Goal: Task Accomplishment & Management: Use online tool/utility

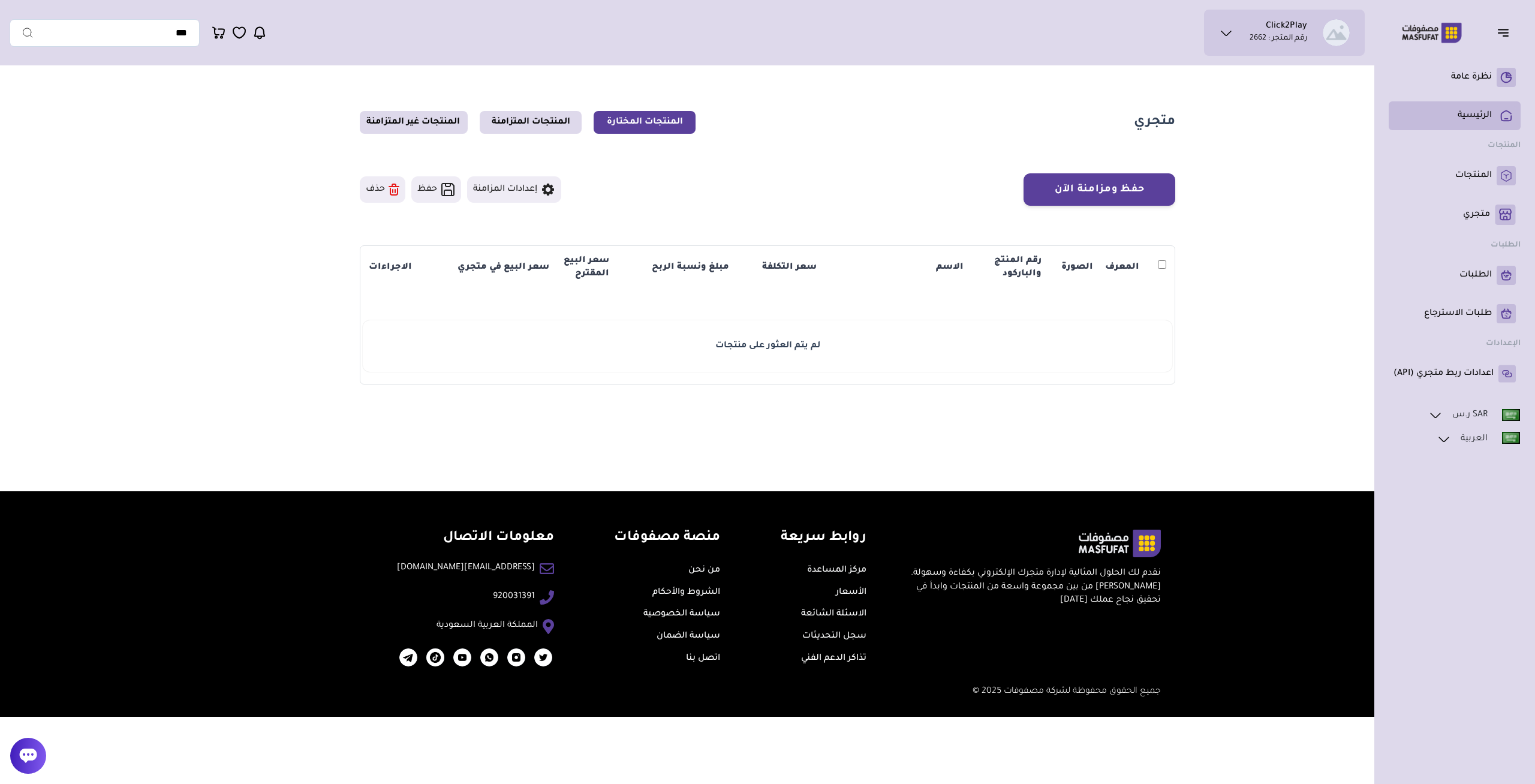
click at [1481, 115] on p "الرئيسية" at bounding box center [1475, 115] width 34 height 12
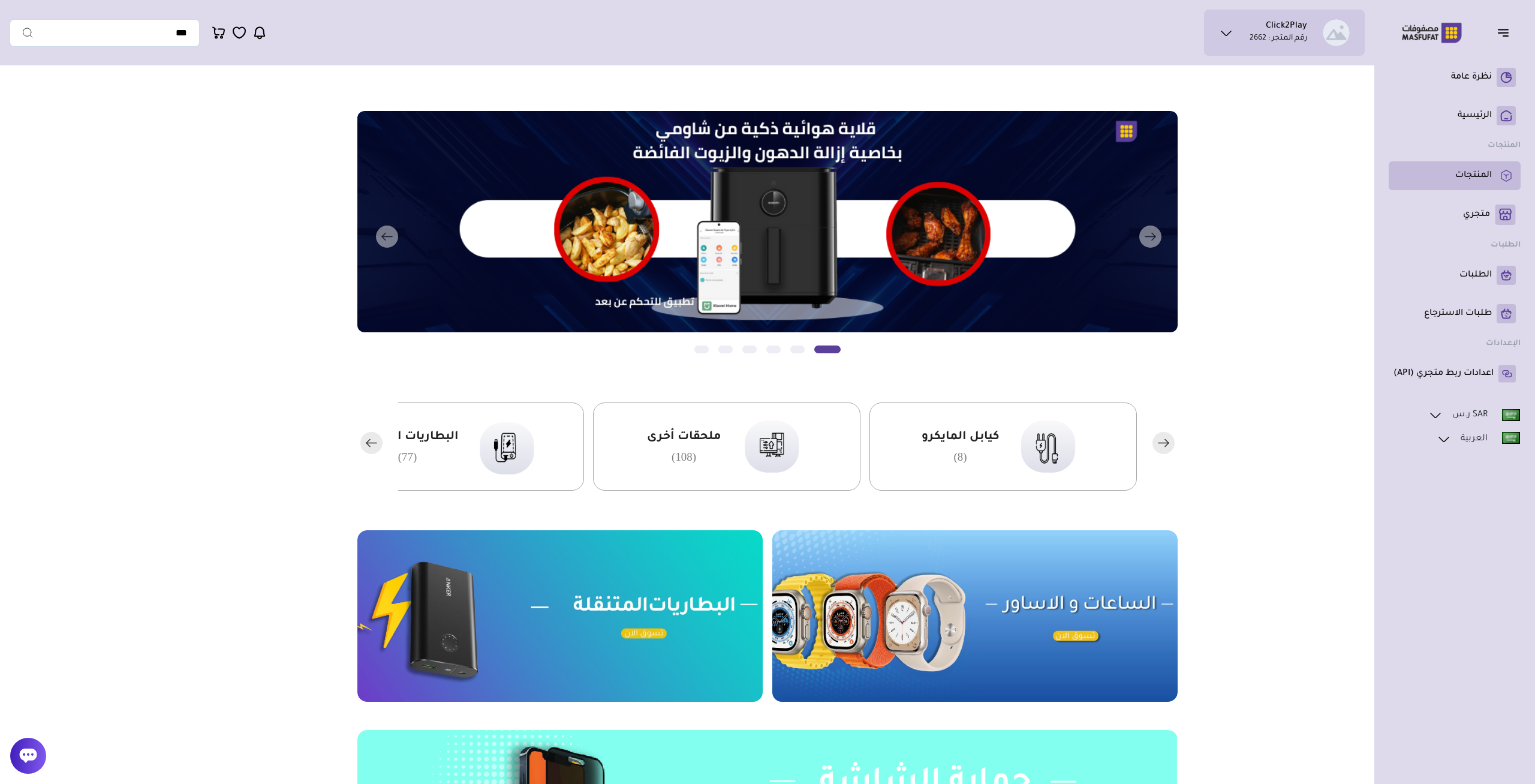
click at [1476, 177] on p "المنتجات" at bounding box center [1474, 175] width 37 height 12
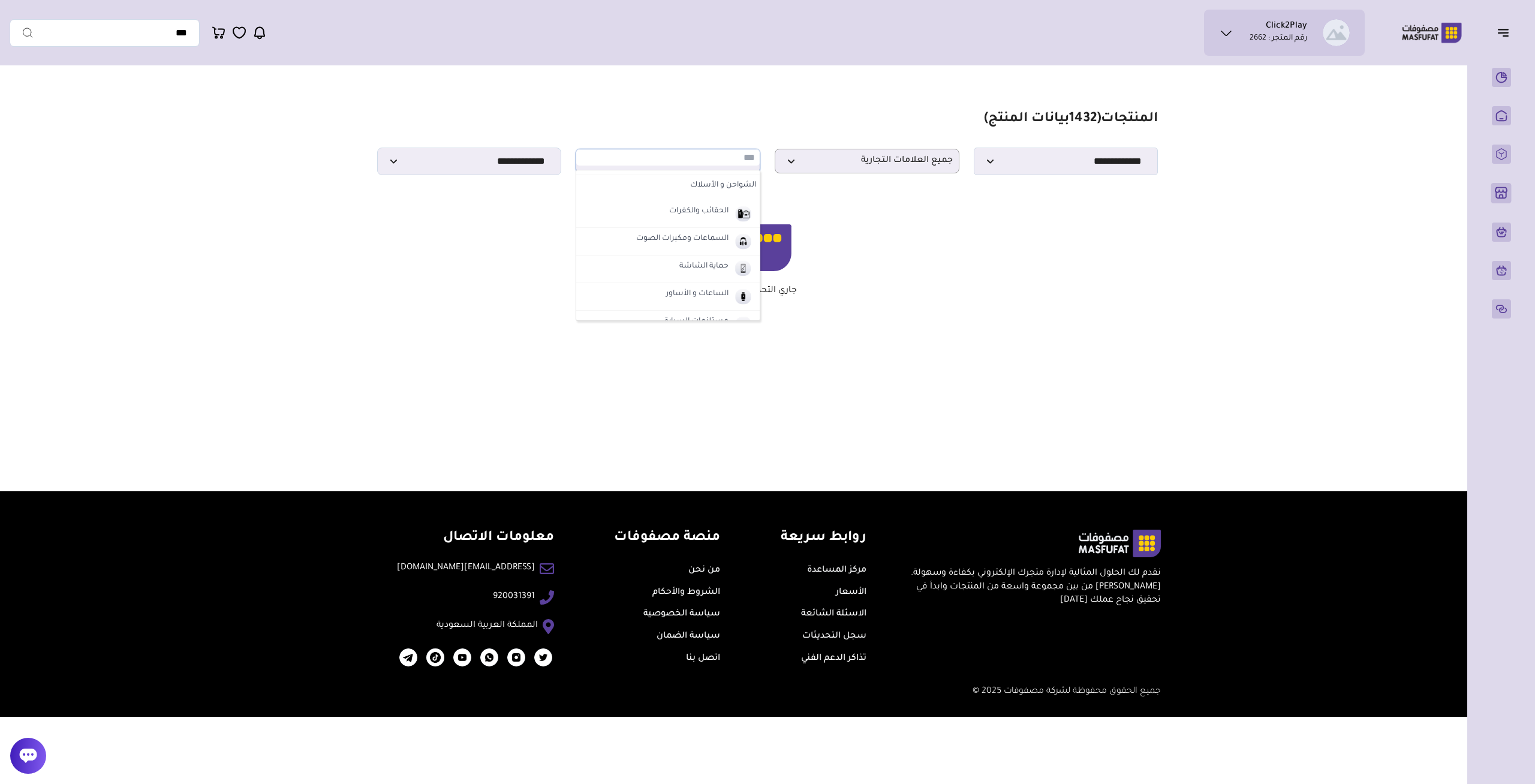
scroll to position [79, 0]
click at [678, 234] on label "السماعات ومكبرات الصوت" at bounding box center [682, 237] width 96 height 16
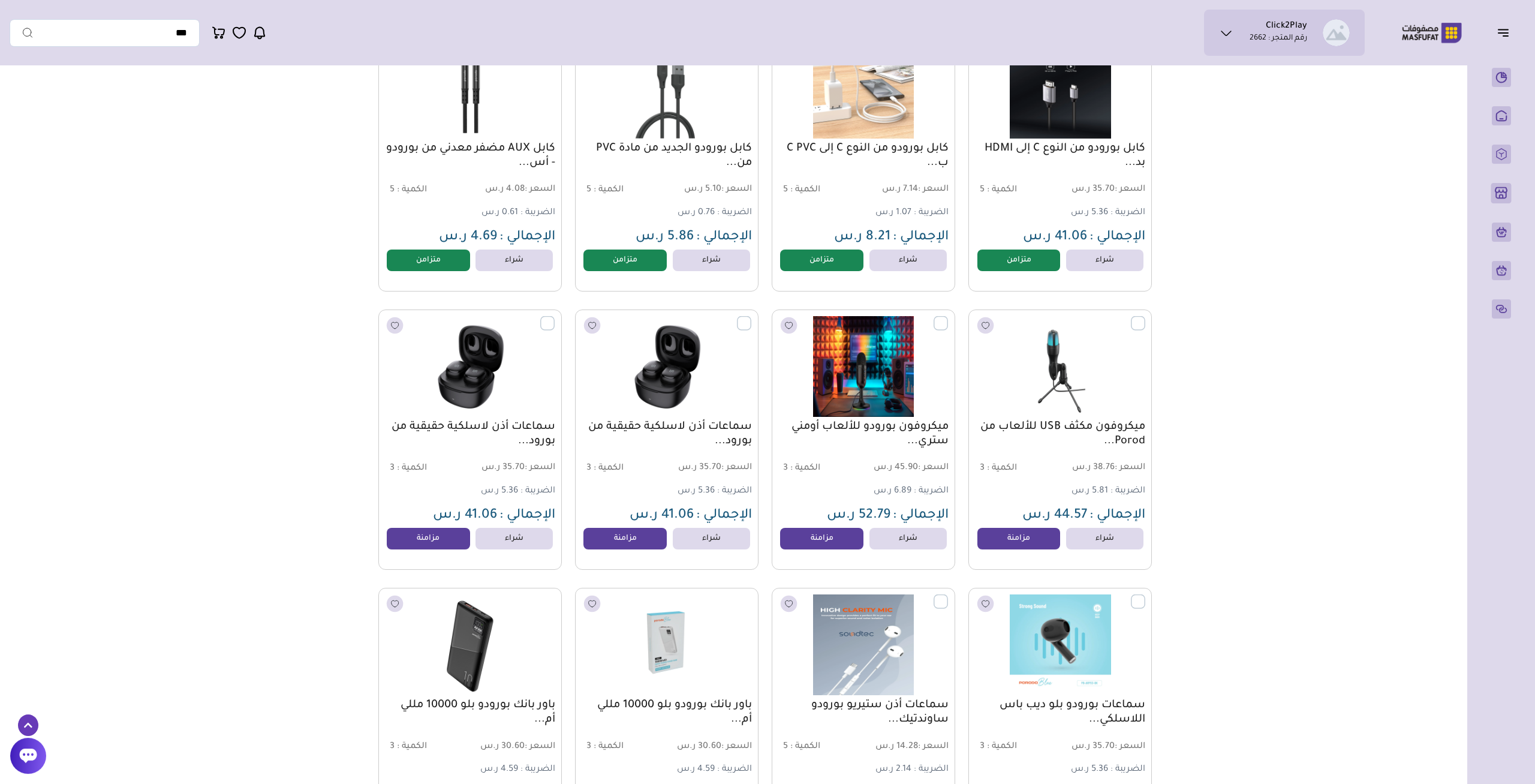
scroll to position [188, 0]
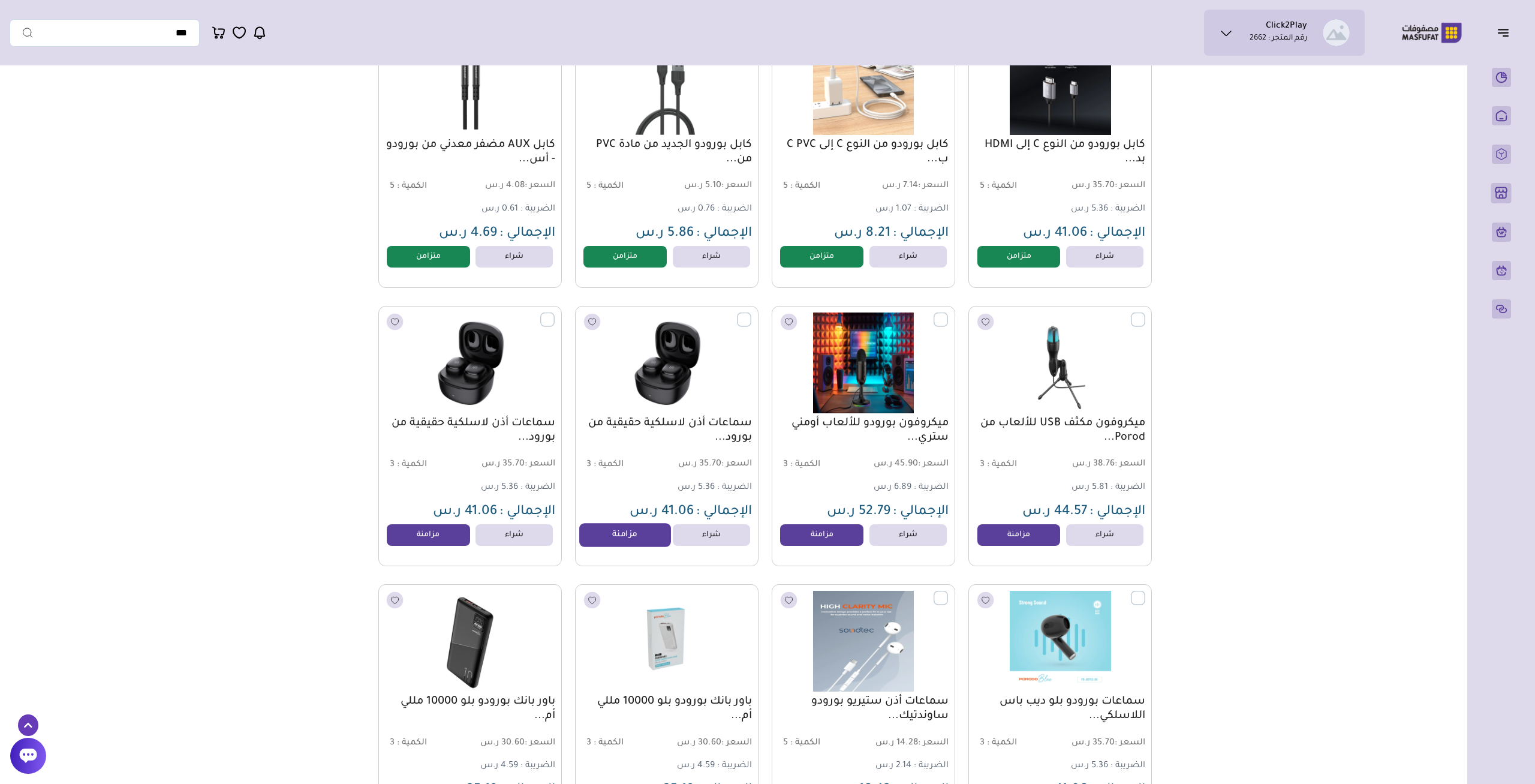
click at [629, 547] on link "مزامنة" at bounding box center [625, 534] width 91 height 24
click at [825, 547] on link "مزامنة" at bounding box center [822, 534] width 91 height 24
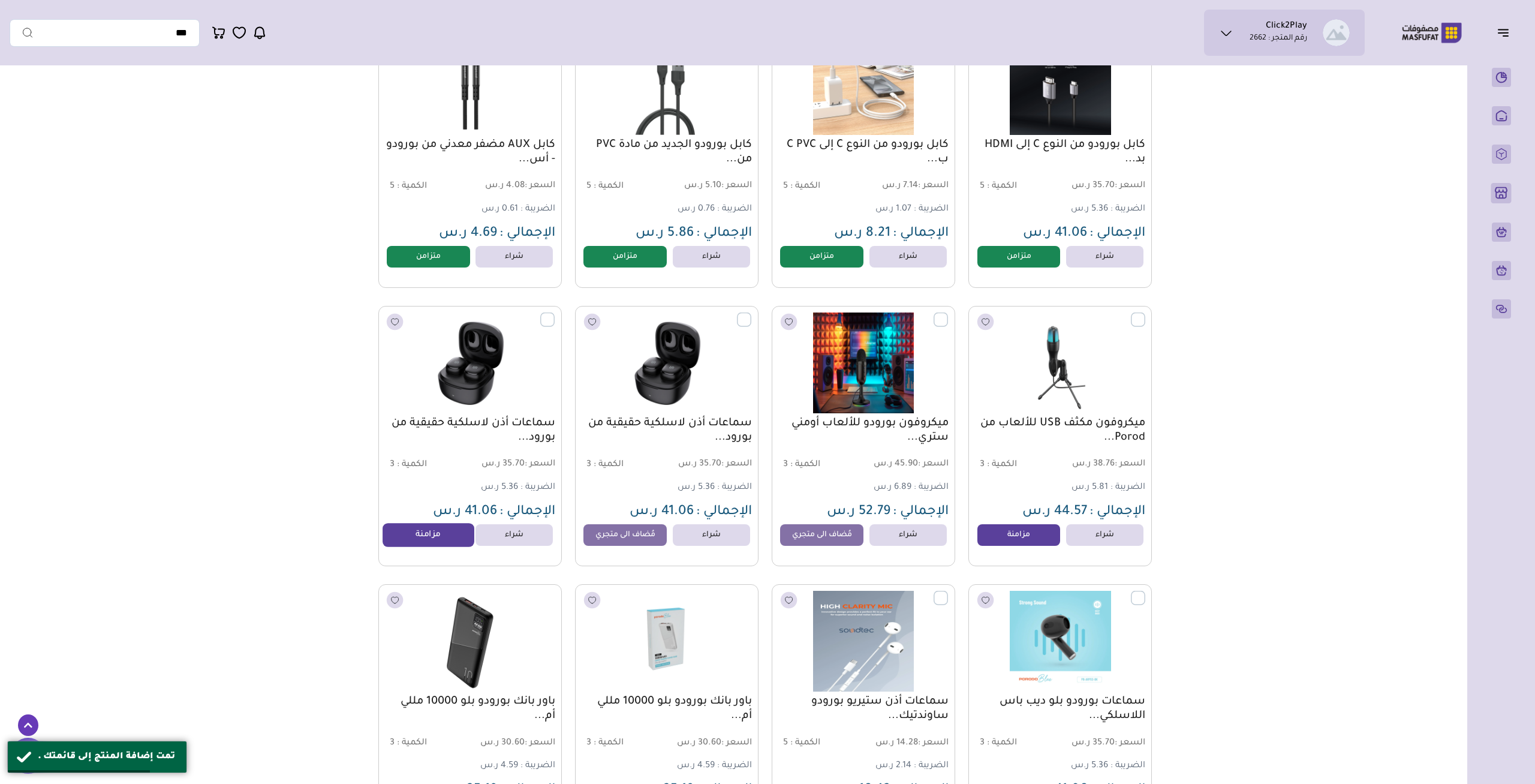
click at [430, 544] on link "مزامنة" at bounding box center [428, 534] width 91 height 24
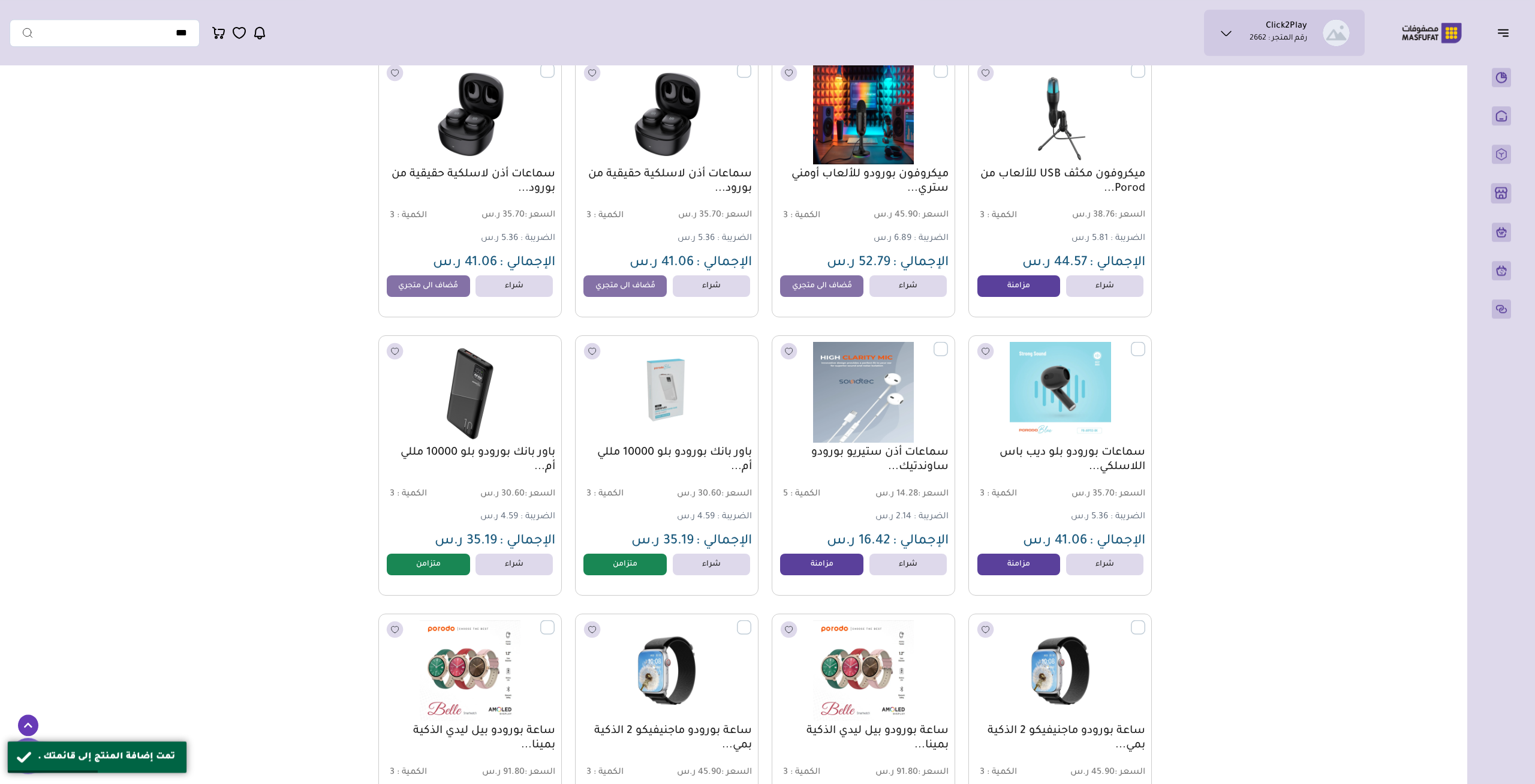
scroll to position [436, 0]
click at [804, 576] on link "مزامنة" at bounding box center [822, 564] width 91 height 24
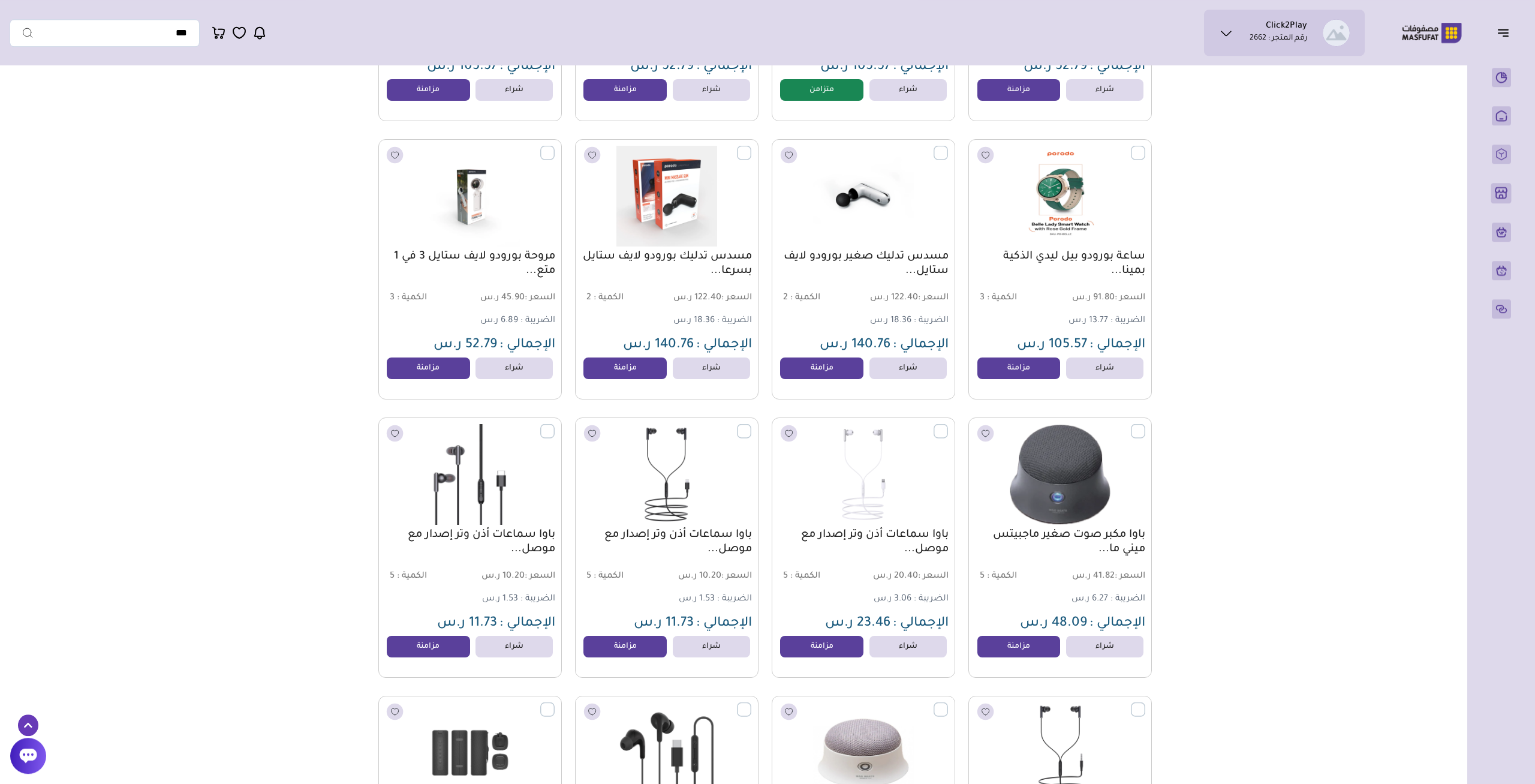
scroll to position [1310, 0]
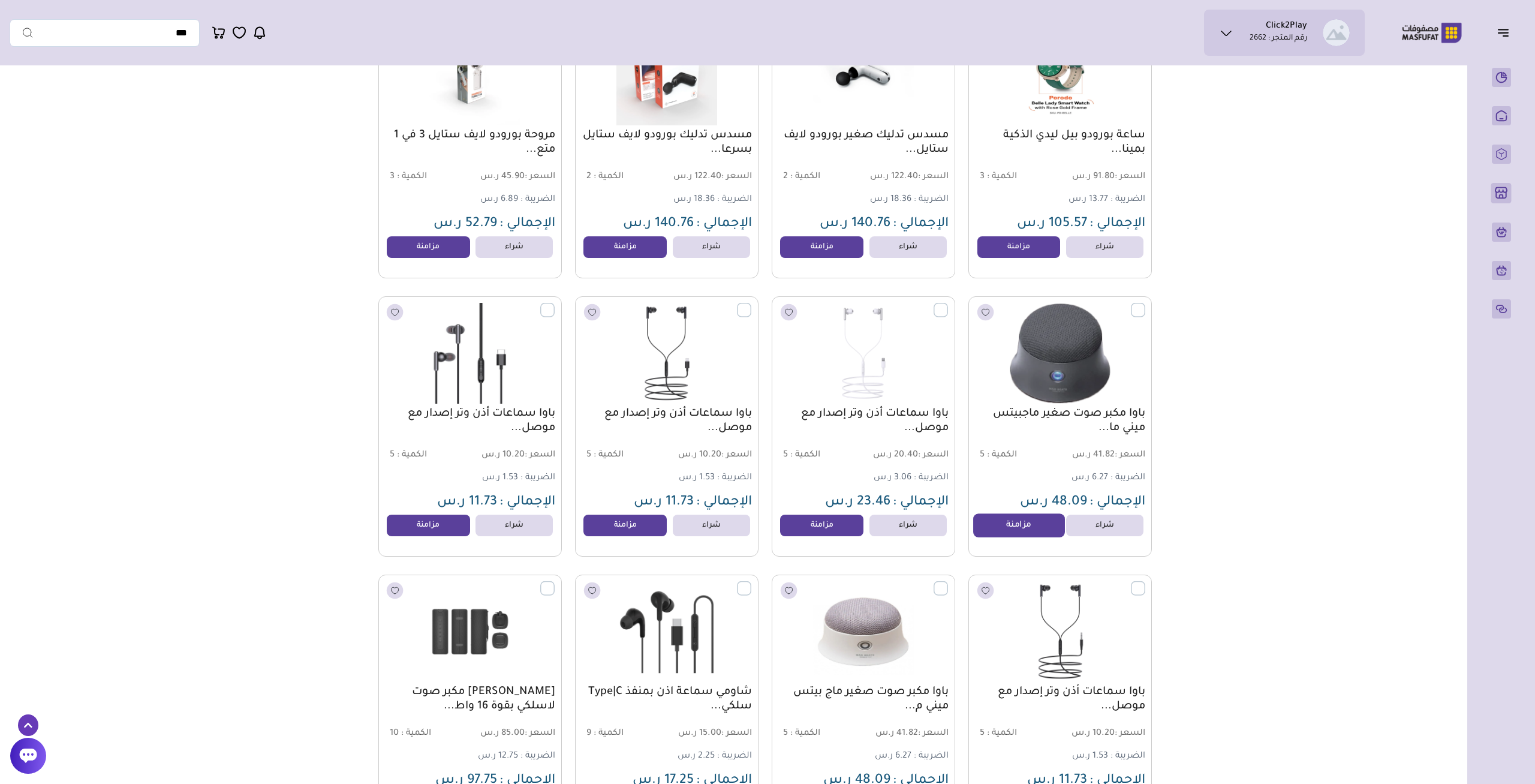
click at [1005, 535] on link "مزامنة" at bounding box center [1019, 525] width 91 height 24
click at [812, 538] on link "مزامنة" at bounding box center [822, 525] width 91 height 24
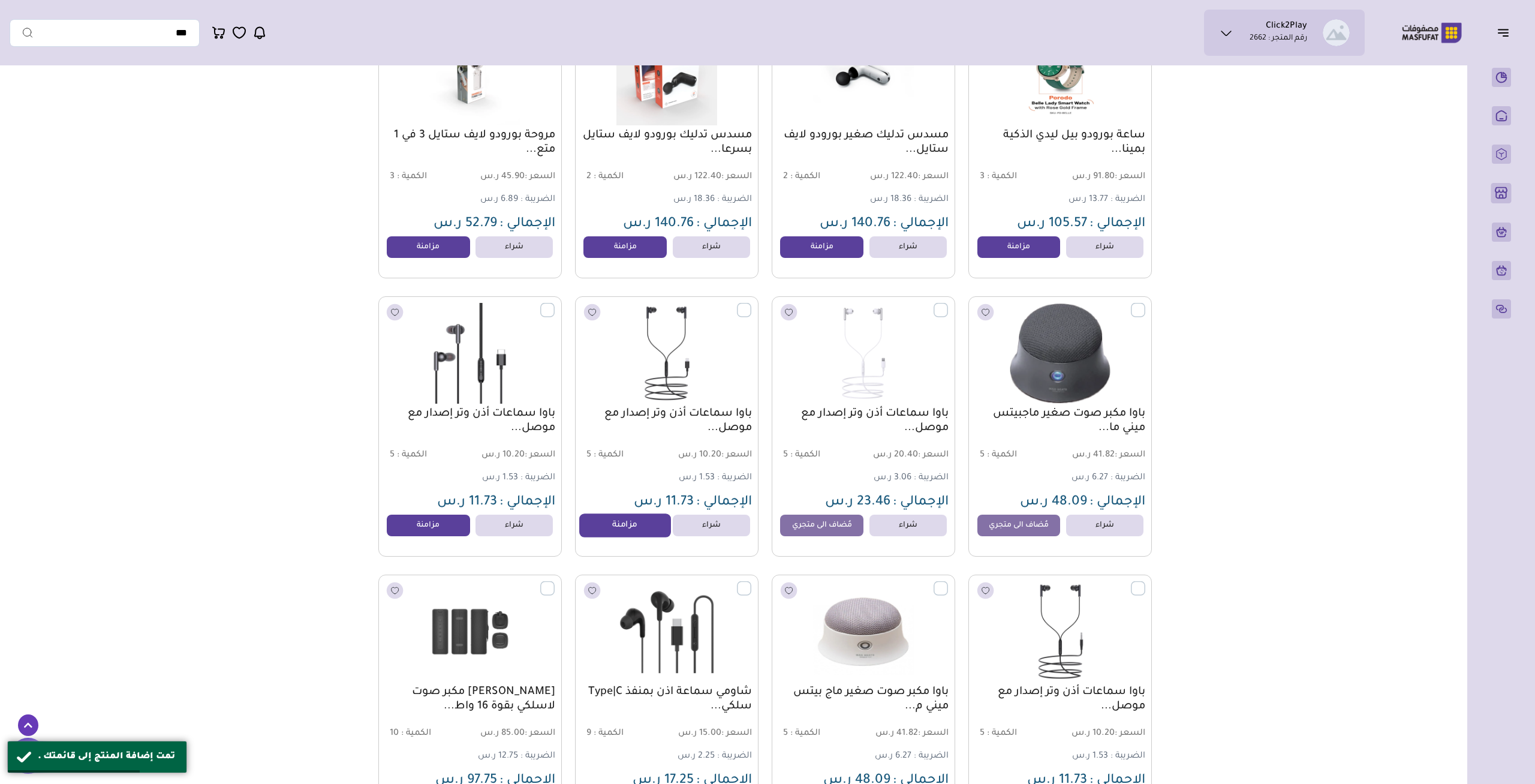
click at [626, 538] on link "مزامنة" at bounding box center [625, 525] width 91 height 24
click at [443, 532] on link "مزامنة" at bounding box center [428, 525] width 91 height 24
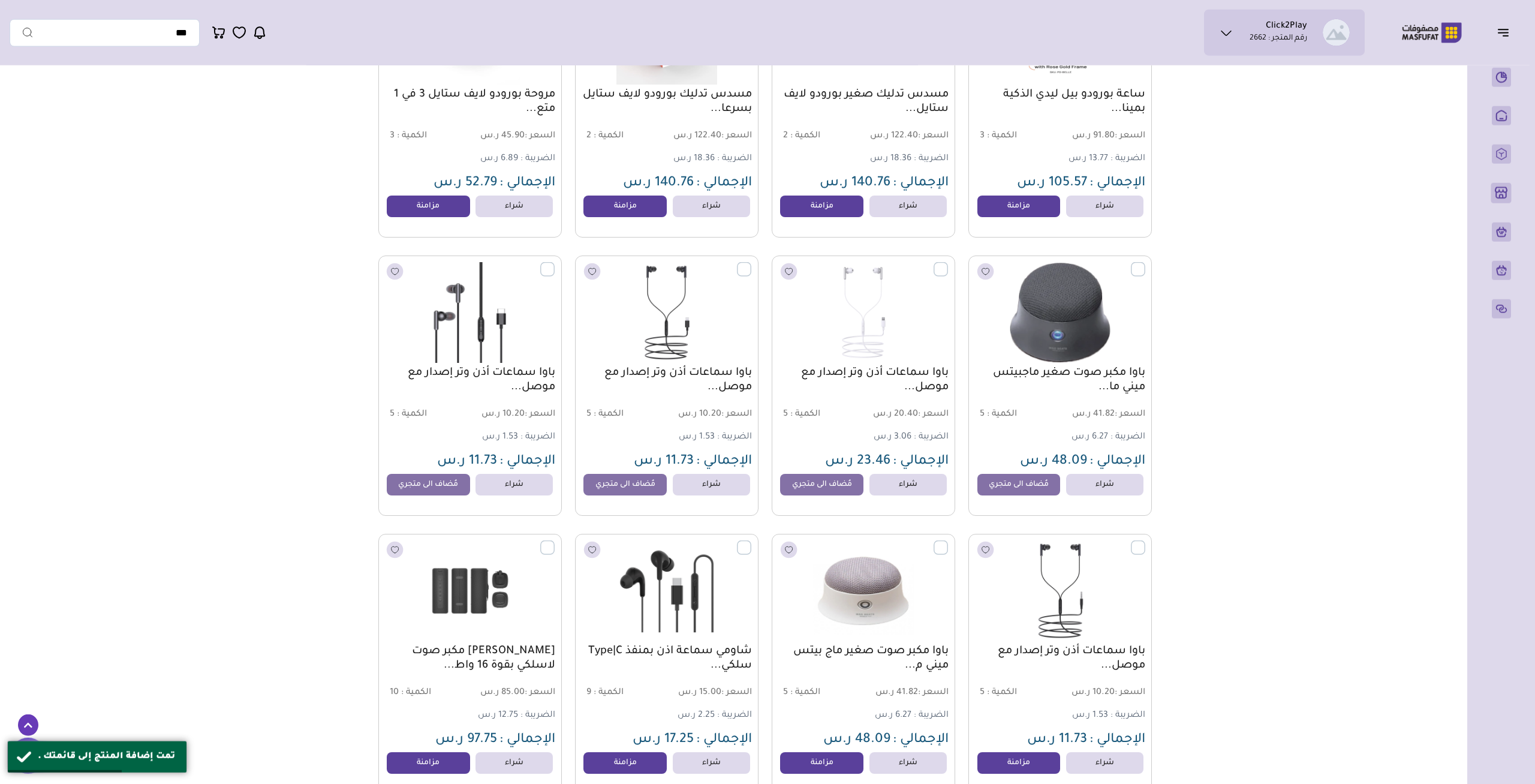
scroll to position [1497, 0]
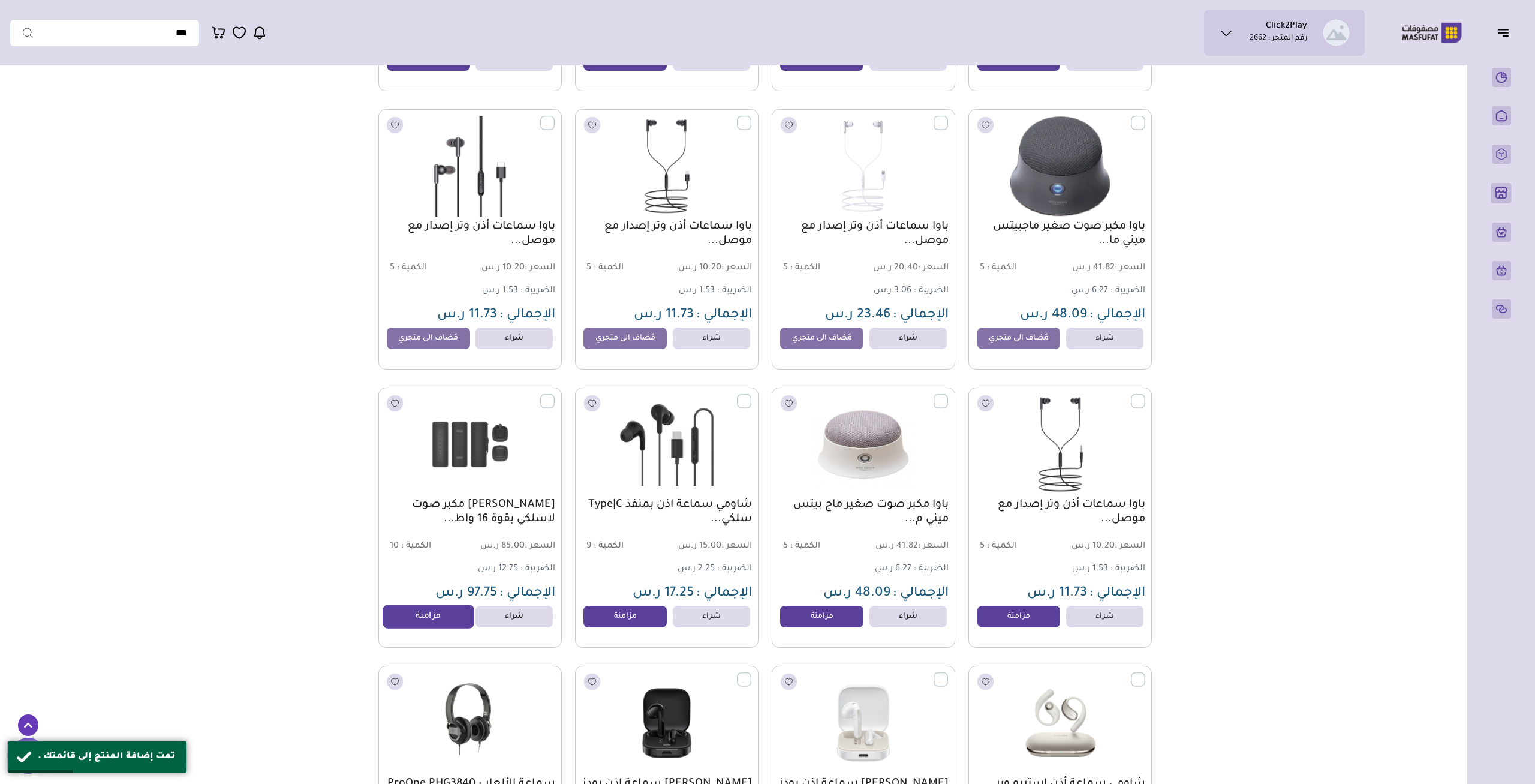
click at [400, 624] on link "مزامنة" at bounding box center [428, 616] width 91 height 24
click at [626, 621] on link "مزامنة" at bounding box center [625, 616] width 91 height 24
click at [800, 616] on link "مزامنة" at bounding box center [822, 616] width 91 height 24
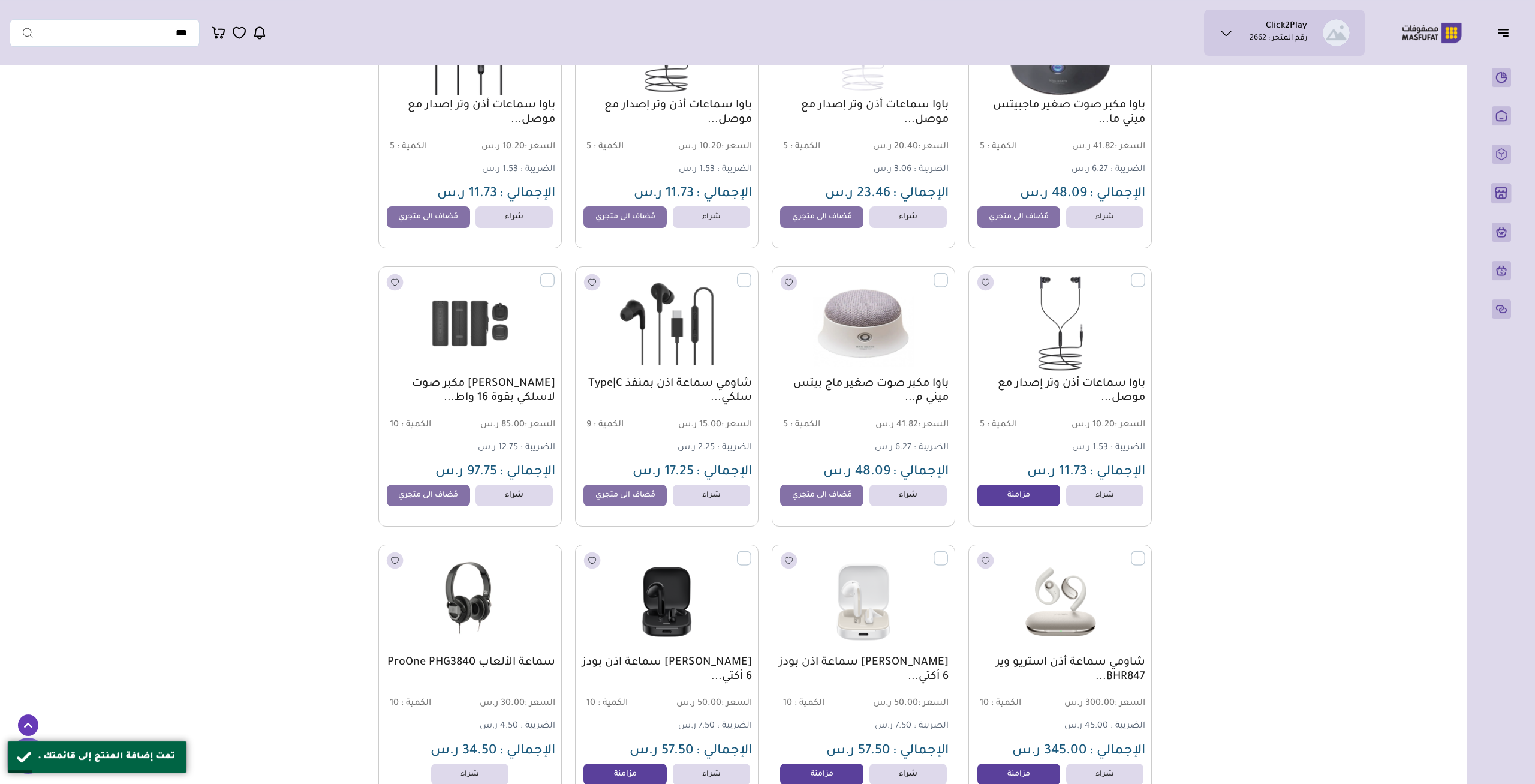
scroll to position [1622, 0]
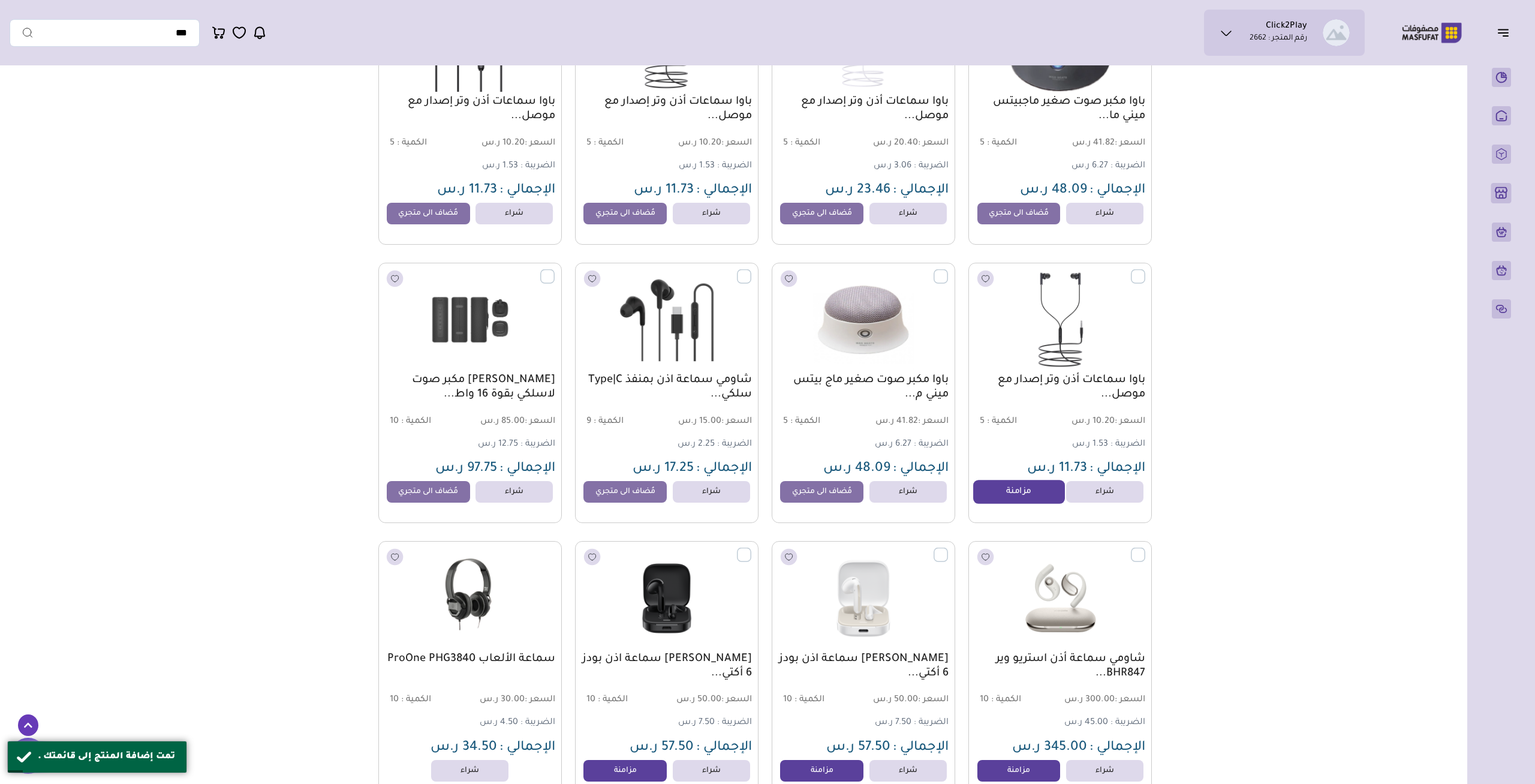
click at [1025, 499] on link "مزامنة" at bounding box center [1019, 492] width 91 height 24
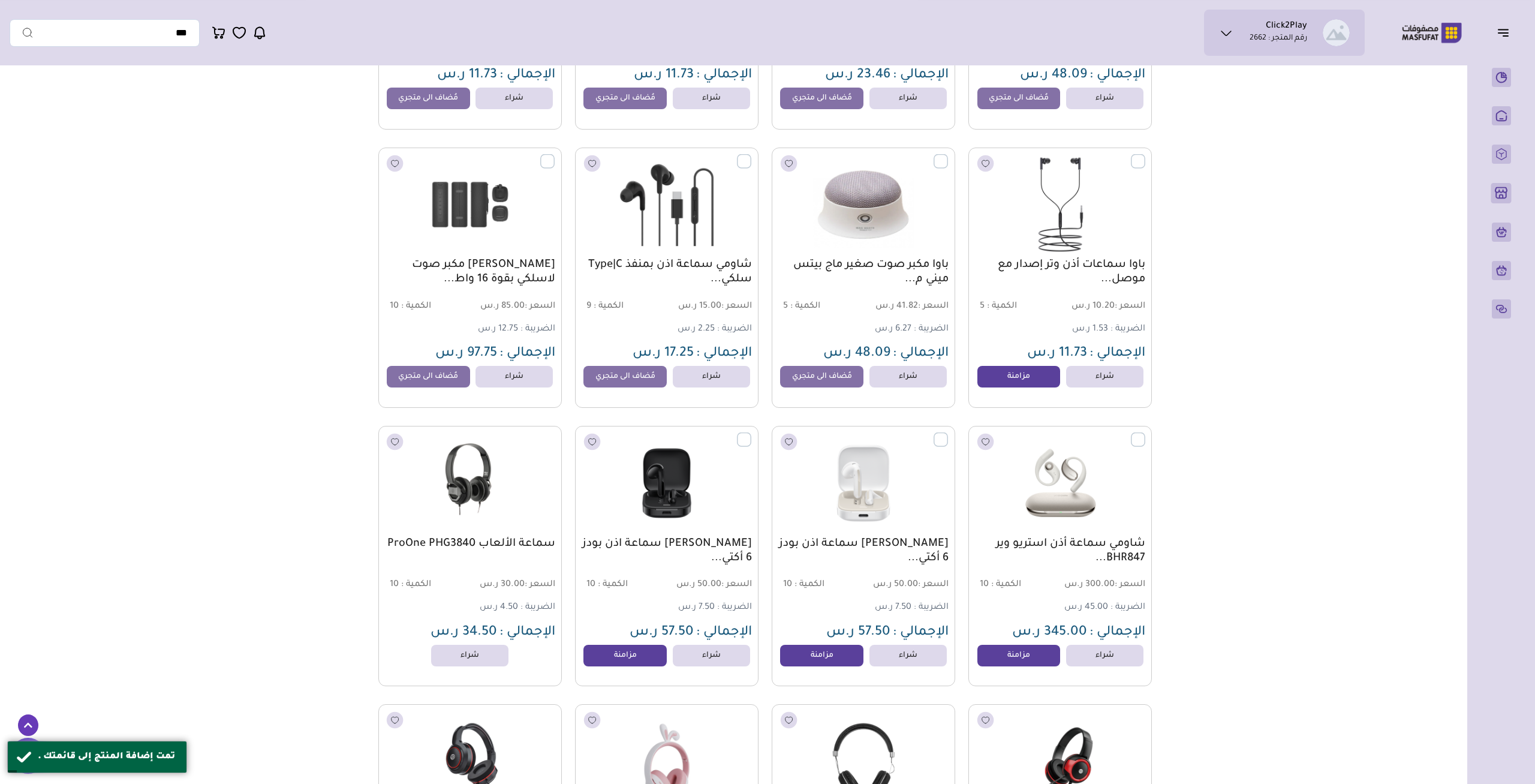
scroll to position [1871, 0]
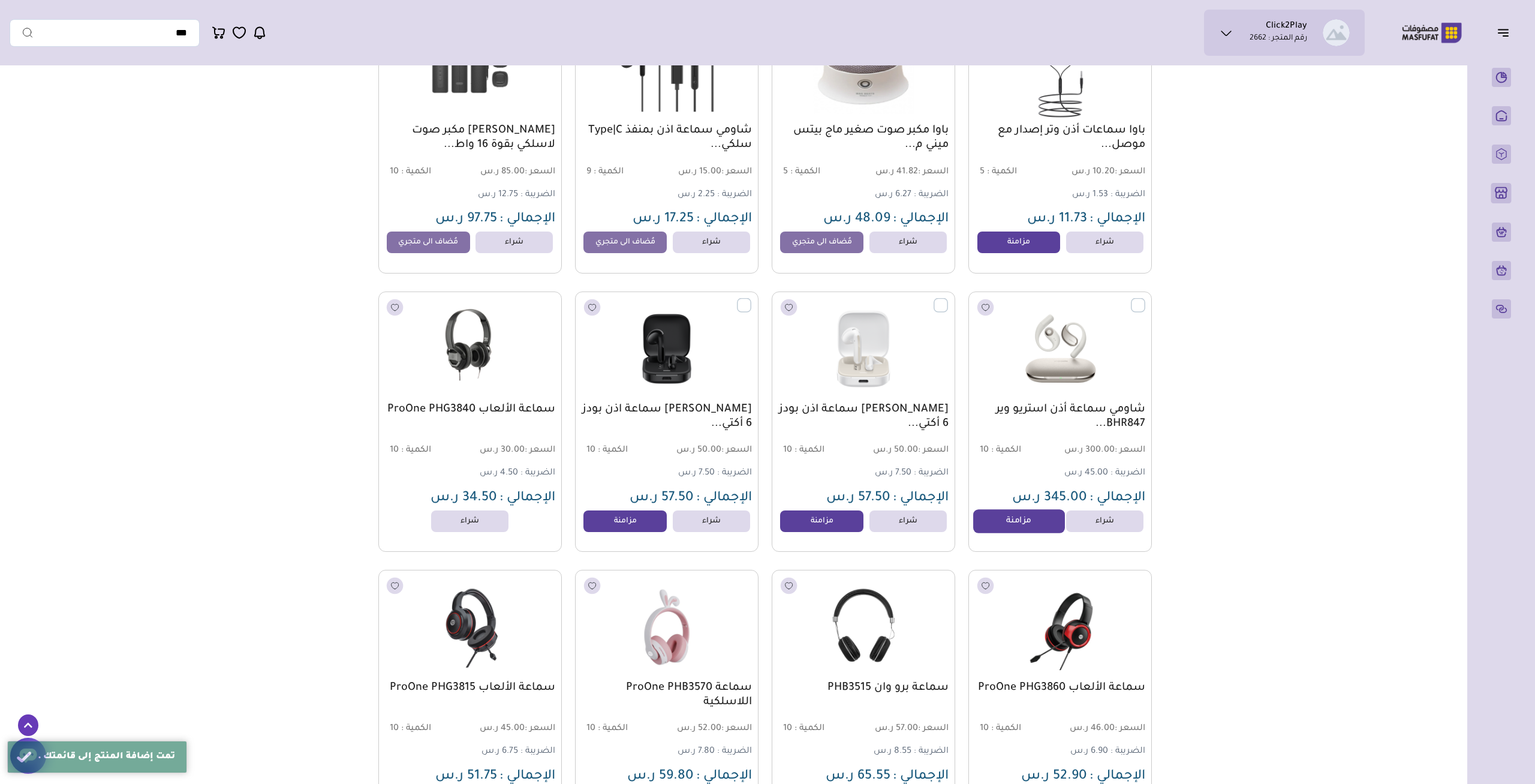
click at [999, 530] on link "مزامنة" at bounding box center [1019, 520] width 91 height 24
click at [825, 532] on link "مزامنة" at bounding box center [822, 520] width 91 height 24
click at [625, 529] on link "مزامنة" at bounding box center [625, 520] width 91 height 24
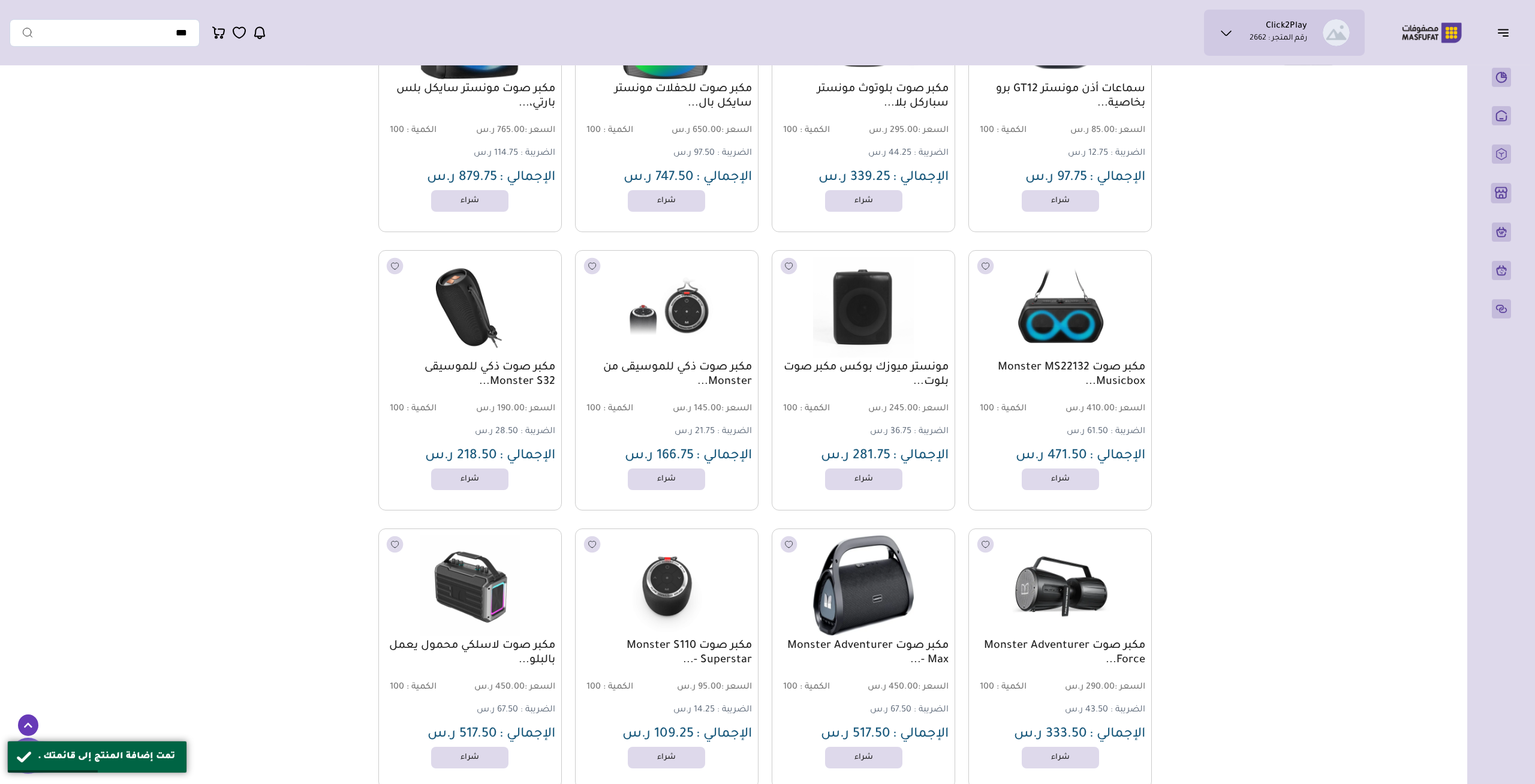
scroll to position [5088, 0]
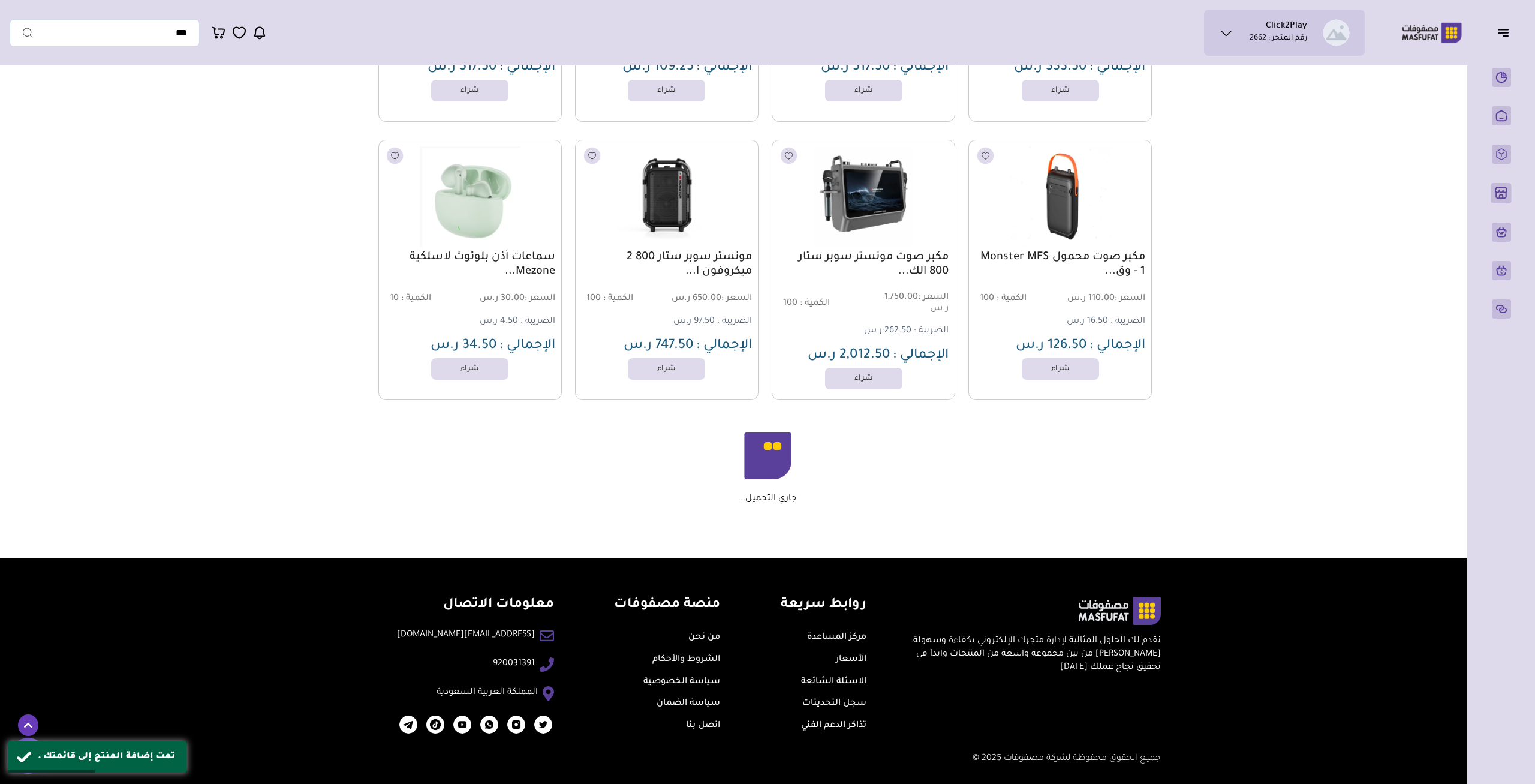
drag, startPoint x: 1312, startPoint y: 416, endPoint x: 1314, endPoint y: 603, distance: 187.0
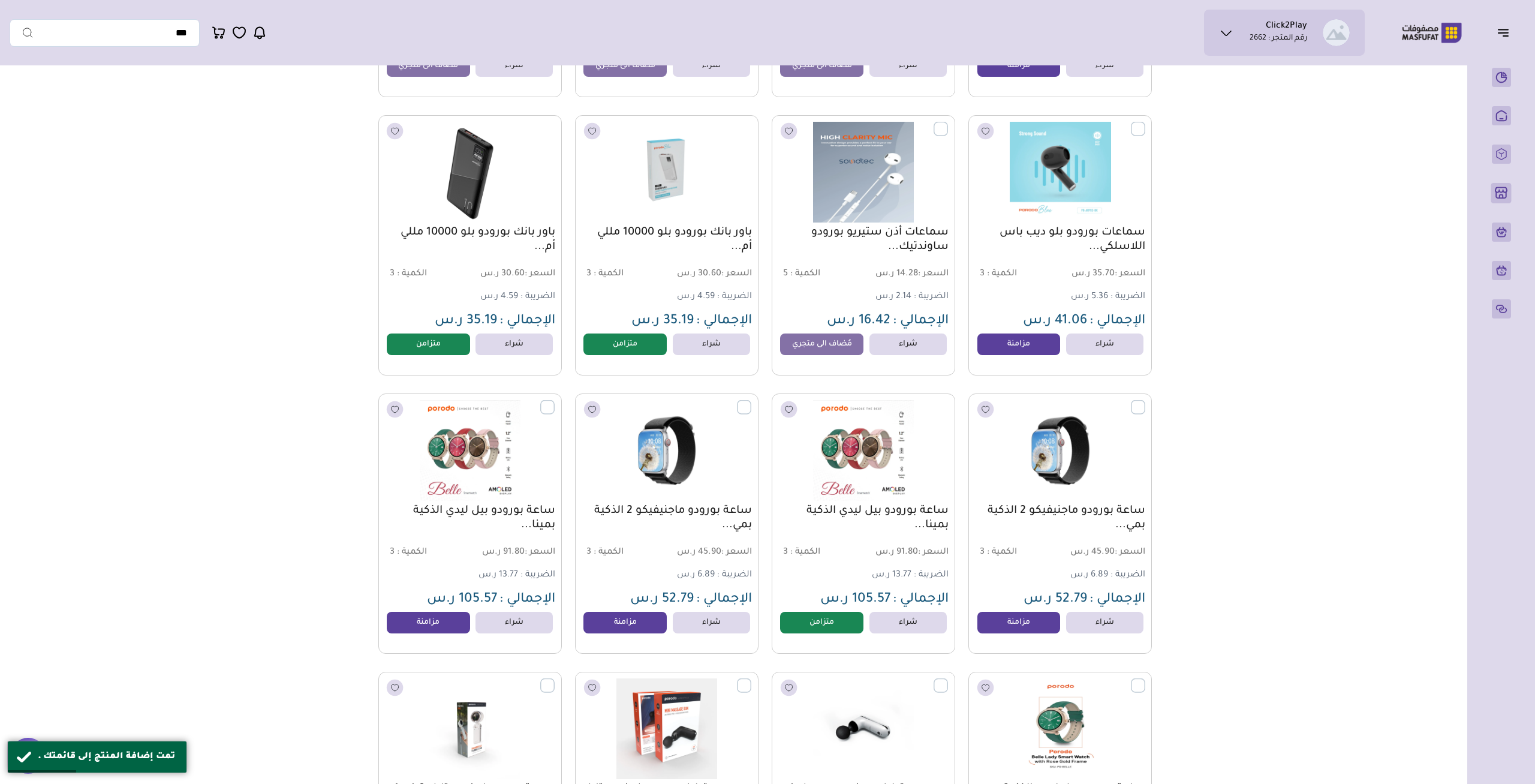
scroll to position [0, 0]
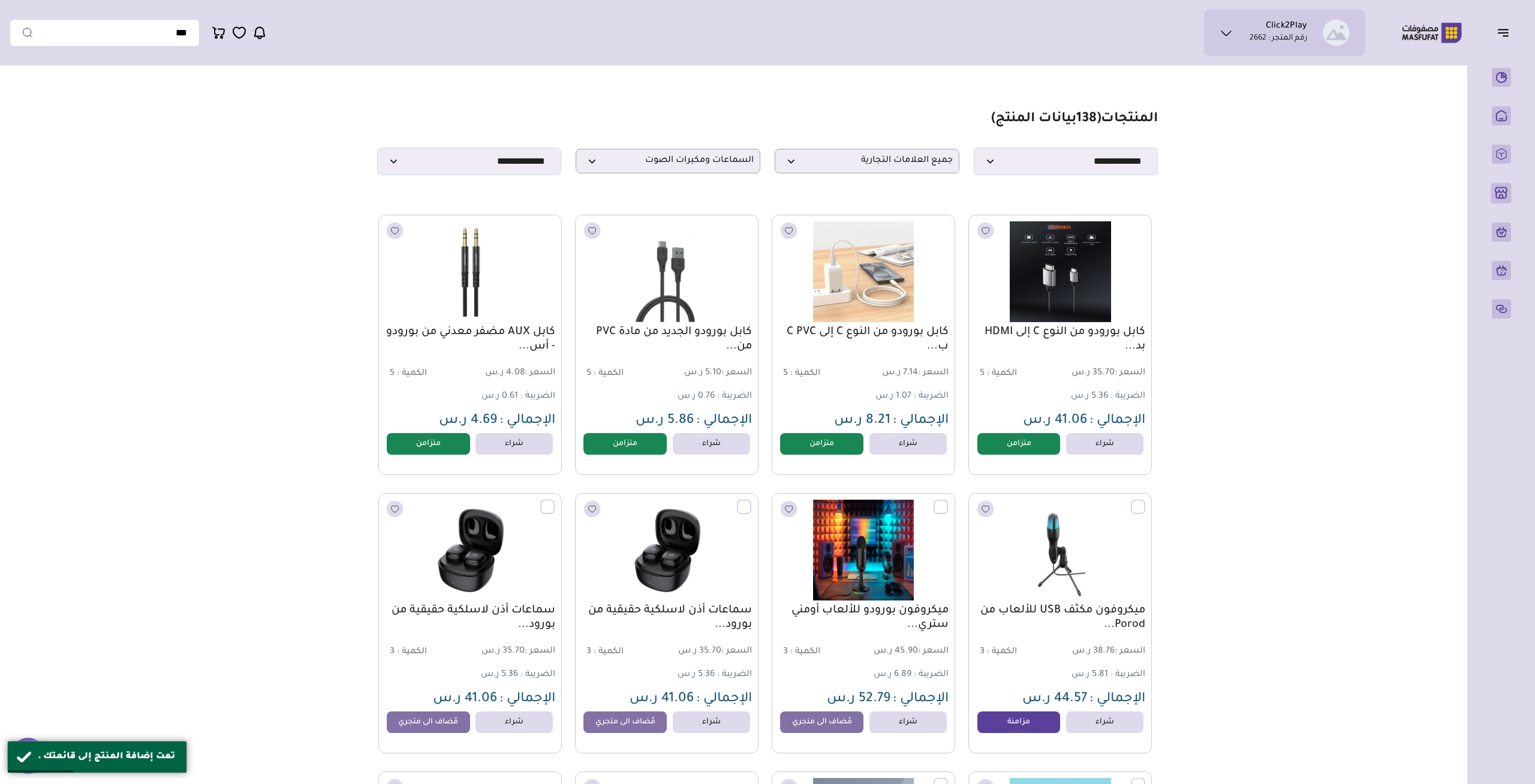
drag, startPoint x: 1310, startPoint y: 495, endPoint x: 1299, endPoint y: 379, distance: 116.5
click at [685, 166] on span "السماعات ومكبرات الصوت" at bounding box center [668, 161] width 171 height 11
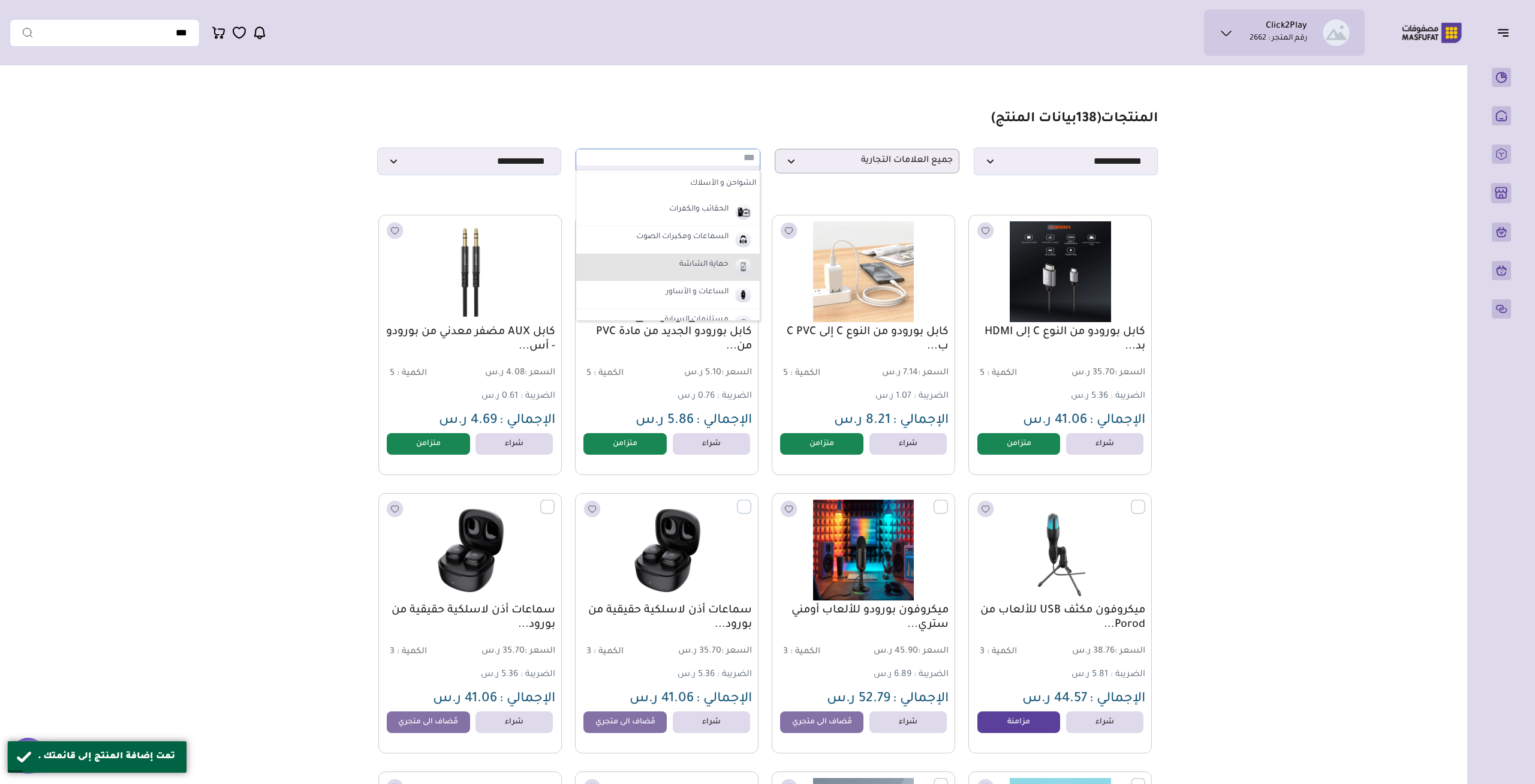
click at [690, 260] on label "حماية الشاشة" at bounding box center [704, 265] width 53 height 16
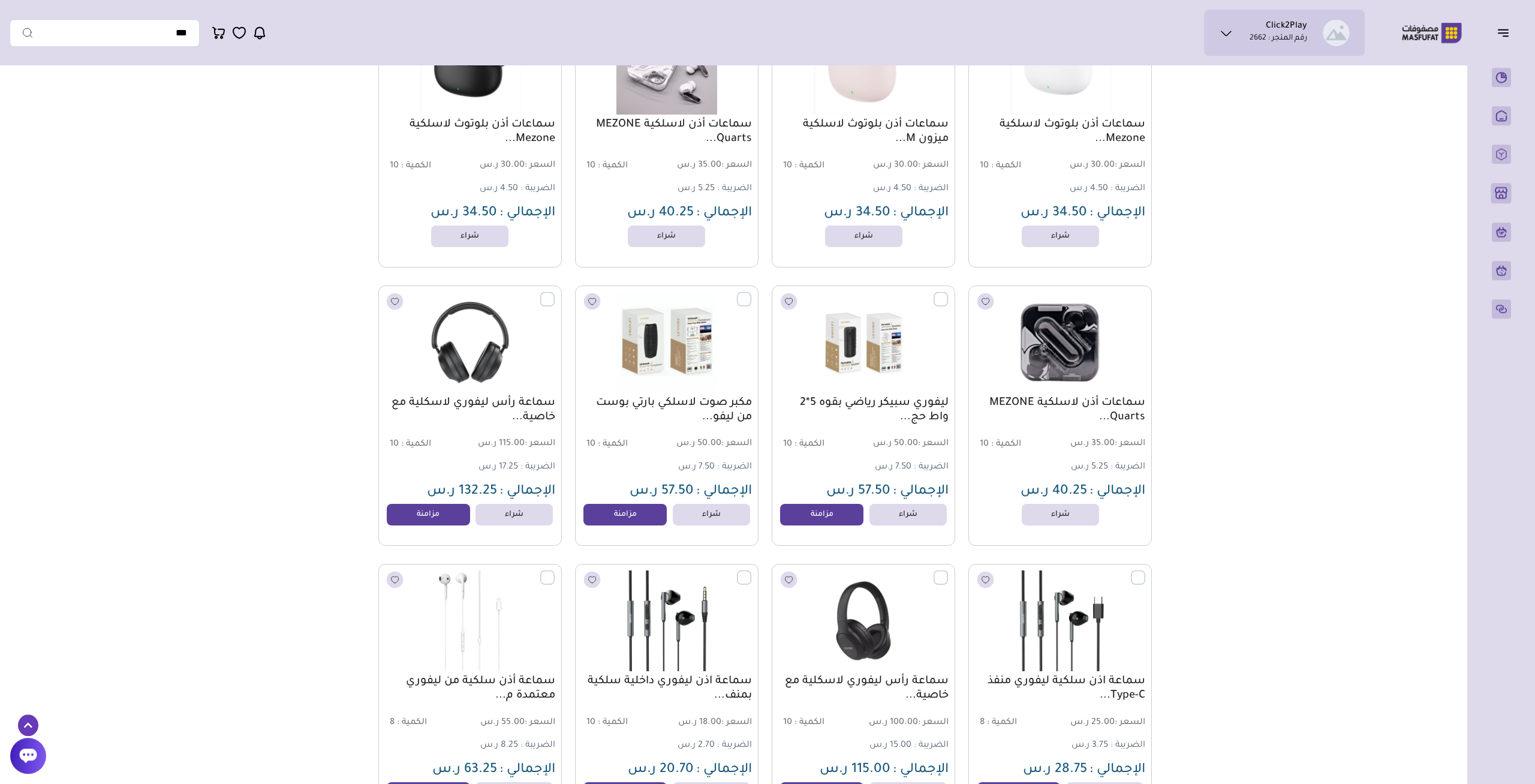
scroll to position [312, 0]
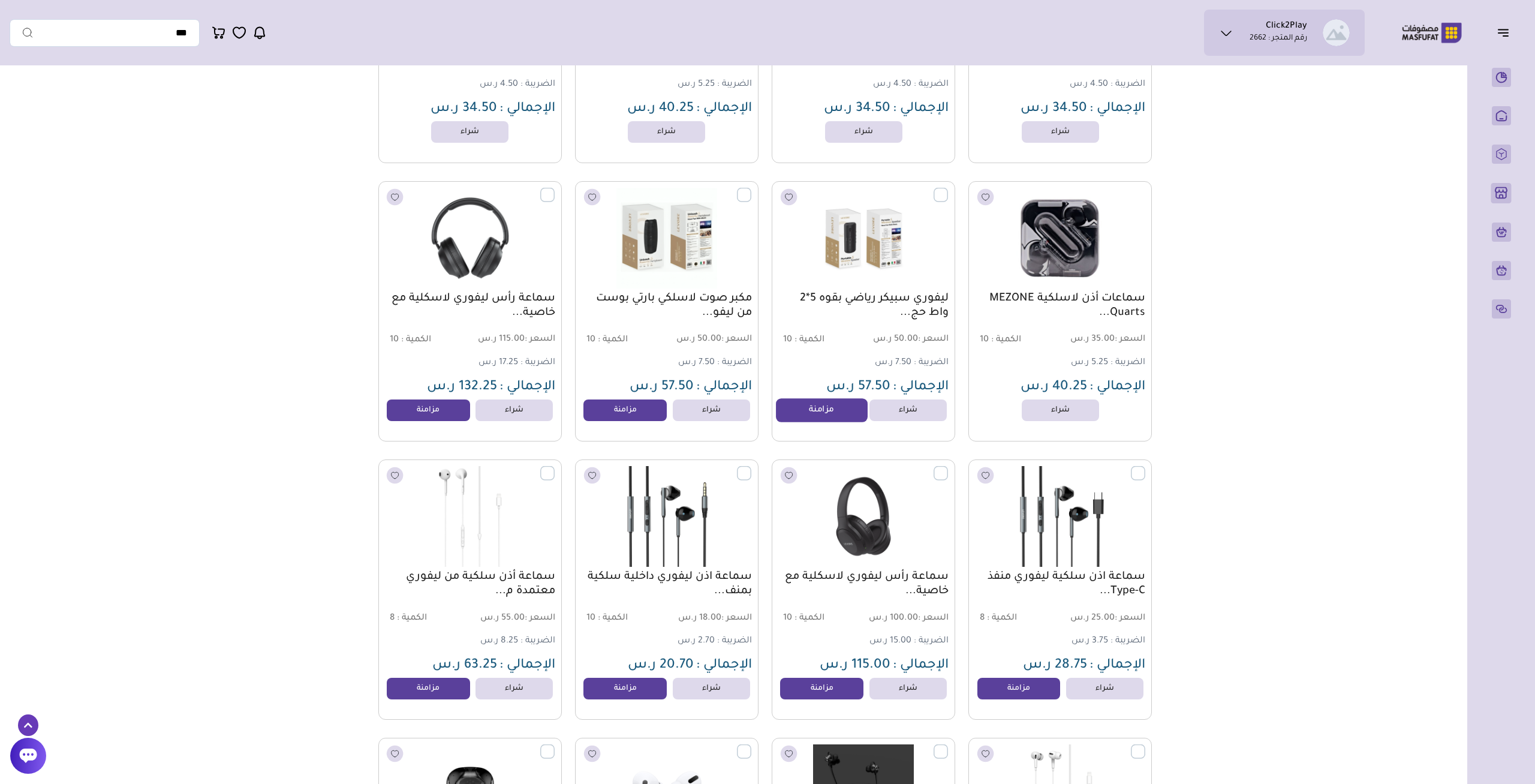
click at [808, 415] on link "مزامنة" at bounding box center [822, 410] width 91 height 24
click at [615, 414] on link "مزامنة" at bounding box center [625, 410] width 91 height 24
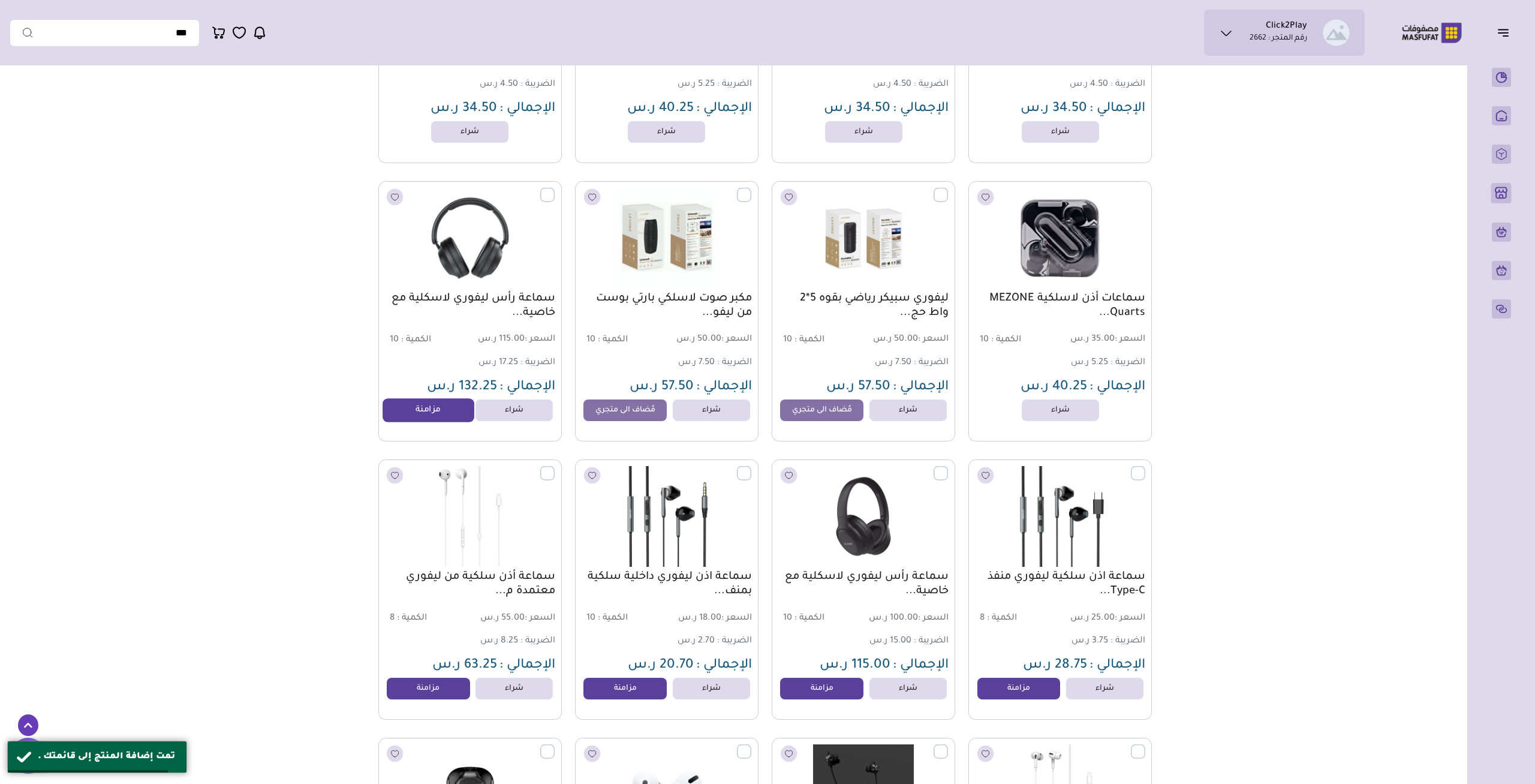
click at [430, 414] on link "مزامنة" at bounding box center [428, 410] width 91 height 24
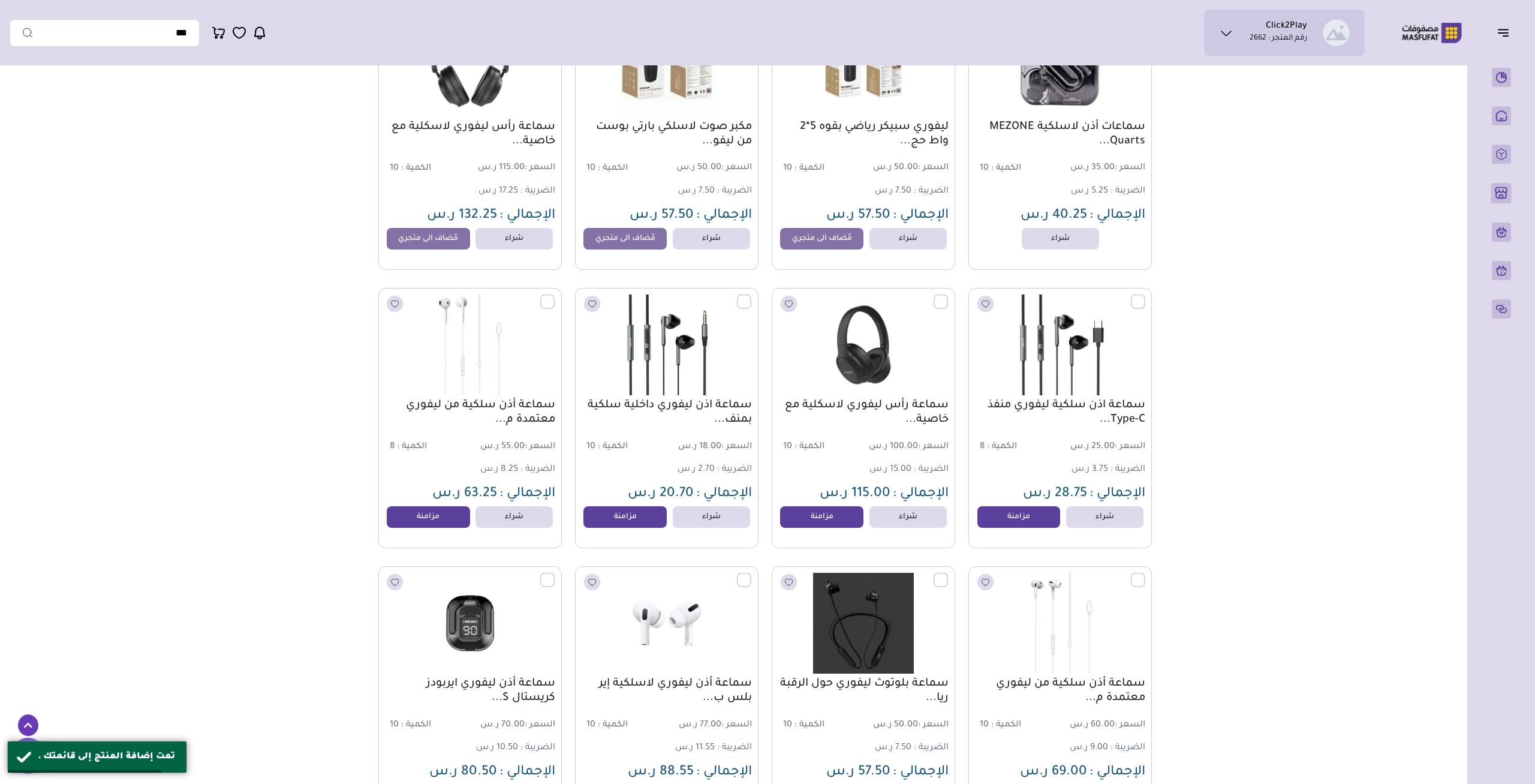
scroll to position [624, 0]
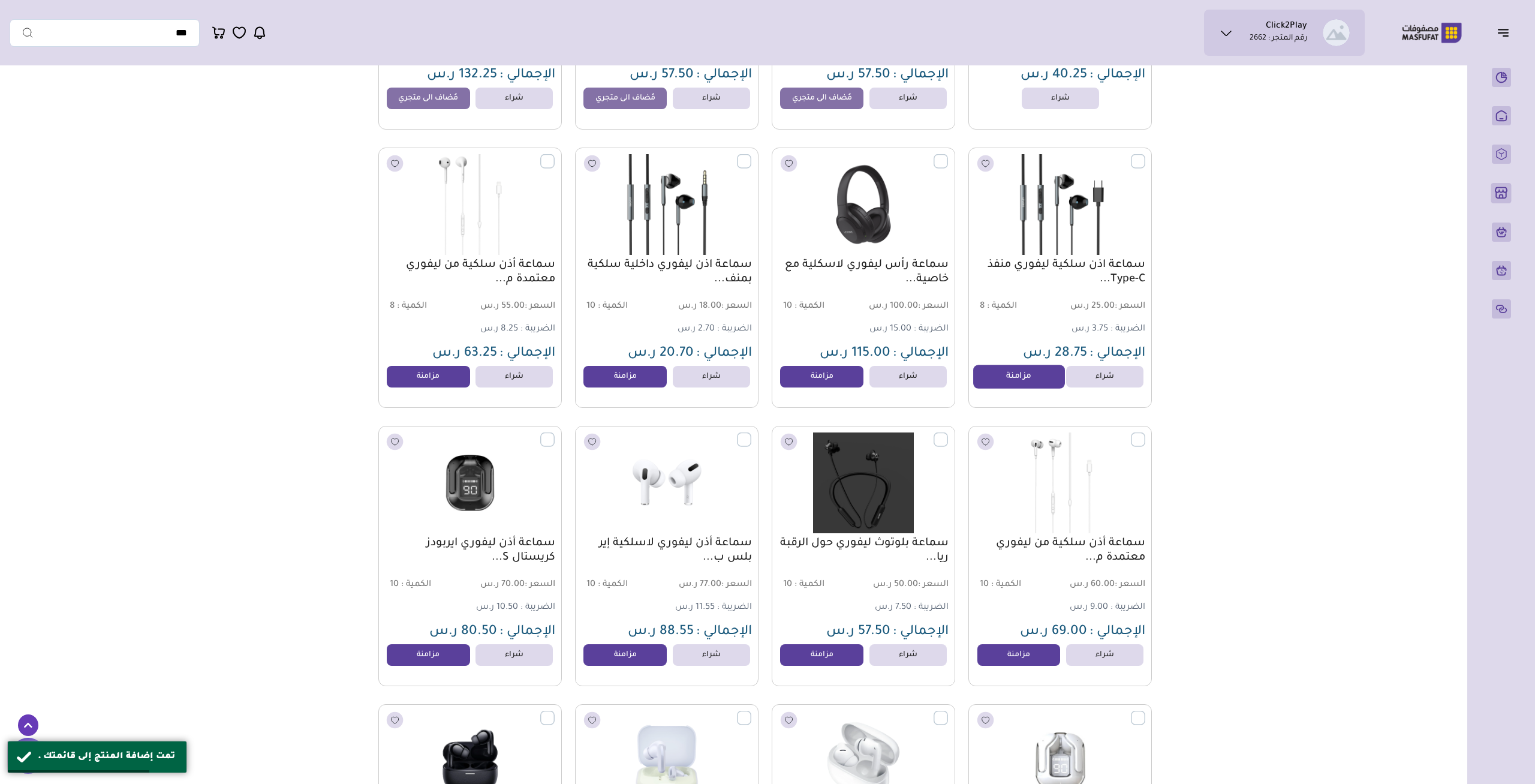
click at [1010, 379] on link "مزامنة" at bounding box center [1019, 376] width 91 height 24
click at [809, 384] on link "مزامنة" at bounding box center [822, 376] width 91 height 24
click at [678, 384] on link "شراء" at bounding box center [711, 376] width 85 height 24
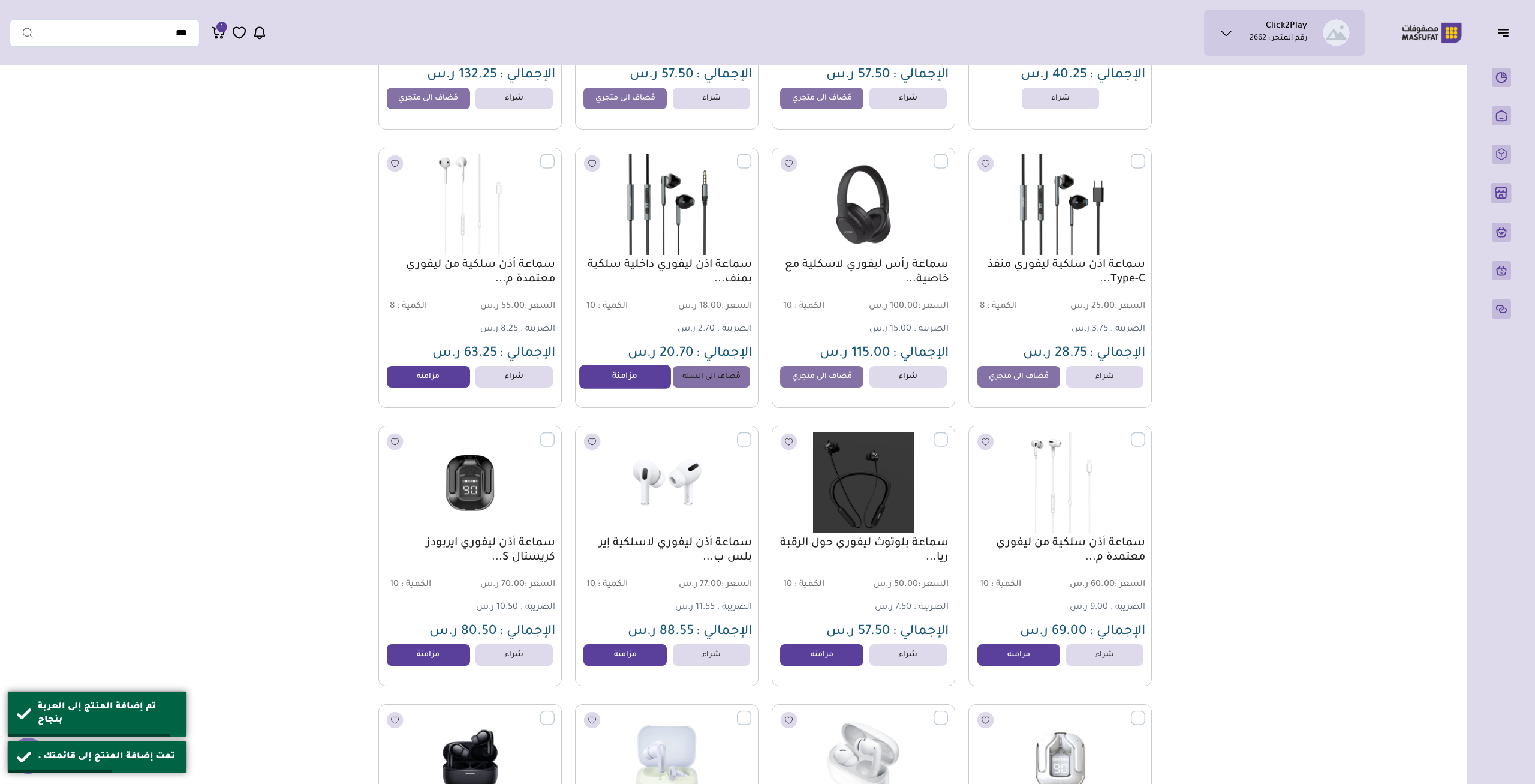
click at [652, 384] on link "مزامنة" at bounding box center [625, 376] width 91 height 24
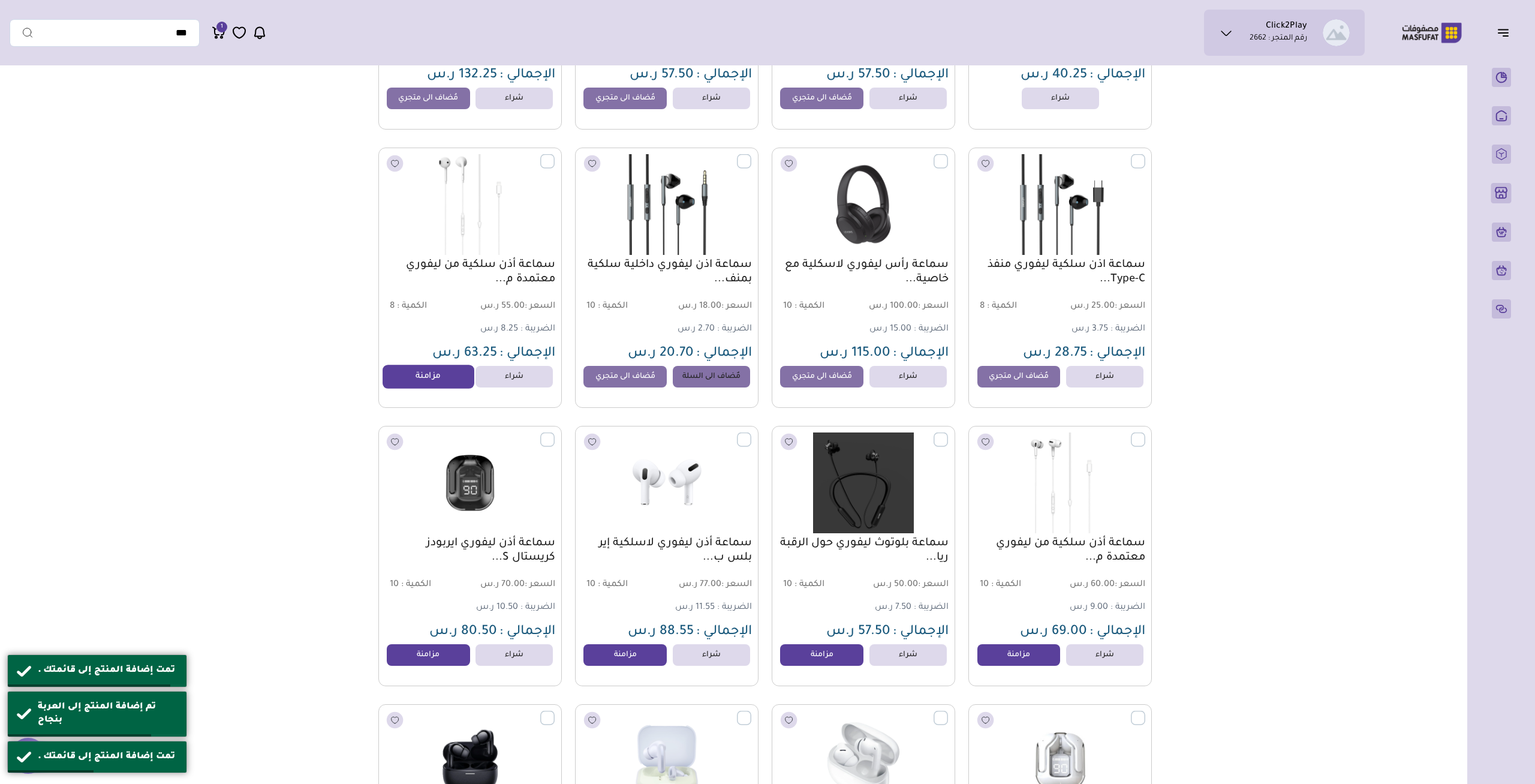
click at [449, 379] on link "مزامنة" at bounding box center [428, 376] width 91 height 24
click at [442, 660] on link "مزامنة" at bounding box center [428, 654] width 91 height 24
click at [627, 664] on link "مزامنة" at bounding box center [625, 654] width 91 height 24
click at [836, 664] on link "مزامنة" at bounding box center [822, 654] width 91 height 24
click at [1007, 666] on link "مزامنة" at bounding box center [1019, 654] width 91 height 24
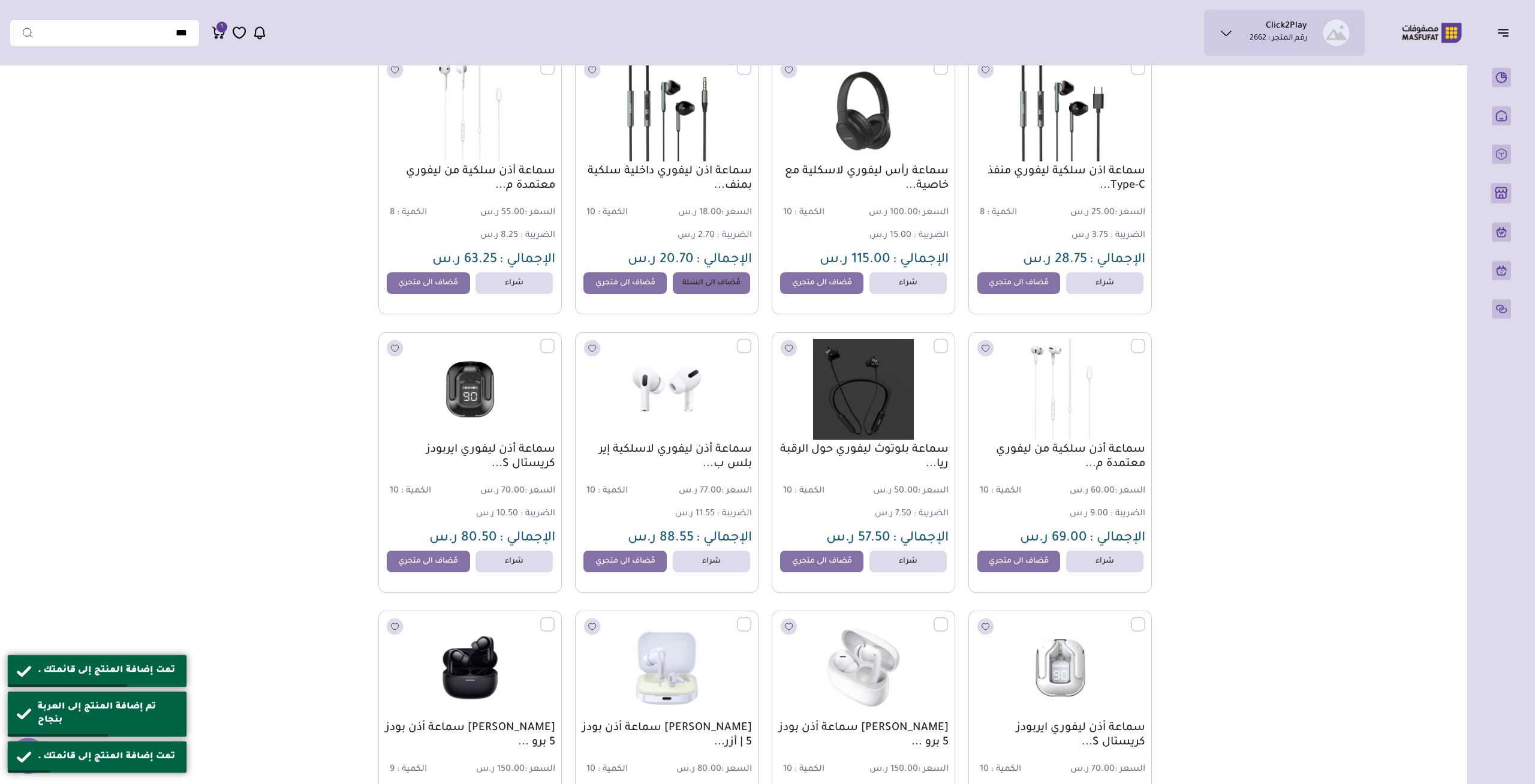
scroll to position [874, 0]
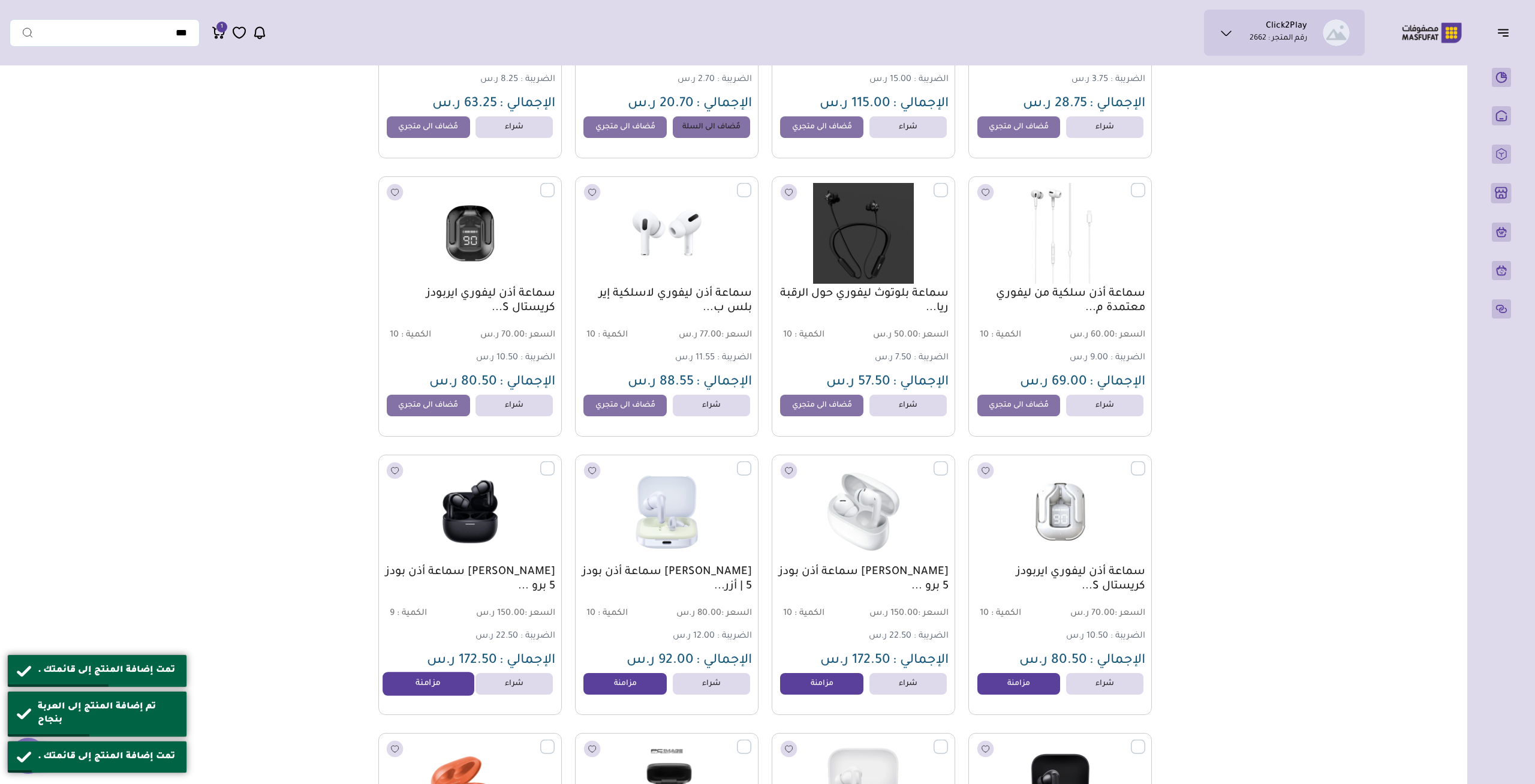
click at [436, 694] on link "مزامنة" at bounding box center [428, 683] width 91 height 24
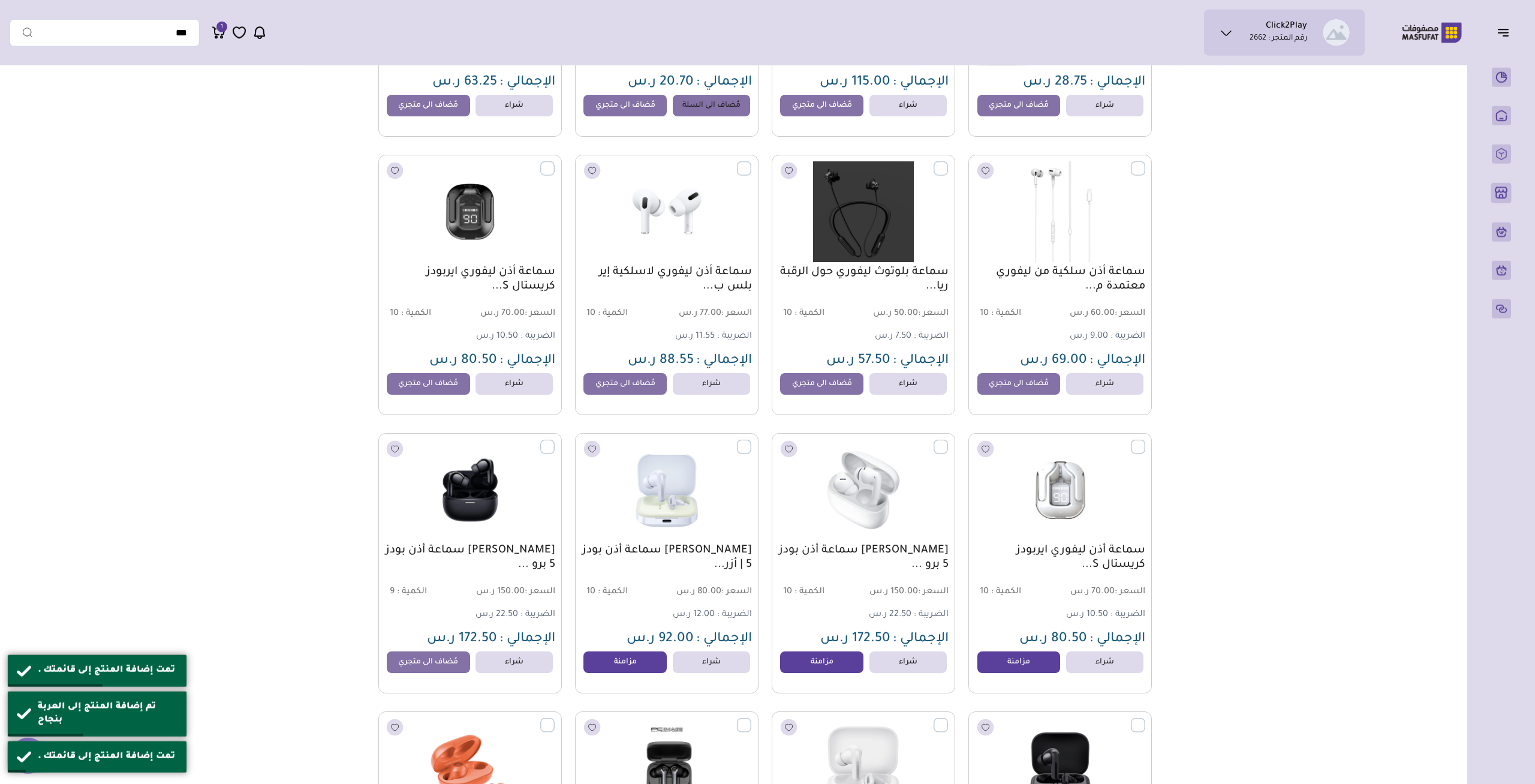
scroll to position [1185, 0]
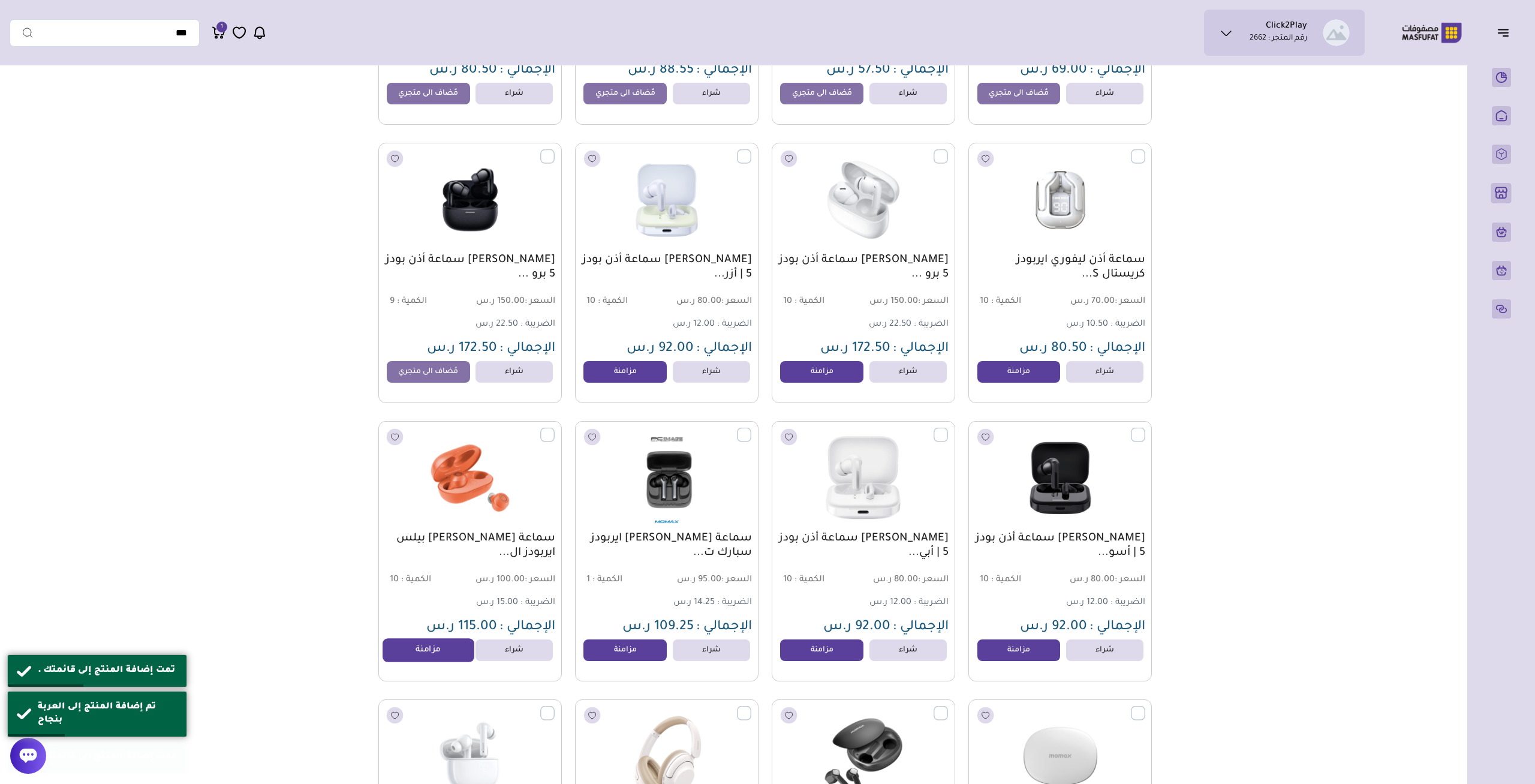
click at [415, 653] on link "مزامنة" at bounding box center [428, 650] width 91 height 24
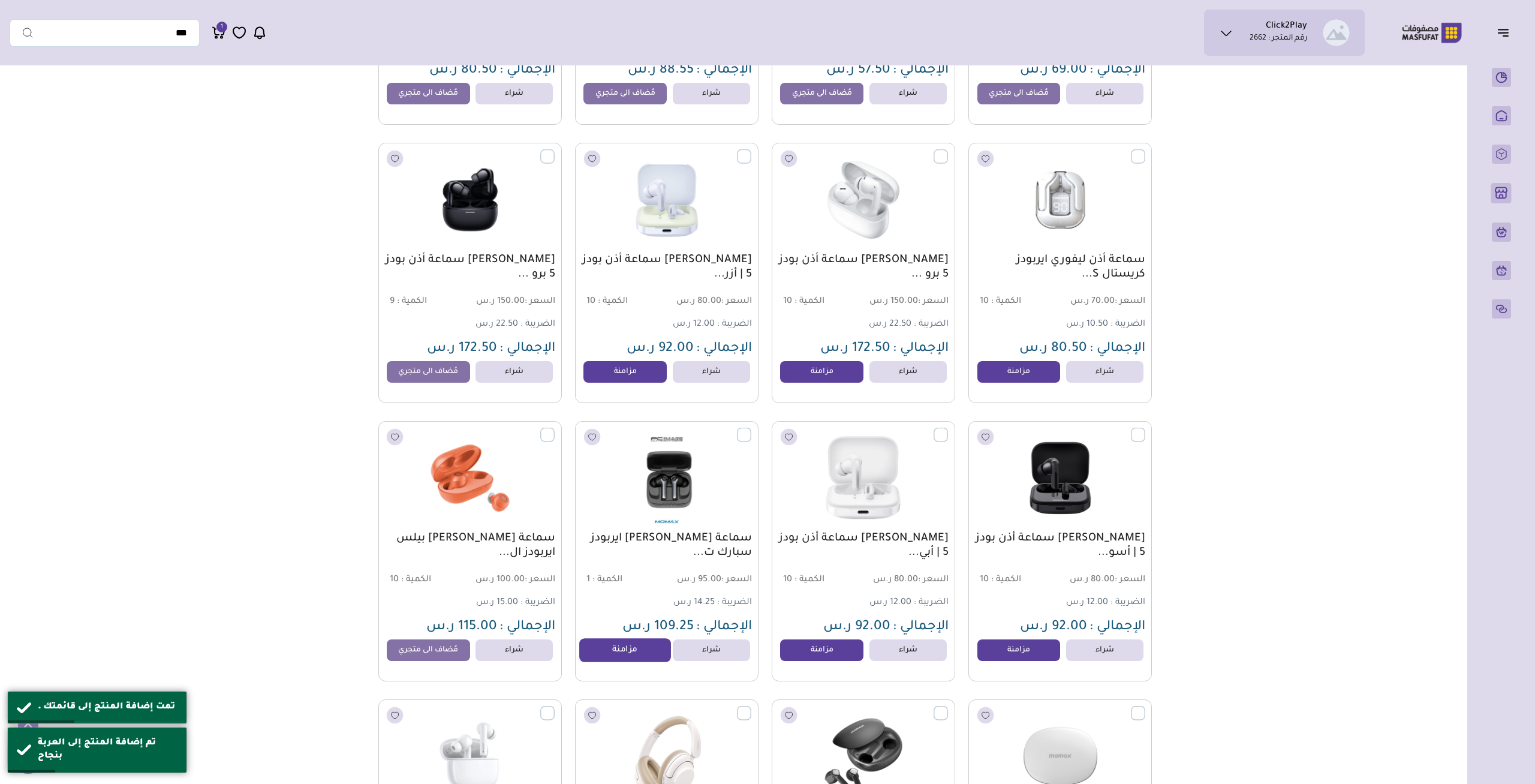
click at [640, 655] on link "مزامنة" at bounding box center [625, 650] width 91 height 24
click at [799, 657] on link "مزامنة" at bounding box center [822, 650] width 91 height 24
click at [1027, 651] on link "مزامنة" at bounding box center [1019, 650] width 91 height 24
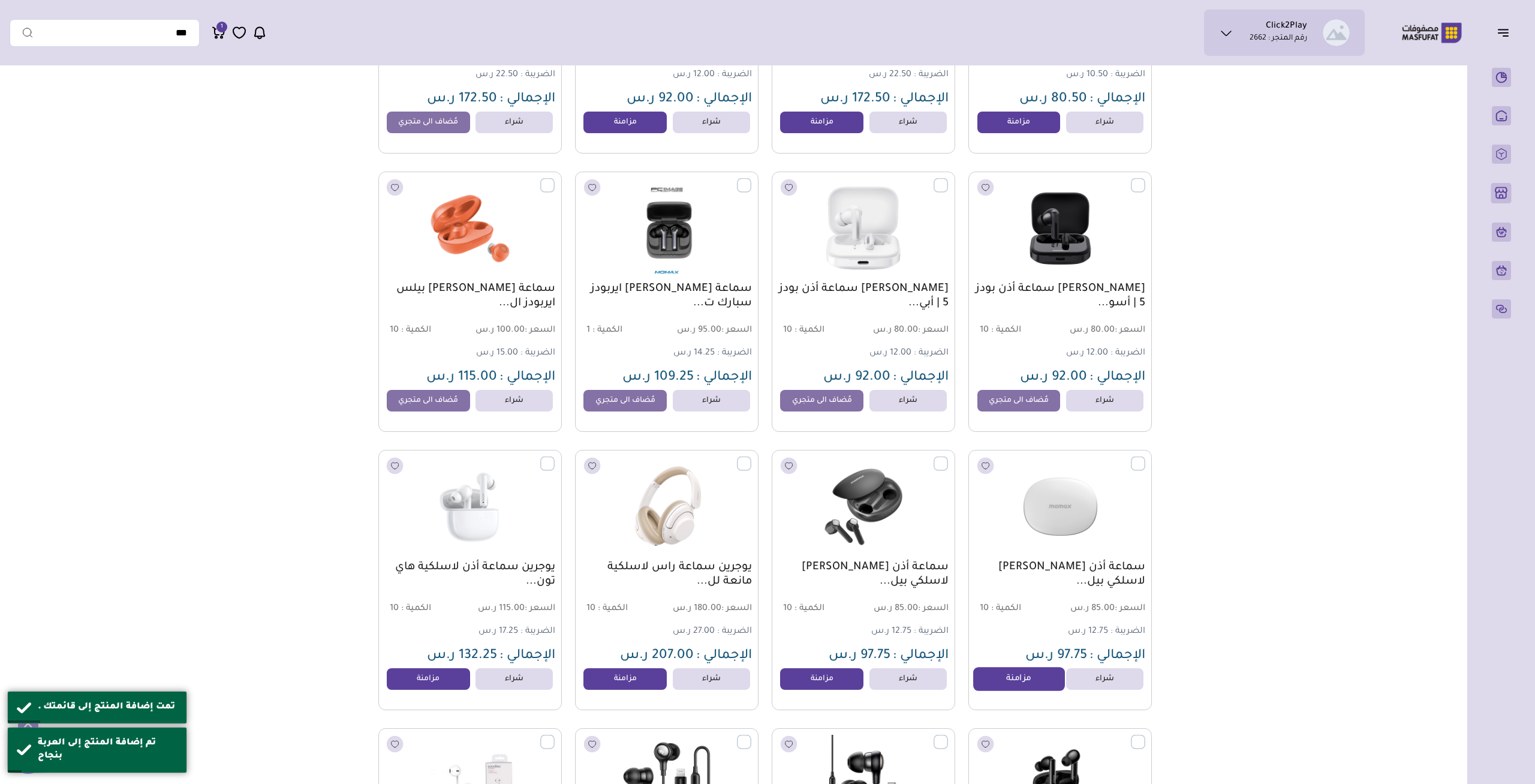
click at [1026, 680] on link "مزامنة" at bounding box center [1019, 678] width 91 height 24
click at [803, 688] on link "مزامنة" at bounding box center [822, 678] width 91 height 24
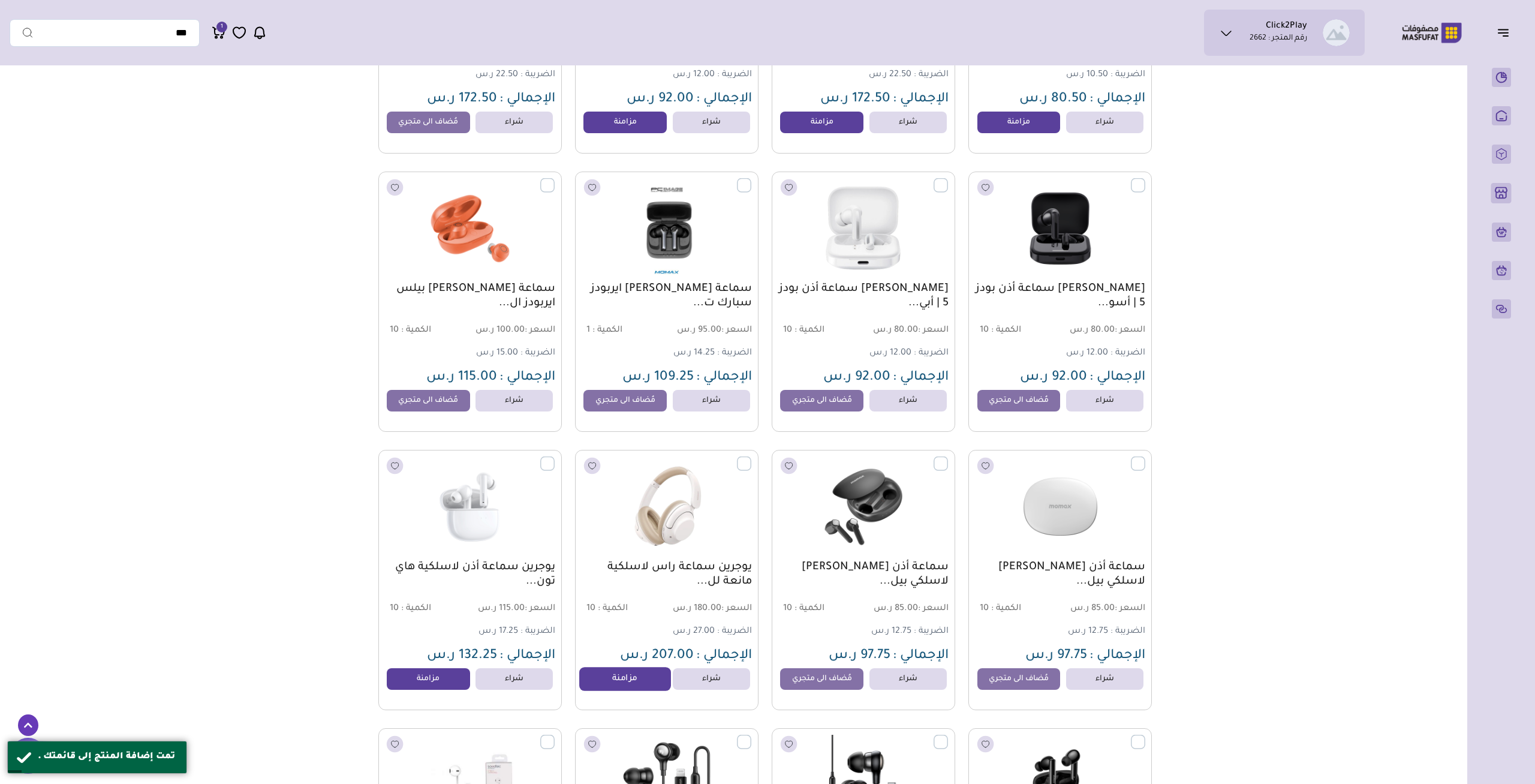
click at [596, 685] on link "مزامنة" at bounding box center [625, 678] width 91 height 24
click at [418, 680] on link "مزامنة" at bounding box center [428, 678] width 91 height 24
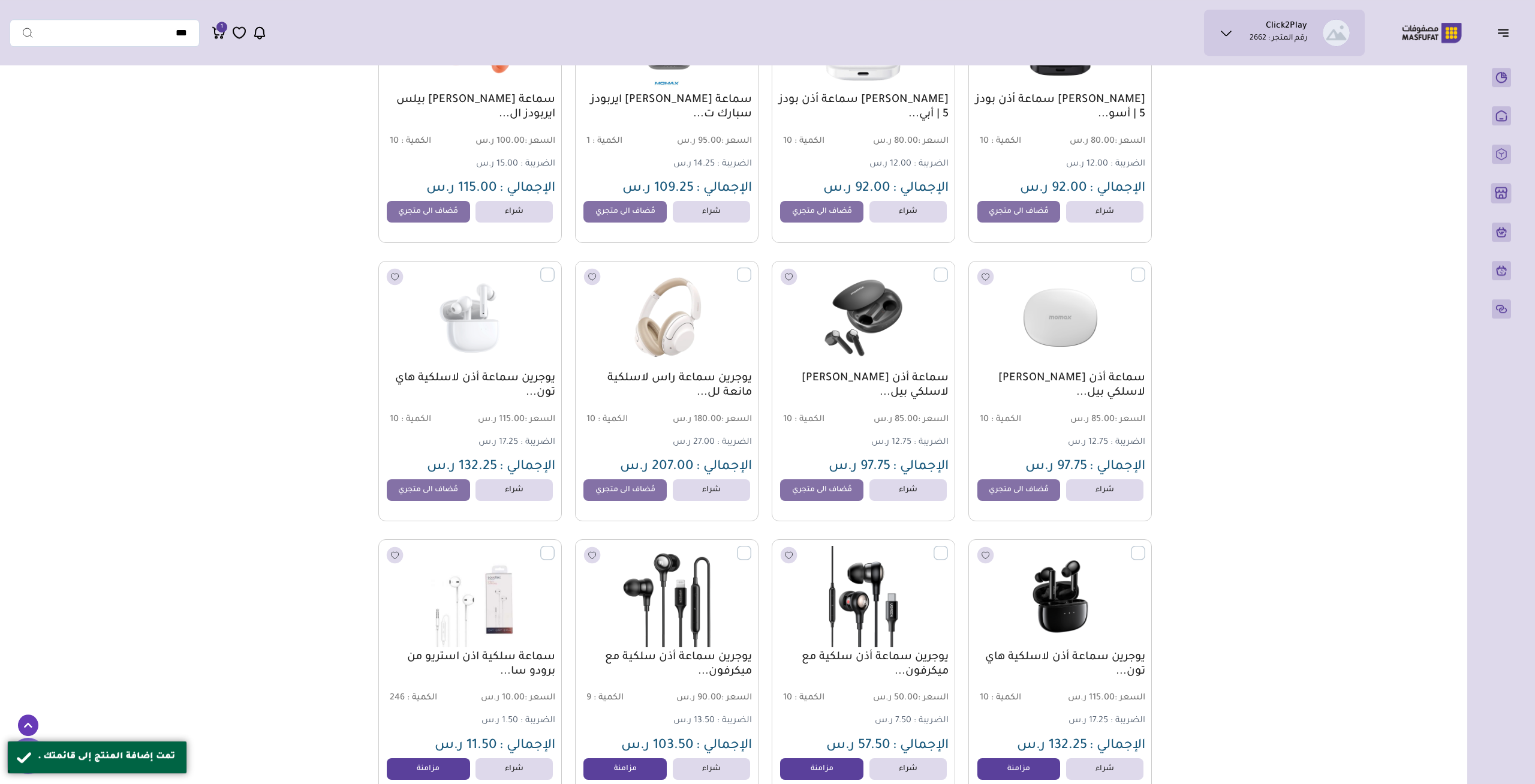
scroll to position [1746, 0]
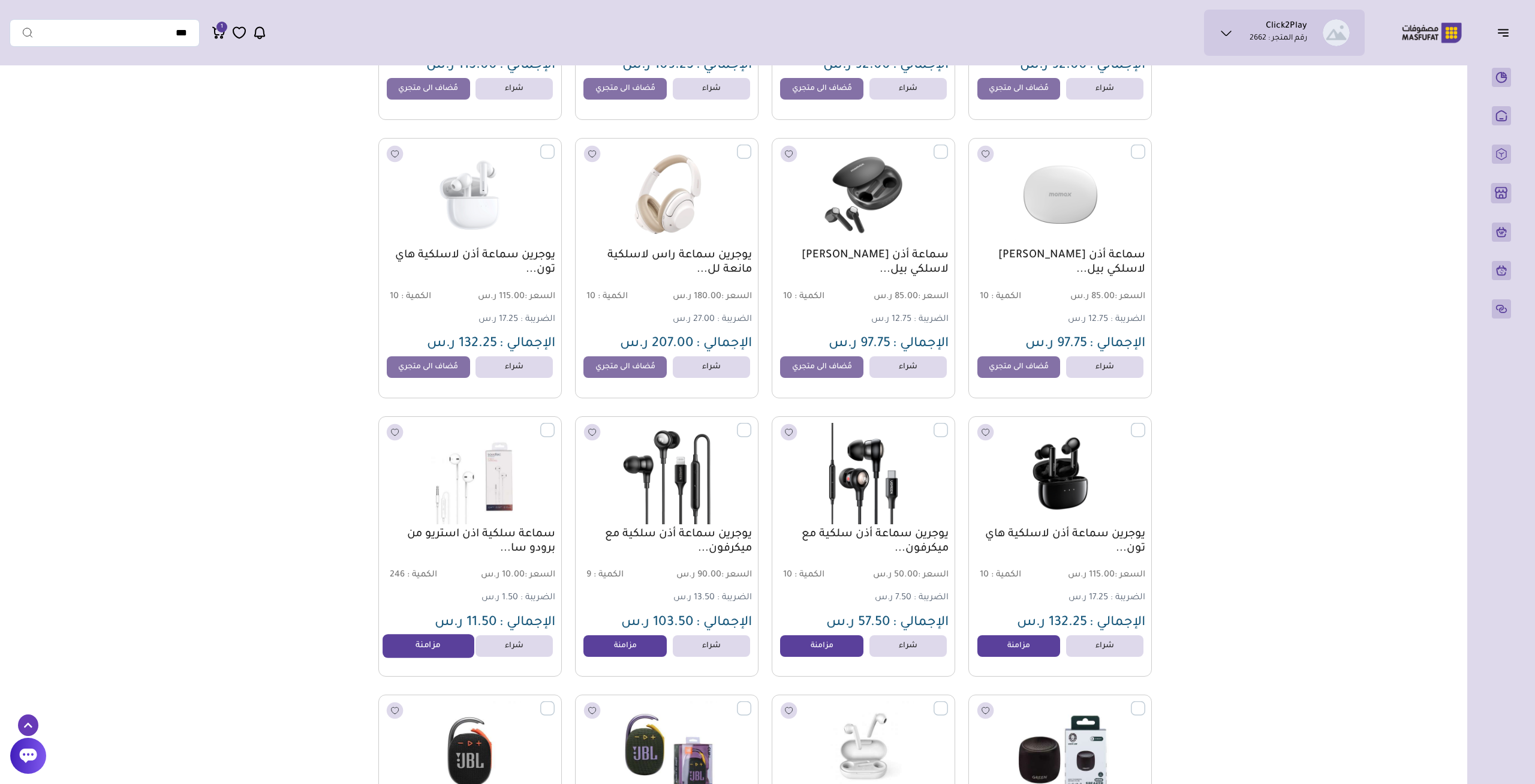
click at [443, 649] on link "مزامنة" at bounding box center [428, 645] width 91 height 24
click at [616, 653] on link "مزامنة" at bounding box center [625, 645] width 91 height 24
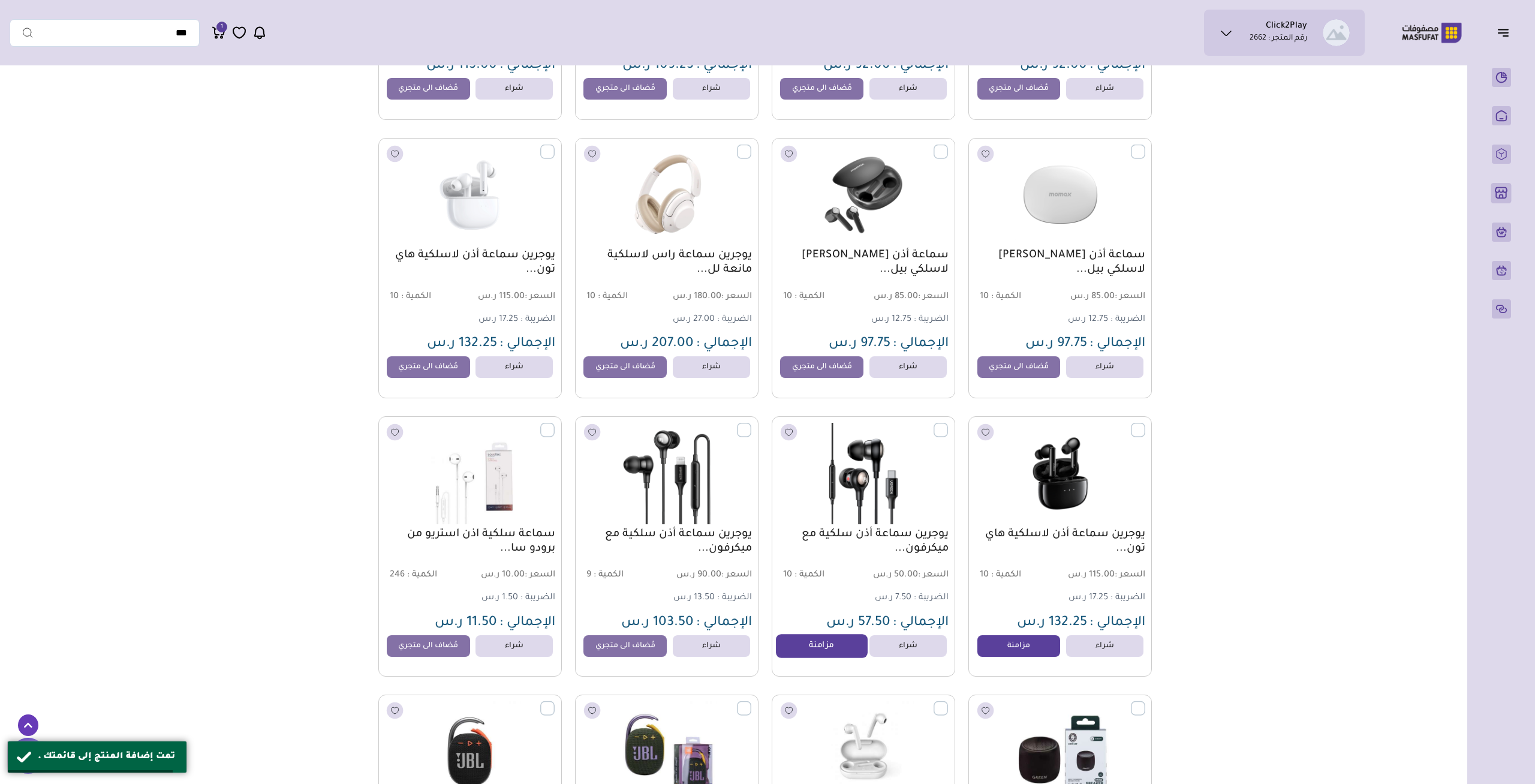
click at [830, 649] on link "مزامنة" at bounding box center [822, 645] width 91 height 24
click at [1041, 653] on link "مزامنة" at bounding box center [1019, 645] width 91 height 24
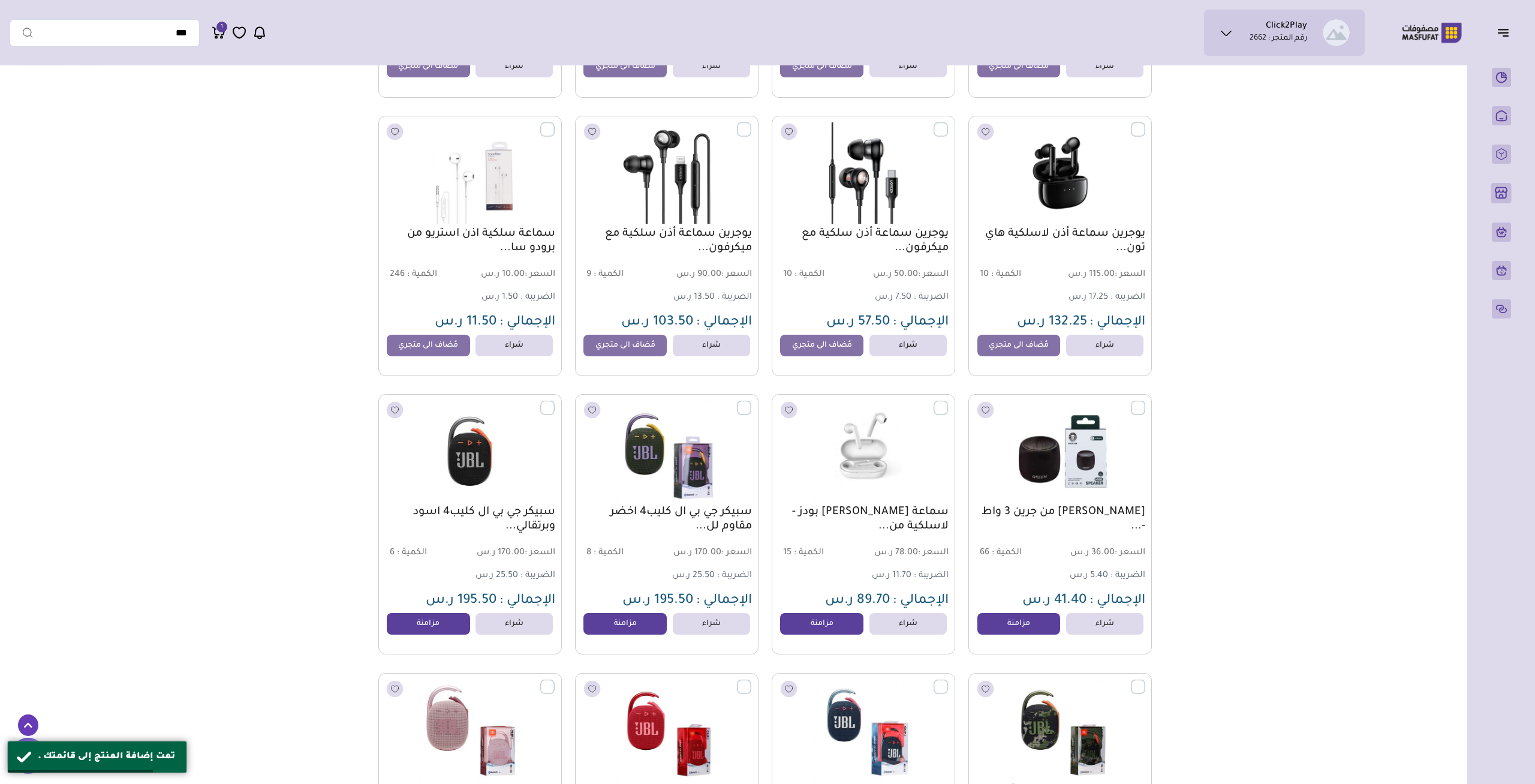
scroll to position [2058, 0]
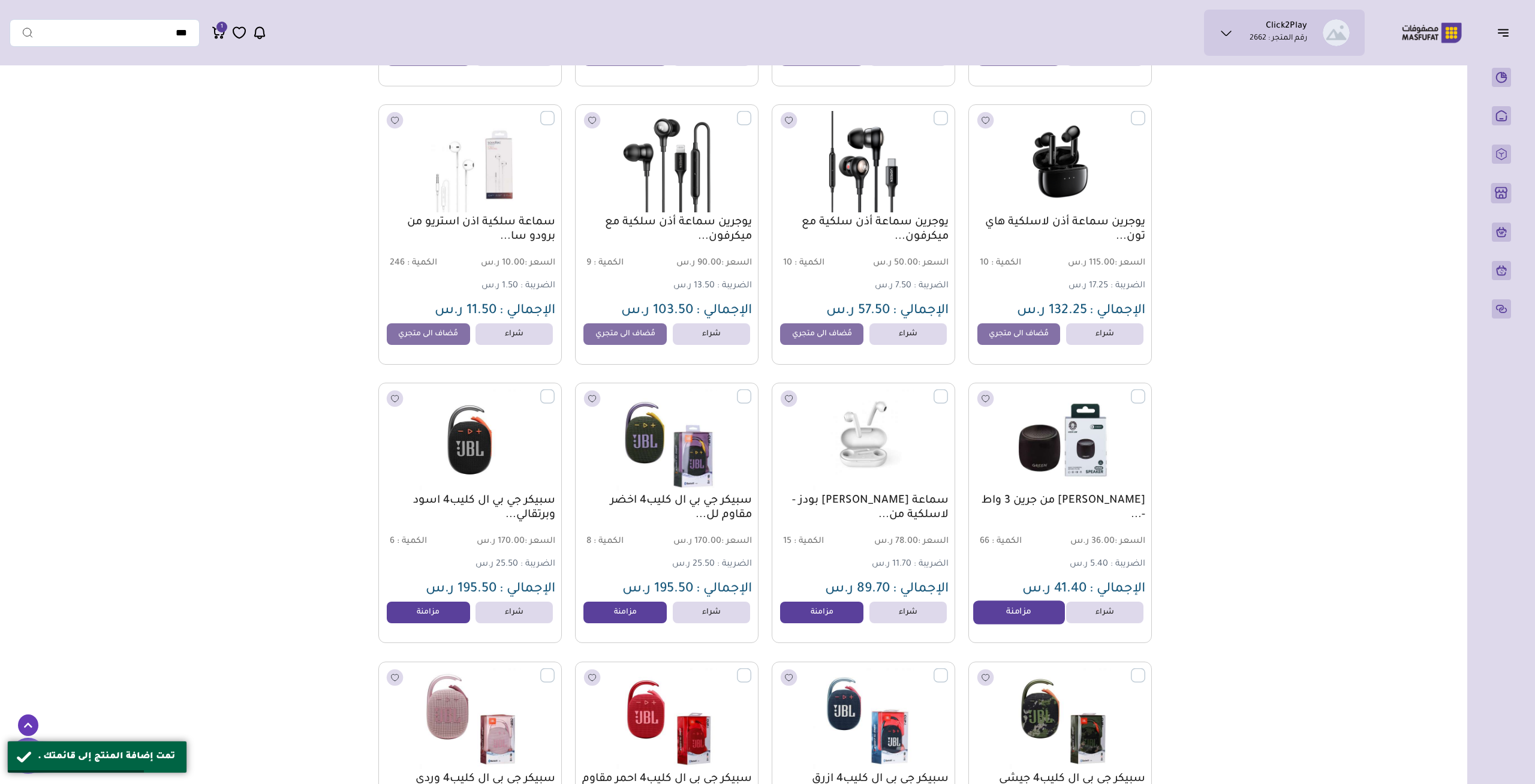
click at [1026, 619] on link "مزامنة" at bounding box center [1019, 612] width 91 height 24
click at [819, 625] on link "مزامنة" at bounding box center [822, 612] width 91 height 24
click at [617, 618] on link "مزامنة" at bounding box center [625, 612] width 91 height 24
click at [393, 612] on link "مزامنة" at bounding box center [428, 612] width 91 height 24
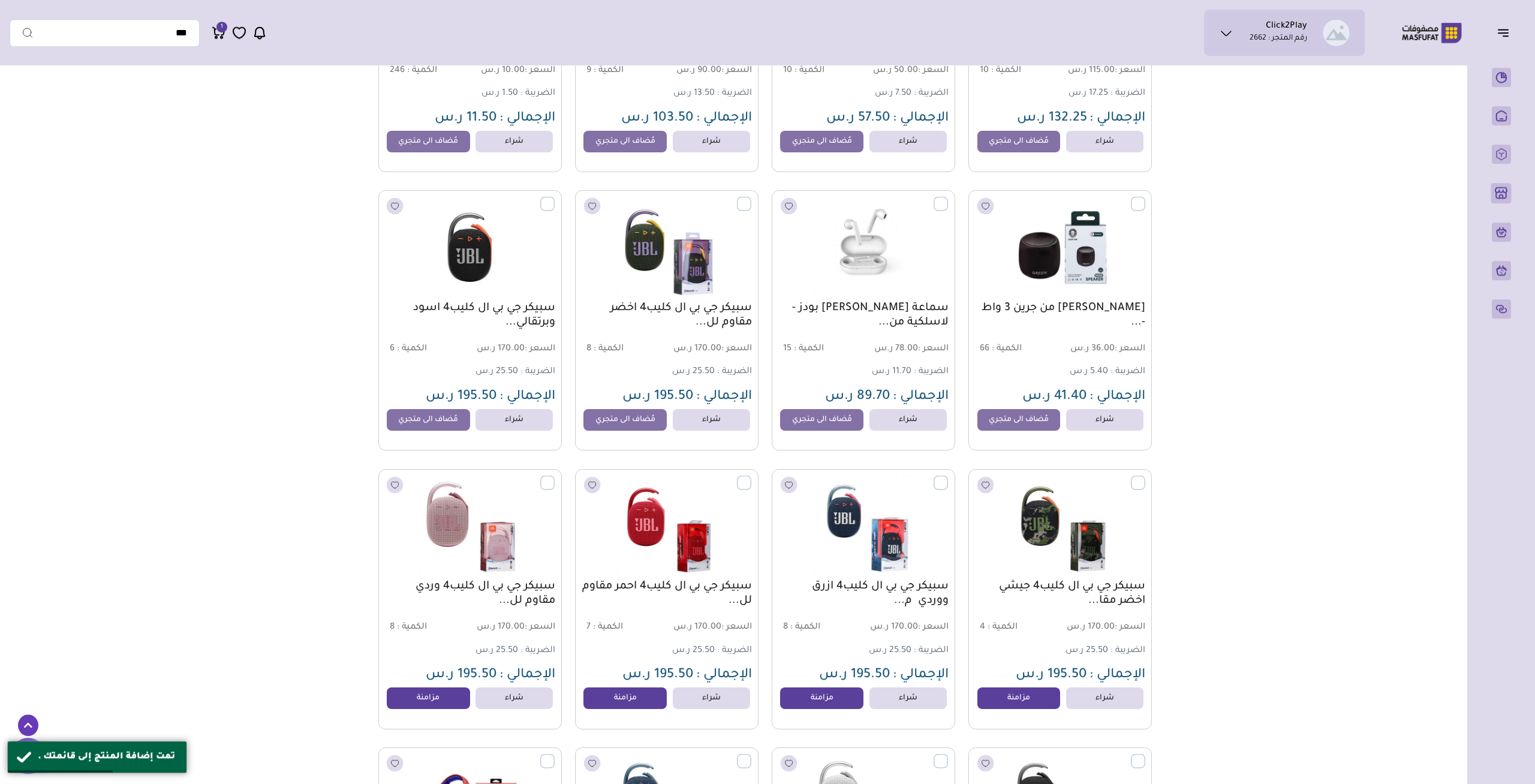
scroll to position [2370, 0]
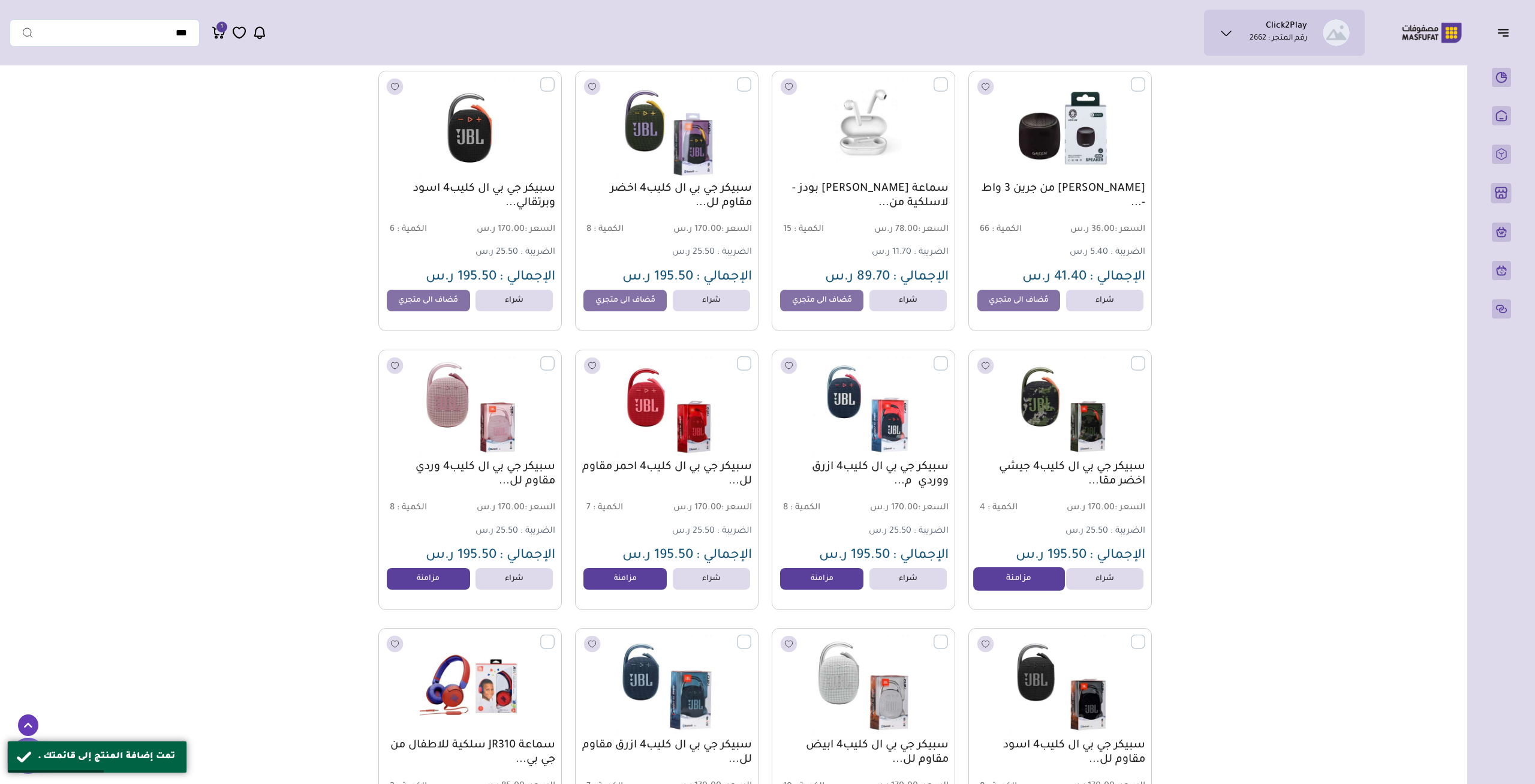
click at [992, 588] on link "مزامنة" at bounding box center [1019, 578] width 91 height 24
click at [824, 584] on link "مزامنة" at bounding box center [822, 578] width 91 height 24
click at [638, 583] on link "مزامنة" at bounding box center [625, 578] width 91 height 24
click at [449, 580] on link "مزامنة" at bounding box center [428, 578] width 91 height 24
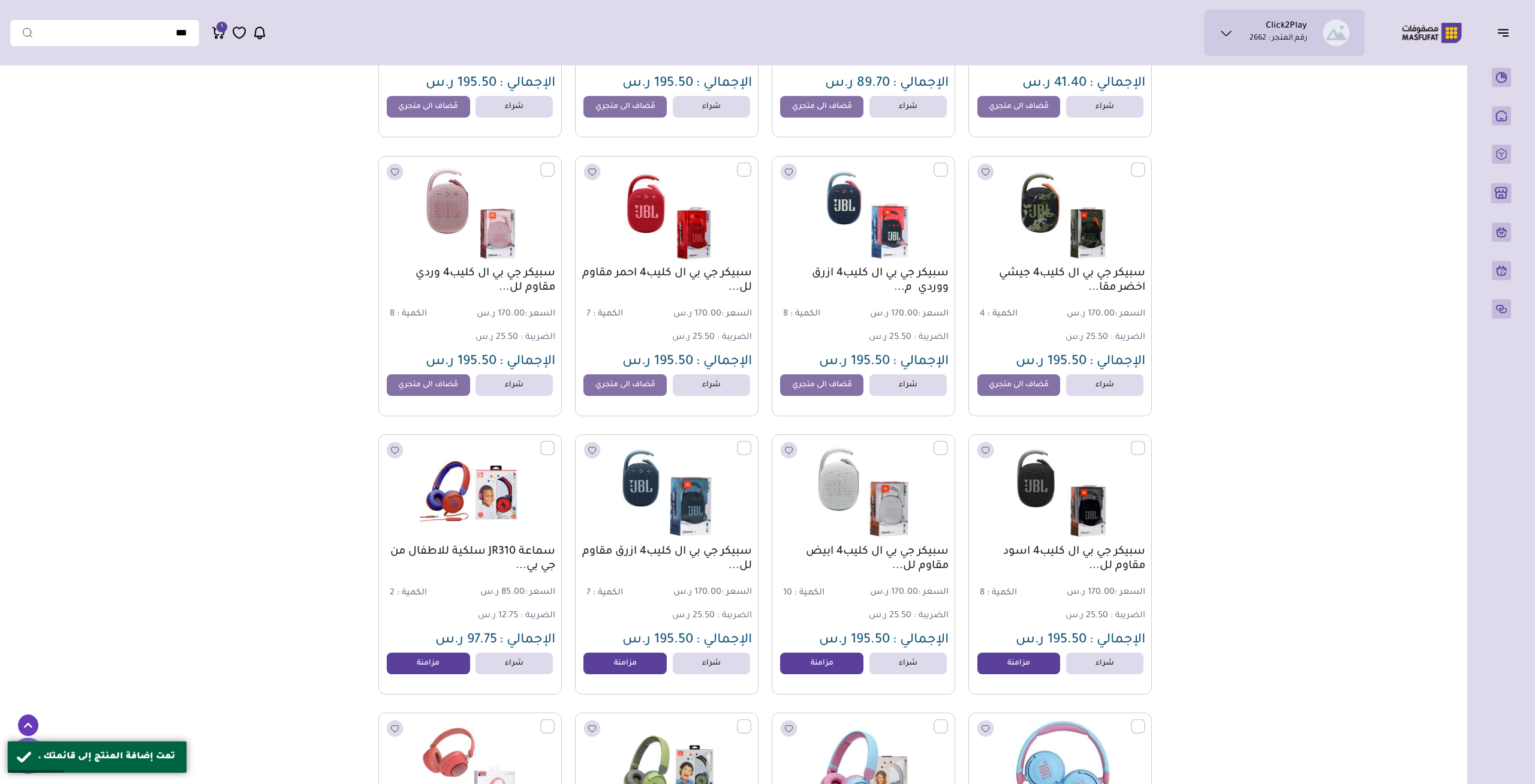
scroll to position [2620, 0]
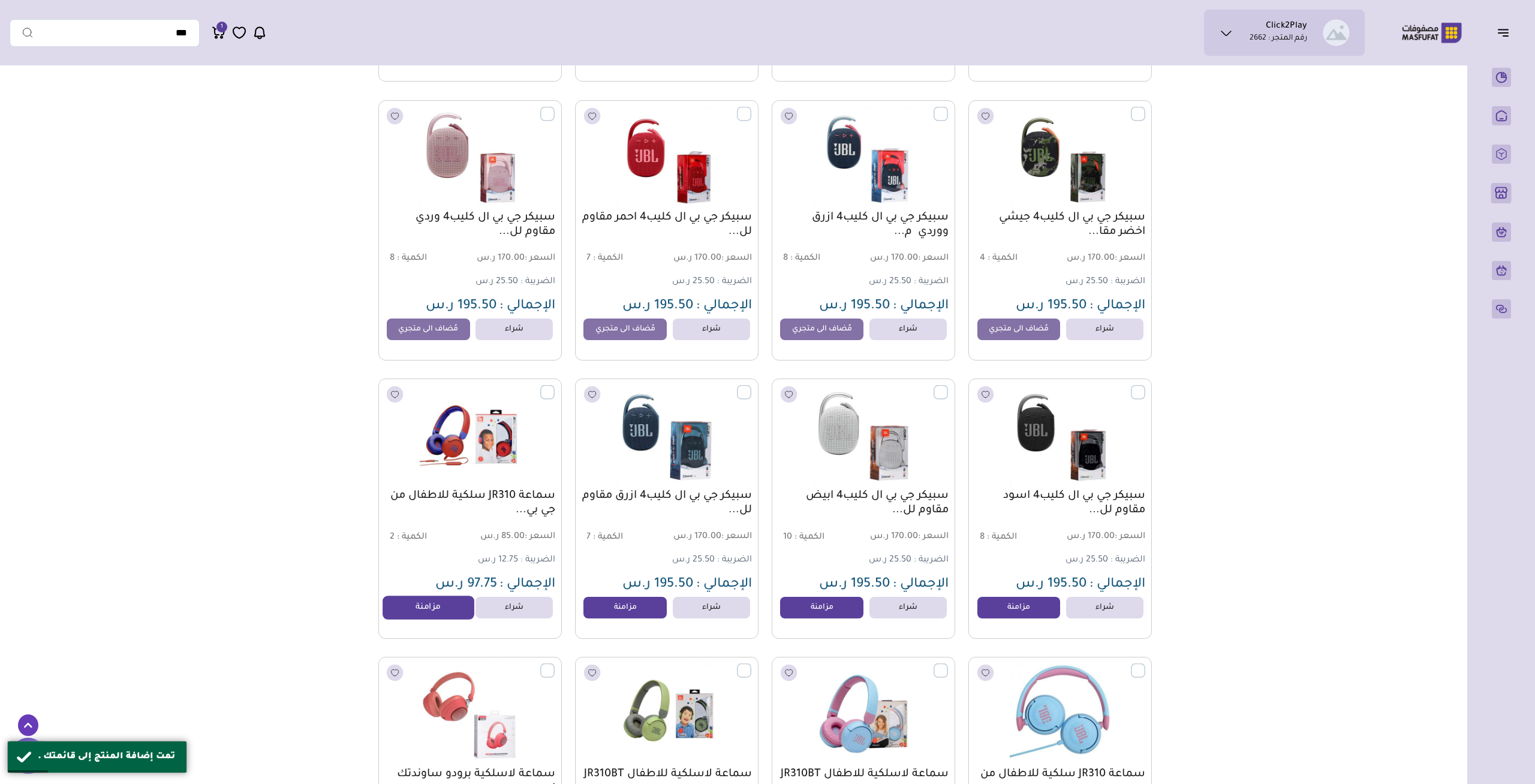
click at [428, 606] on link "مزامنة" at bounding box center [428, 607] width 91 height 24
click at [613, 614] on link "مزامنة" at bounding box center [625, 607] width 91 height 24
click at [832, 616] on link "مزامنة" at bounding box center [822, 607] width 91 height 24
click at [1009, 619] on link "مزامنة" at bounding box center [1019, 607] width 91 height 24
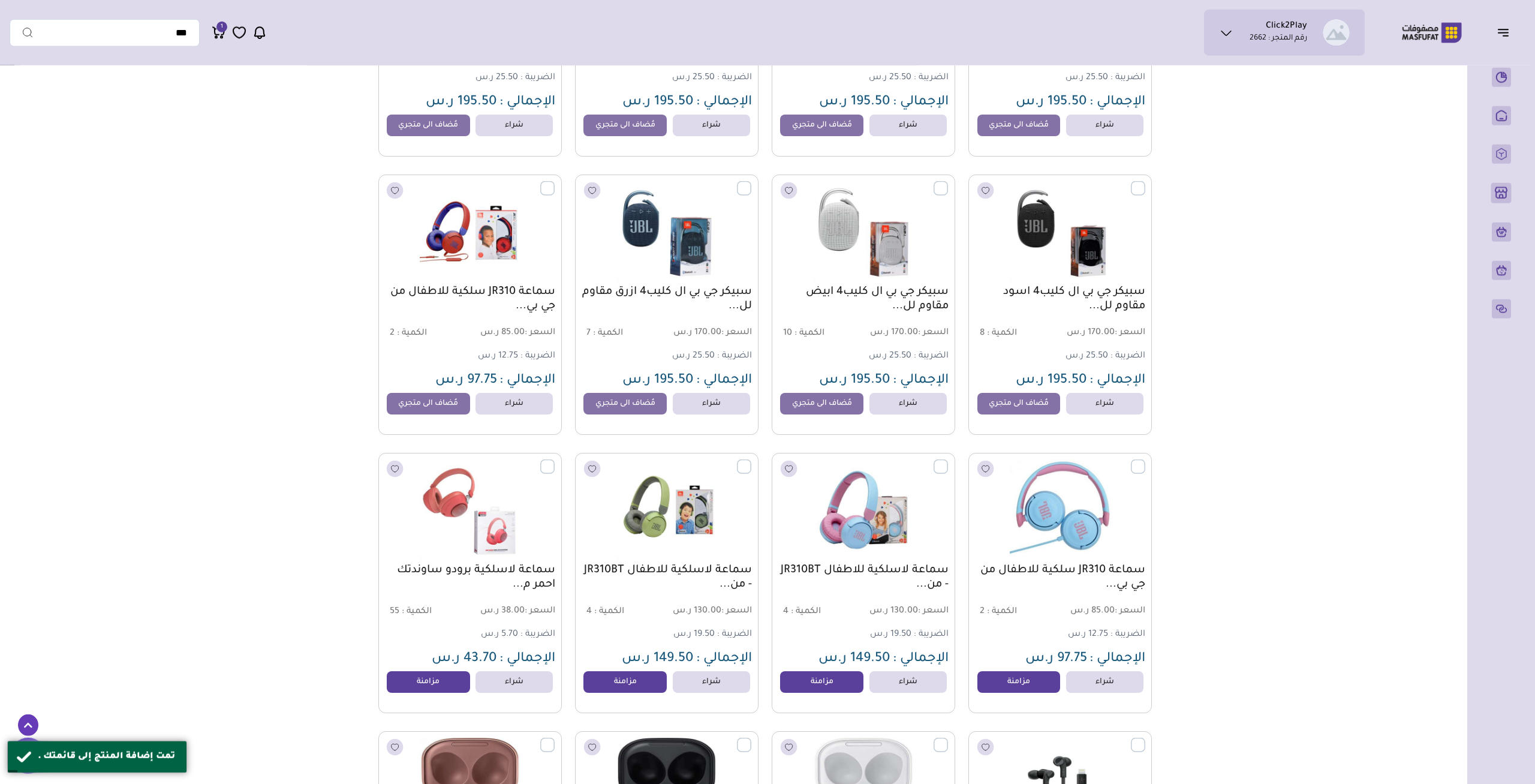
scroll to position [2932, 0]
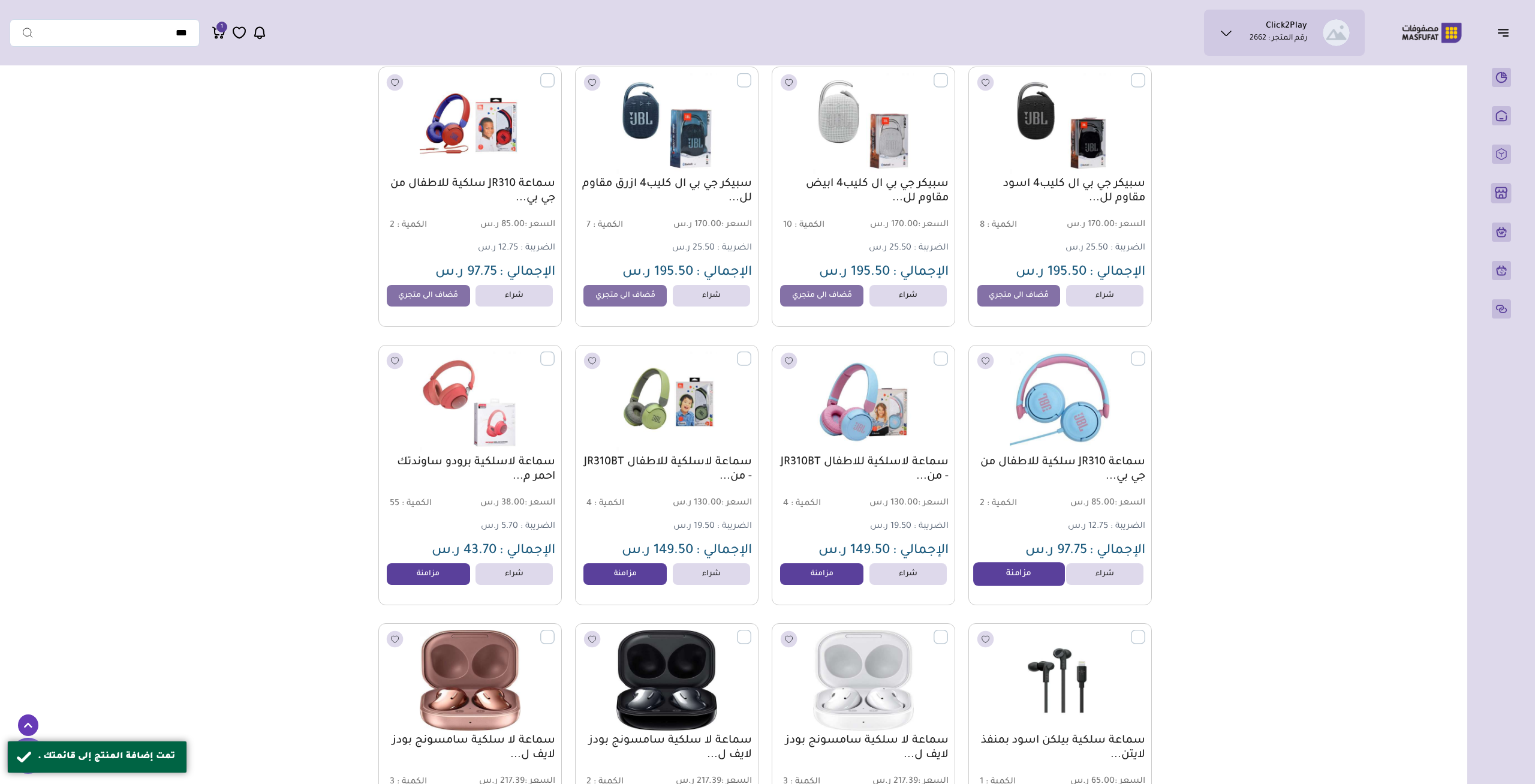
click at [1034, 581] on link "مزامنة" at bounding box center [1019, 573] width 91 height 24
click at [796, 580] on link "مزامنة" at bounding box center [822, 573] width 91 height 24
click at [638, 581] on link "مزامنة" at bounding box center [625, 573] width 91 height 24
click at [438, 578] on link "مزامنة" at bounding box center [428, 573] width 91 height 24
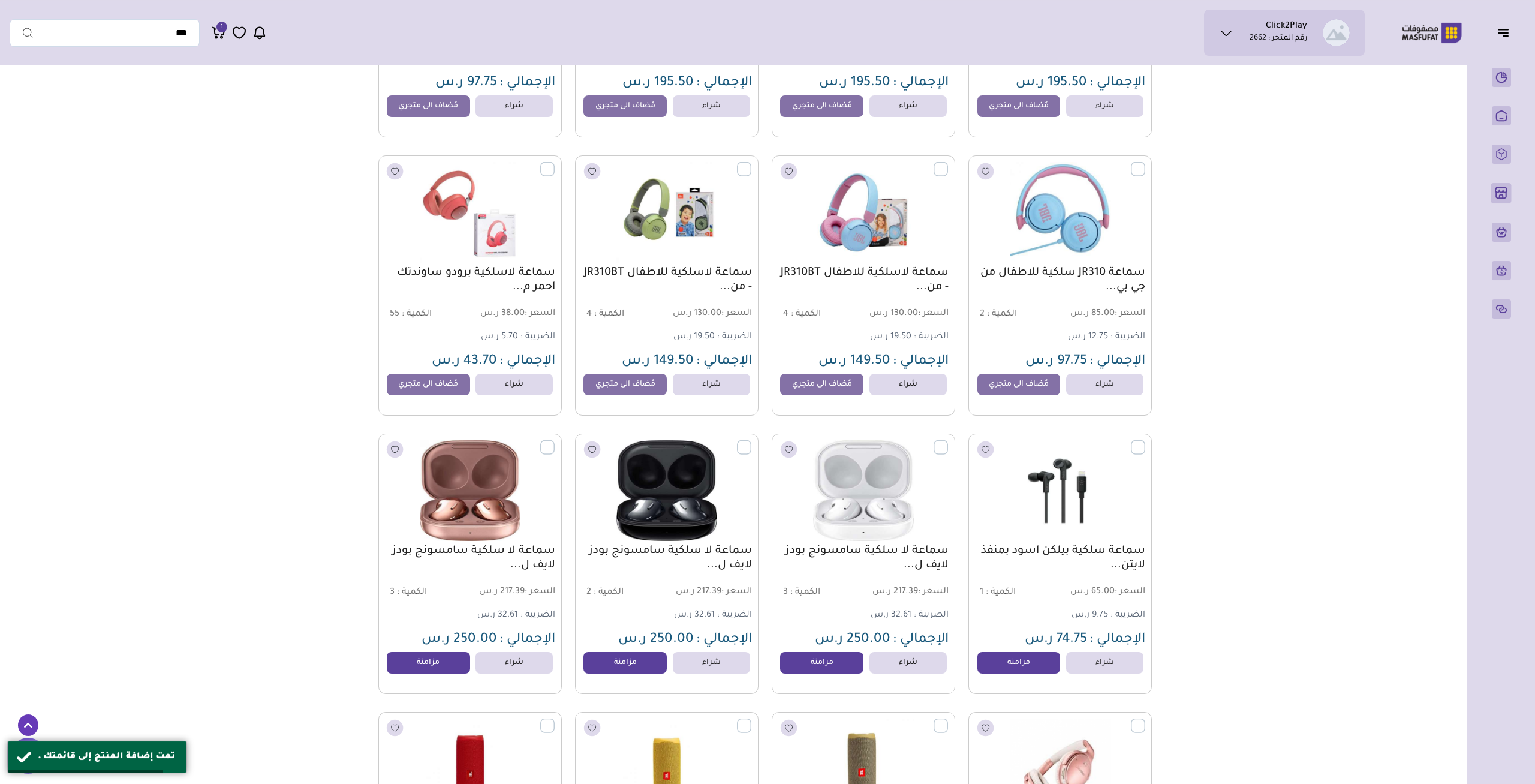
scroll to position [3243, 0]
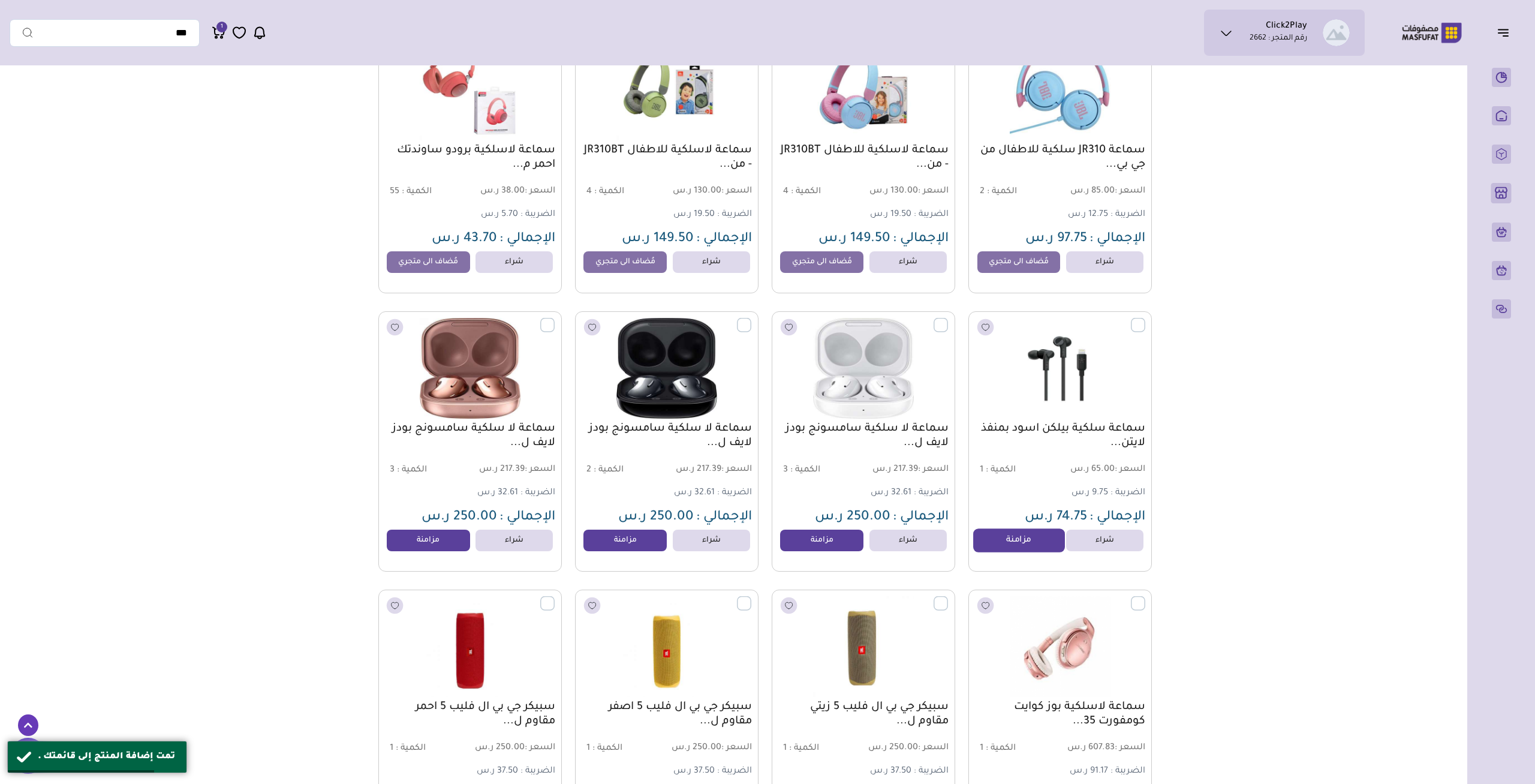
click at [1013, 549] on link "مزامنة" at bounding box center [1019, 540] width 91 height 24
click at [847, 548] on link "مزامنة" at bounding box center [822, 540] width 91 height 24
click at [639, 547] on link "مزامنة" at bounding box center [625, 540] width 91 height 24
click at [433, 552] on link "مزامنة" at bounding box center [428, 540] width 91 height 24
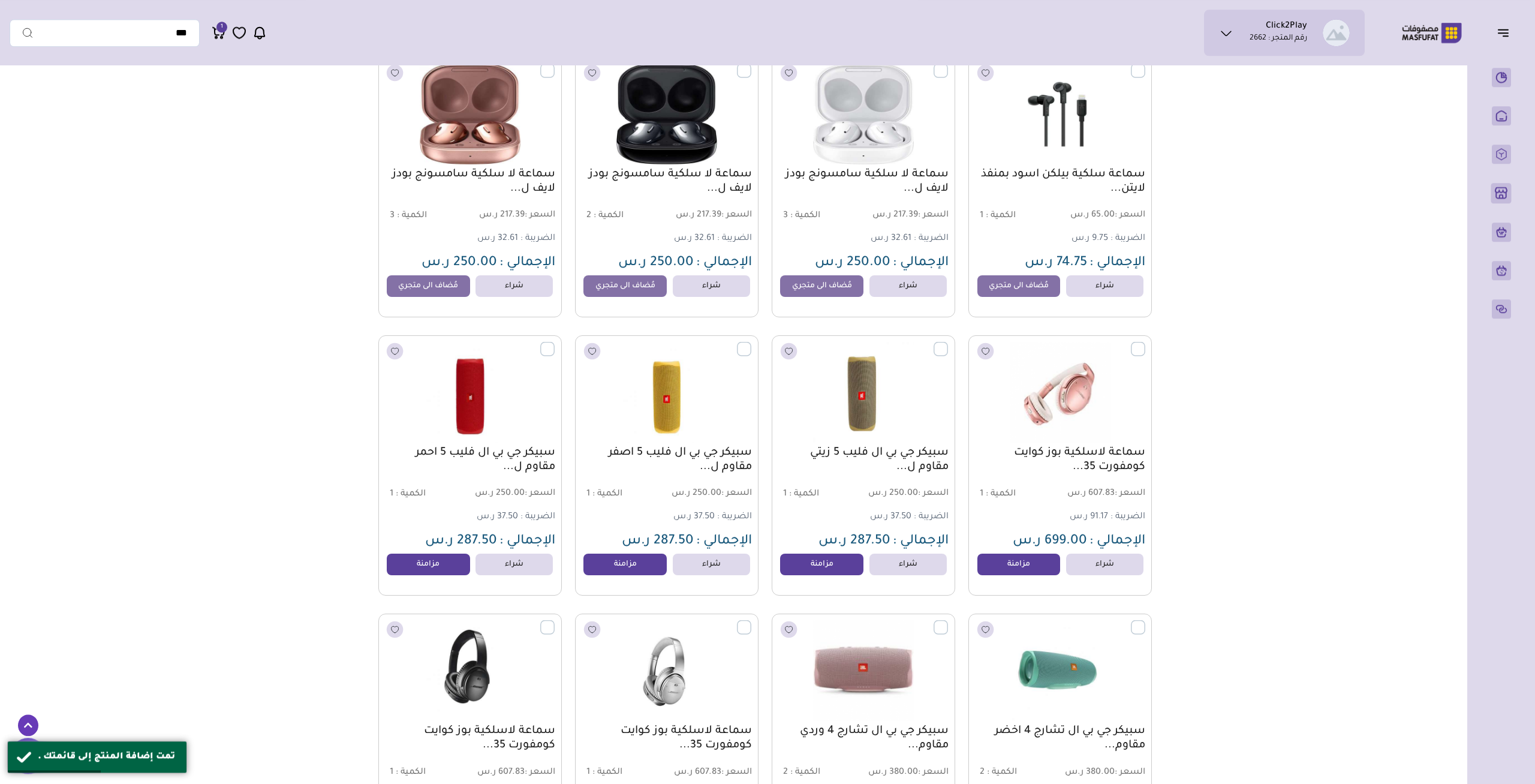
scroll to position [3618, 0]
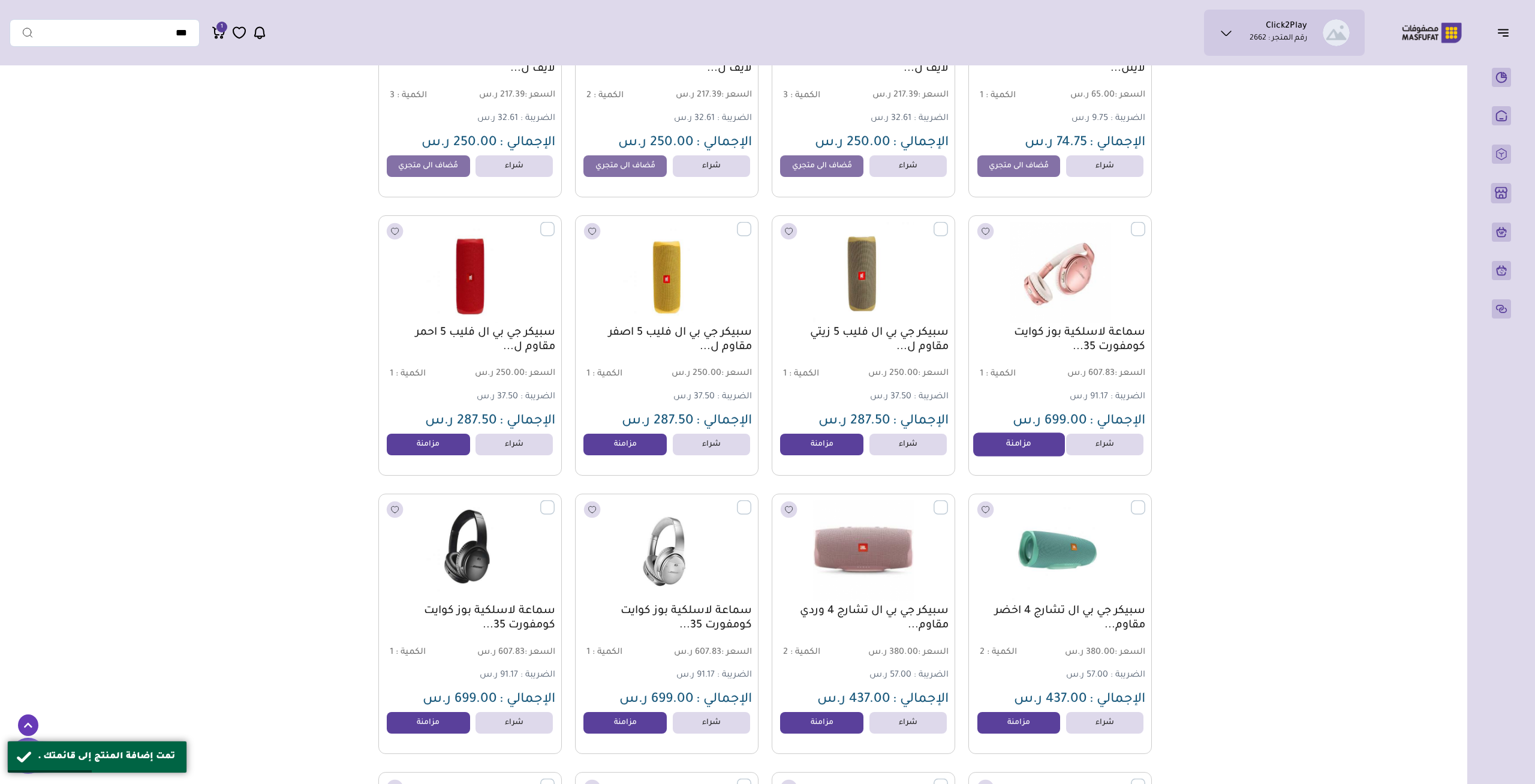
click at [1014, 453] on link "مزامنة" at bounding box center [1019, 444] width 91 height 24
click at [799, 454] on link "مزامنة" at bounding box center [822, 444] width 91 height 24
click at [615, 455] on link "مزامنة" at bounding box center [625, 444] width 91 height 24
click at [430, 448] on link "مزامنة" at bounding box center [428, 444] width 91 height 24
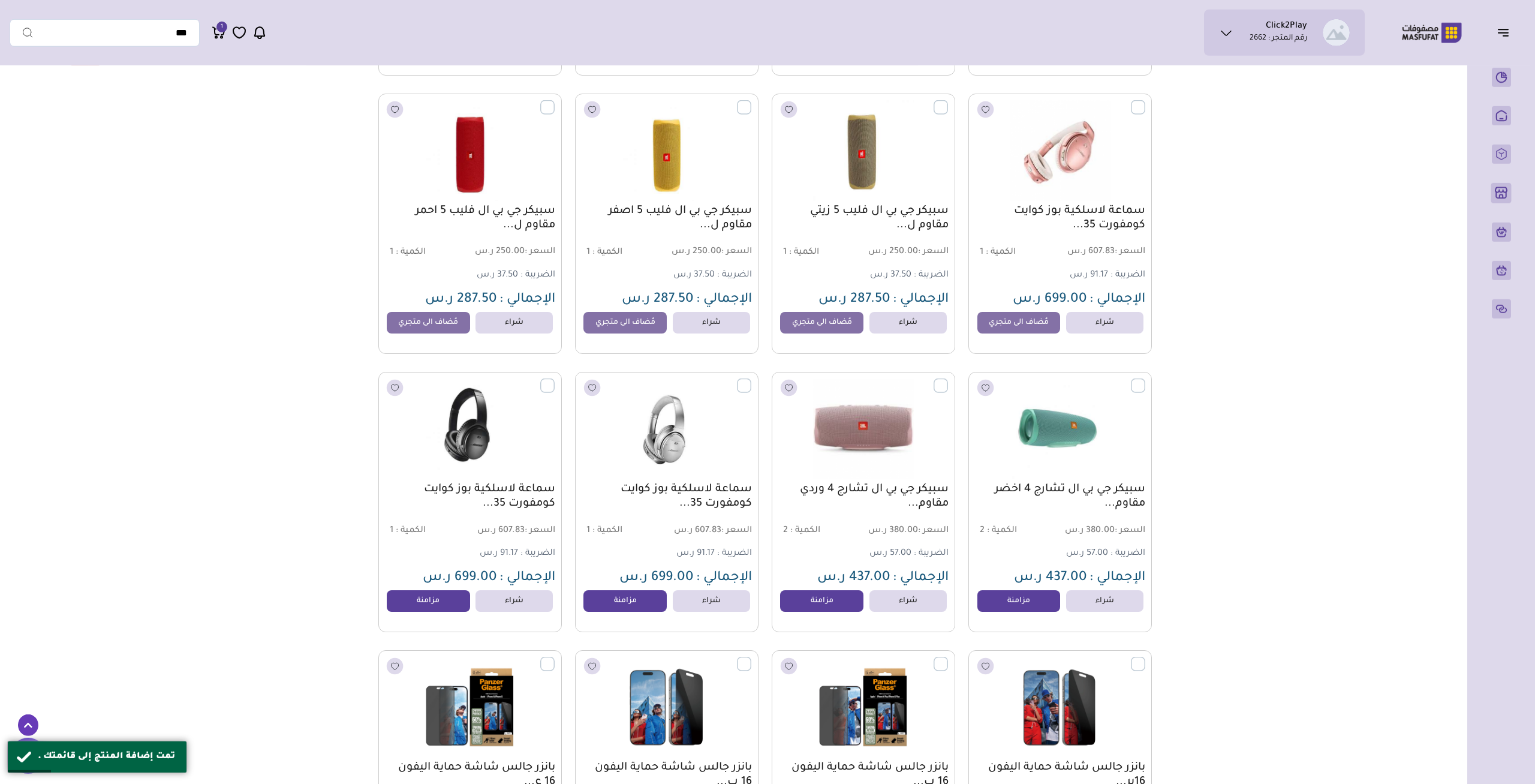
scroll to position [3742, 0]
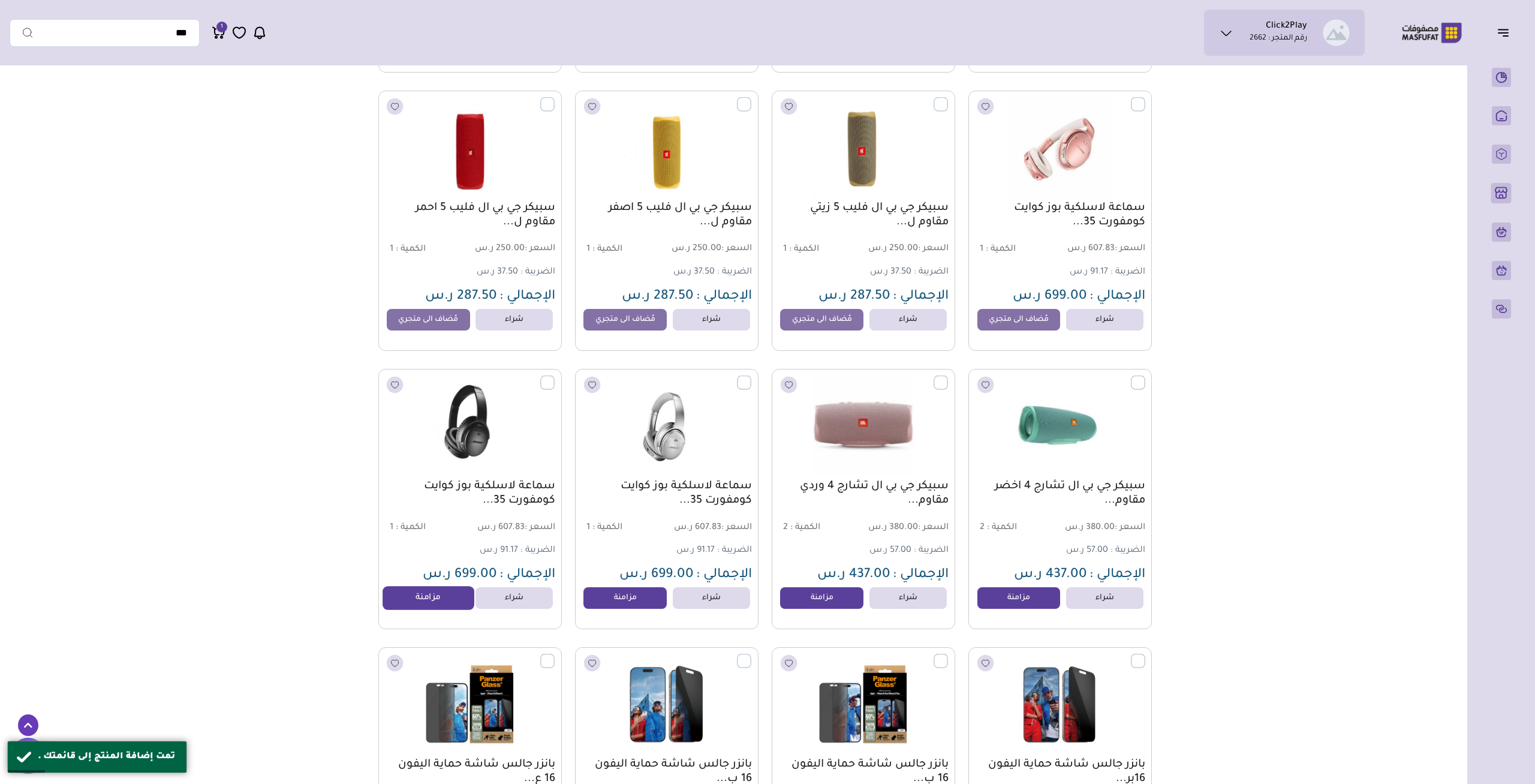
click at [432, 605] on link "مزامنة" at bounding box center [428, 597] width 91 height 24
click at [656, 601] on link "مزامنة" at bounding box center [625, 597] width 91 height 24
click at [810, 599] on link "مزامنة" at bounding box center [822, 597] width 91 height 24
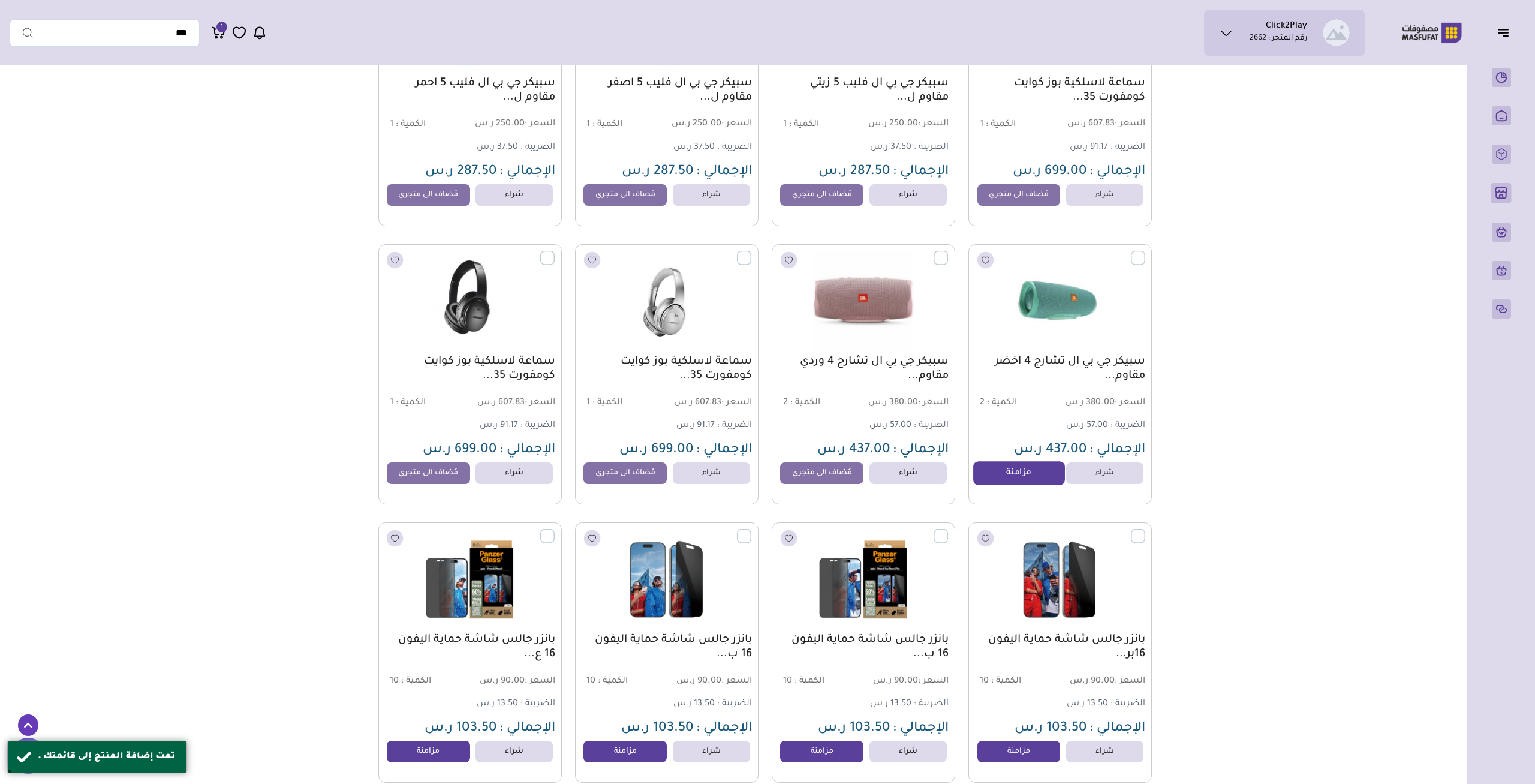
click at [1014, 474] on link "مزامنة" at bounding box center [1019, 472] width 91 height 24
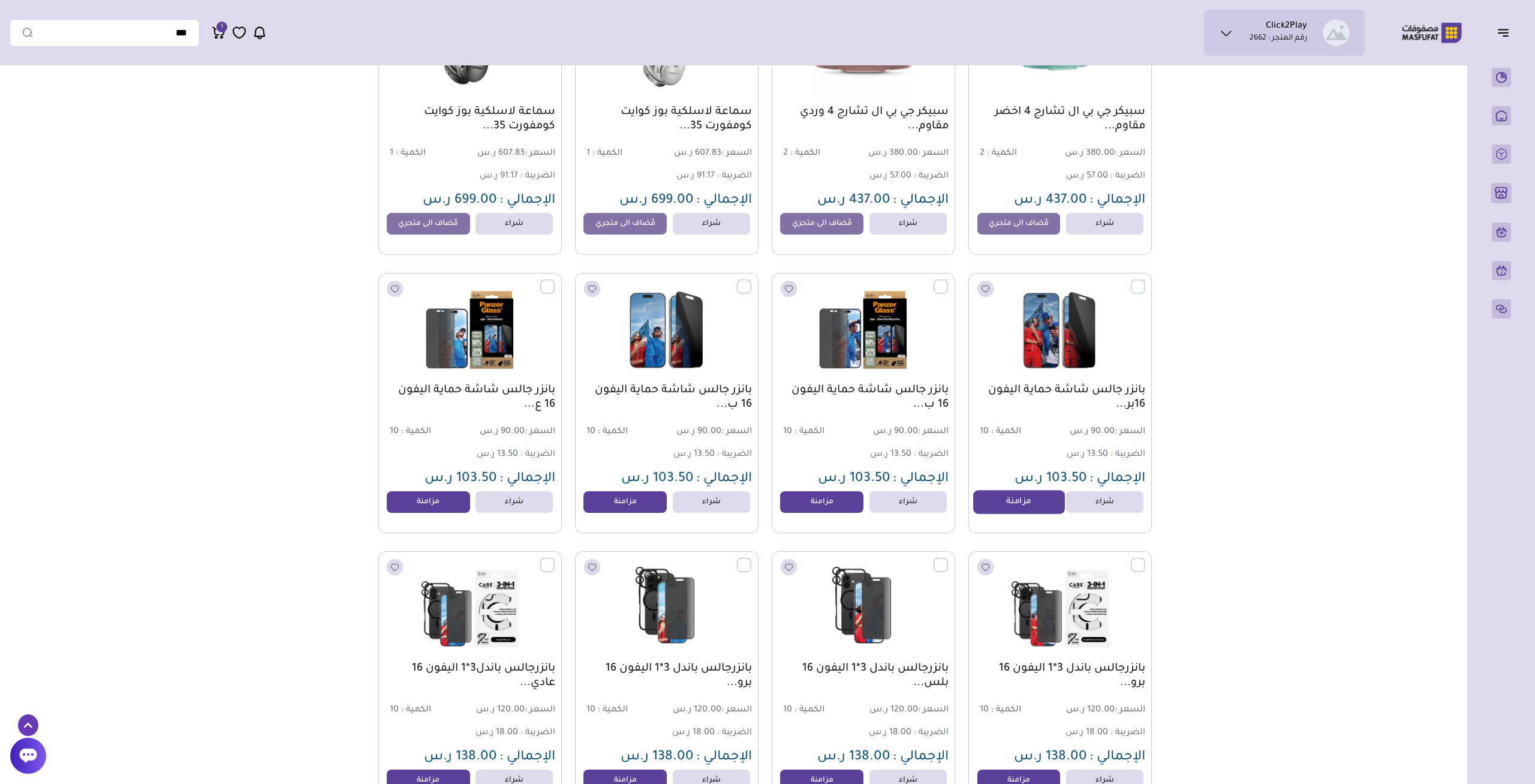
click at [1030, 504] on link "مزامنة" at bounding box center [1019, 501] width 91 height 24
click at [823, 514] on link "مزامنة" at bounding box center [822, 501] width 91 height 24
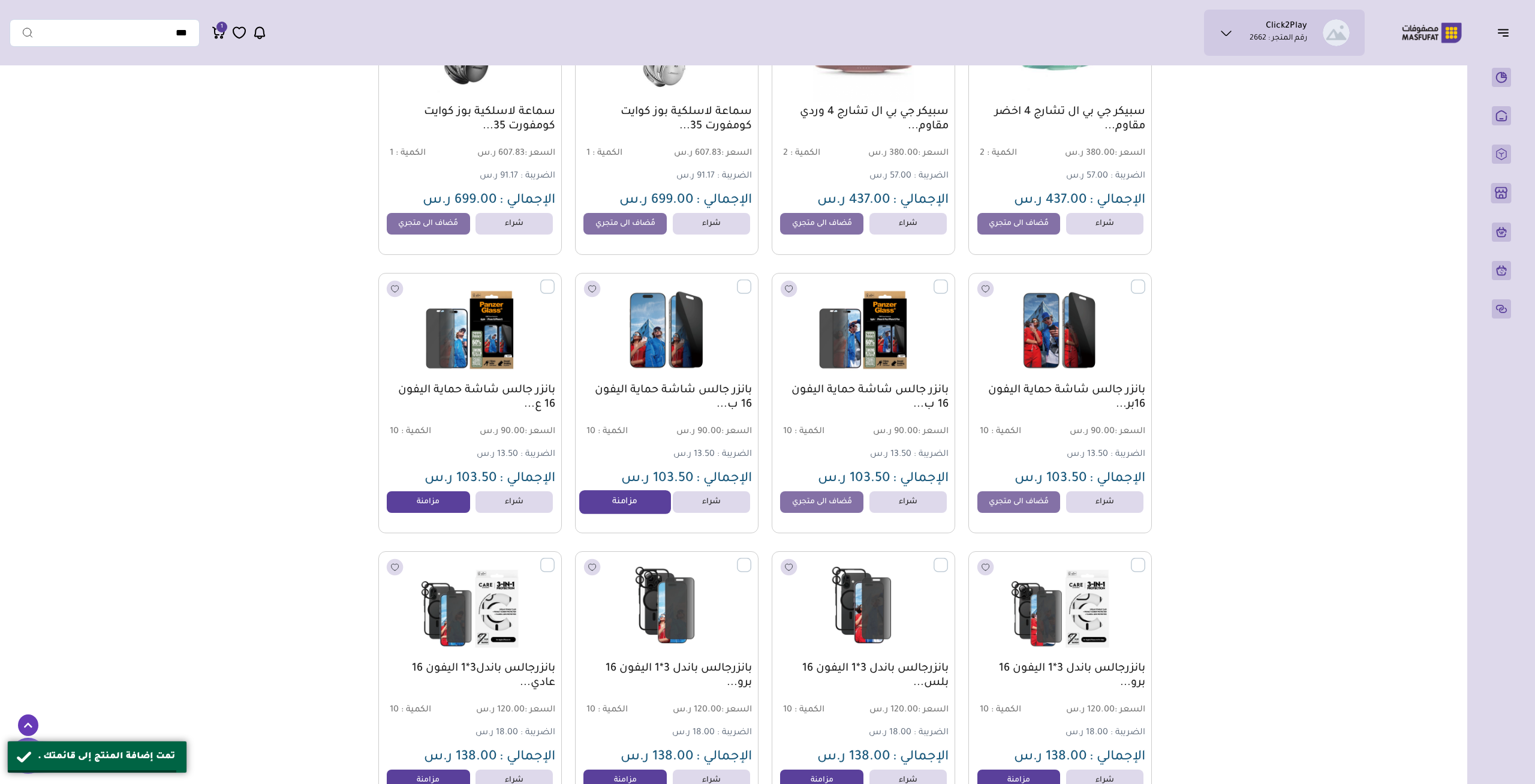
click at [628, 514] on link "مزامنة" at bounding box center [625, 501] width 91 height 24
click at [433, 511] on link "مزامنة" at bounding box center [428, 501] width 91 height 24
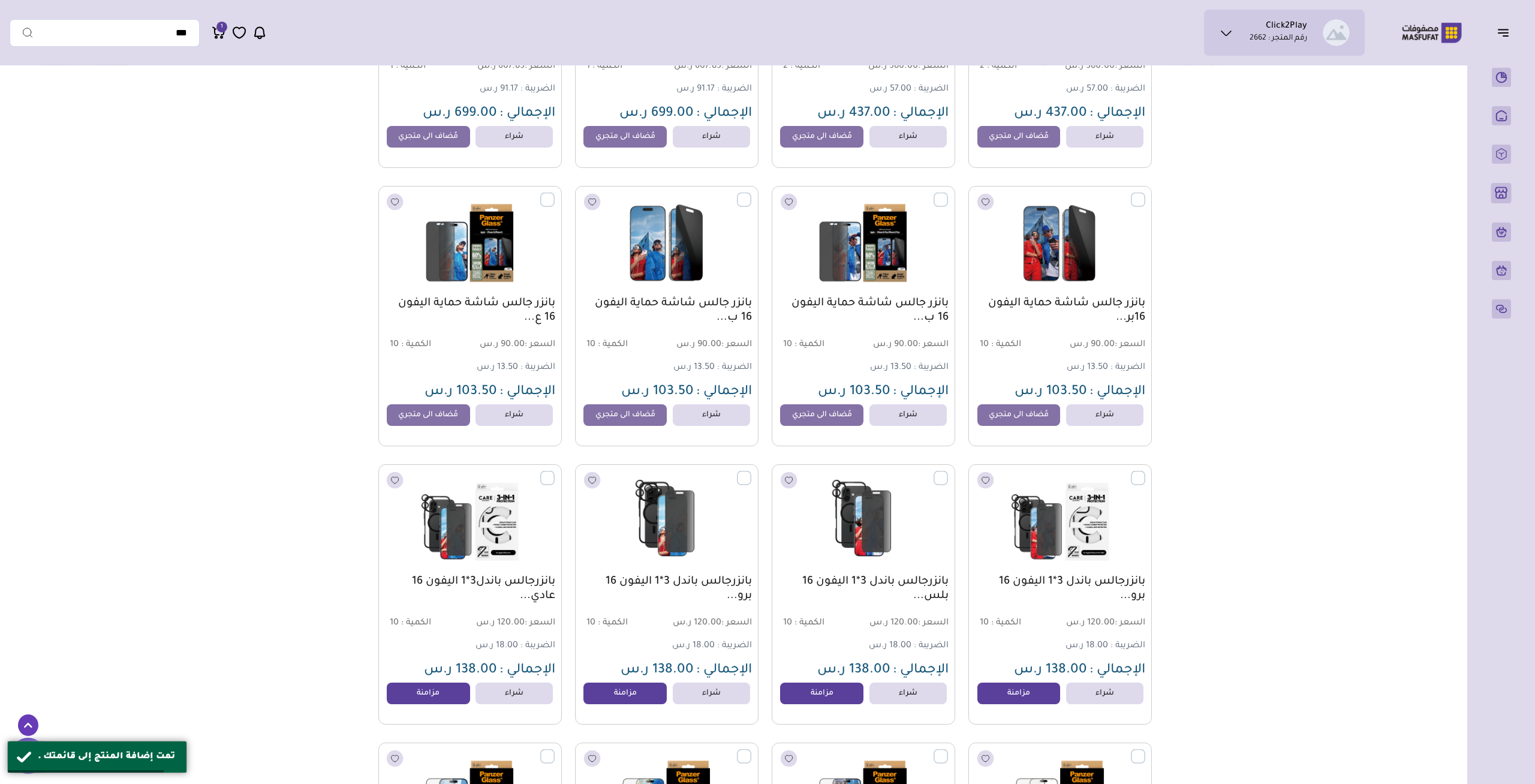
scroll to position [4366, 0]
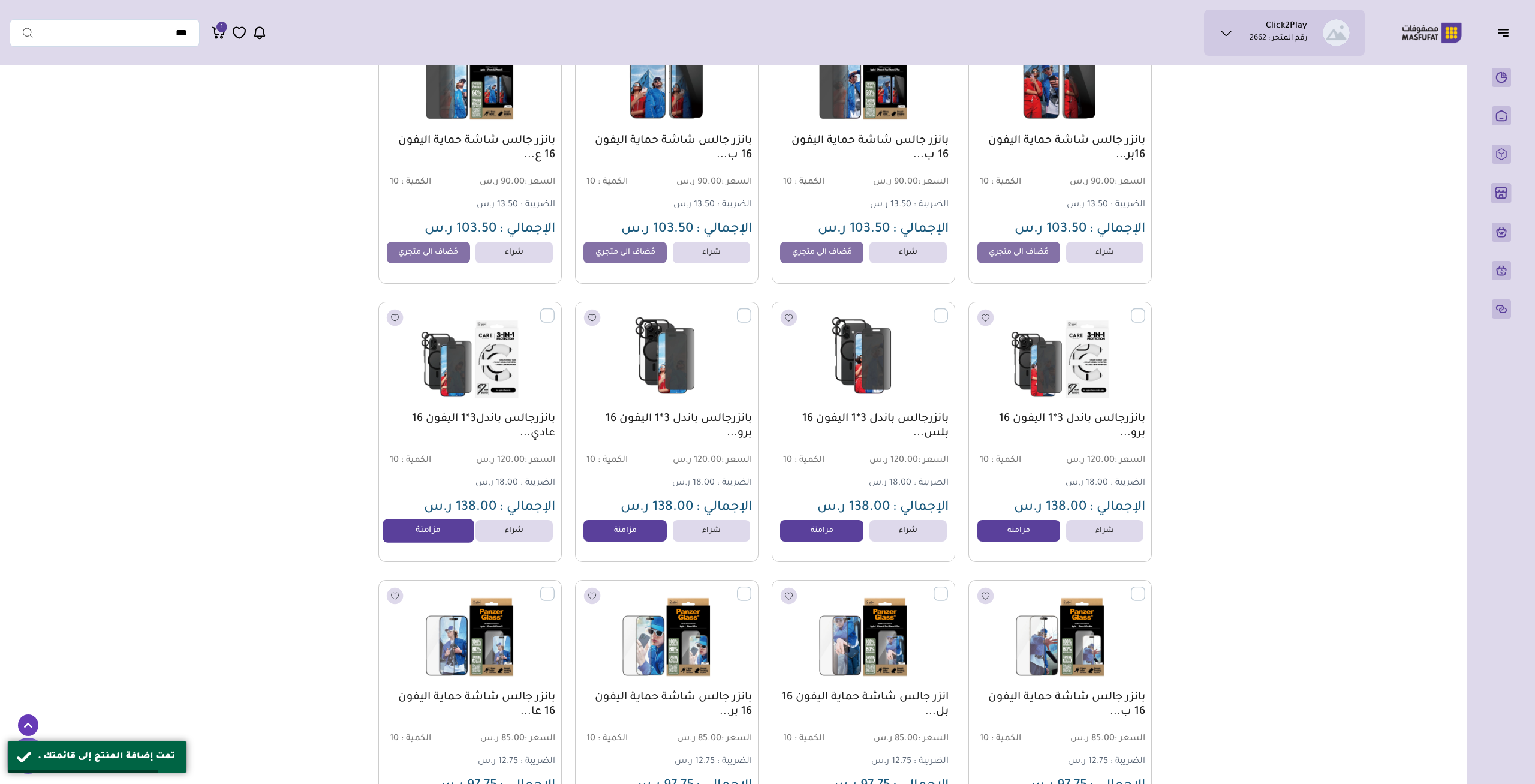
click at [436, 537] on link "مزامنة" at bounding box center [428, 531] width 91 height 24
click at [603, 531] on link "مزامنة" at bounding box center [625, 531] width 91 height 24
click at [845, 532] on link "مزامنة" at bounding box center [822, 531] width 91 height 24
click at [1009, 533] on link "مزامنة" at bounding box center [1019, 531] width 91 height 24
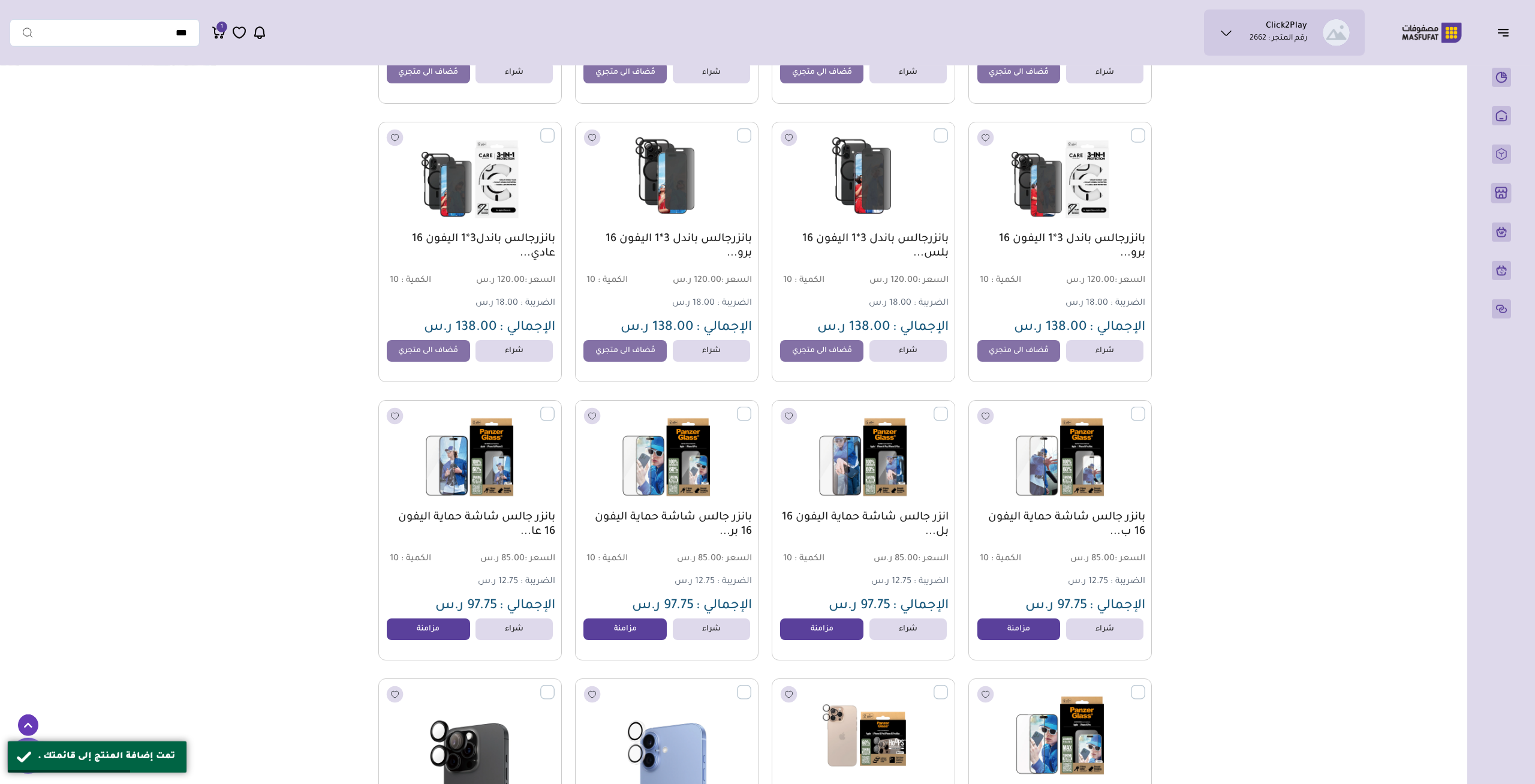
scroll to position [4678, 0]
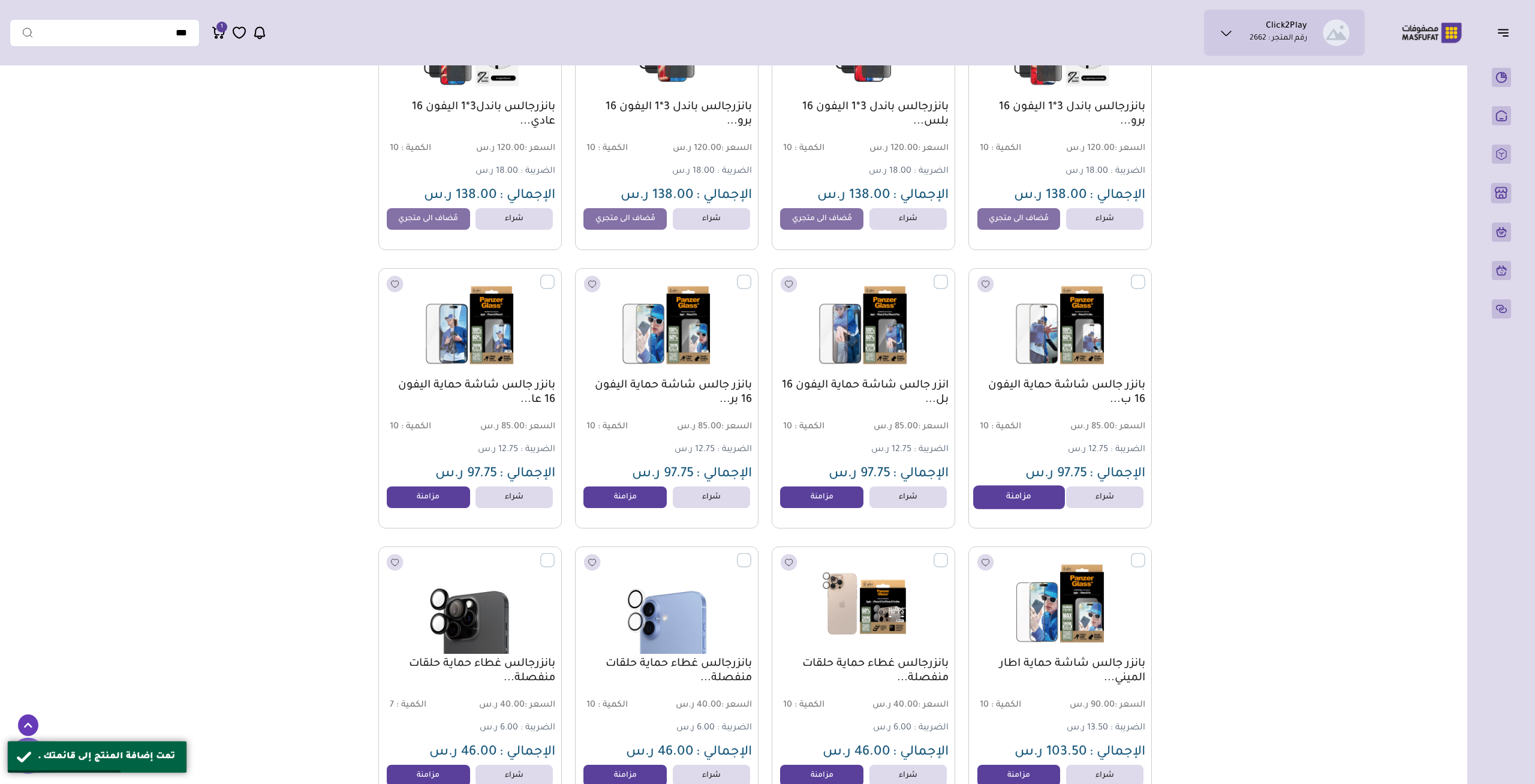
click at [1038, 508] on link "مزامنة" at bounding box center [1019, 497] width 91 height 24
click at [817, 509] on link "مزامنة" at bounding box center [822, 497] width 91 height 24
click at [614, 507] on link "مزامنة" at bounding box center [625, 497] width 91 height 24
click at [416, 507] on link "مزامنة" at bounding box center [428, 497] width 91 height 24
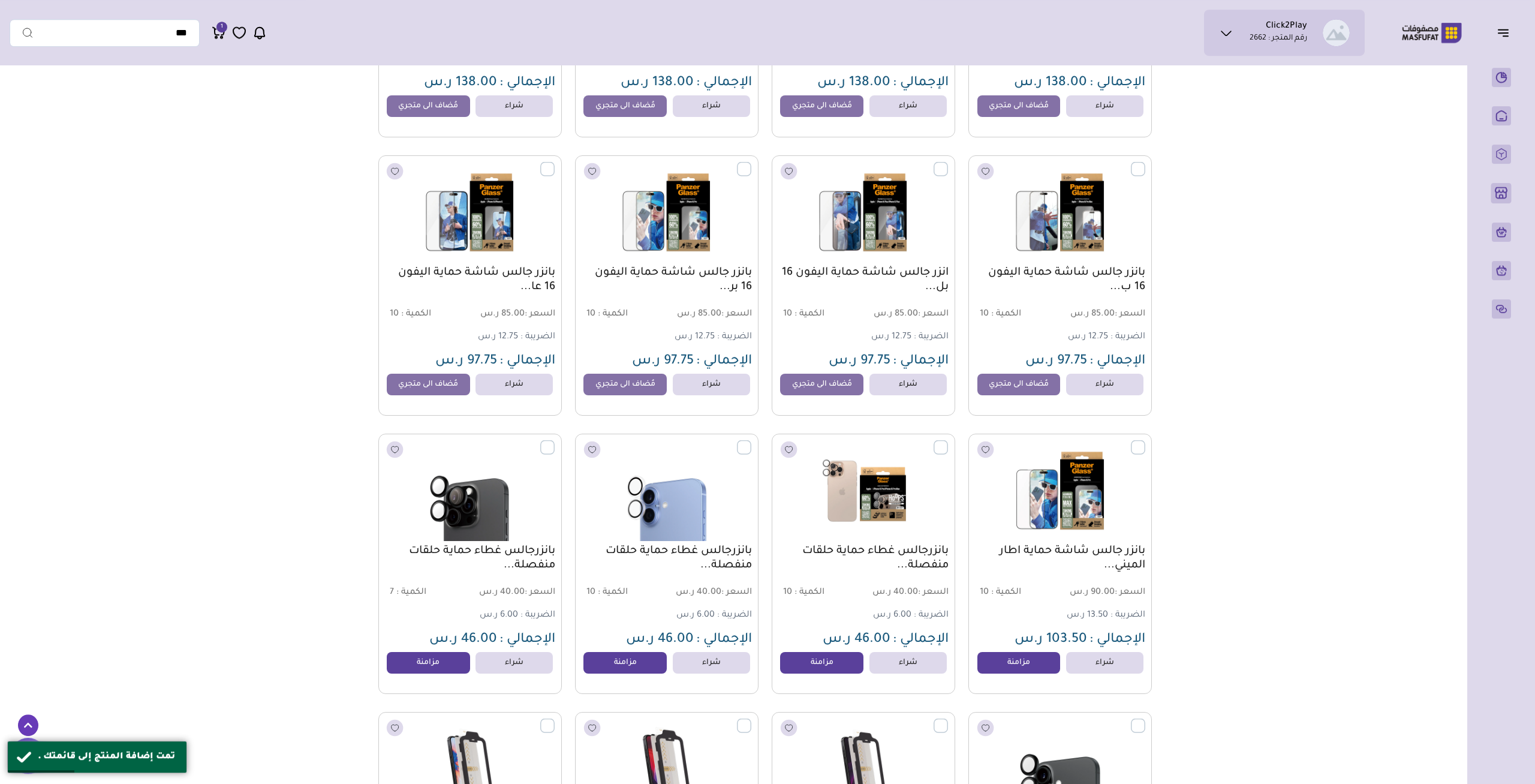
scroll to position [4927, 0]
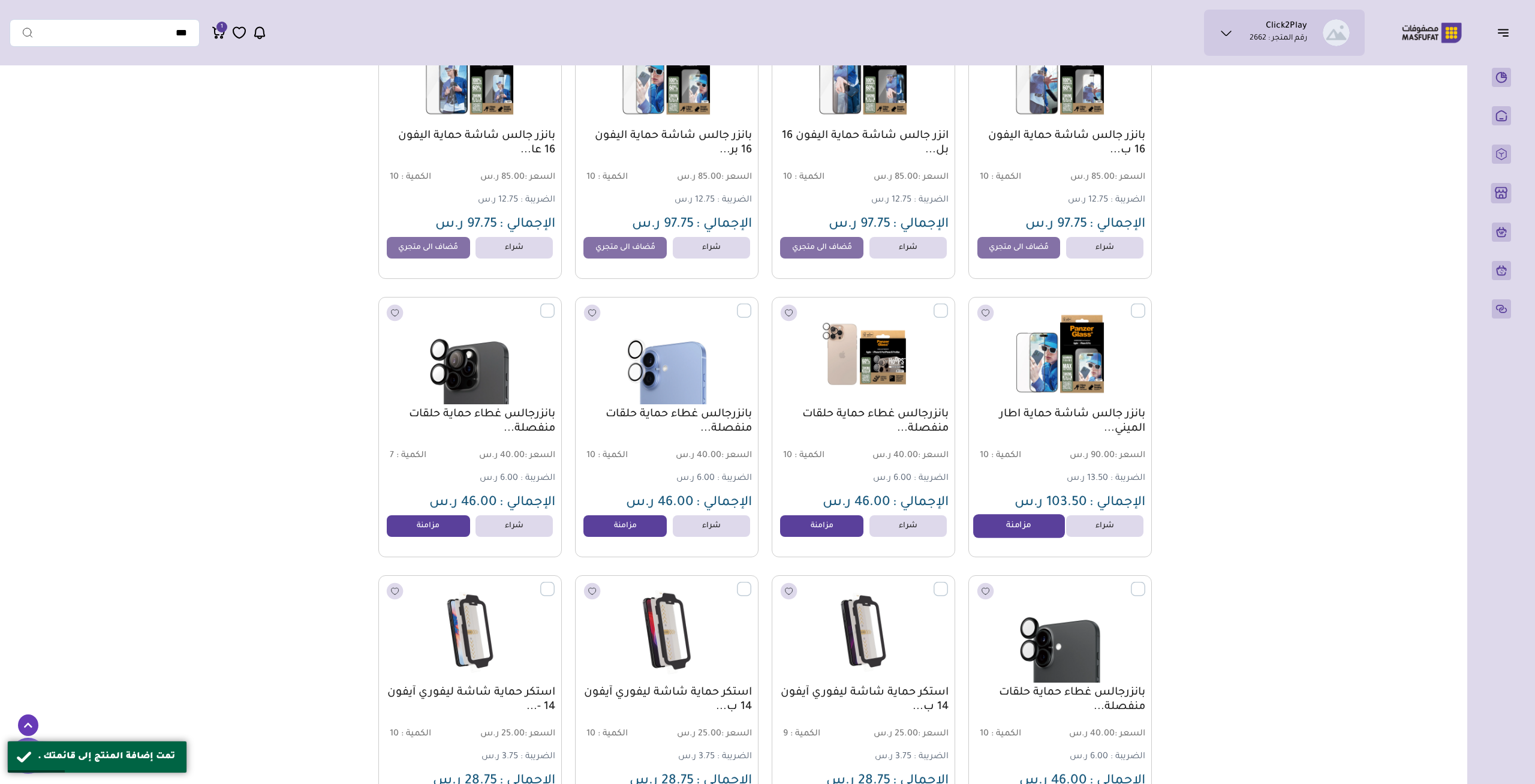
click at [1008, 529] on link "مزامنة" at bounding box center [1019, 526] width 91 height 24
click at [795, 531] on link "مزامنة" at bounding box center [822, 526] width 91 height 24
click at [619, 533] on link "مزامنة" at bounding box center [625, 526] width 91 height 24
click at [430, 535] on link "مزامنة" at bounding box center [428, 526] width 91 height 24
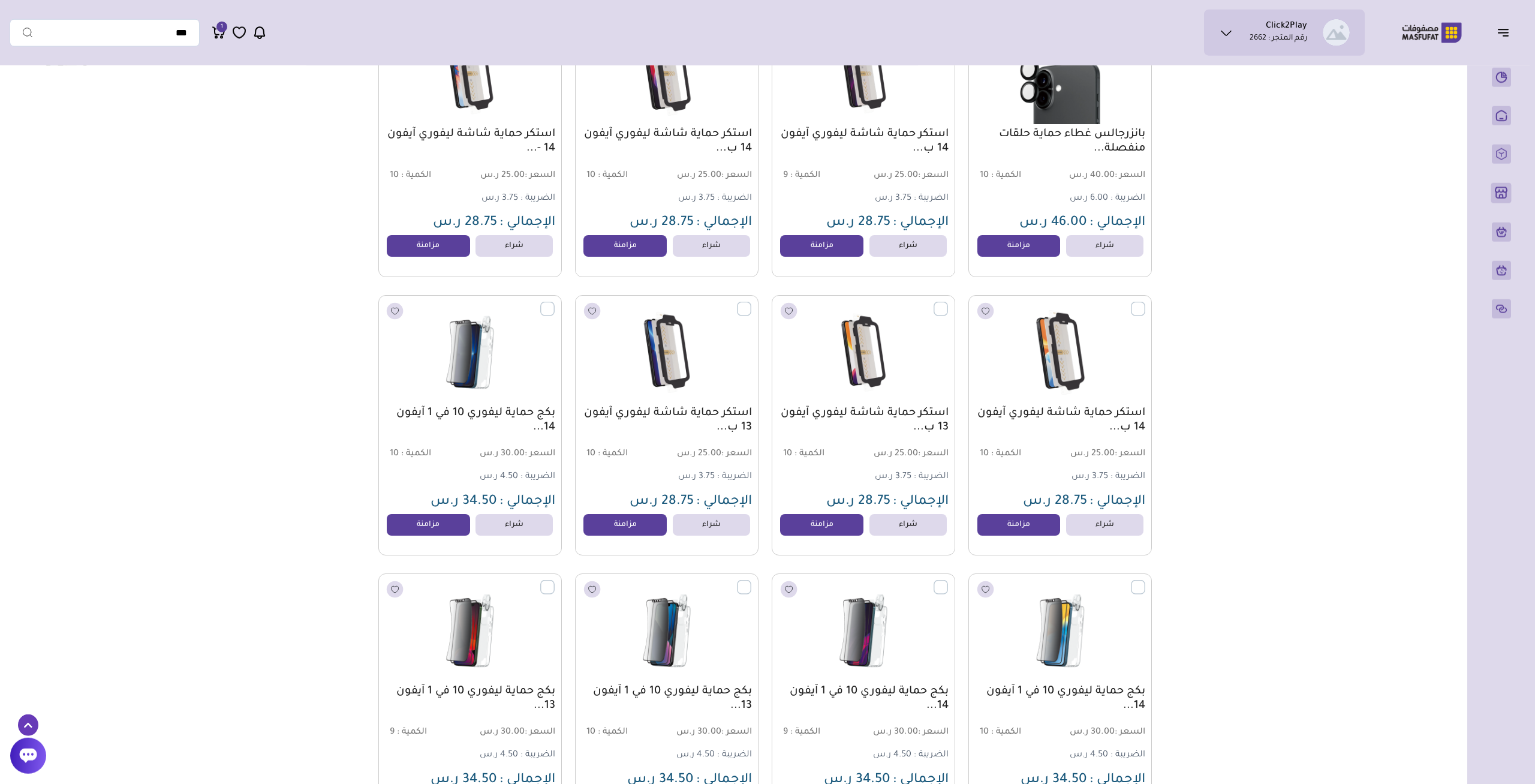
scroll to position [5301, 0]
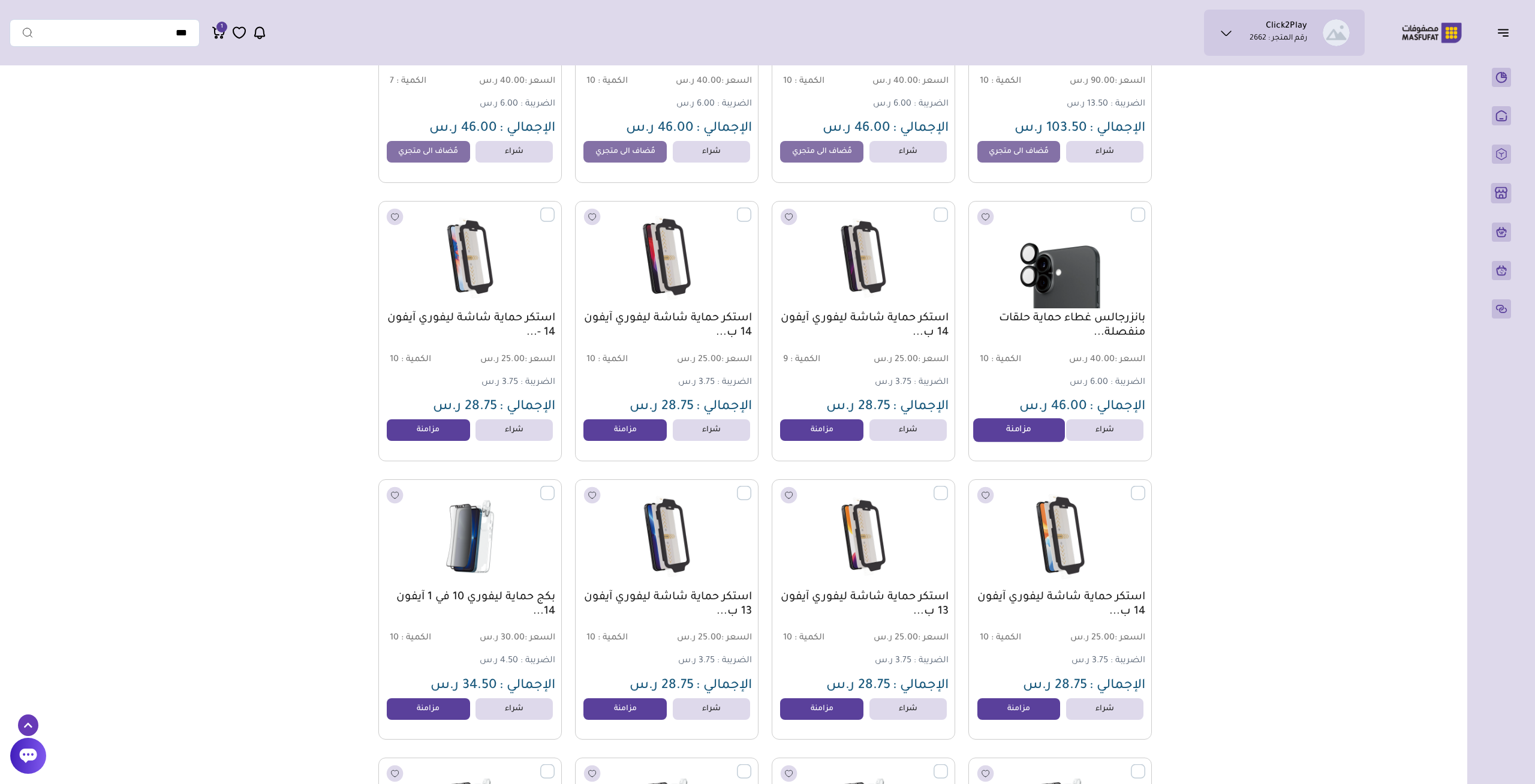
click at [1012, 434] on link "مزامنة" at bounding box center [1019, 430] width 91 height 24
click at [818, 433] on link "مزامنة" at bounding box center [822, 430] width 91 height 24
click at [631, 434] on link "مزامنة" at bounding box center [625, 430] width 91 height 24
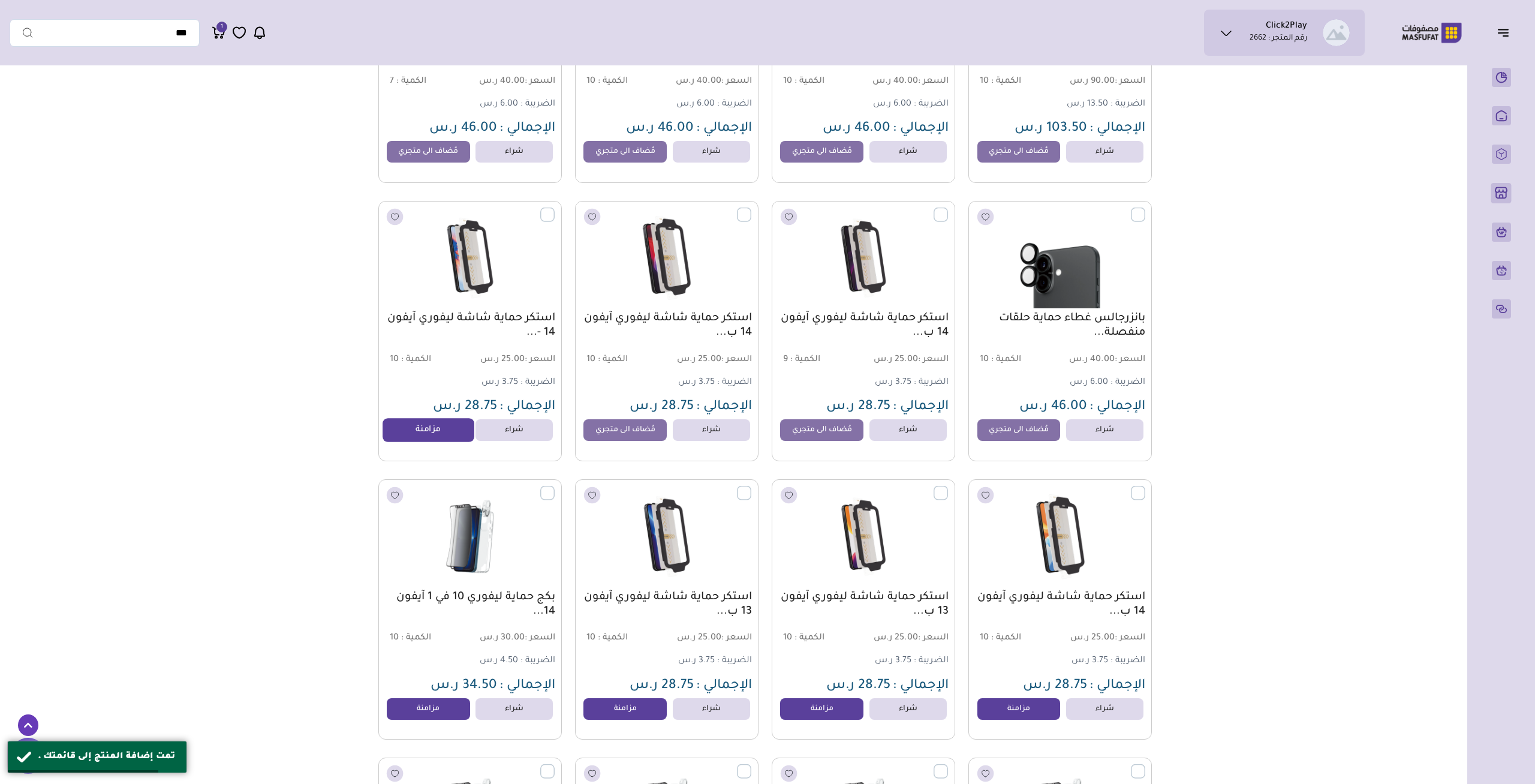
click at [454, 435] on link "مزامنة" at bounding box center [428, 430] width 91 height 24
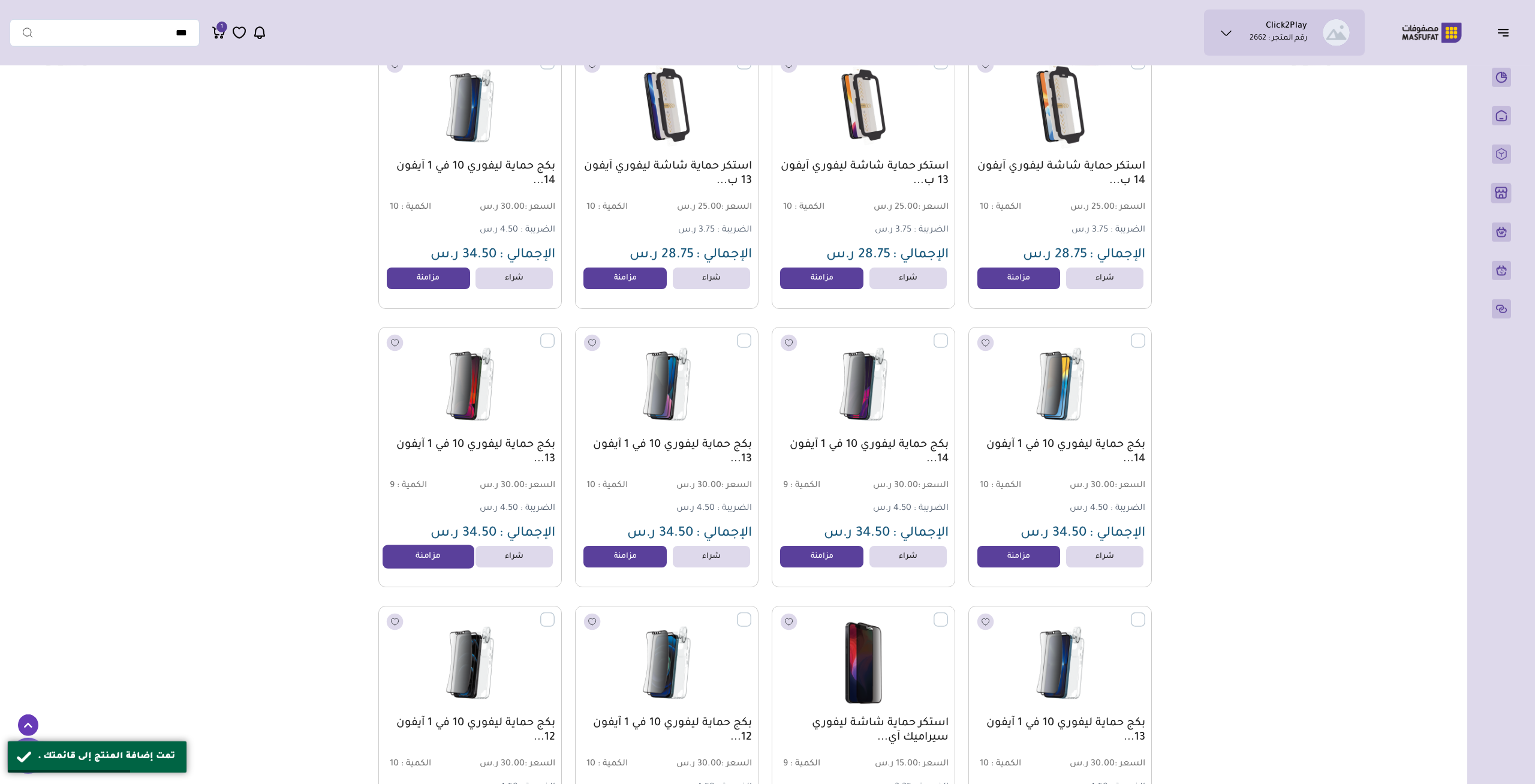
scroll to position [5738, 0]
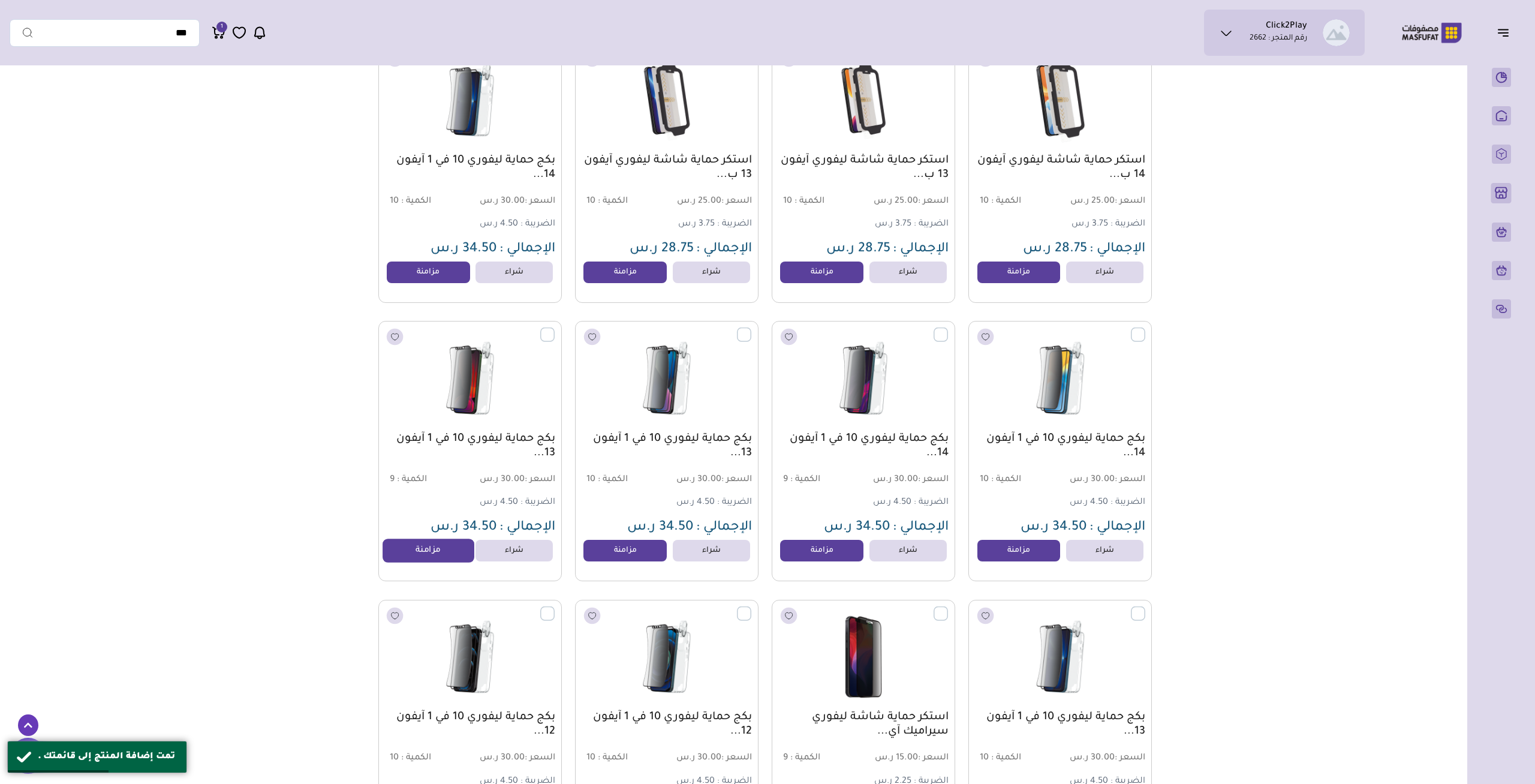
click at [423, 557] on link "مزامنة" at bounding box center [428, 550] width 91 height 24
click at [614, 553] on link "مزامنة" at bounding box center [625, 550] width 91 height 24
click at [817, 558] on link "مزامنة" at bounding box center [822, 550] width 91 height 24
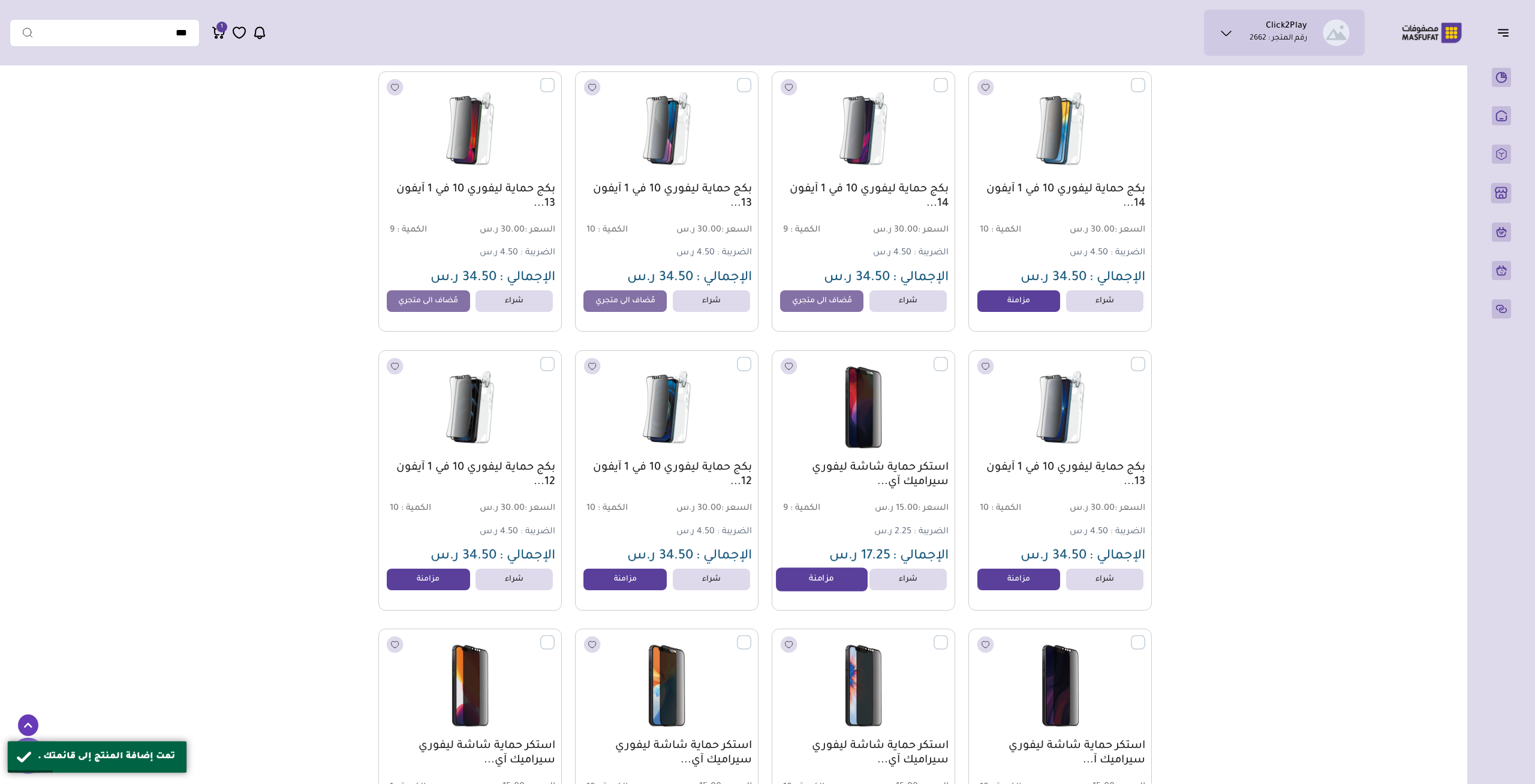
click at [817, 579] on link "مزامنة" at bounding box center [822, 579] width 91 height 24
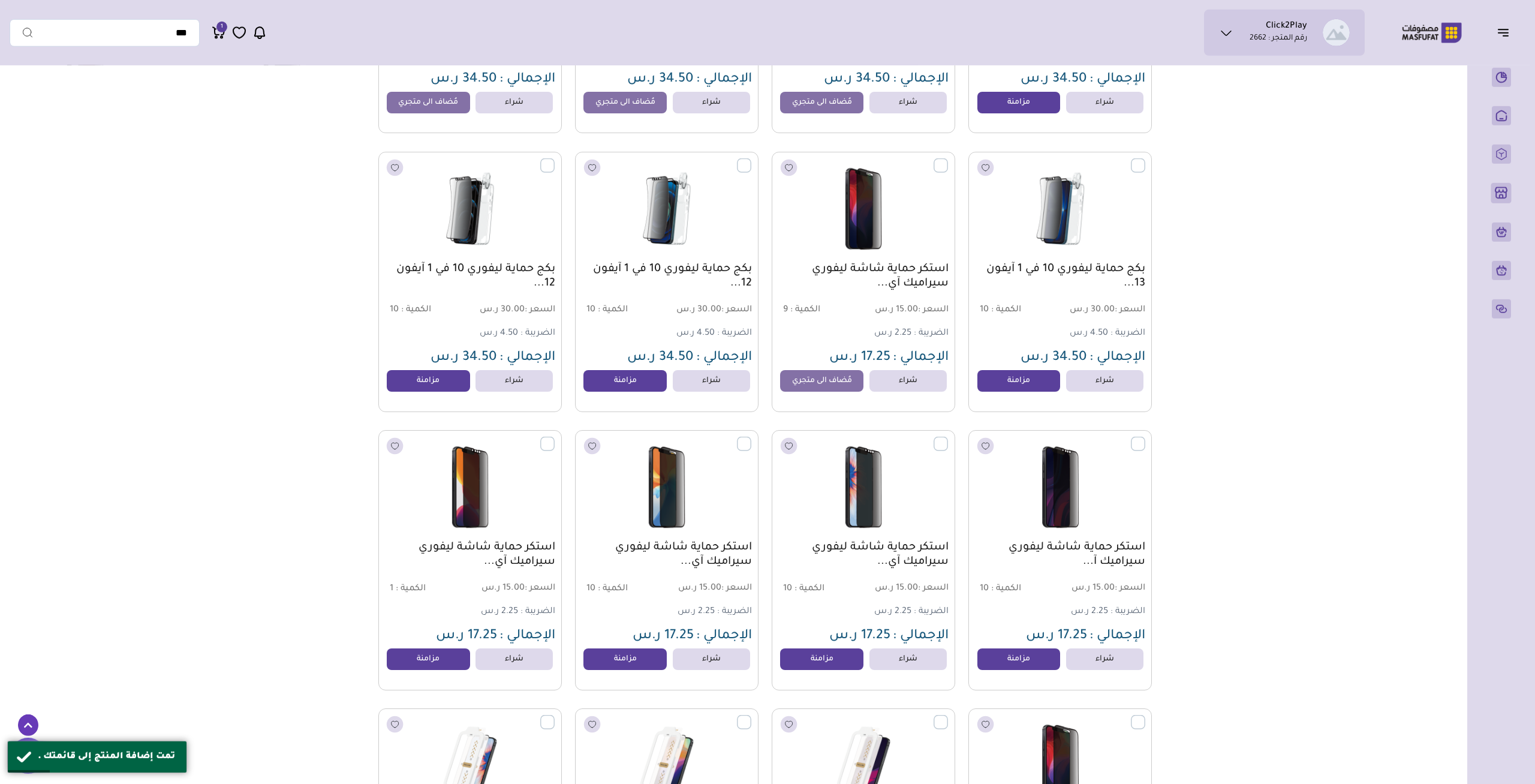
scroll to position [6237, 0]
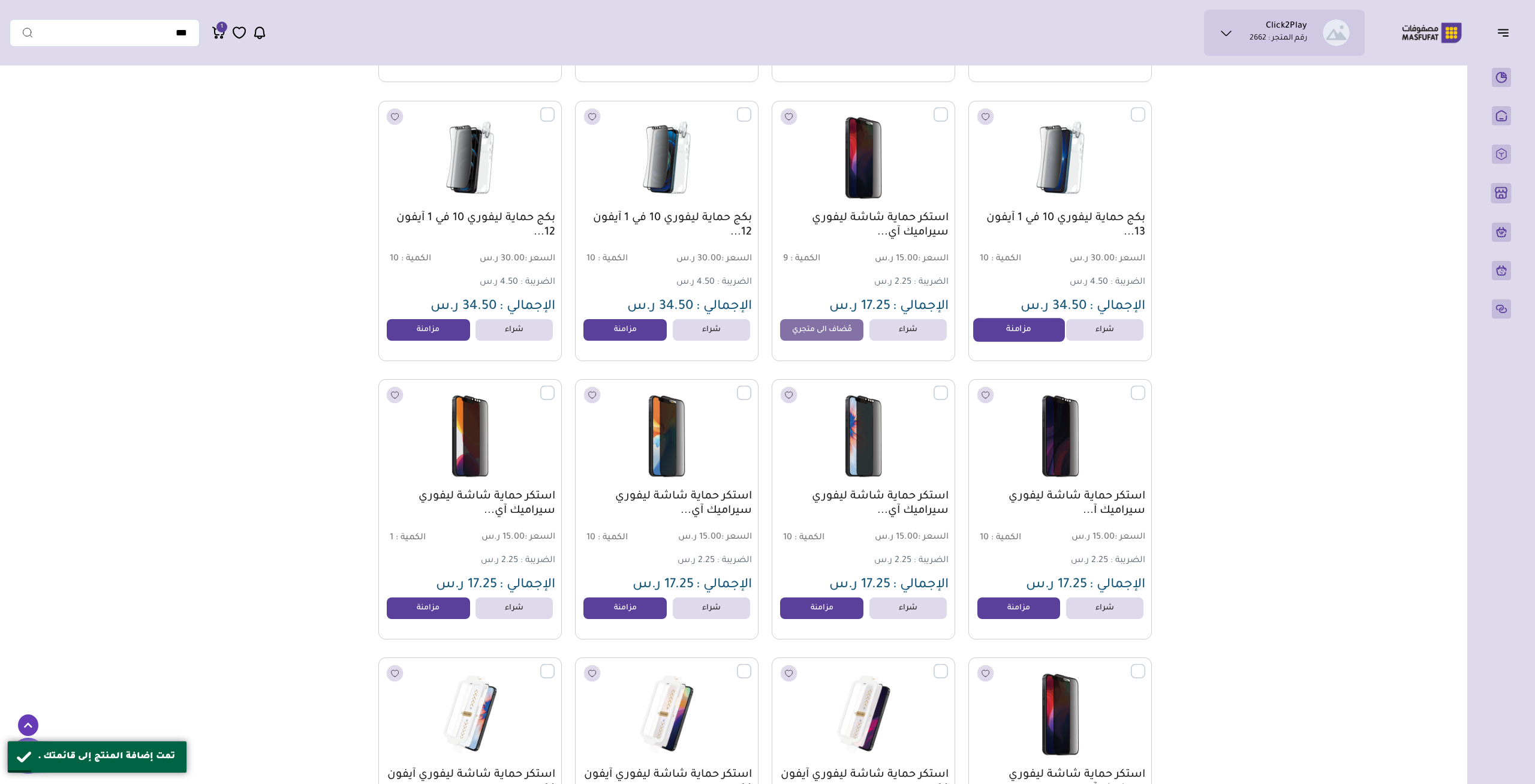
click at [1023, 334] on link "مزامنة" at bounding box center [1019, 329] width 91 height 24
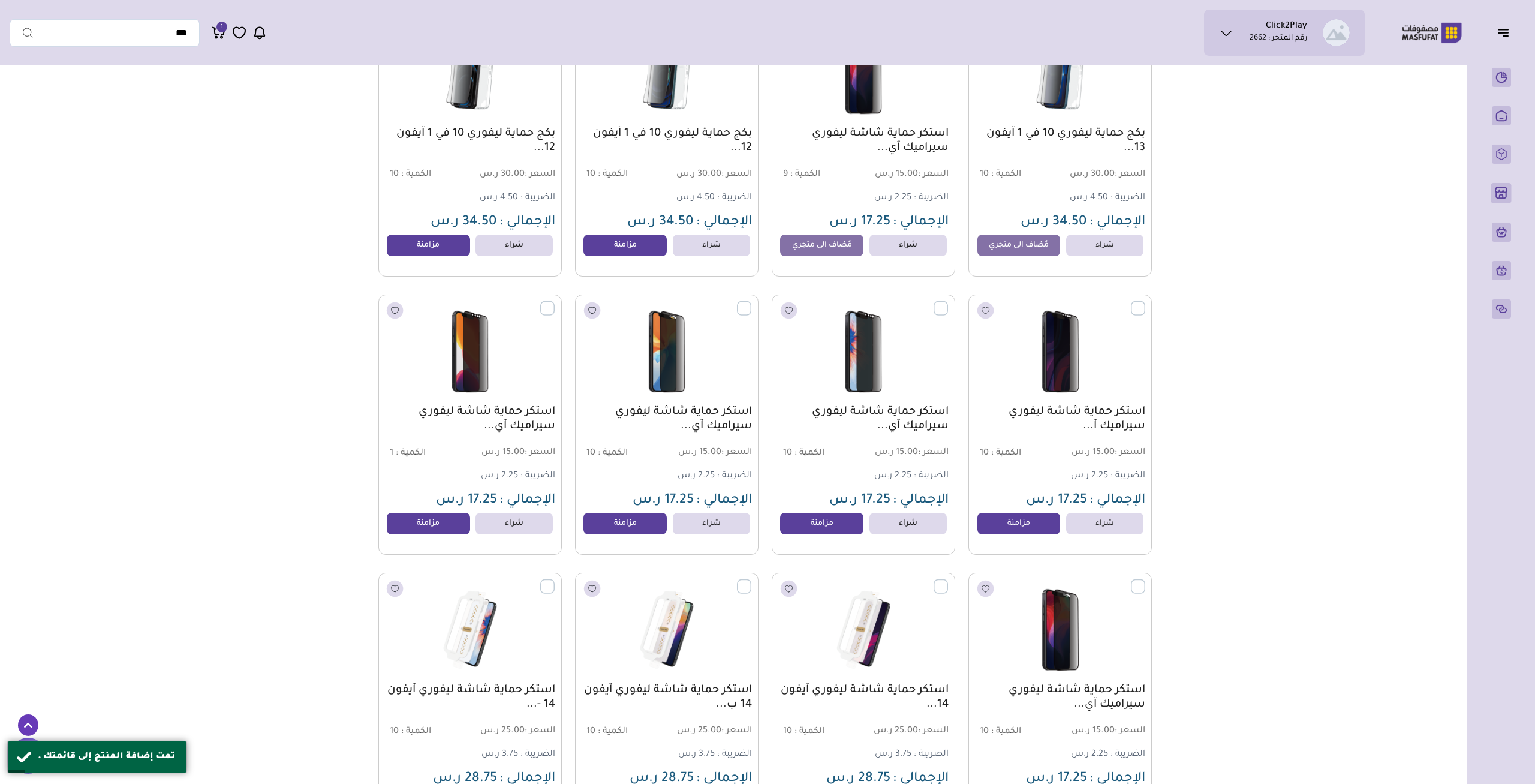
scroll to position [6487, 0]
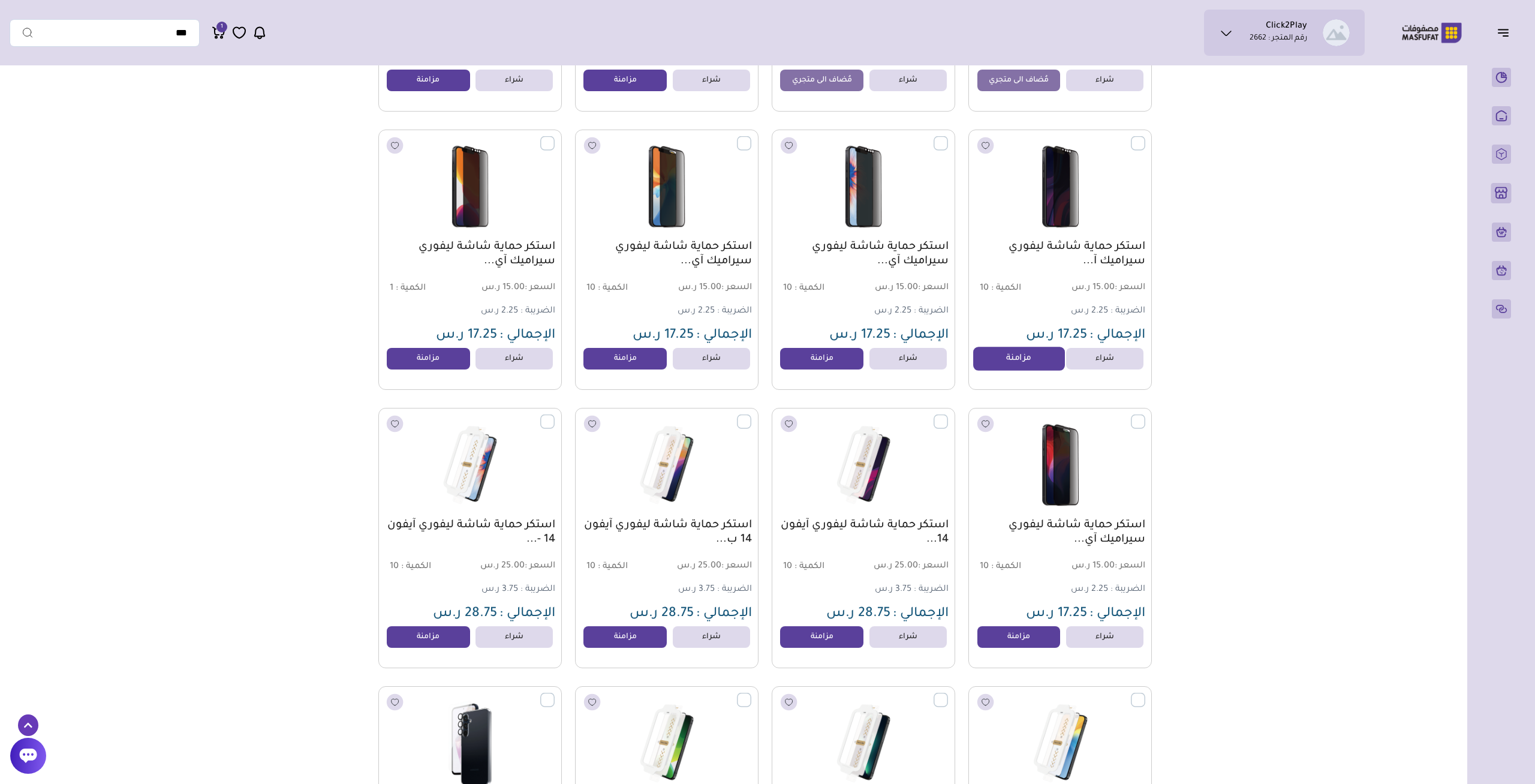
click at [1010, 370] on link "مزامنة" at bounding box center [1019, 358] width 91 height 24
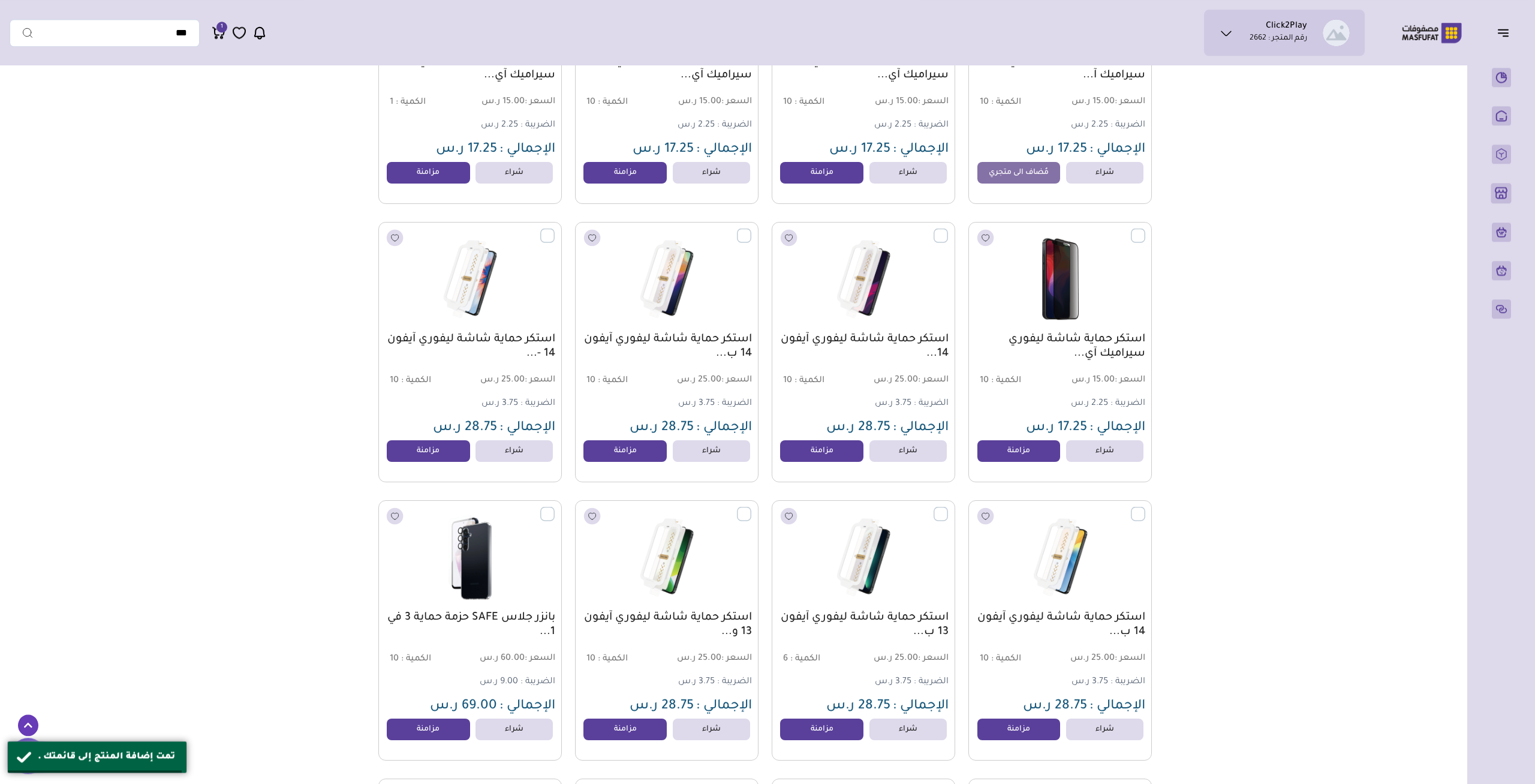
scroll to position [6673, 0]
click at [1014, 445] on div "استكر حماية شاشة ليفوري سيراميك آي... السعر : 15.00 ر.س الكمية : 10 2.25 ر.س" at bounding box center [1060, 351] width 184 height 260
click at [1013, 452] on link "مزامنة" at bounding box center [1019, 449] width 91 height 24
click at [828, 456] on link "مزامنة" at bounding box center [822, 449] width 91 height 24
click at [641, 454] on link "مزامنة" at bounding box center [625, 449] width 91 height 24
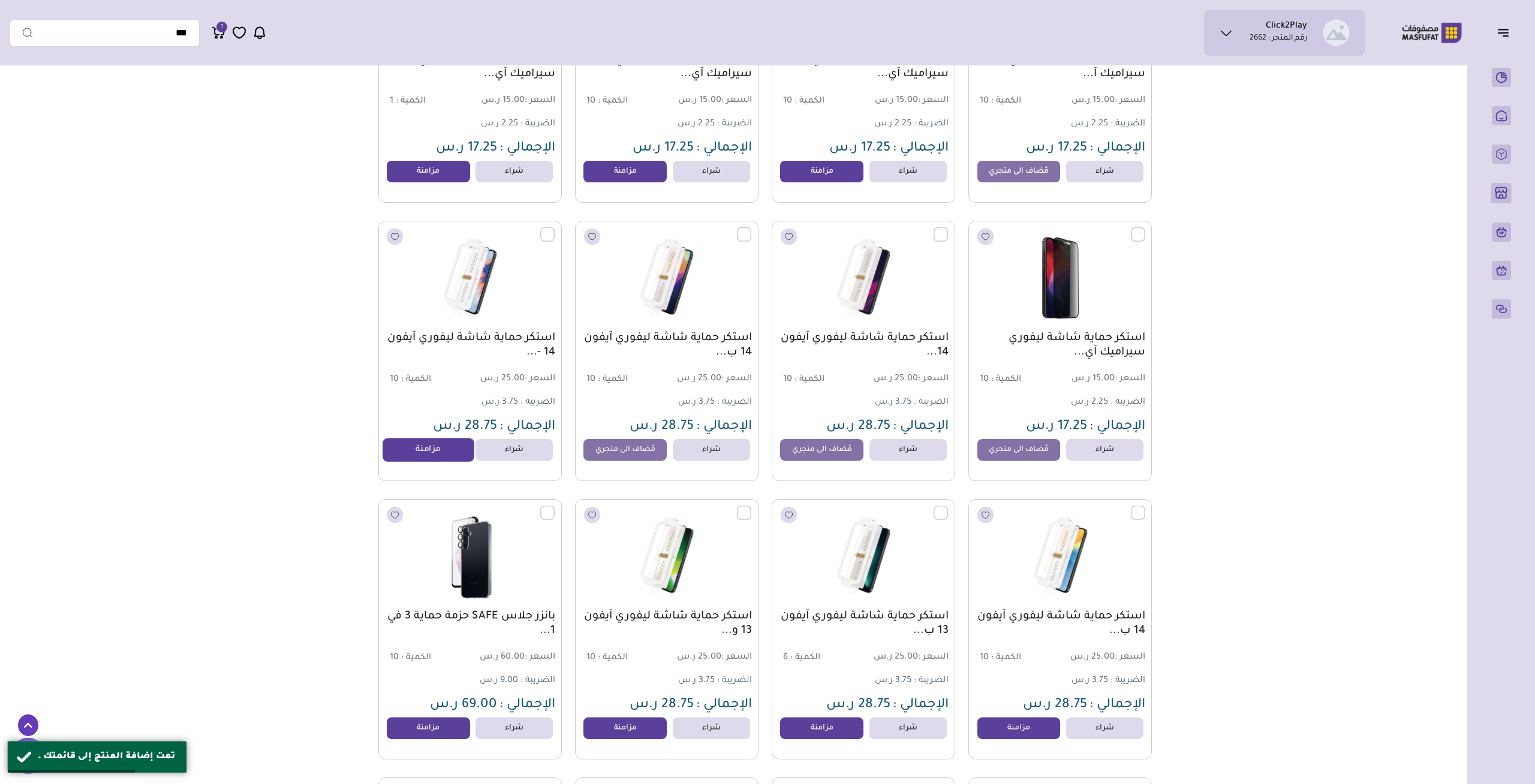
click at [432, 460] on link "مزامنة" at bounding box center [428, 449] width 91 height 24
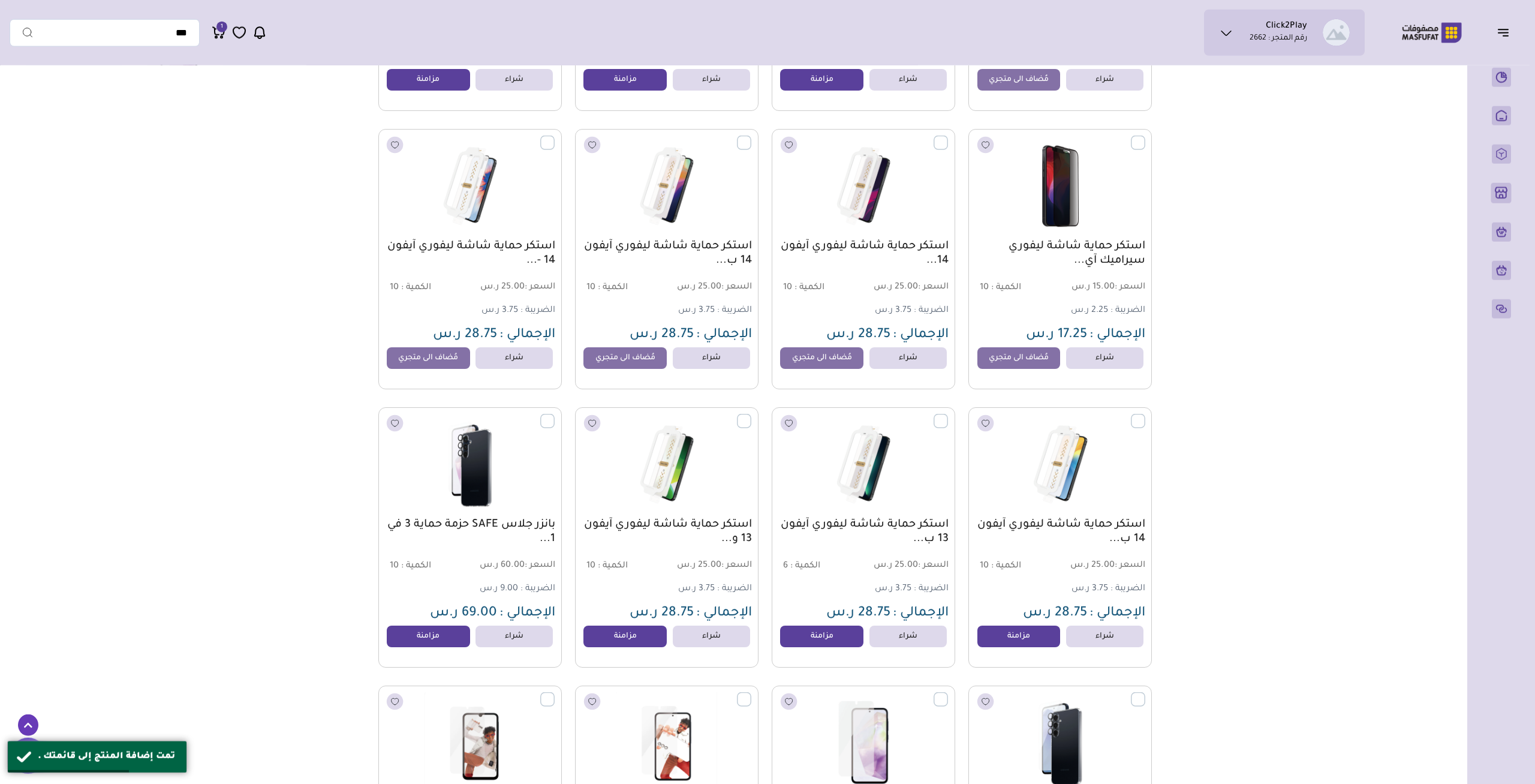
scroll to position [6861, 0]
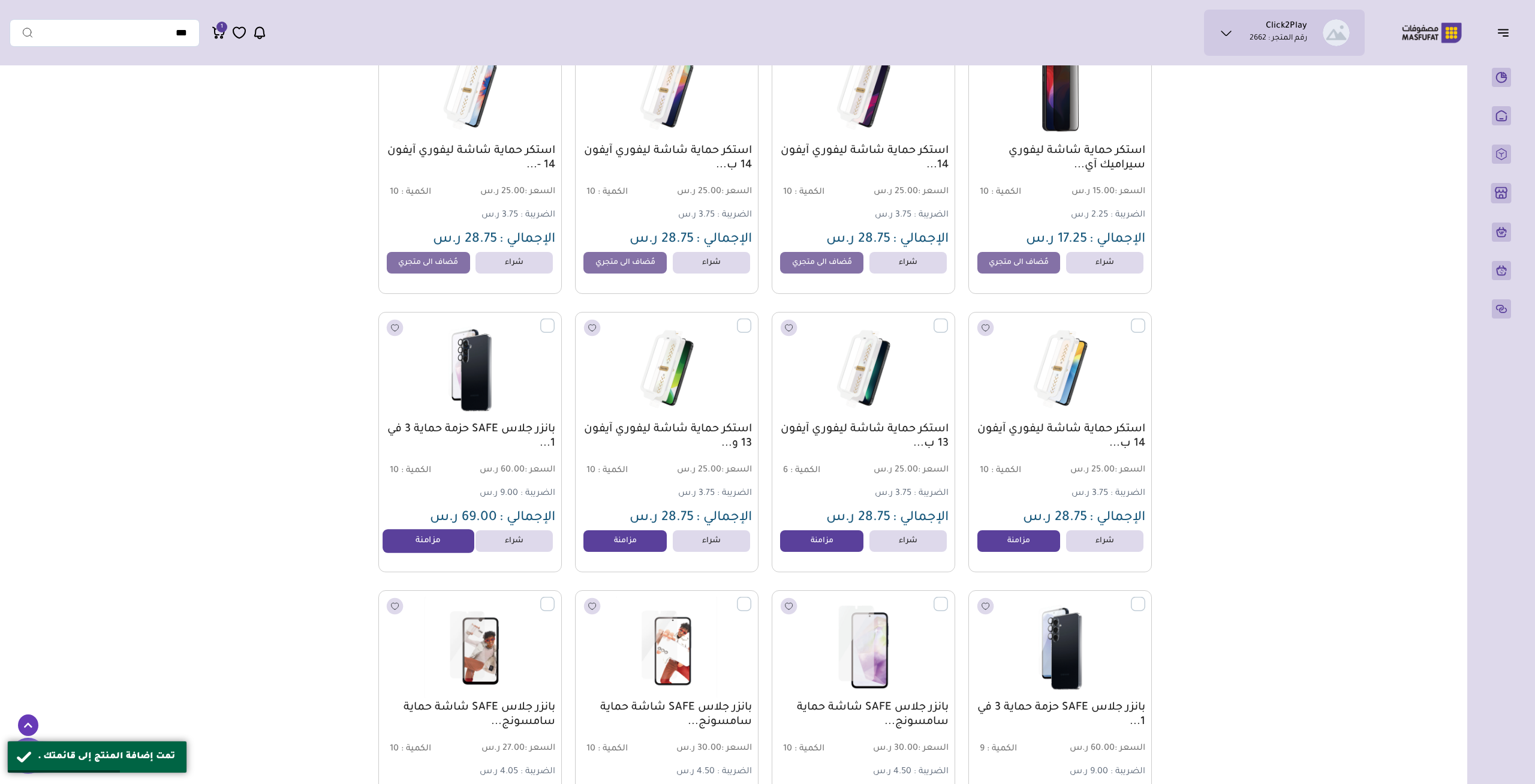
click at [425, 547] on link "مزامنة" at bounding box center [428, 540] width 91 height 24
drag, startPoint x: 627, startPoint y: 548, endPoint x: 710, endPoint y: 547, distance: 83.0
click at [627, 548] on link "مزامنة" at bounding box center [625, 541] width 83 height 22
click at [855, 547] on link "مزامنة" at bounding box center [822, 540] width 91 height 24
click at [1017, 553] on link "مزامنة" at bounding box center [1019, 540] width 91 height 24
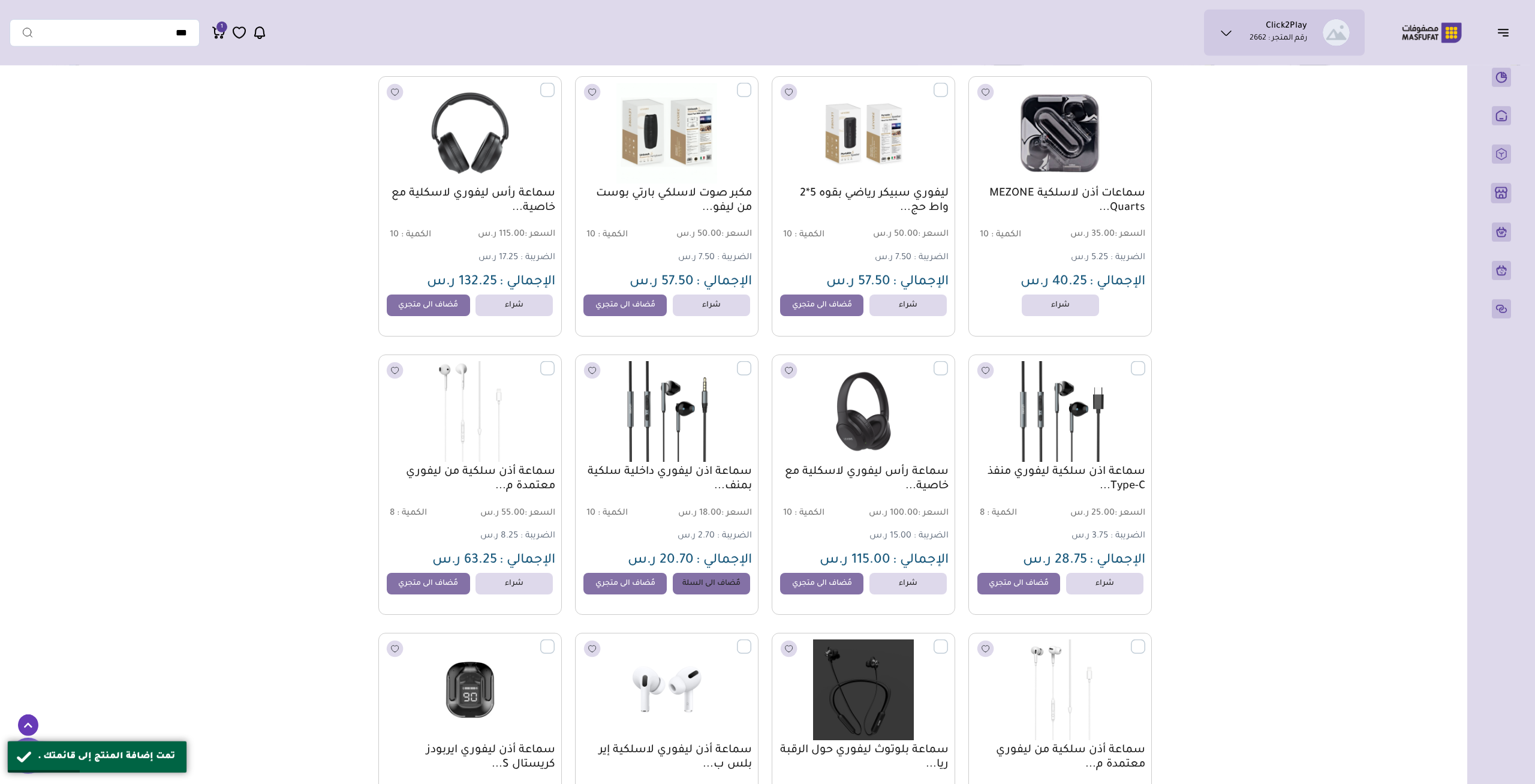
scroll to position [0, 0]
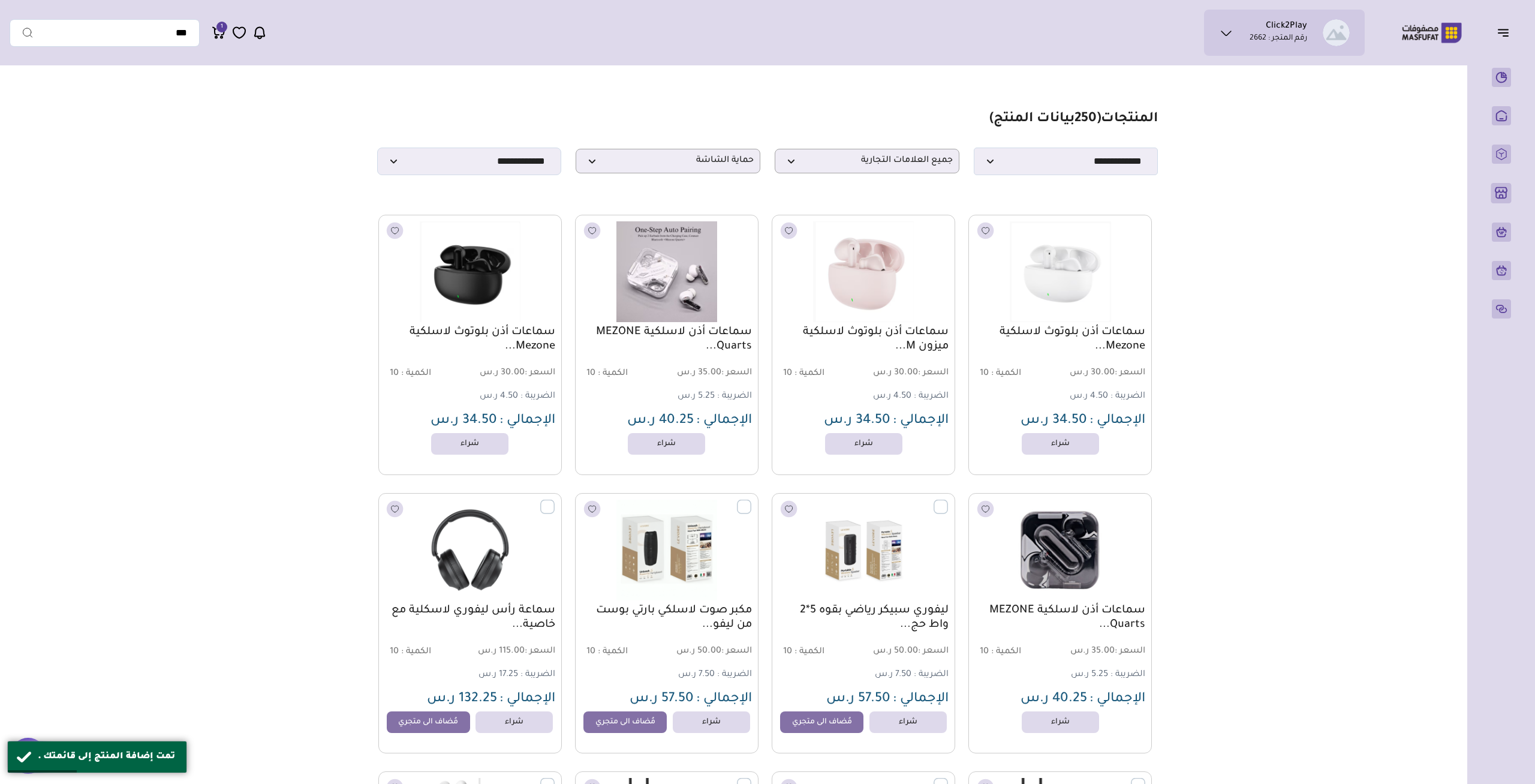
drag, startPoint x: 1334, startPoint y: 577, endPoint x: 1228, endPoint y: 262, distance: 332.4
click at [707, 167] on span "حماية الشاشة" at bounding box center [668, 161] width 171 height 11
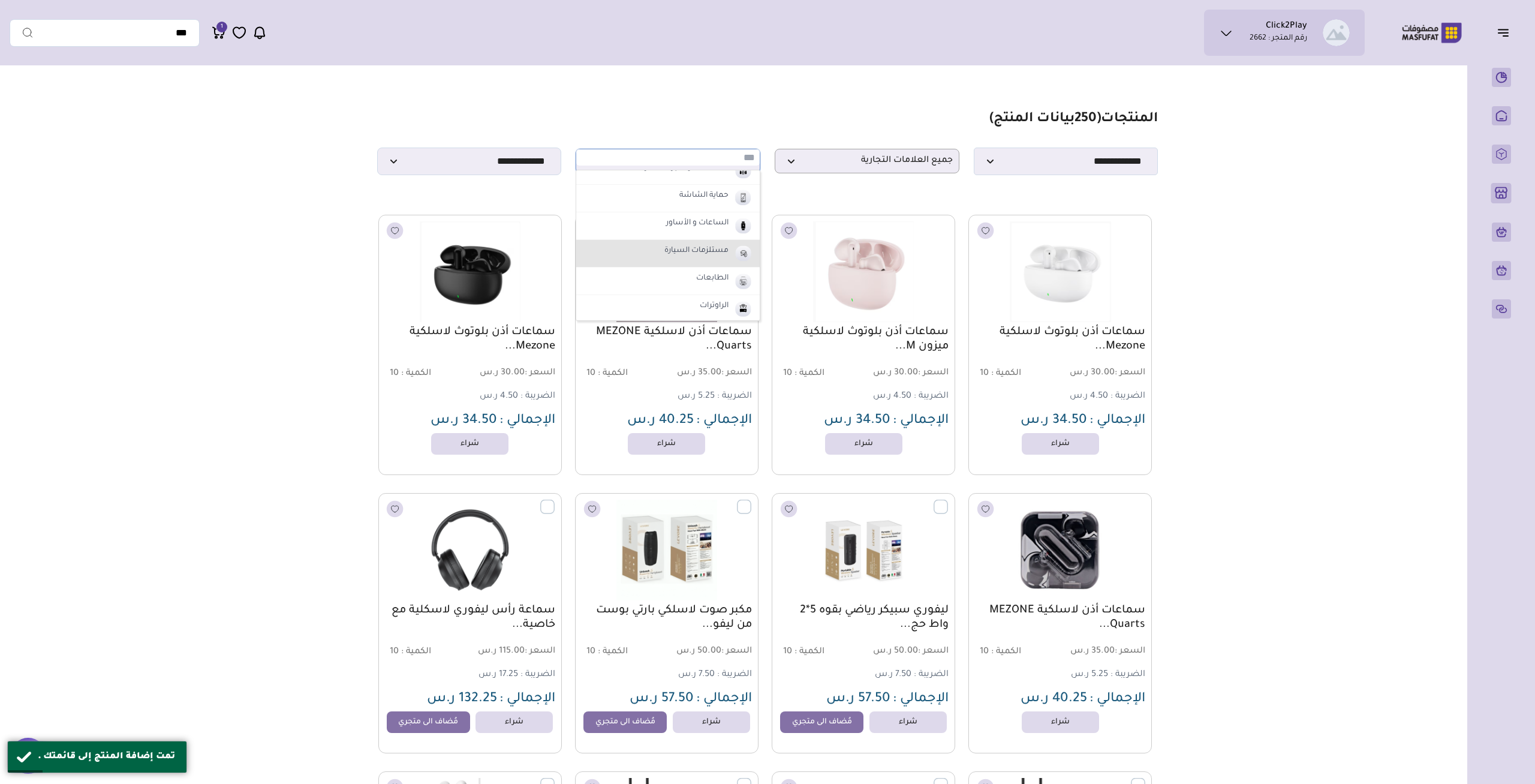
scroll to position [158, 0]
click at [710, 242] on label "مستلزمات السيارة" at bounding box center [696, 241] width 68 height 16
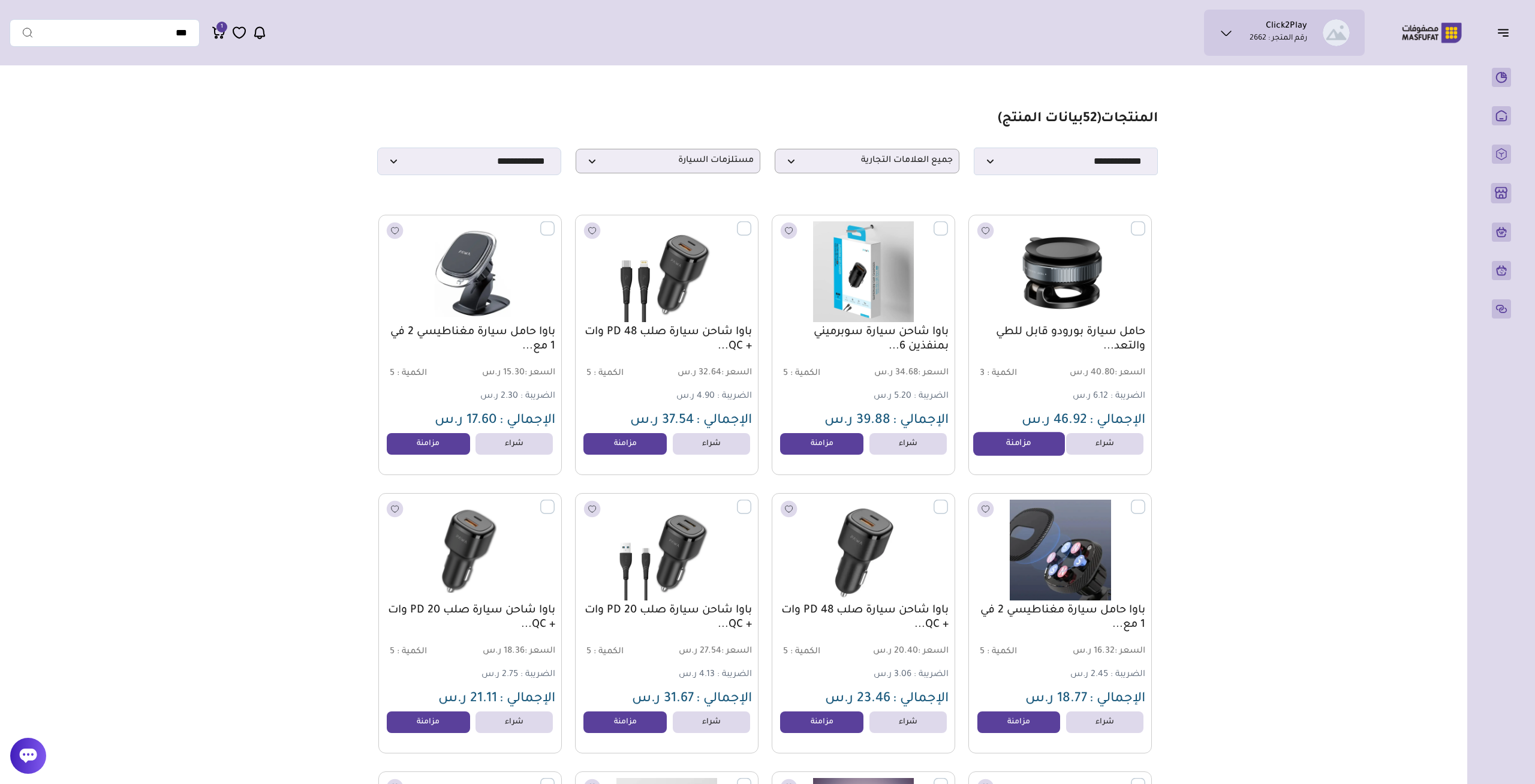
click at [1002, 455] on link "مزامنة" at bounding box center [1019, 443] width 91 height 24
click at [804, 456] on link "مزامنة" at bounding box center [822, 443] width 91 height 24
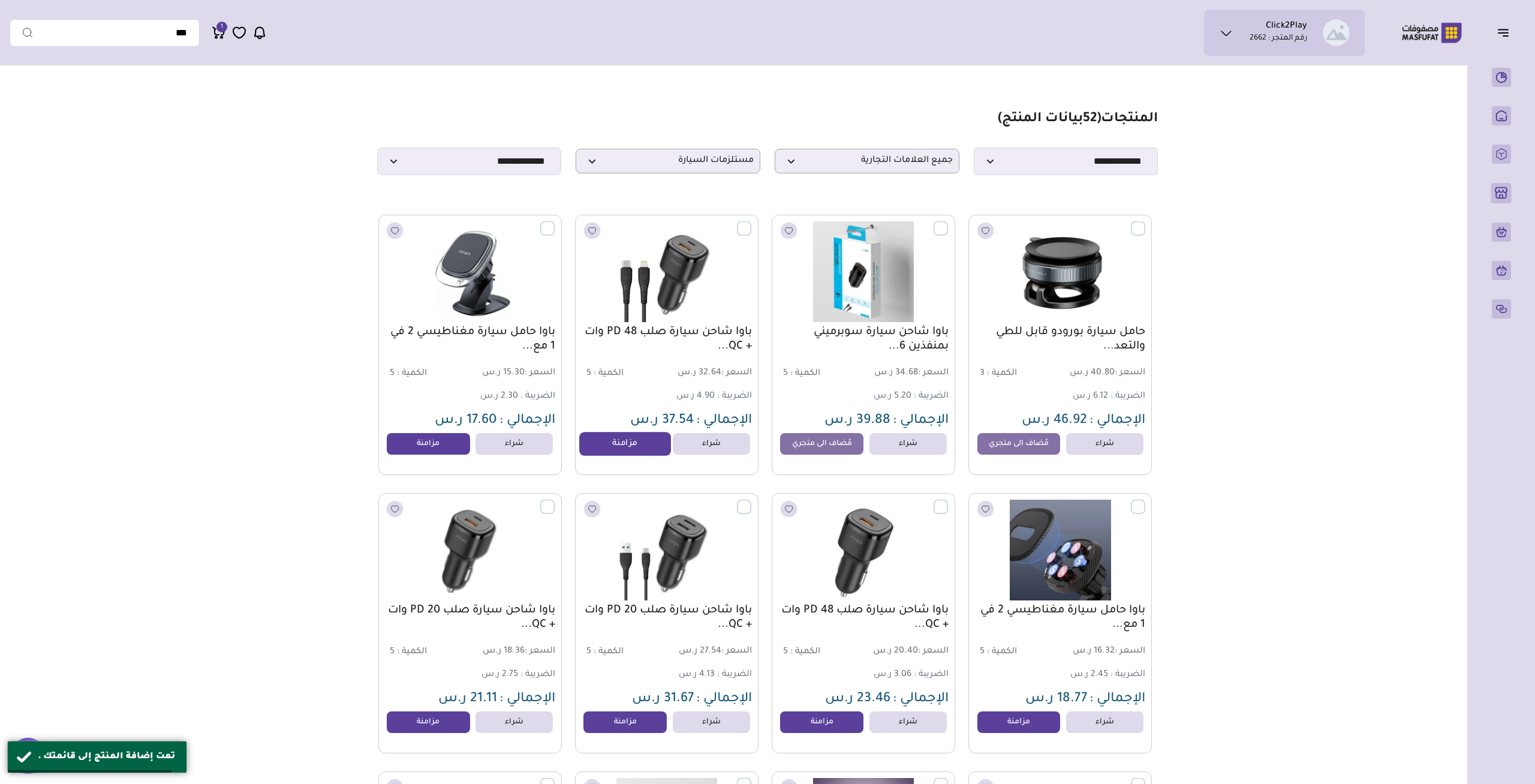
click at [625, 456] on link "مزامنة" at bounding box center [625, 443] width 91 height 24
click at [427, 447] on link "مزامنة" at bounding box center [428, 443] width 91 height 24
click at [430, 718] on link "مزامنة" at bounding box center [428, 722] width 91 height 24
click at [616, 731] on link "مزامنة" at bounding box center [625, 722] width 91 height 24
click at [838, 726] on link "مزامنة" at bounding box center [822, 722] width 91 height 24
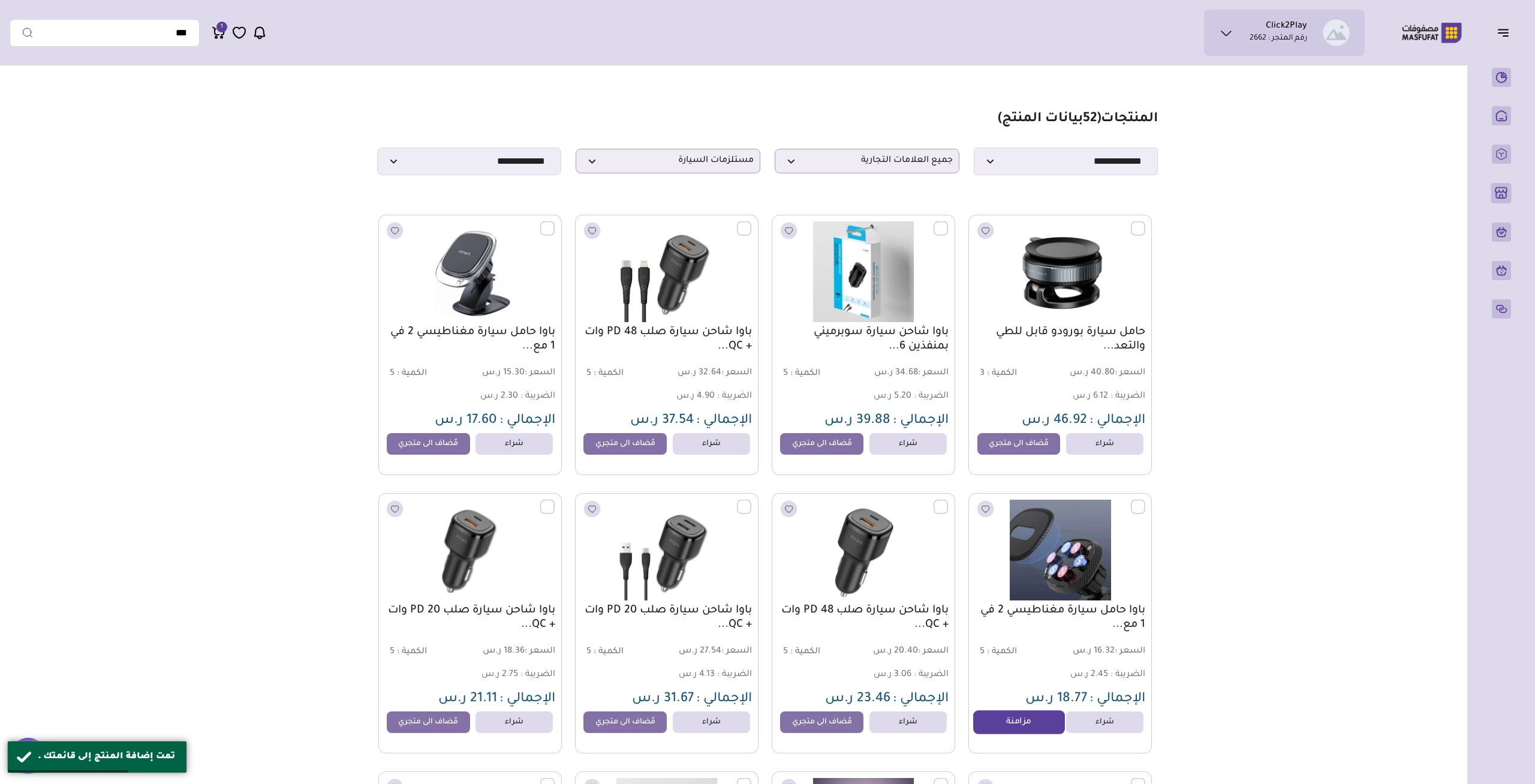
click at [999, 734] on link "مزامنة" at bounding box center [1019, 722] width 91 height 24
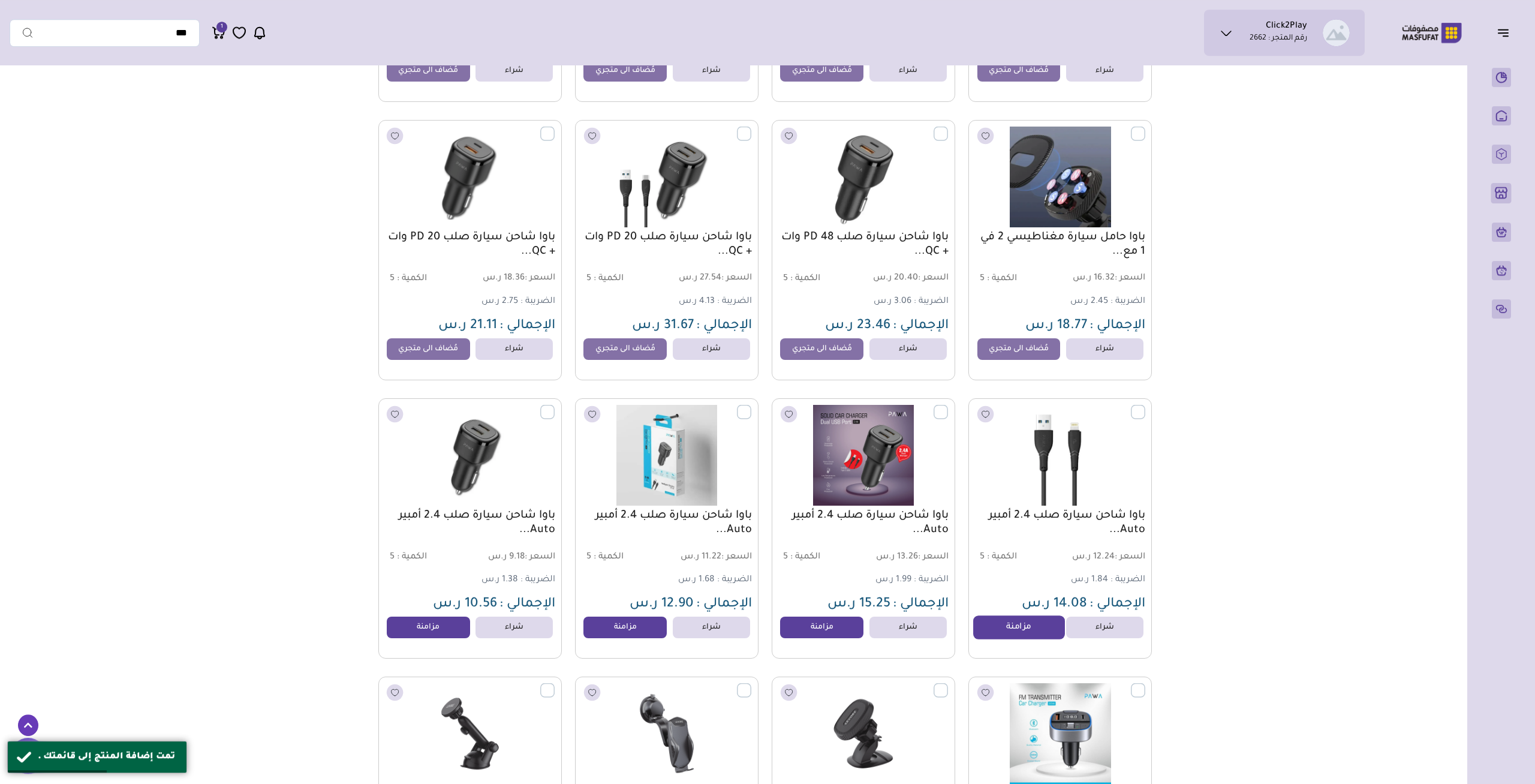
scroll to position [374, 0]
click at [1013, 629] on link "مزامنة" at bounding box center [1019, 626] width 91 height 24
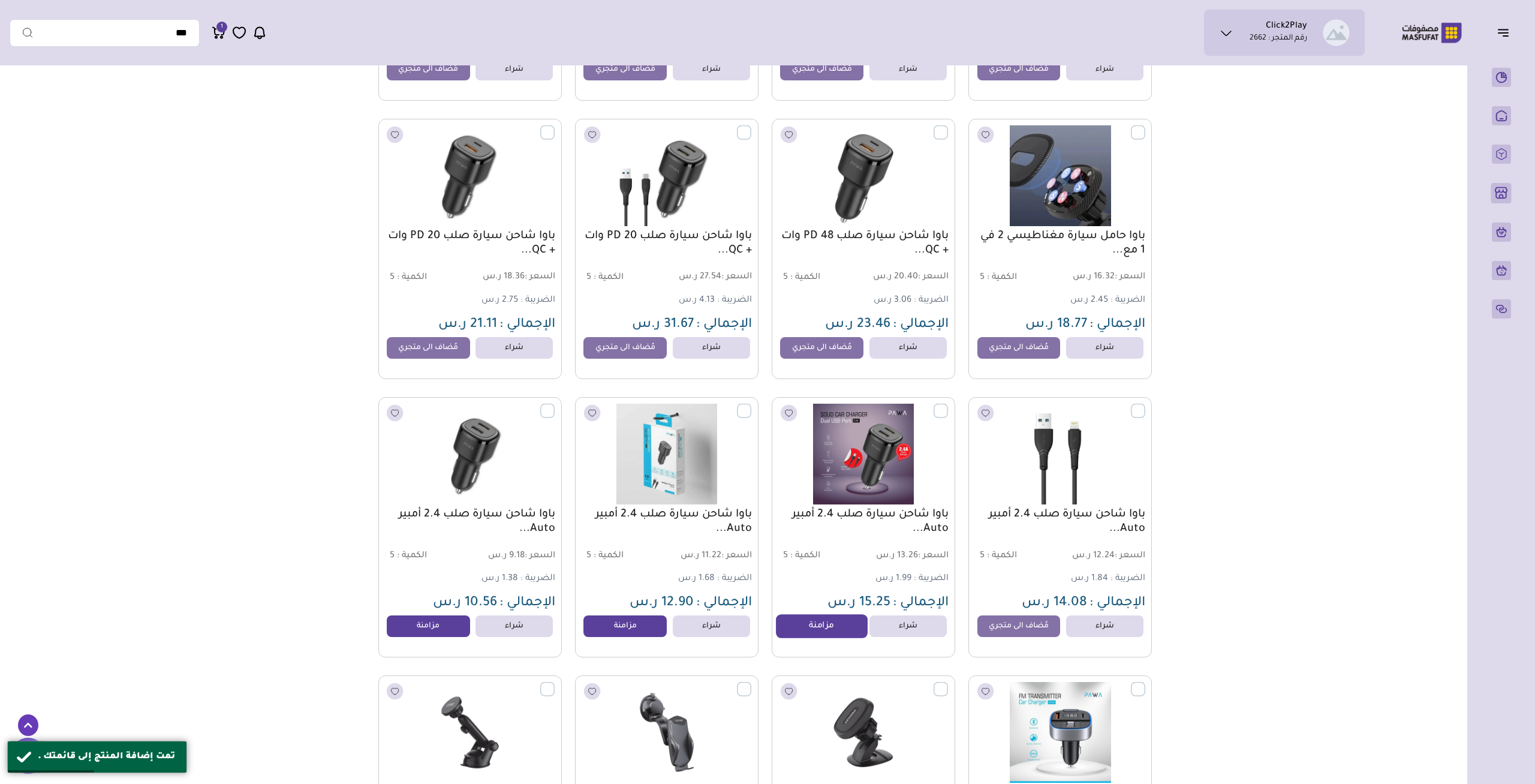
click at [821, 630] on link "مزامنة" at bounding box center [822, 626] width 91 height 24
drag, startPoint x: 626, startPoint y: 631, endPoint x: 524, endPoint y: 632, distance: 102.0
click at [624, 630] on link "مزامنة" at bounding box center [625, 626] width 83 height 22
click at [425, 631] on link "مزامنة" at bounding box center [428, 626] width 91 height 24
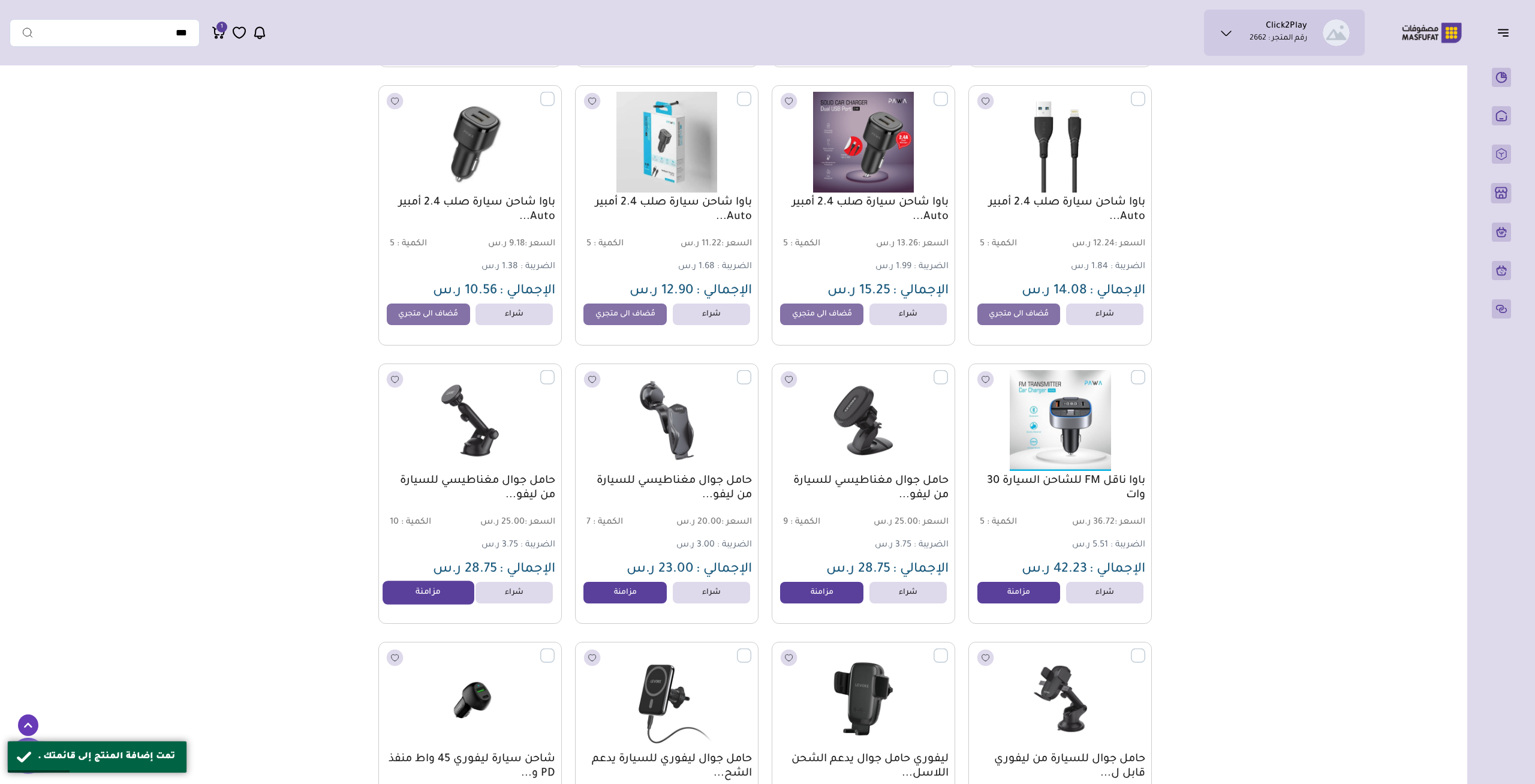
click at [424, 603] on link "مزامنة" at bounding box center [428, 592] width 91 height 24
click at [619, 596] on link "مزامنة" at bounding box center [625, 592] width 91 height 24
click at [839, 599] on link "مزامنة" at bounding box center [822, 592] width 91 height 24
click at [1014, 597] on link "مزامنة" at bounding box center [1019, 592] width 91 height 24
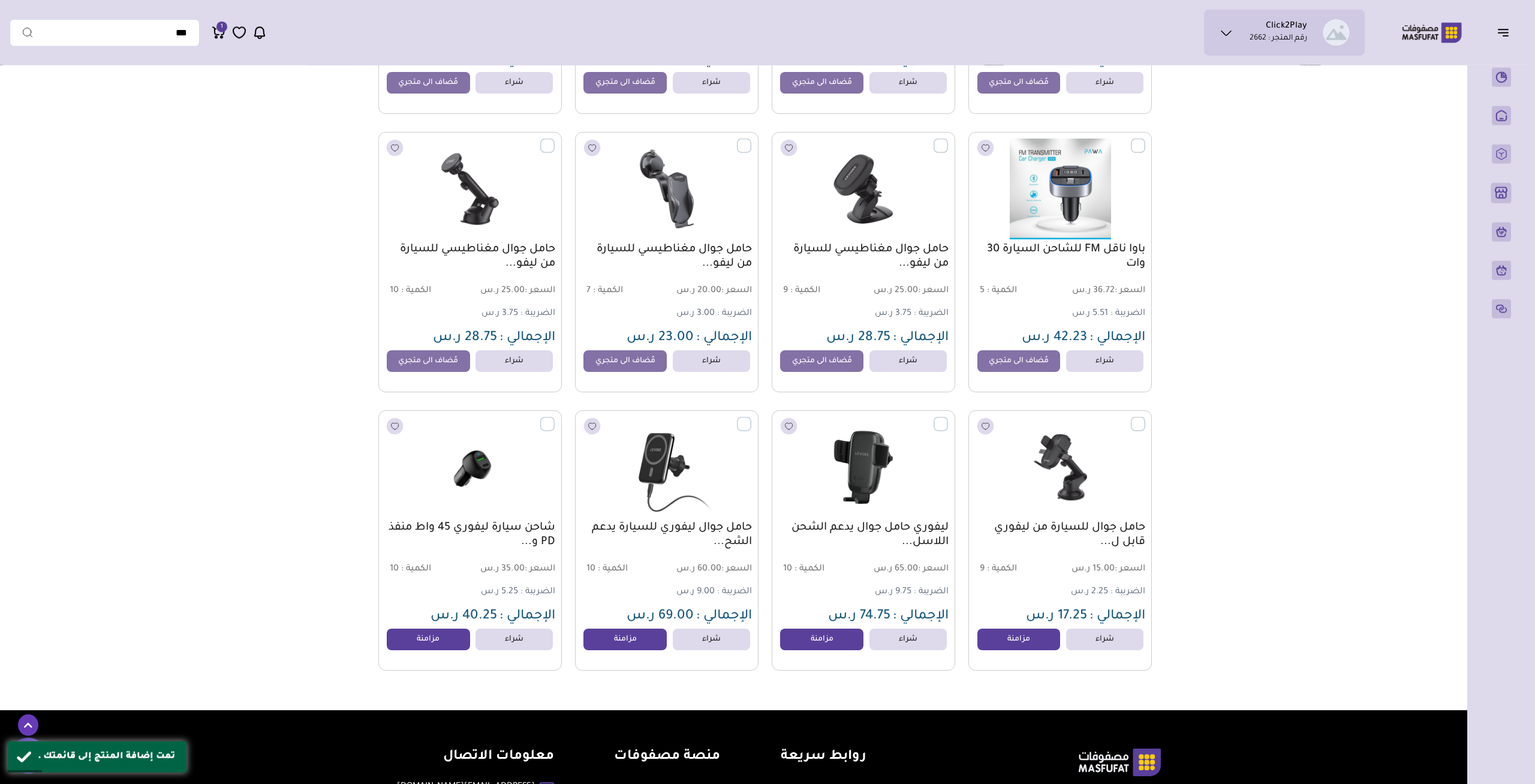
scroll to position [1060, 0]
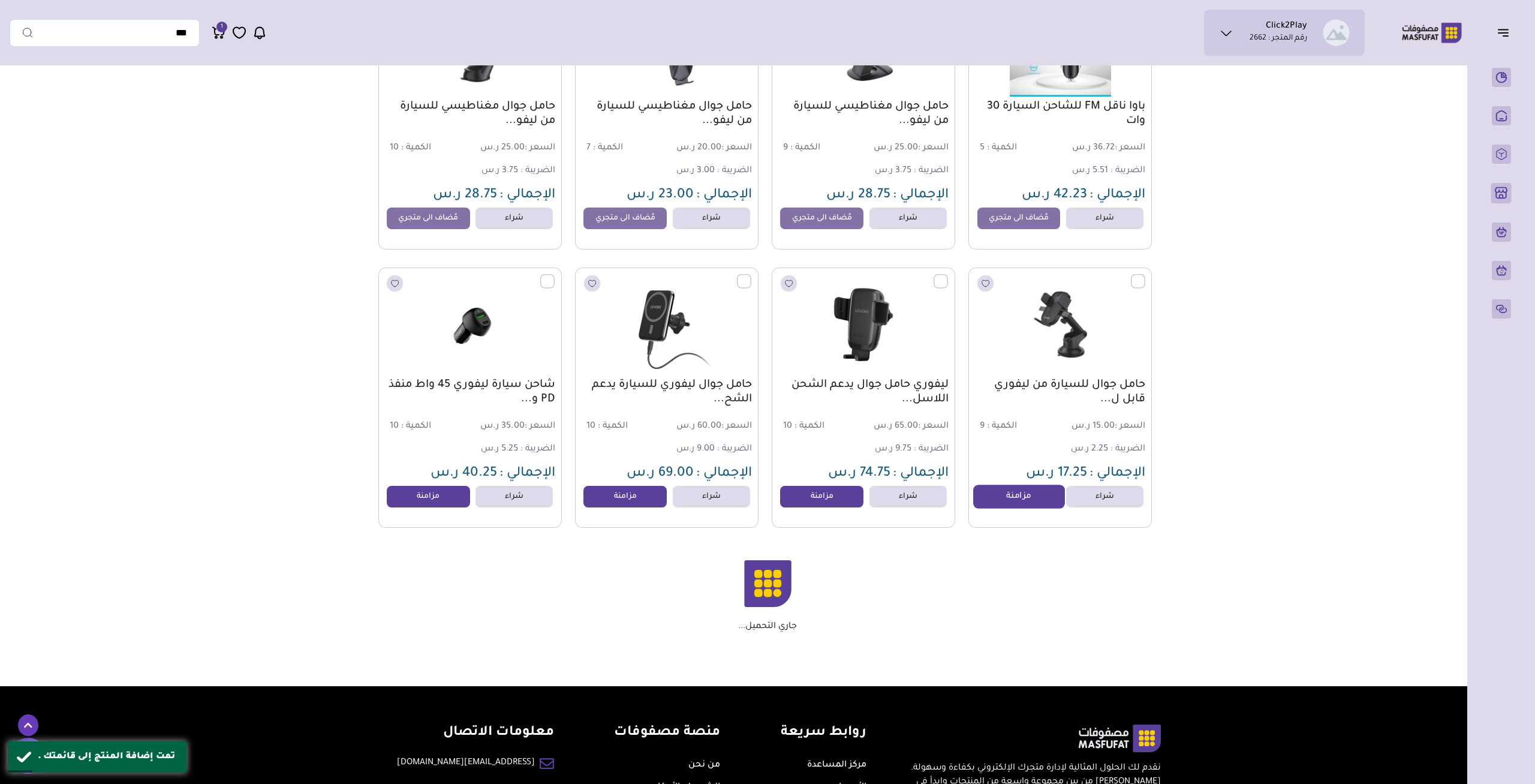
click at [1040, 507] on link "مزامنة" at bounding box center [1019, 496] width 91 height 24
click at [825, 509] on link "مزامنة" at bounding box center [822, 496] width 91 height 24
click at [612, 505] on link "مزامنة" at bounding box center [625, 496] width 91 height 24
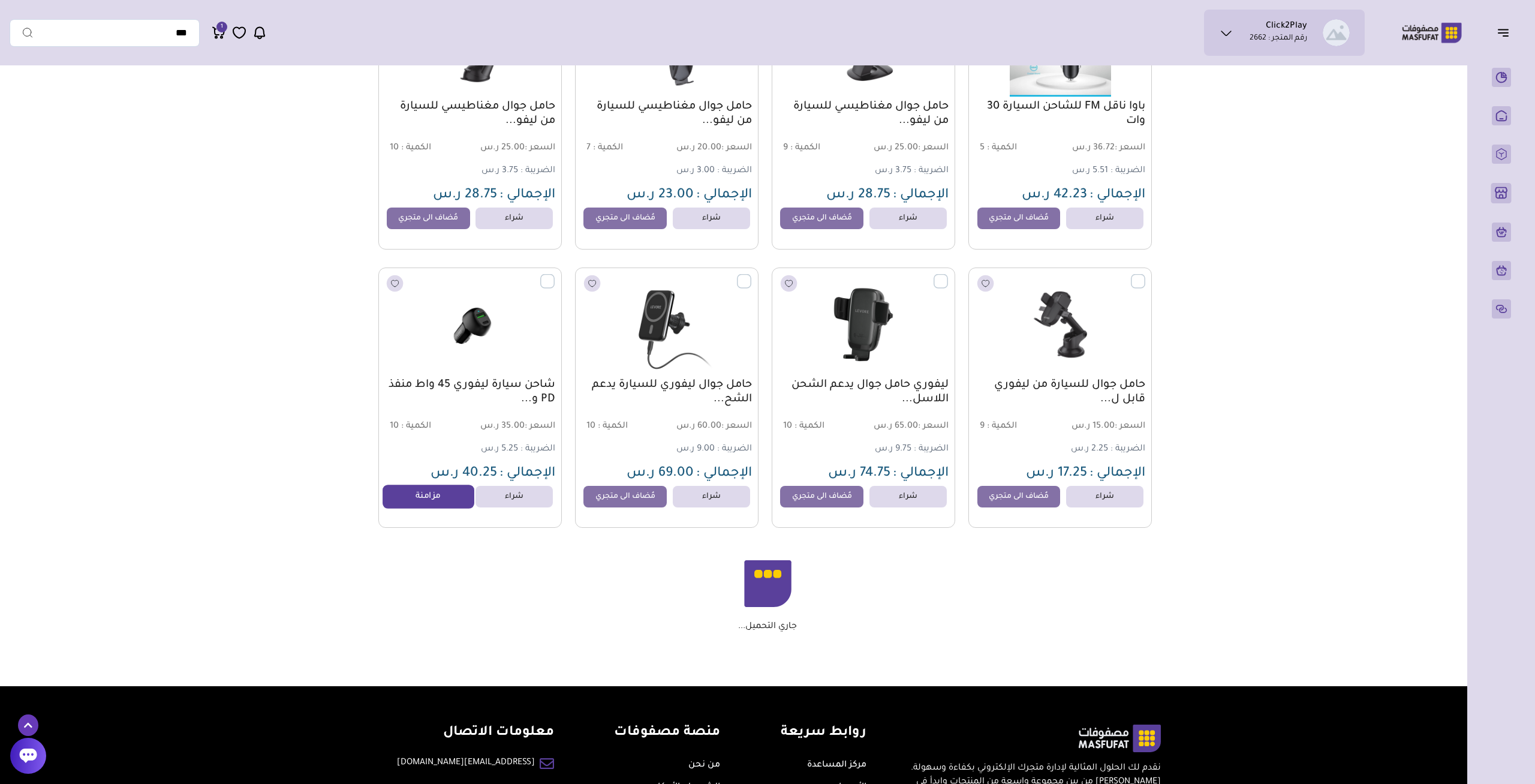
click at [446, 509] on link "مزامنة" at bounding box center [428, 496] width 91 height 24
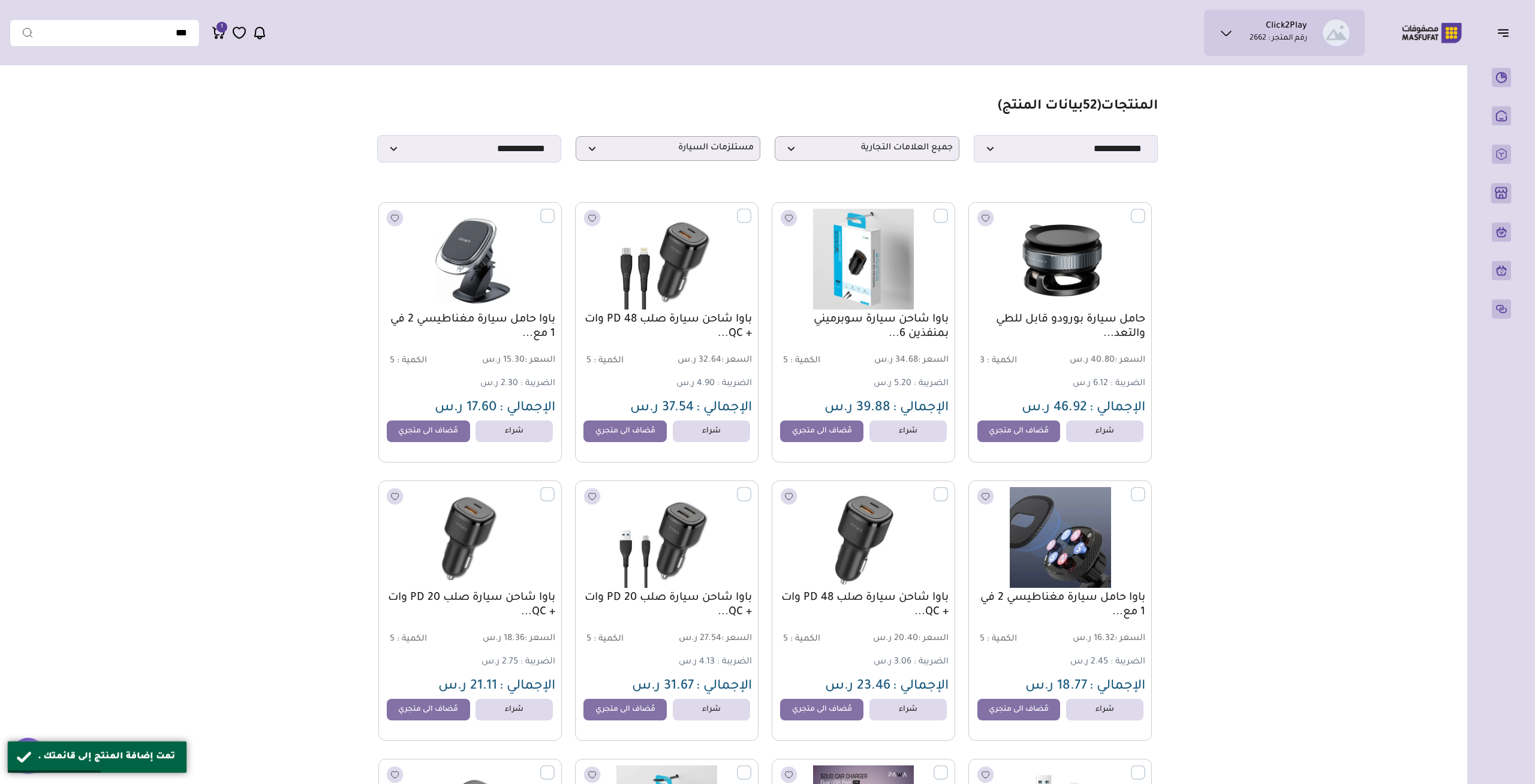
scroll to position [0, 0]
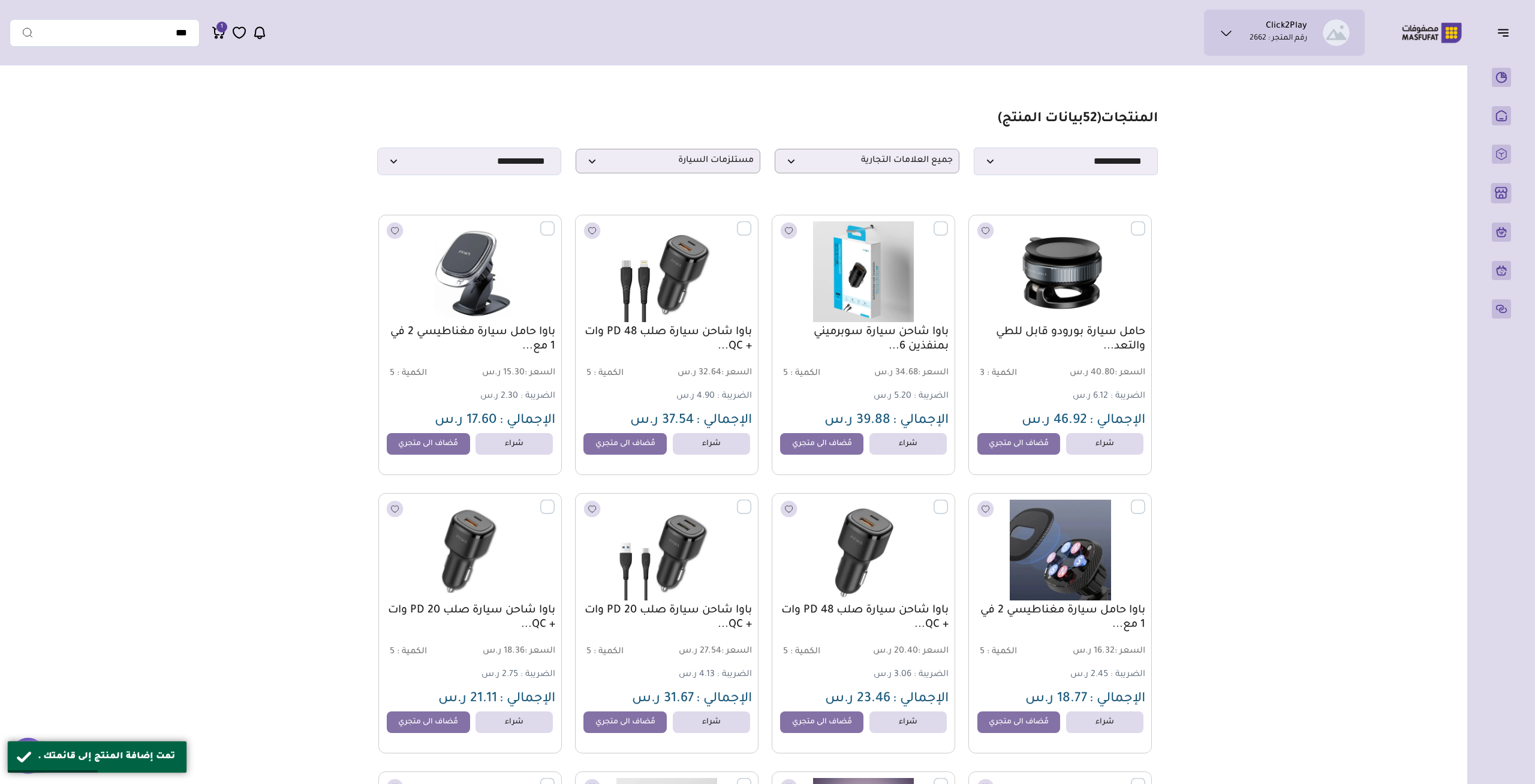
drag, startPoint x: 1317, startPoint y: 465, endPoint x: 1274, endPoint y: 129, distance: 338.7
click at [704, 160] on span "مستلزمات السيارة" at bounding box center [668, 161] width 171 height 11
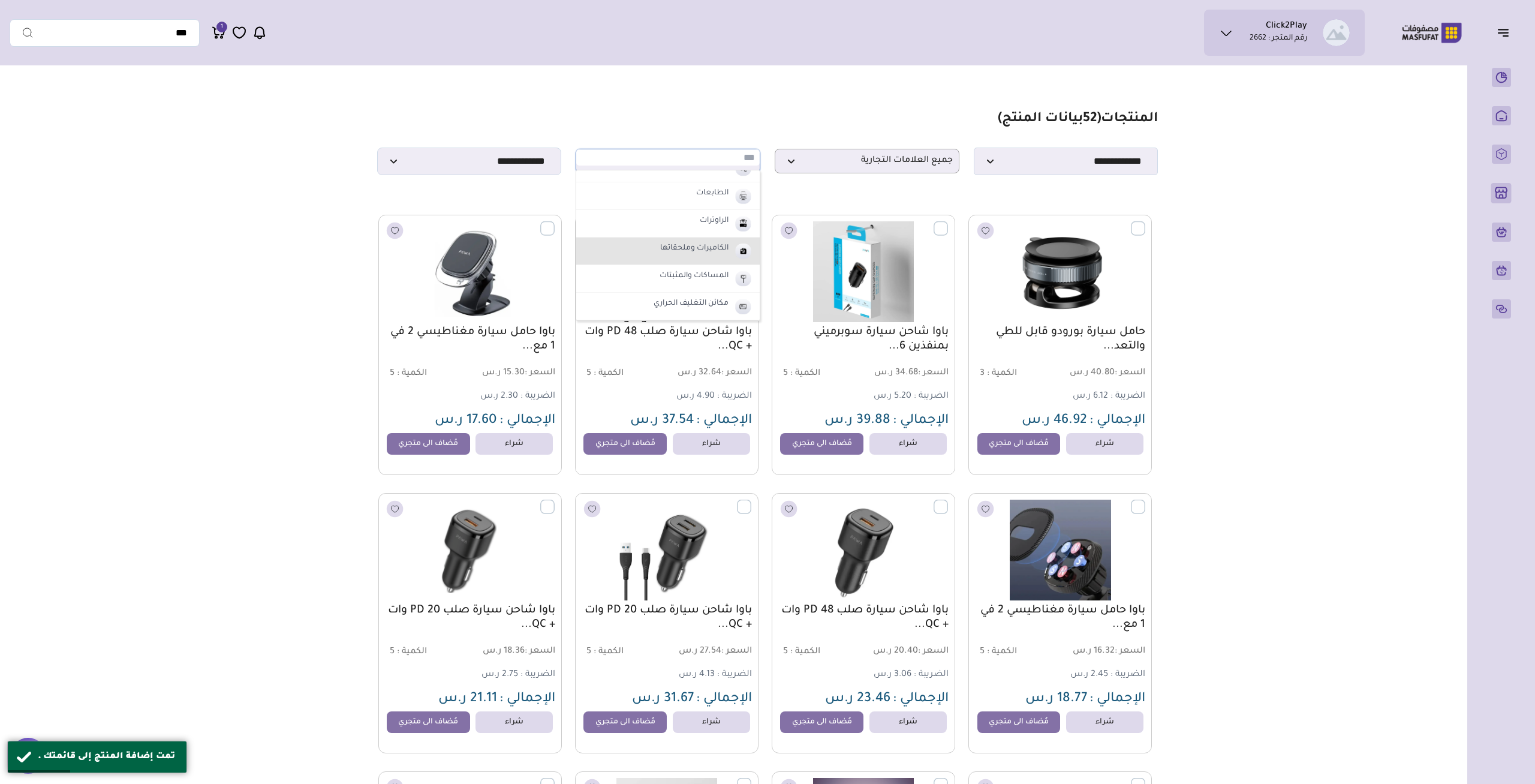
scroll to position [237, 0]
click at [710, 271] on label "المساكات والمثبتات" at bounding box center [694, 272] width 73 height 16
select select "**"
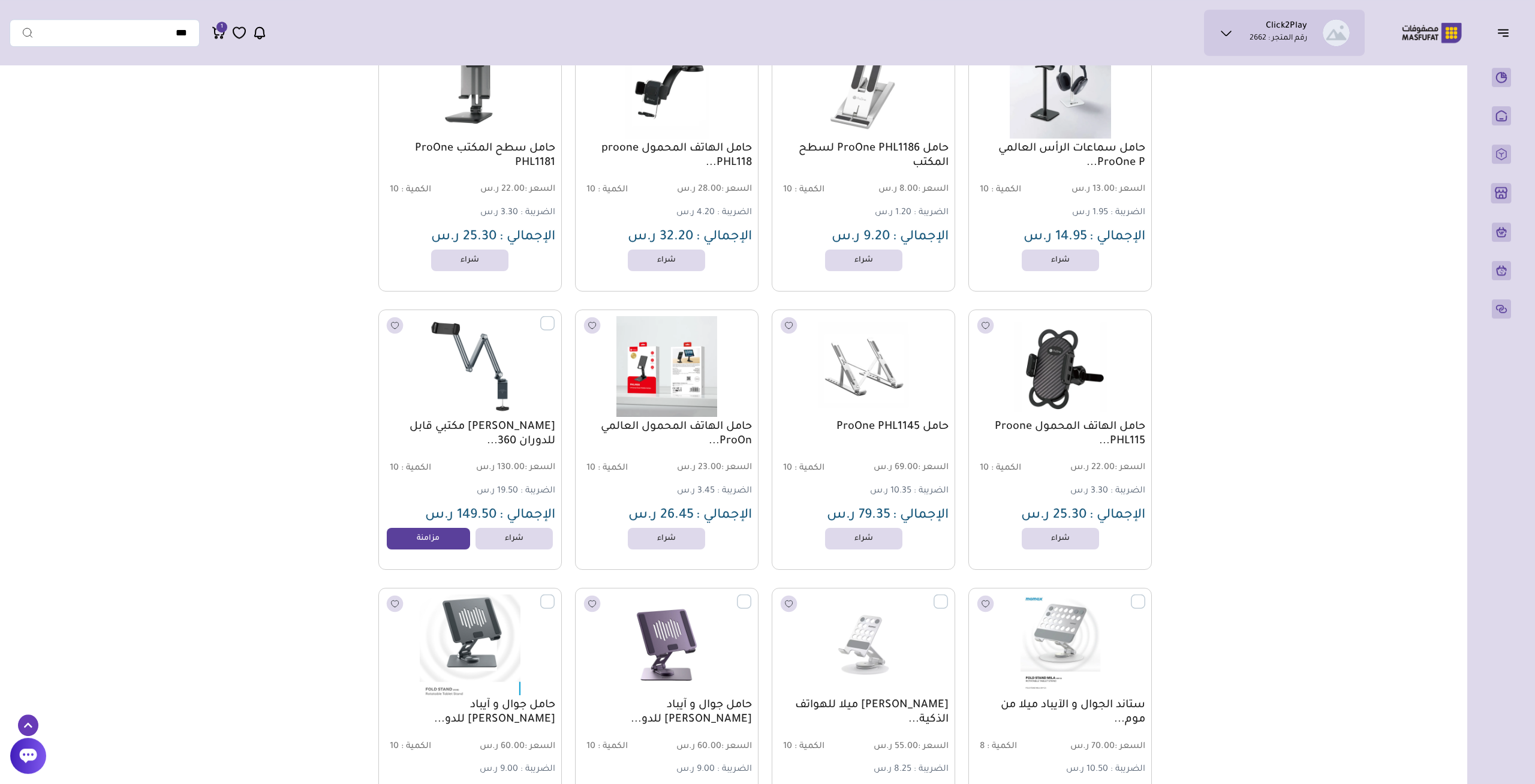
scroll to position [188, 0]
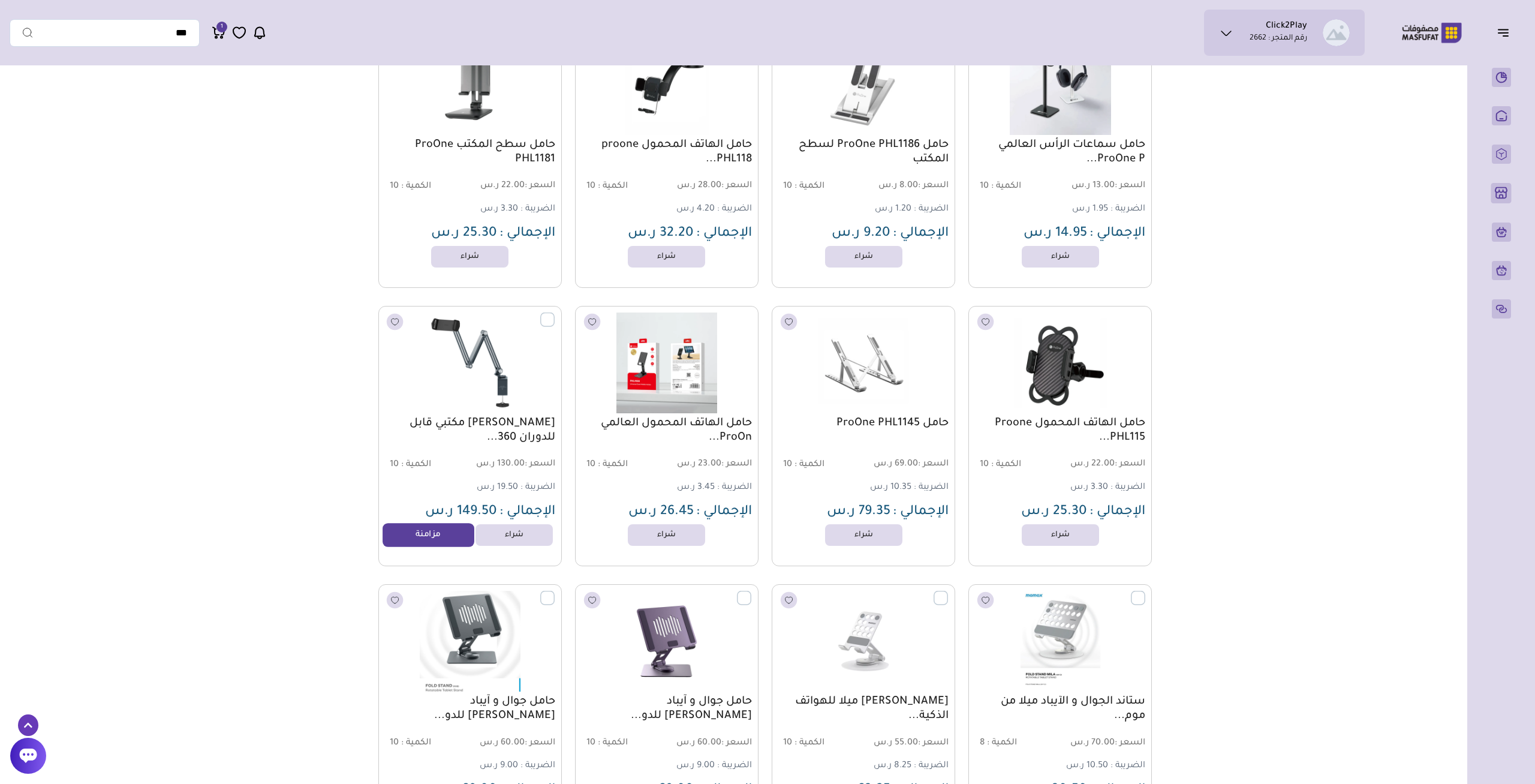
click at [406, 532] on link "مزامنة" at bounding box center [428, 534] width 91 height 24
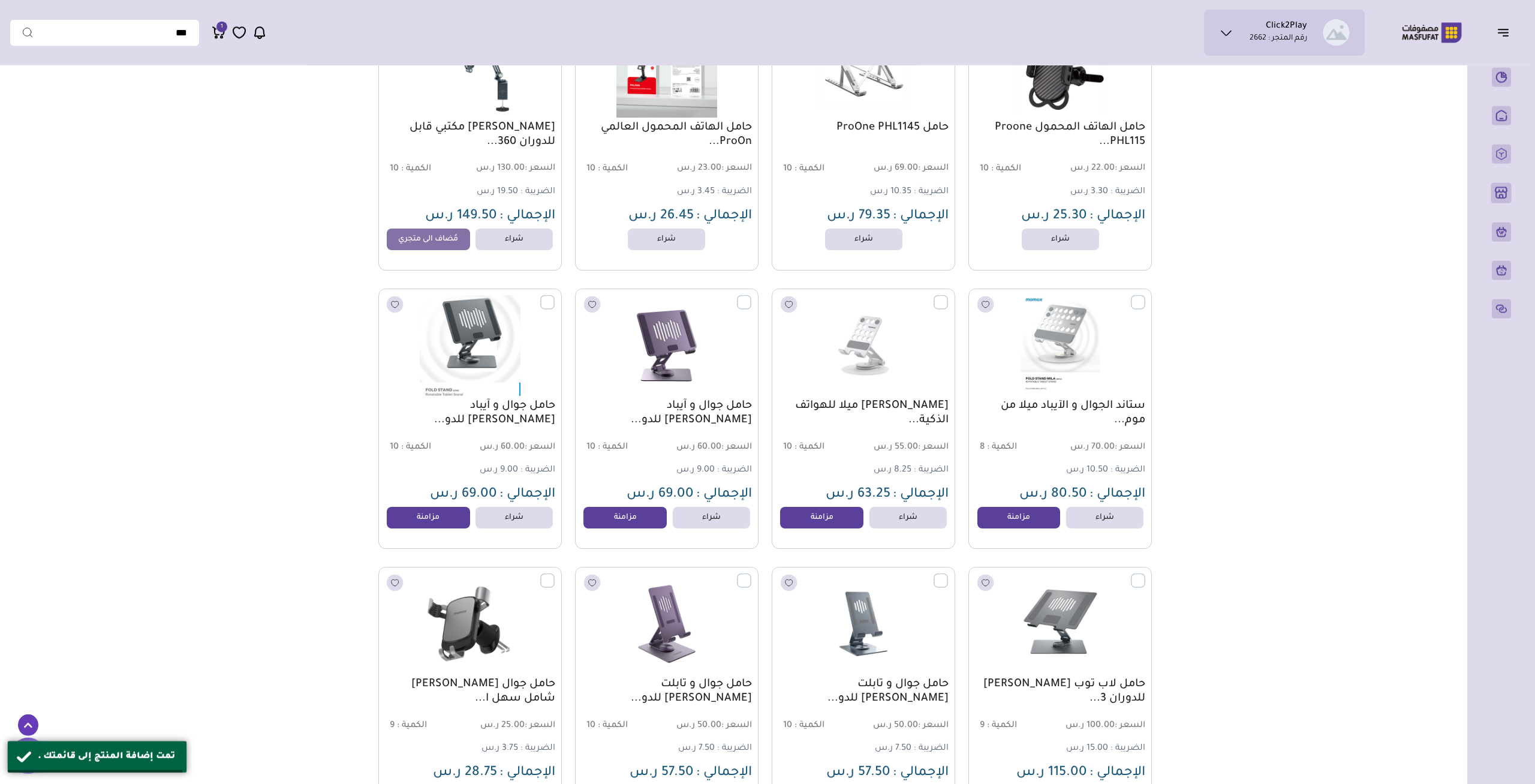
scroll to position [499, 0]
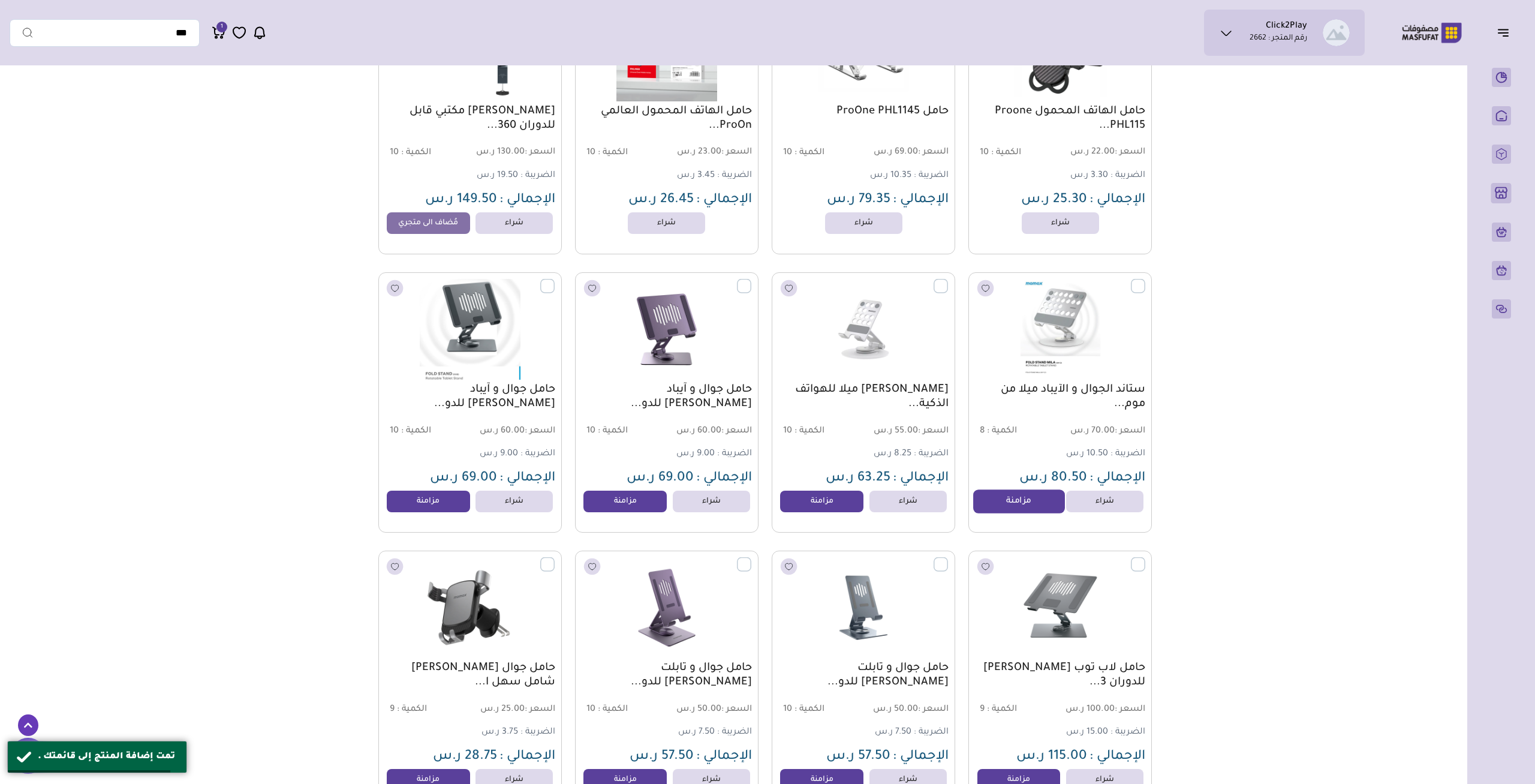
click at [1017, 505] on link "مزامنة" at bounding box center [1019, 500] width 91 height 24
click at [814, 509] on link "مزامنة" at bounding box center [822, 500] width 91 height 24
click at [616, 503] on link "مزامنة" at bounding box center [625, 500] width 91 height 24
click at [415, 502] on link "مزامنة" at bounding box center [428, 500] width 91 height 24
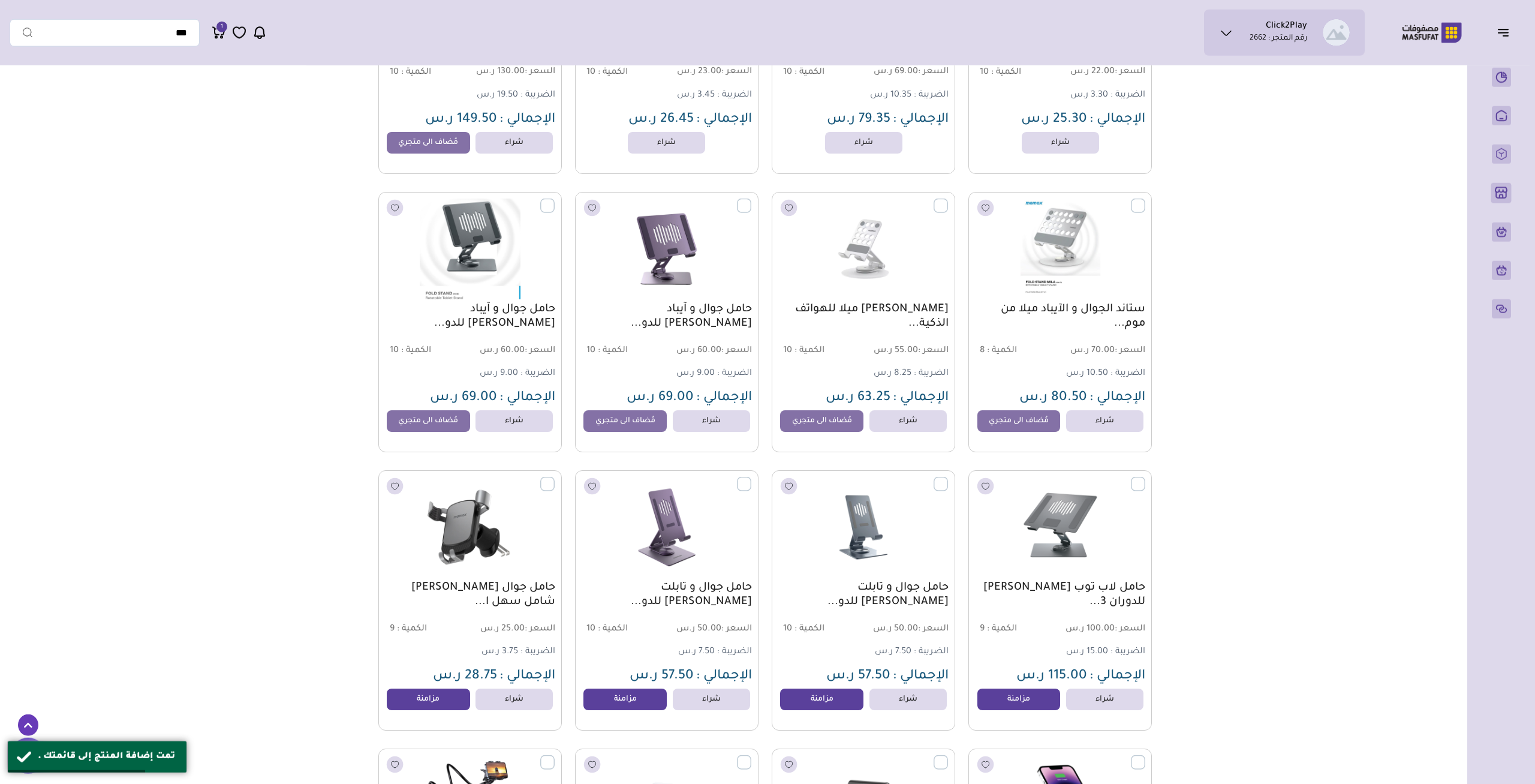
scroll to position [686, 0]
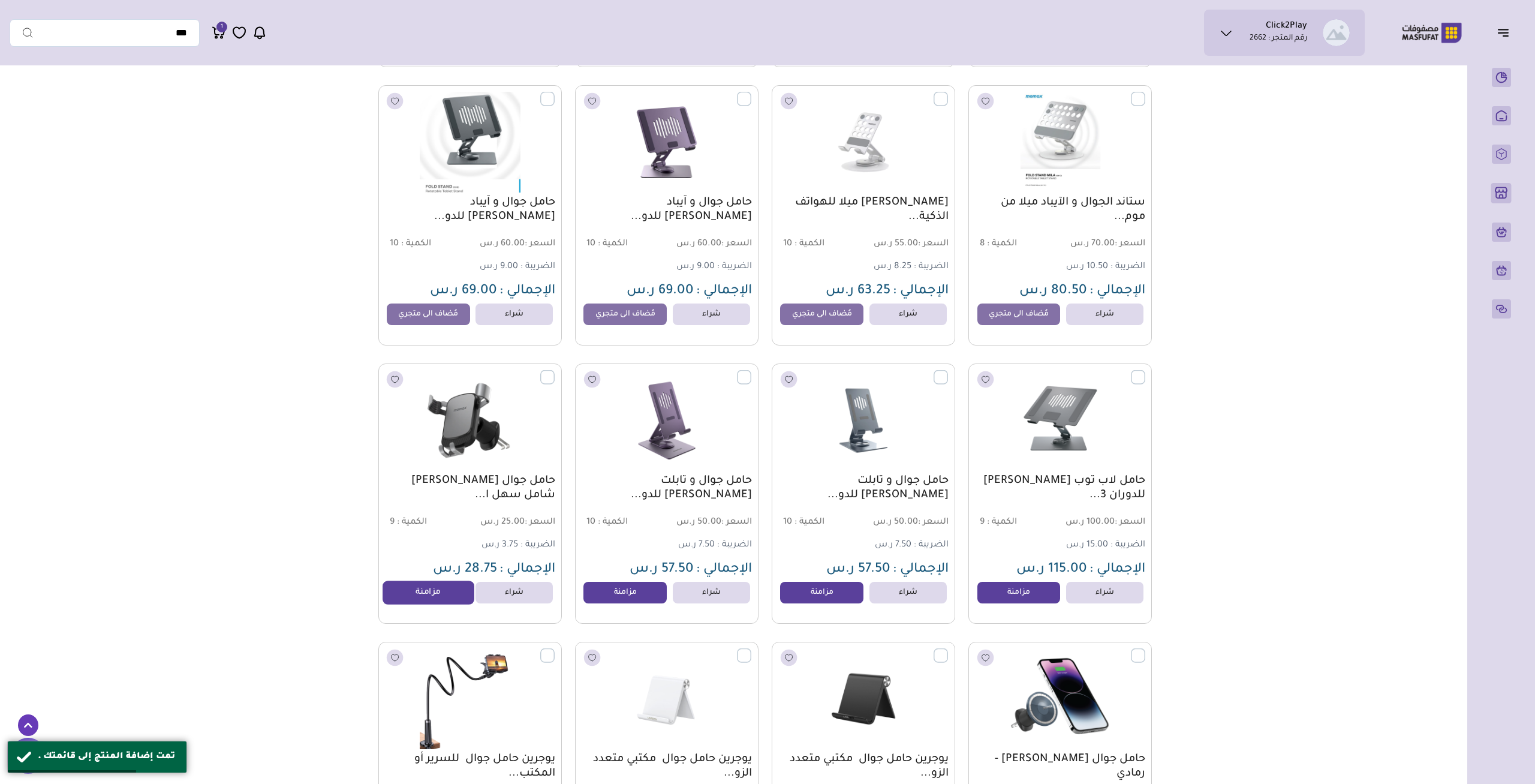
click at [428, 602] on link "مزامنة" at bounding box center [428, 592] width 91 height 24
drag, startPoint x: 625, startPoint y: 612, endPoint x: 629, endPoint y: 603, distance: 9.8
click at [625, 612] on div "حامل جوال و تابلت موماكس قابل للدو... السعر : 50.00 ر.س الكمية : 10 7.50 ر.س" at bounding box center [666, 494] width 184 height 260
click at [630, 601] on link "مزامنة" at bounding box center [625, 592] width 91 height 24
click at [810, 604] on link "مزامنة" at bounding box center [822, 592] width 91 height 24
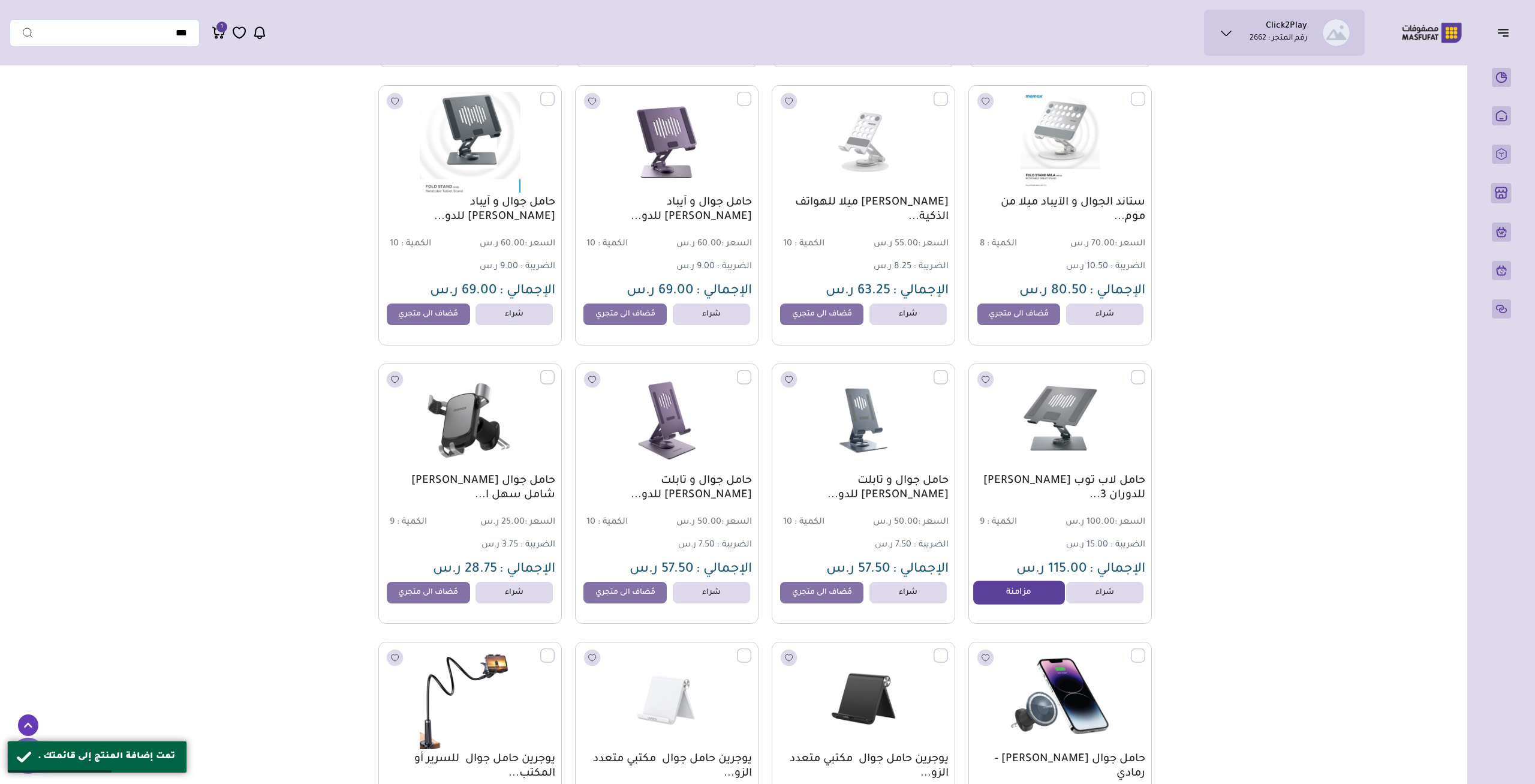
click at [1022, 596] on link "مزامنة" at bounding box center [1019, 592] width 91 height 24
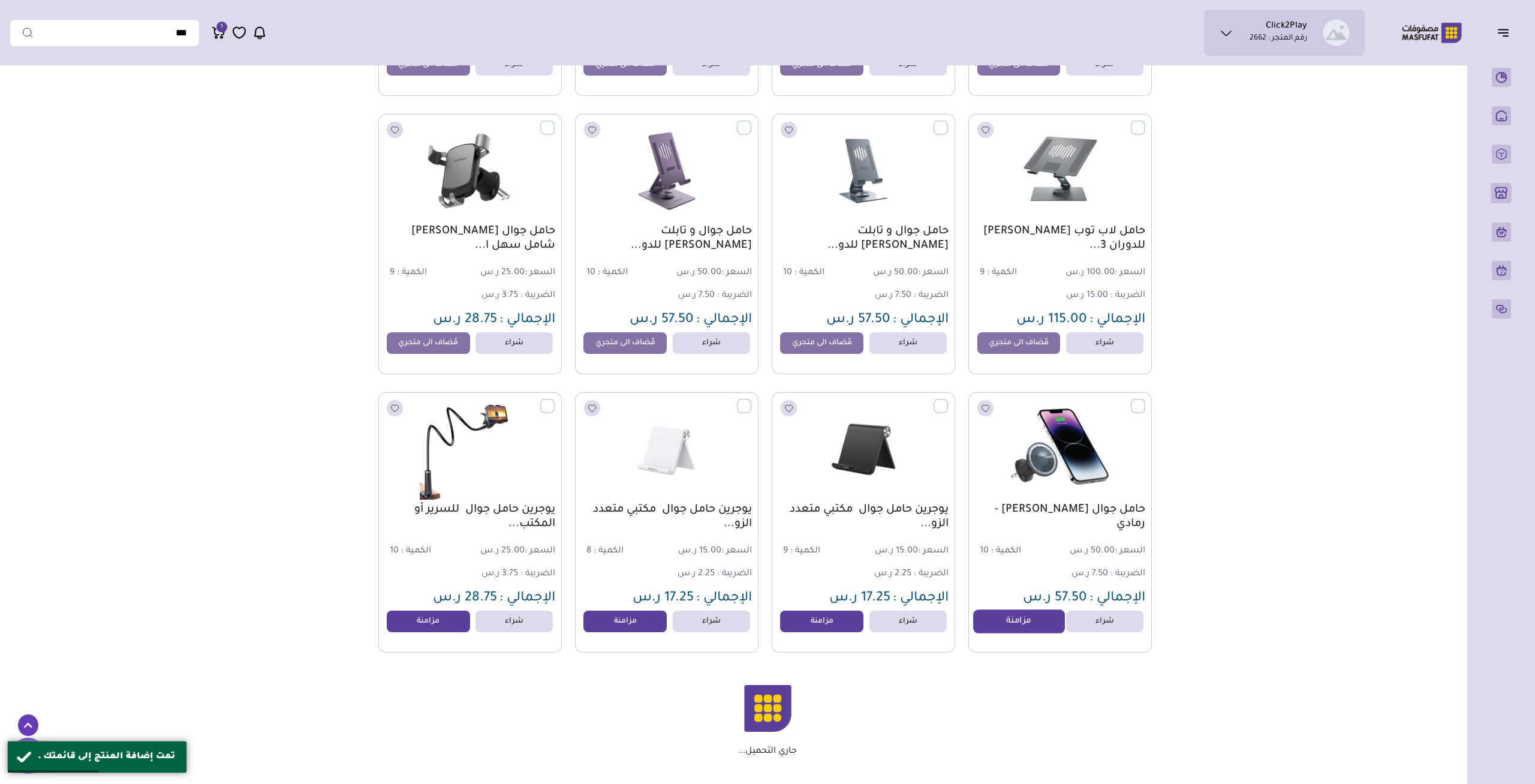
click at [1027, 629] on link "مزامنة" at bounding box center [1019, 621] width 91 height 24
click at [803, 625] on link "مزامنة" at bounding box center [822, 621] width 91 height 24
click at [628, 621] on link "مزامنة" at bounding box center [625, 621] width 91 height 24
click at [418, 625] on link "مزامنة" at bounding box center [428, 621] width 91 height 24
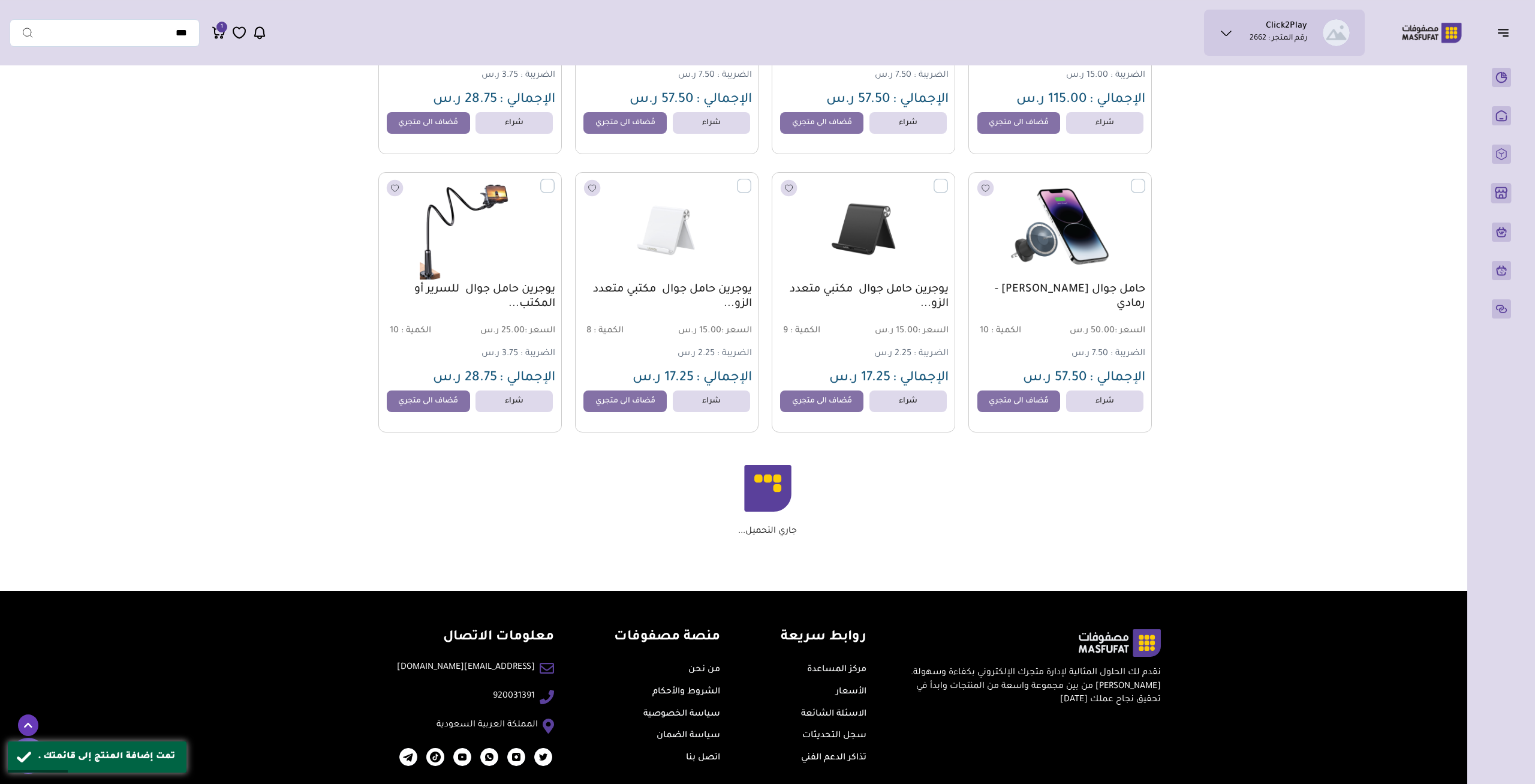
scroll to position [1192, 0]
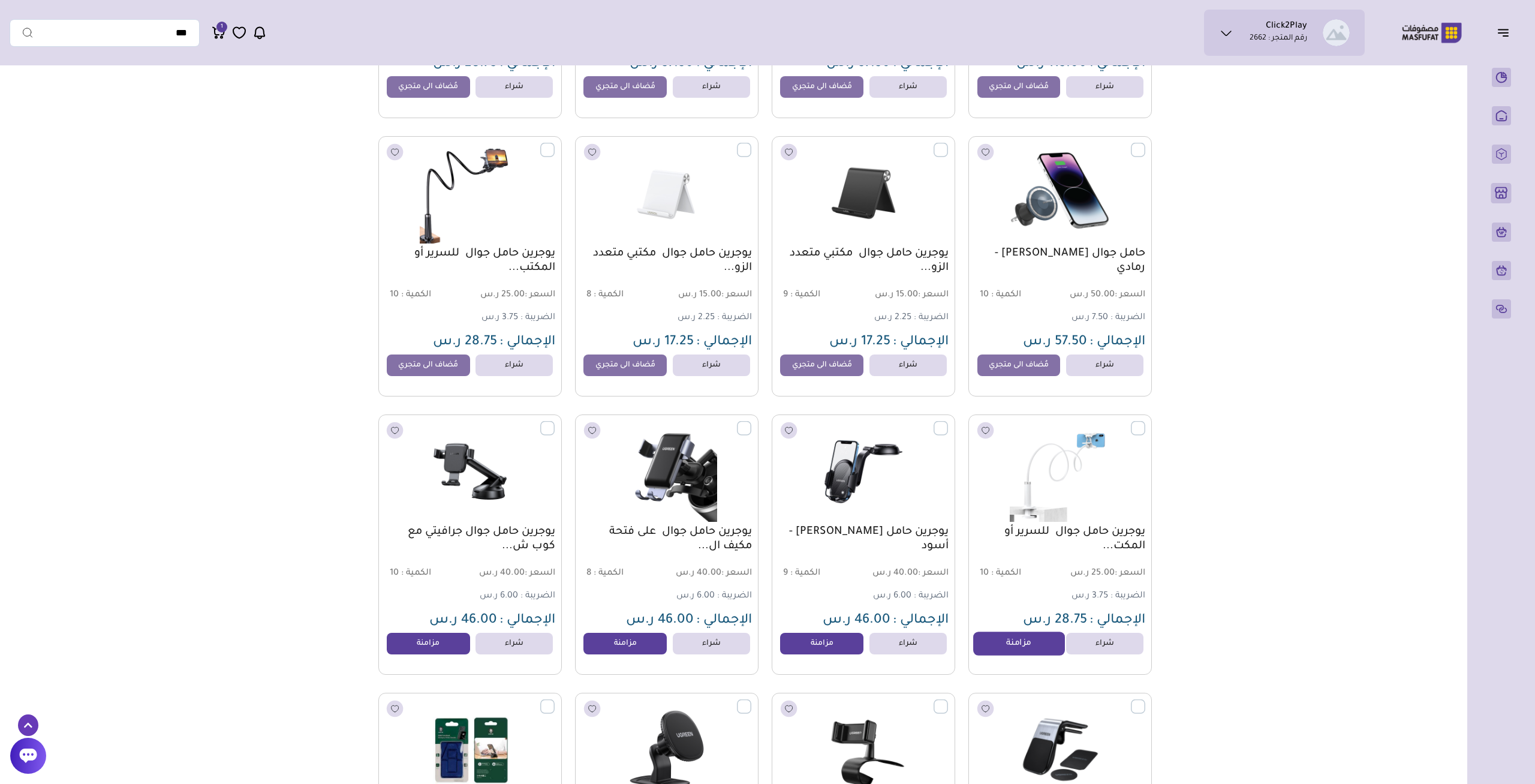
click at [1018, 656] on link "مزامنة" at bounding box center [1019, 644] width 91 height 24
click at [820, 652] on link "مزامنة" at bounding box center [822, 644] width 91 height 24
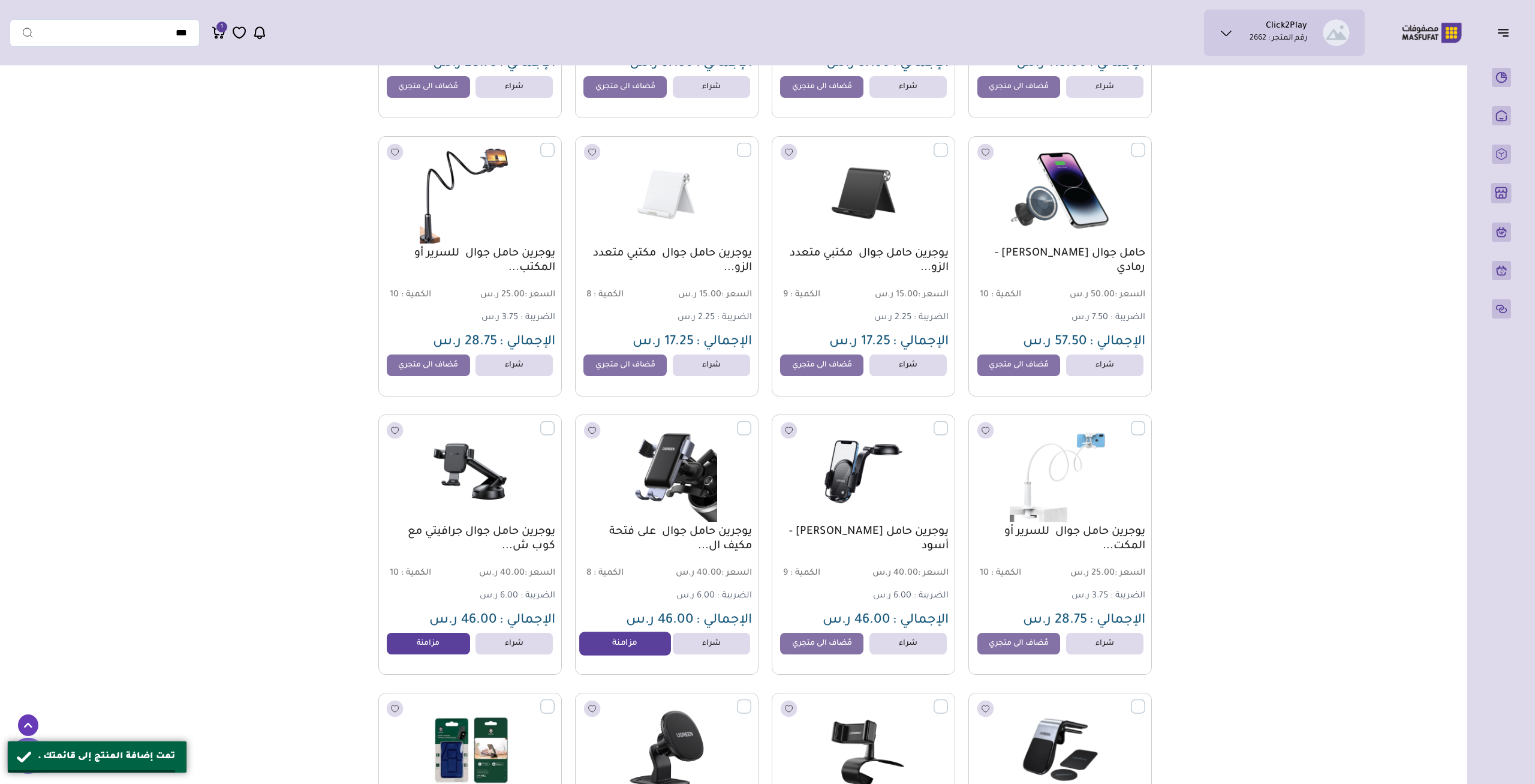
click at [629, 651] on link "مزامنة" at bounding box center [625, 644] width 91 height 24
click at [433, 651] on link "مزامنة" at bounding box center [428, 644] width 91 height 24
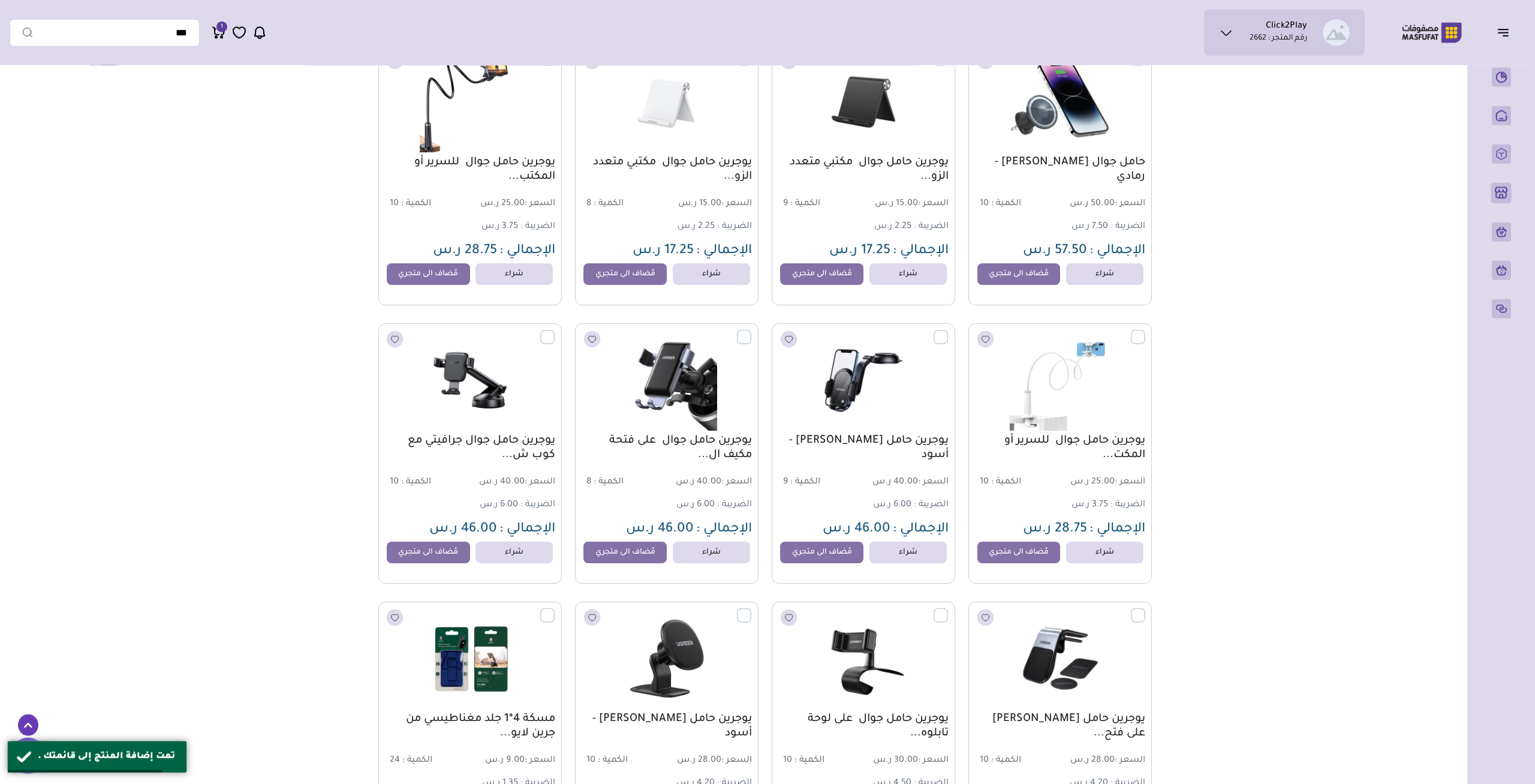
scroll to position [1441, 0]
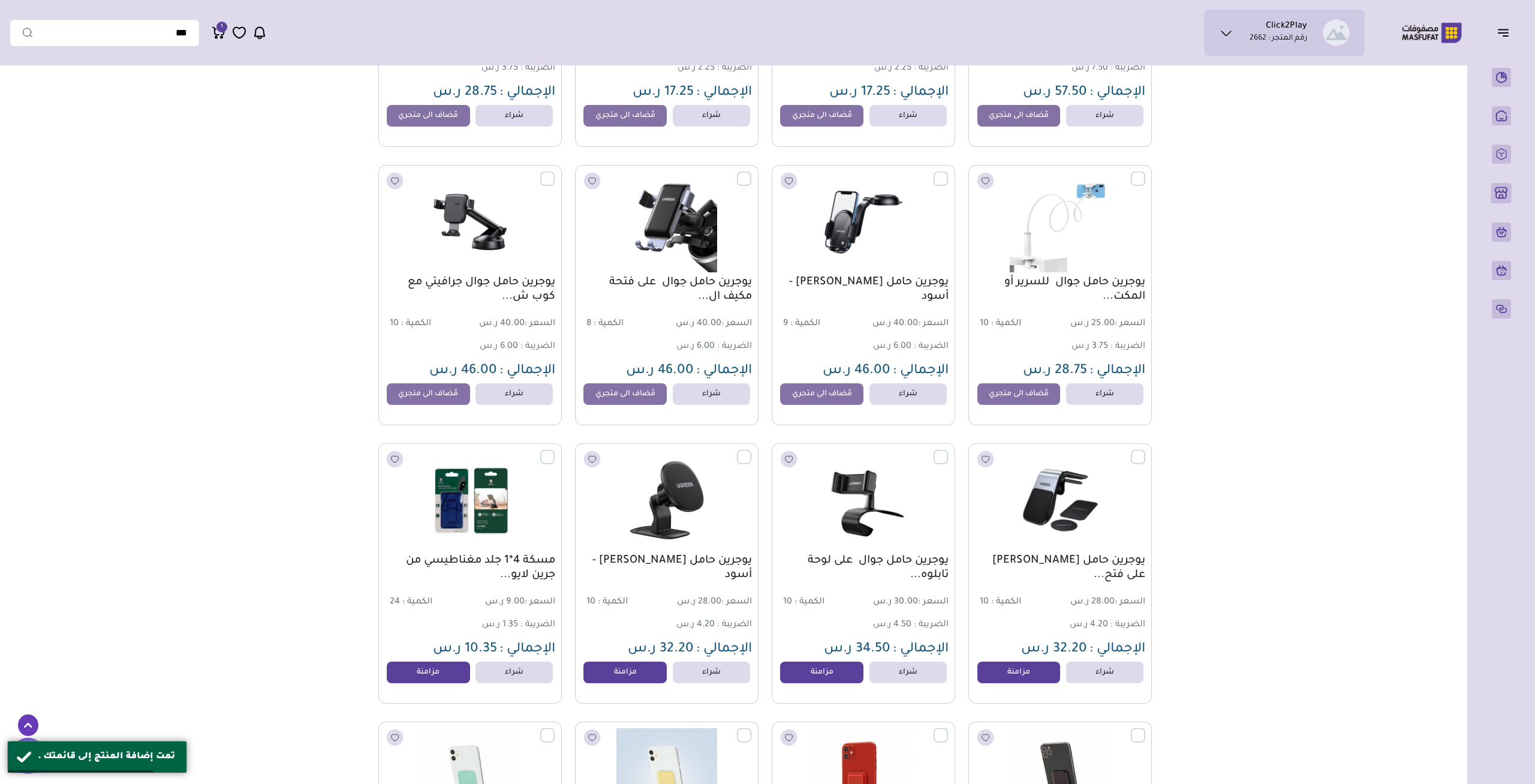
click at [437, 667] on div "مسكة 4*1 جلد مغناطيسي من جرين لايو... السعر : 9.00 ر.س الكمية : 24 الضريبة :" at bounding box center [470, 573] width 184 height 260
click at [435, 676] on link "مزامنة" at bounding box center [428, 672] width 91 height 24
click at [634, 678] on link "مزامنة" at bounding box center [625, 672] width 91 height 24
click at [1010, 673] on link "مزامنة" at bounding box center [1019, 672] width 91 height 24
click at [808, 680] on link "مزامنة" at bounding box center [822, 672] width 91 height 24
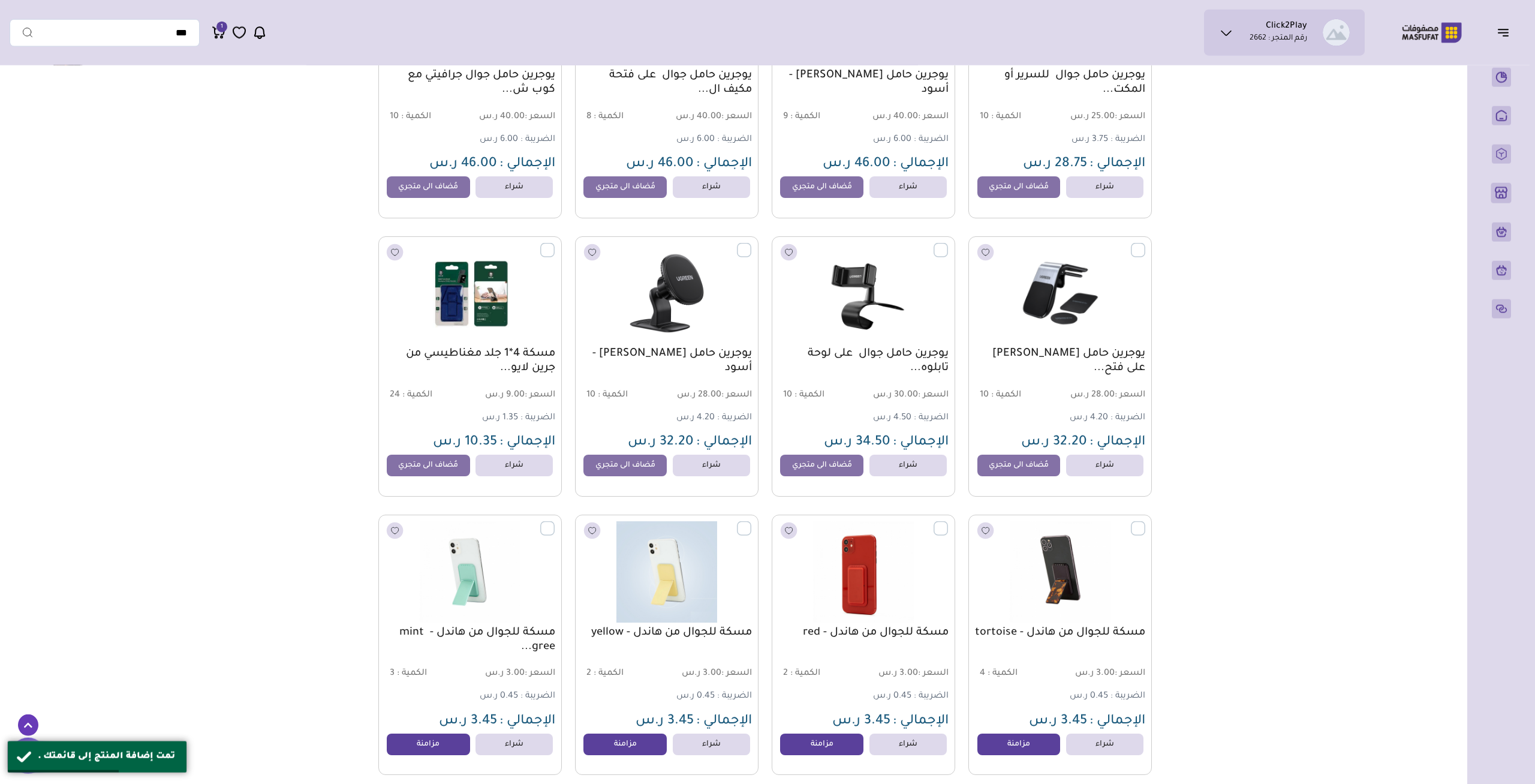
scroll to position [1690, 0]
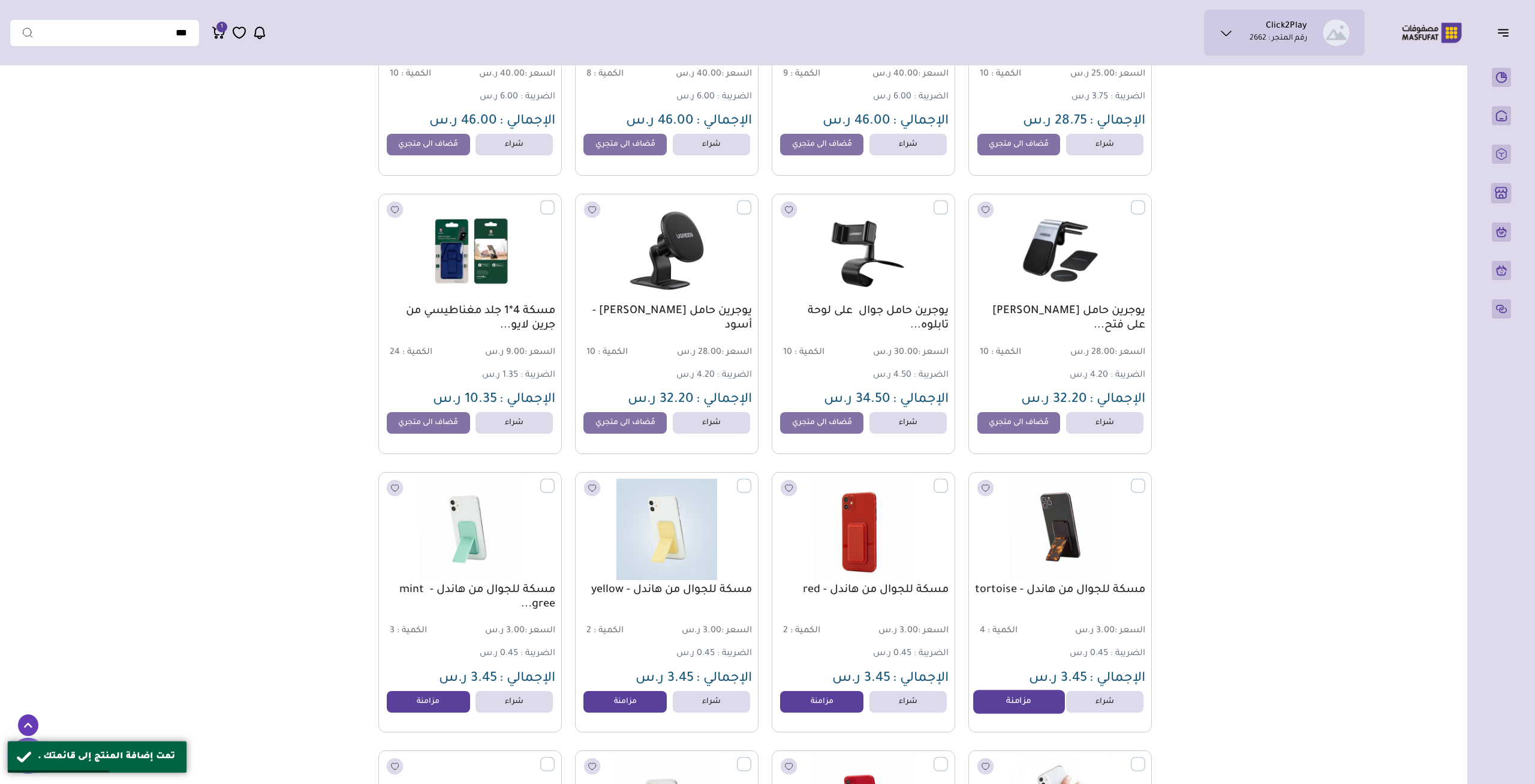
click at [1035, 707] on link "مزامنة" at bounding box center [1019, 701] width 91 height 24
click at [815, 709] on link "مزامنة" at bounding box center [822, 701] width 91 height 24
click at [632, 707] on link "مزامنة" at bounding box center [625, 701] width 91 height 24
click at [422, 703] on link "مزامنة" at bounding box center [428, 701] width 91 height 24
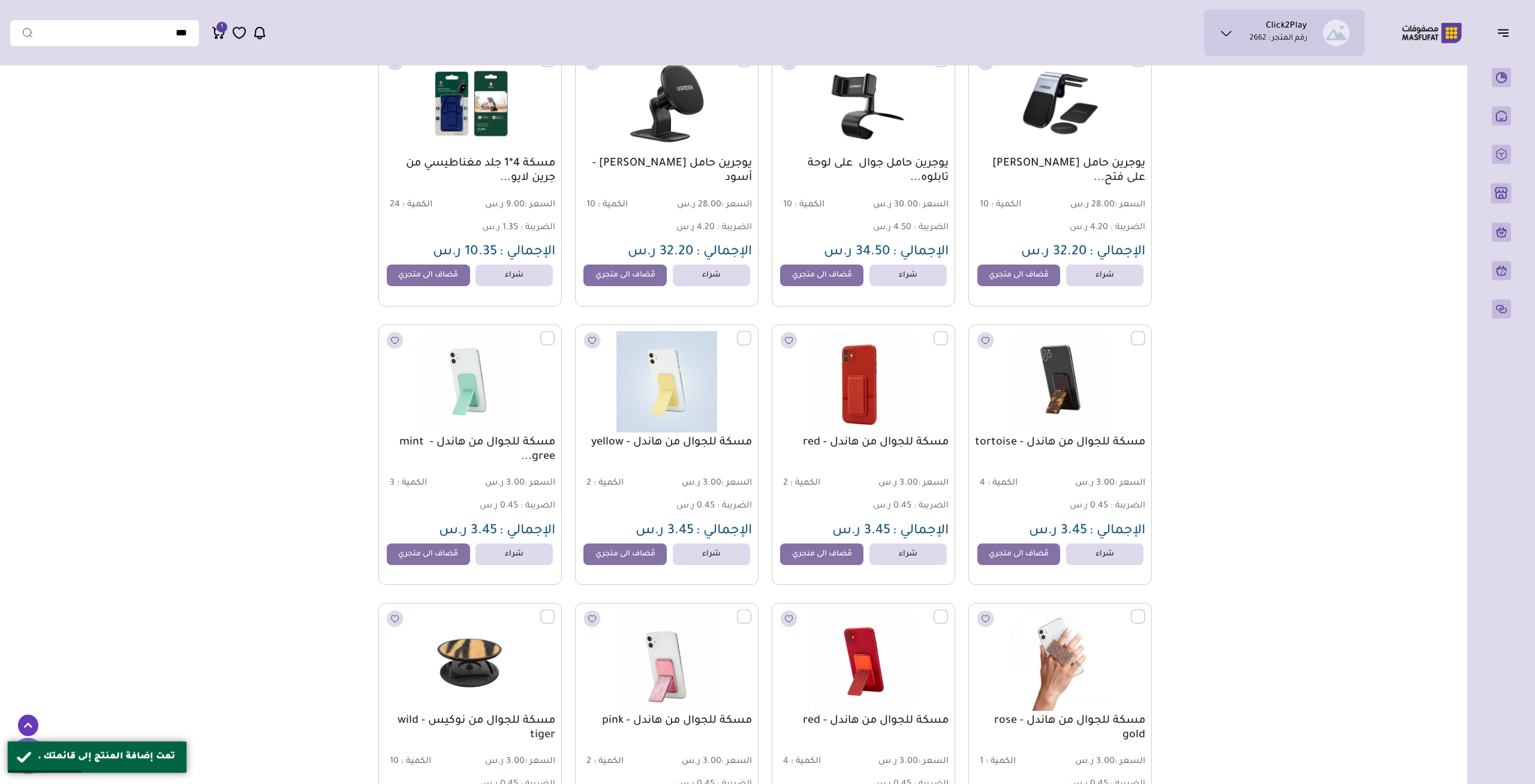
scroll to position [1940, 0]
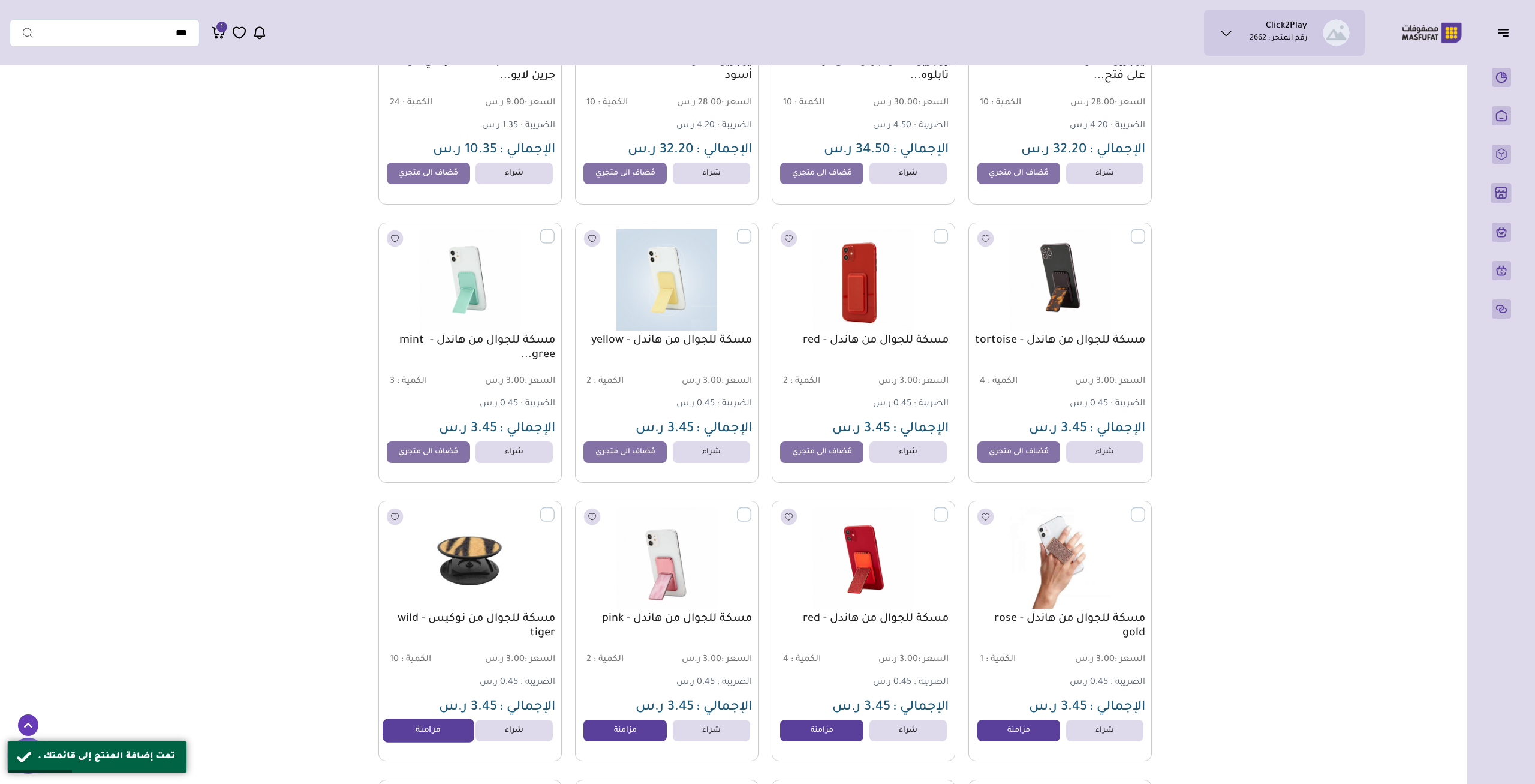
click at [426, 735] on link "مزامنة" at bounding box center [428, 729] width 91 height 24
click at [632, 733] on link "مزامنة" at bounding box center [625, 729] width 91 height 24
click at [846, 733] on link "مزامنة" at bounding box center [822, 729] width 91 height 24
click at [1052, 740] on link "مزامنة" at bounding box center [1019, 729] width 91 height 24
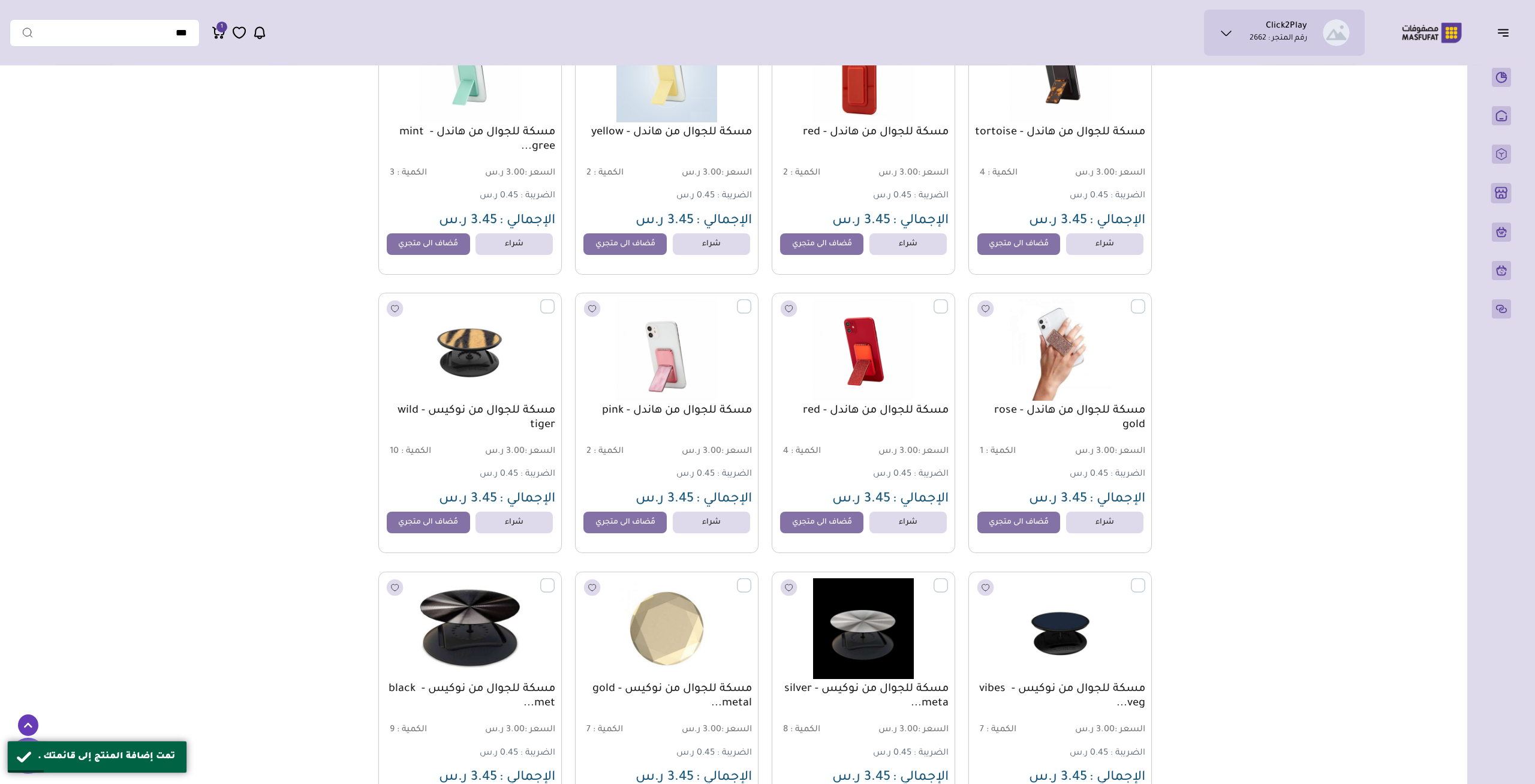
scroll to position [2252, 0]
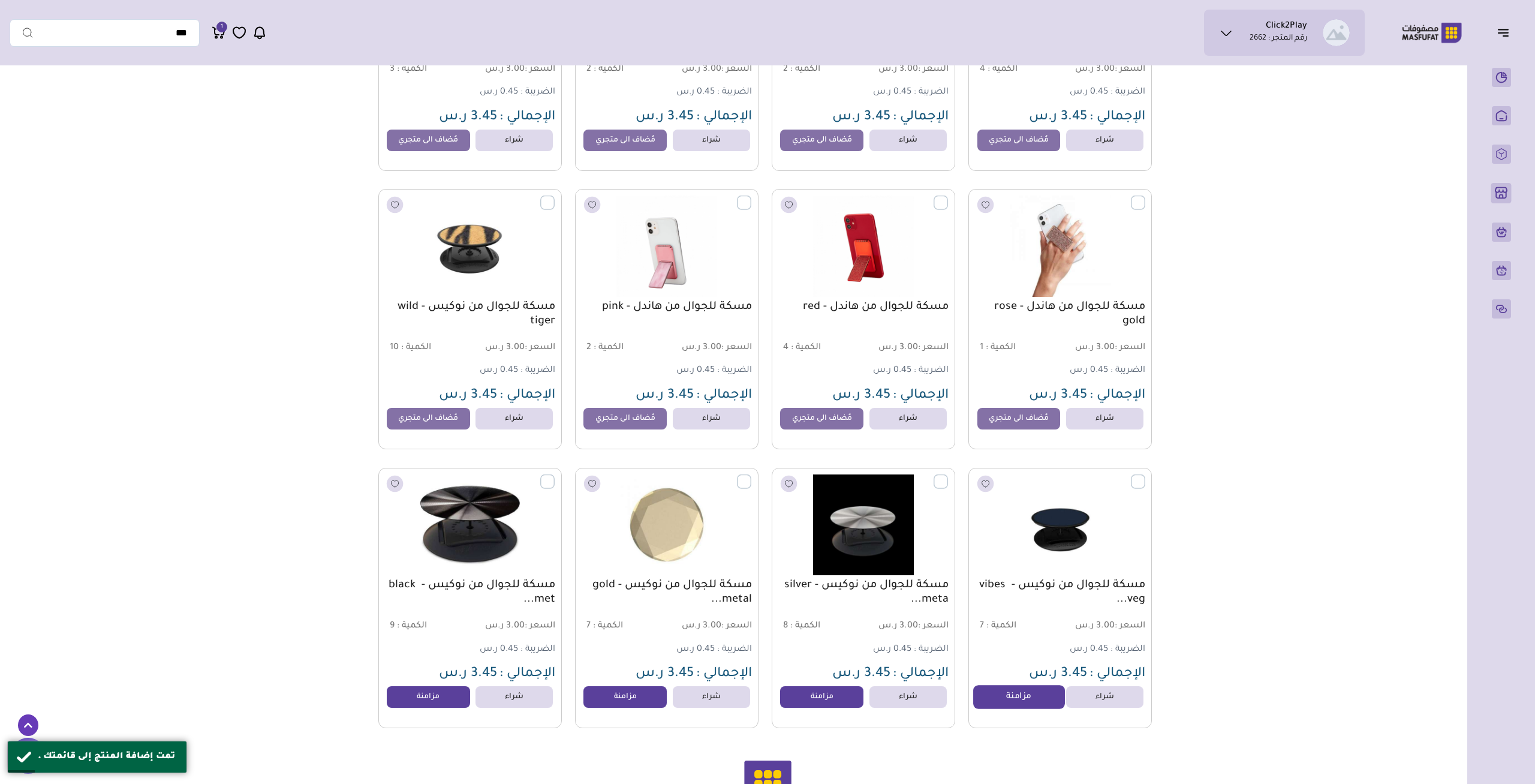
click at [990, 695] on link "مزامنة" at bounding box center [1019, 696] width 91 height 24
click at [825, 706] on link "مزامنة" at bounding box center [822, 696] width 91 height 24
click at [612, 703] on link "مزامنة" at bounding box center [625, 696] width 91 height 24
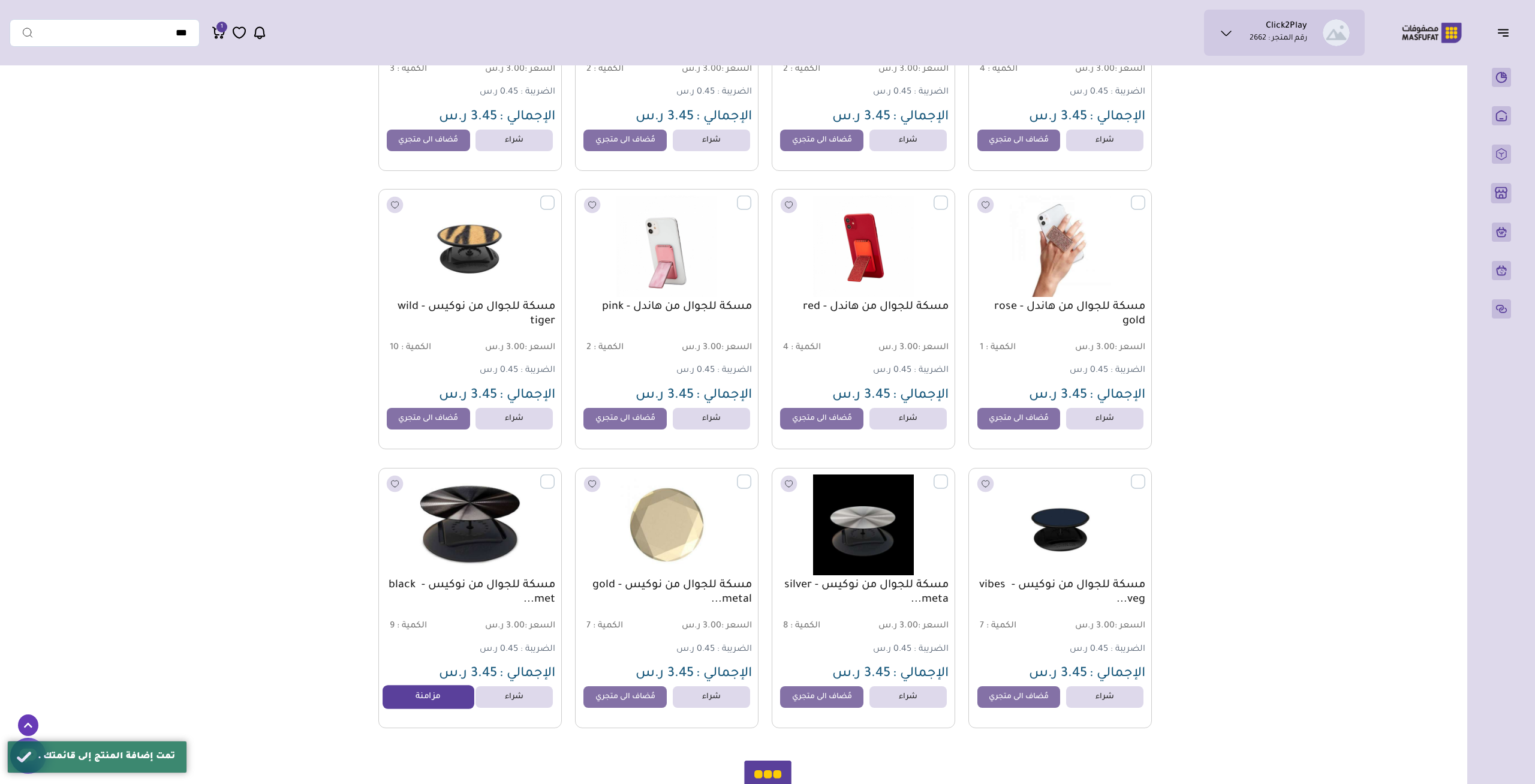
click at [438, 705] on link "مزامنة" at bounding box center [428, 696] width 91 height 24
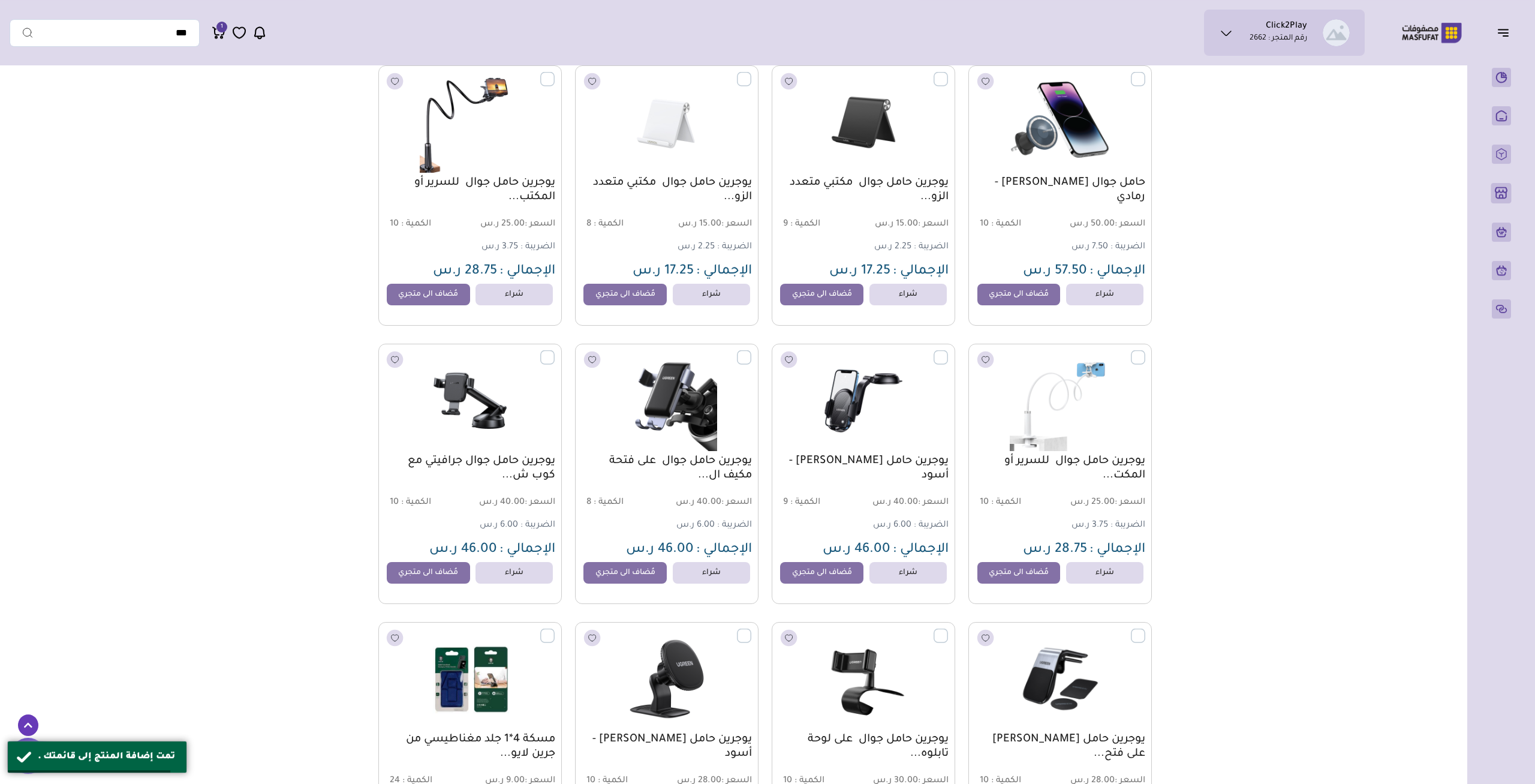
scroll to position [1254, 0]
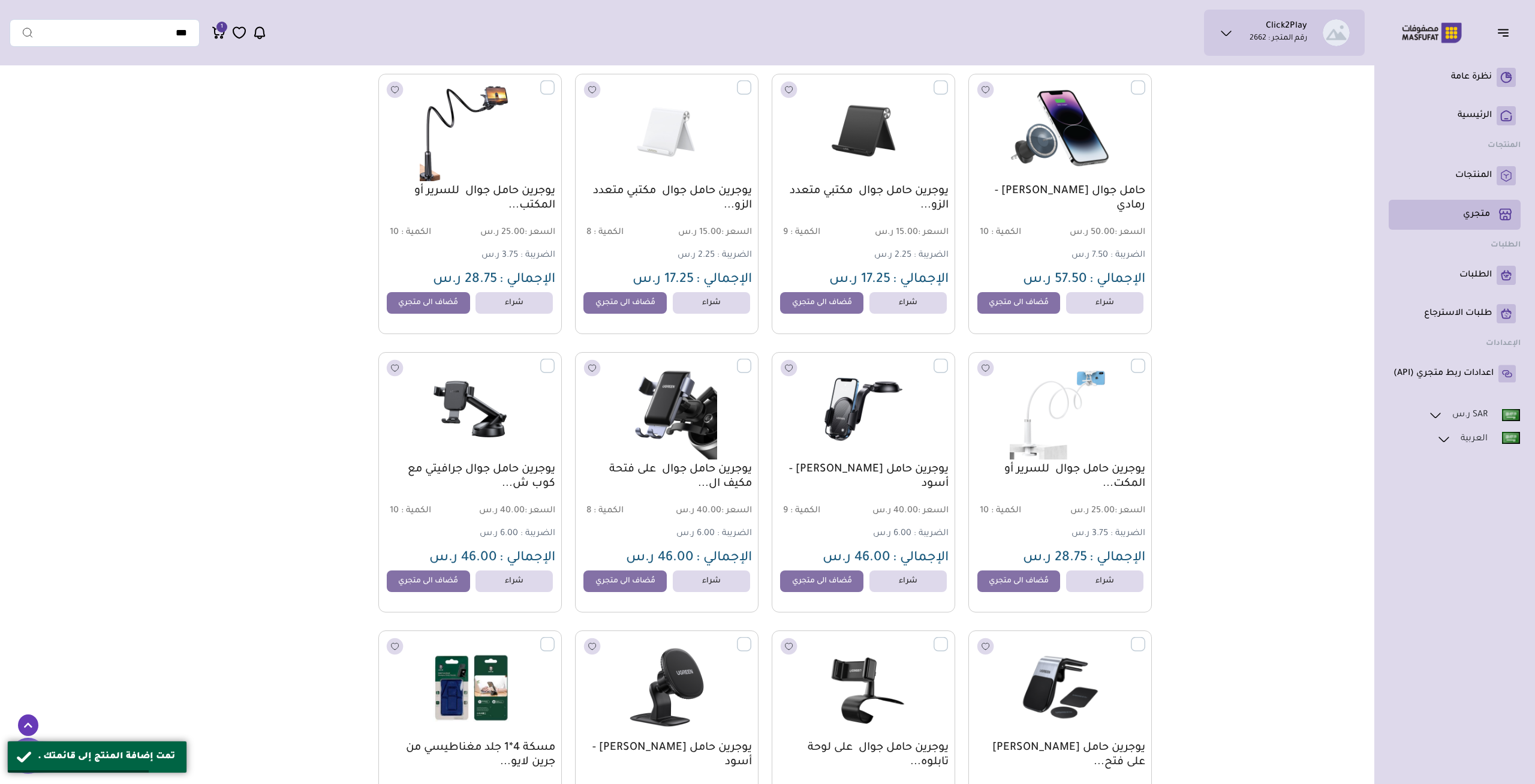
click at [1498, 214] on rect at bounding box center [1506, 215] width 21 height 21
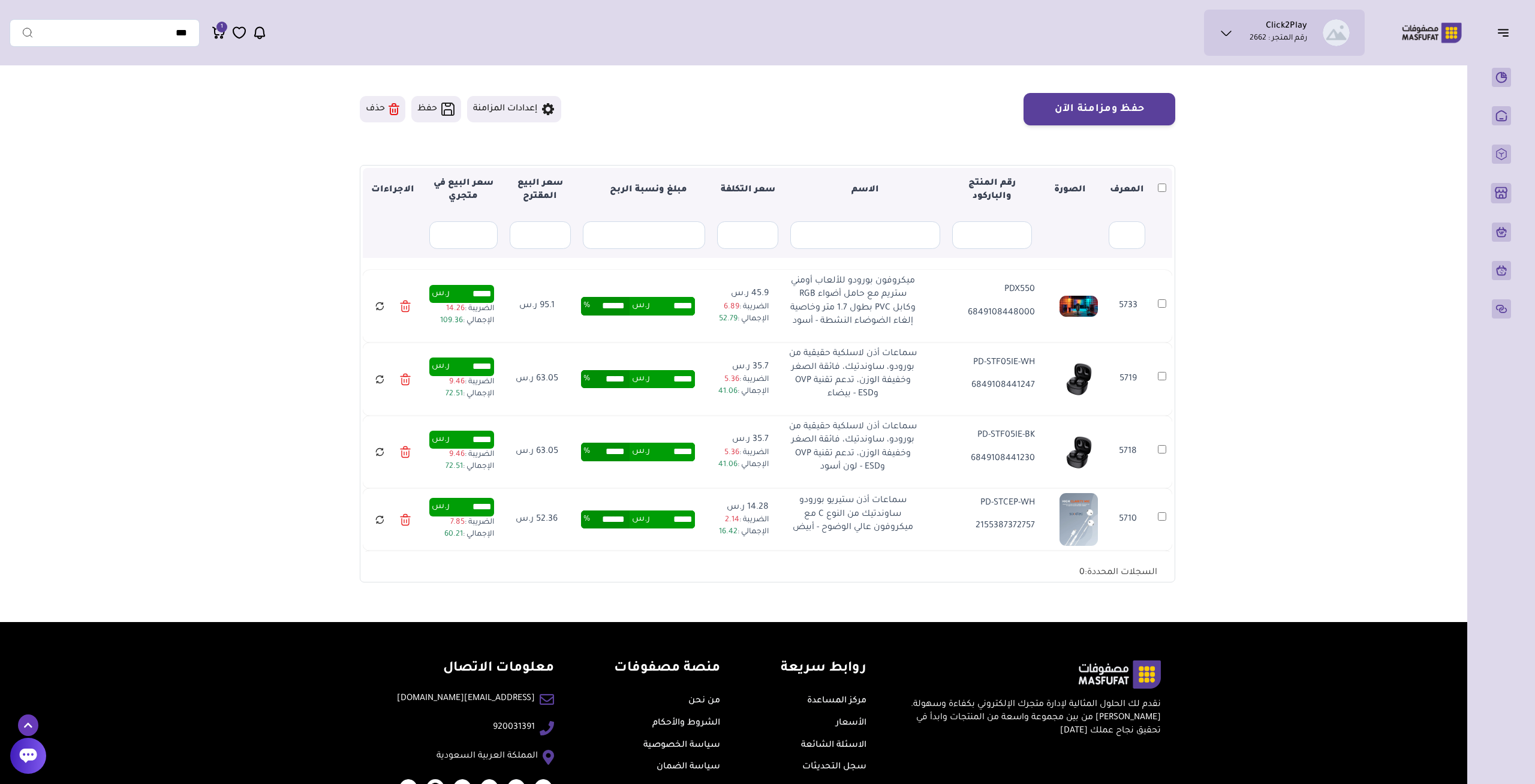
click at [1168, 197] on th at bounding box center [1162, 190] width 21 height 45
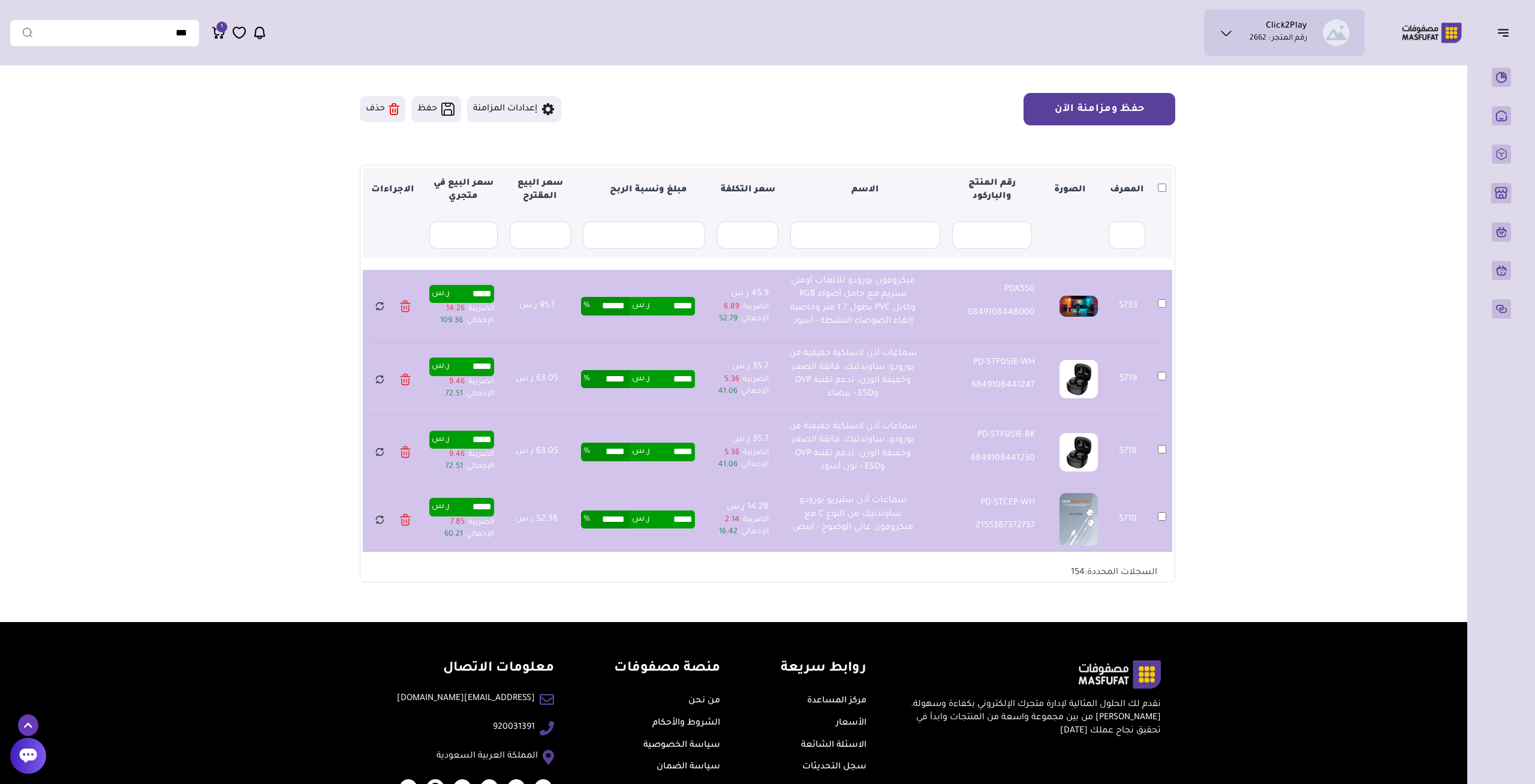
click at [1102, 104] on button "حفظ ومزامنة الآن" at bounding box center [1099, 109] width 152 height 32
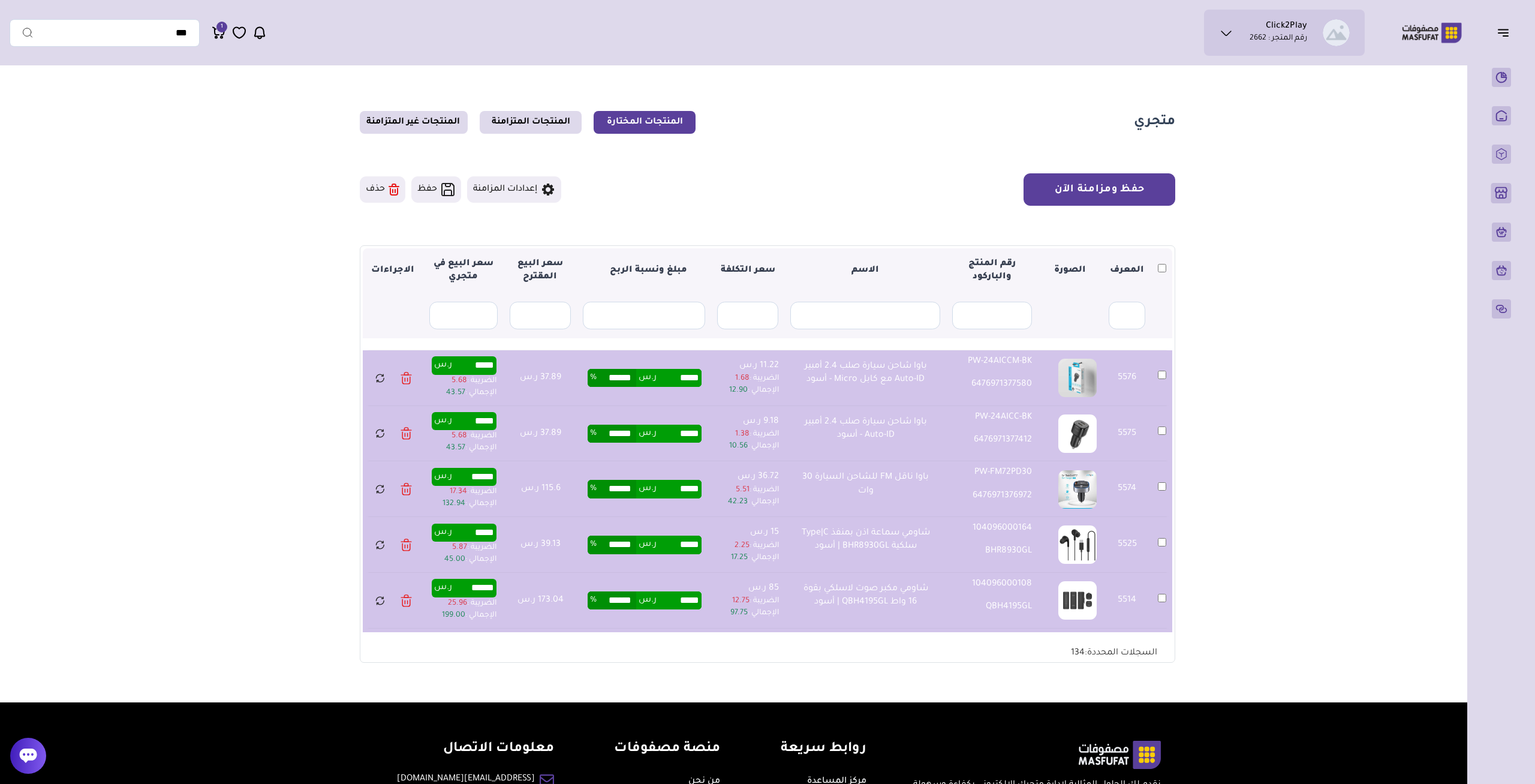
click at [1121, 199] on button "حفظ ومزامنة الآن" at bounding box center [1099, 189] width 152 height 32
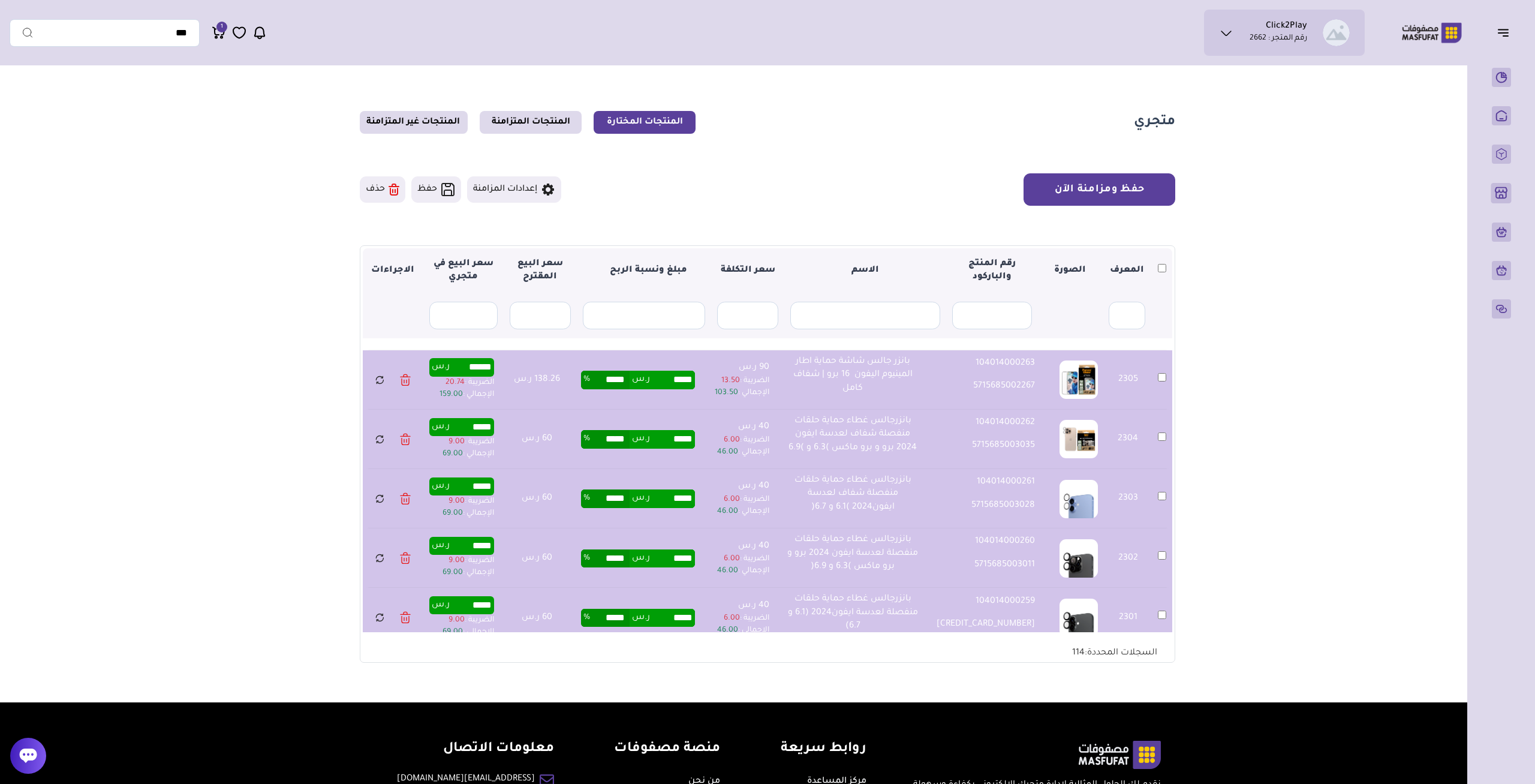
drag, startPoint x: 1106, startPoint y: 188, endPoint x: 674, endPoint y: 194, distance: 432.0
click at [706, 201] on div "حفظ ومزامنة الآن حفظ ومزامنة الآن إعدادات المزامنة" at bounding box center [768, 189] width 816 height 32
click at [550, 183] on icon at bounding box center [547, 188] width 14 height 14
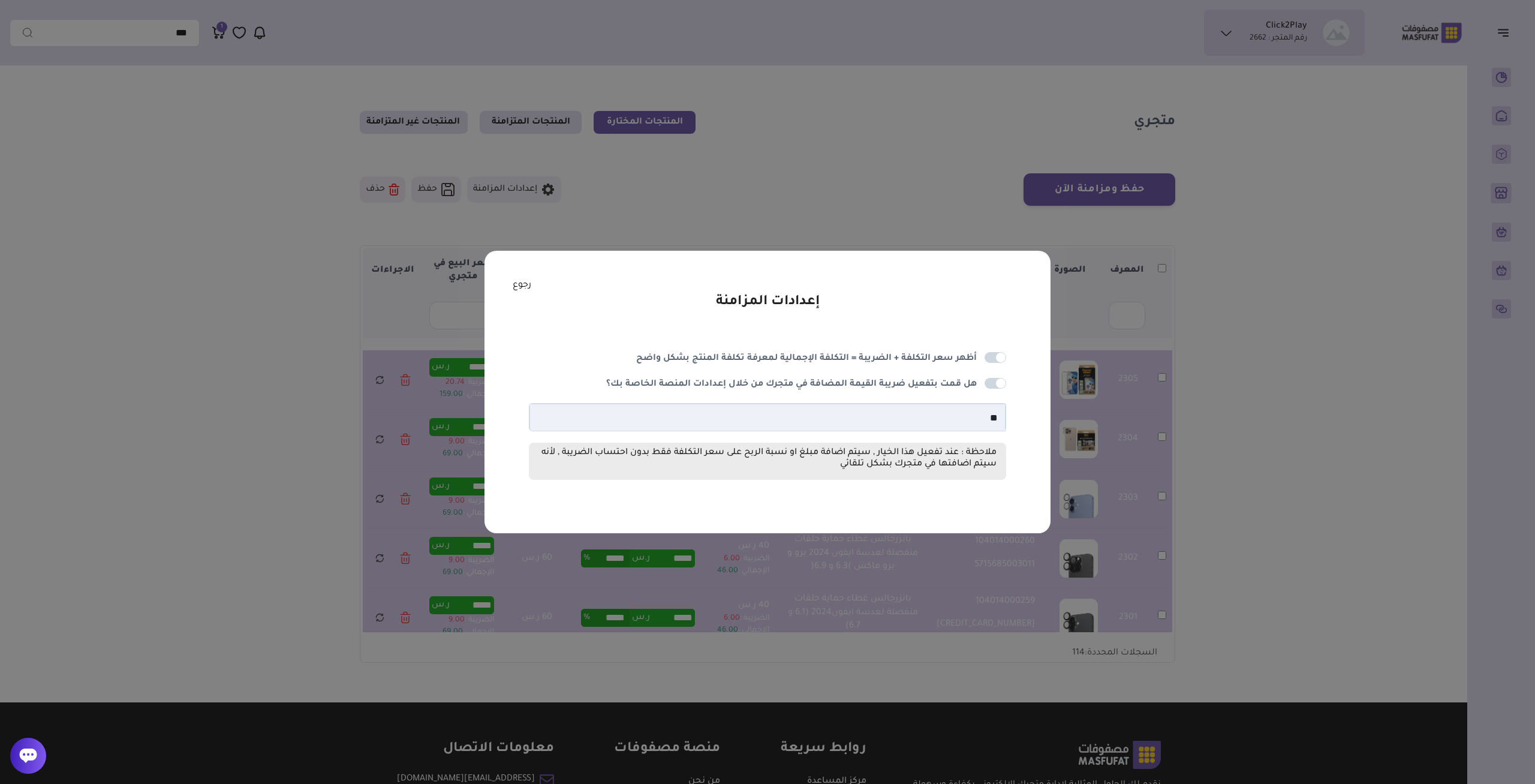
click at [530, 285] on link "رجوع" at bounding box center [522, 286] width 19 height 13
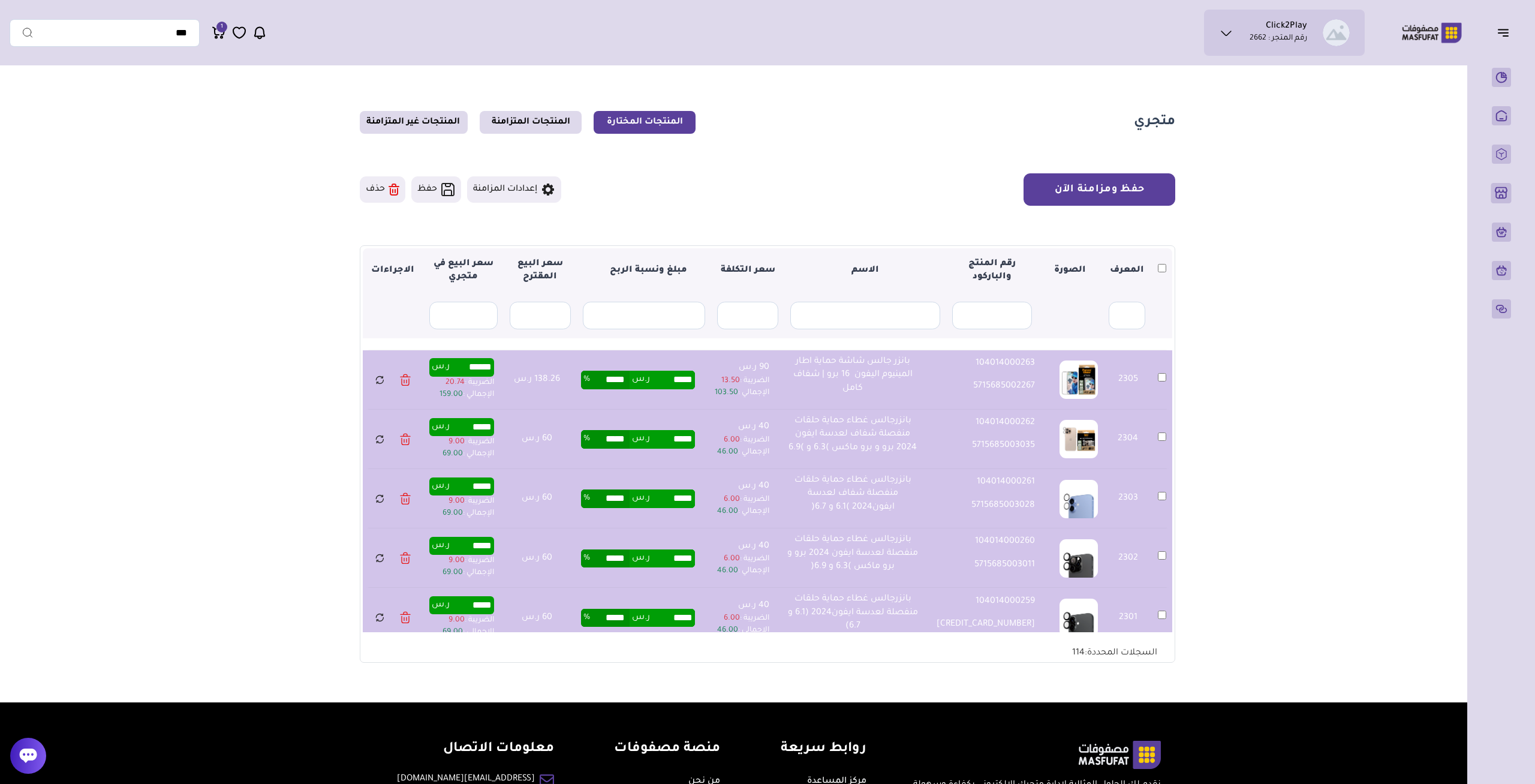
click at [1127, 184] on button "حفظ ومزامنة الآن" at bounding box center [1099, 189] width 152 height 32
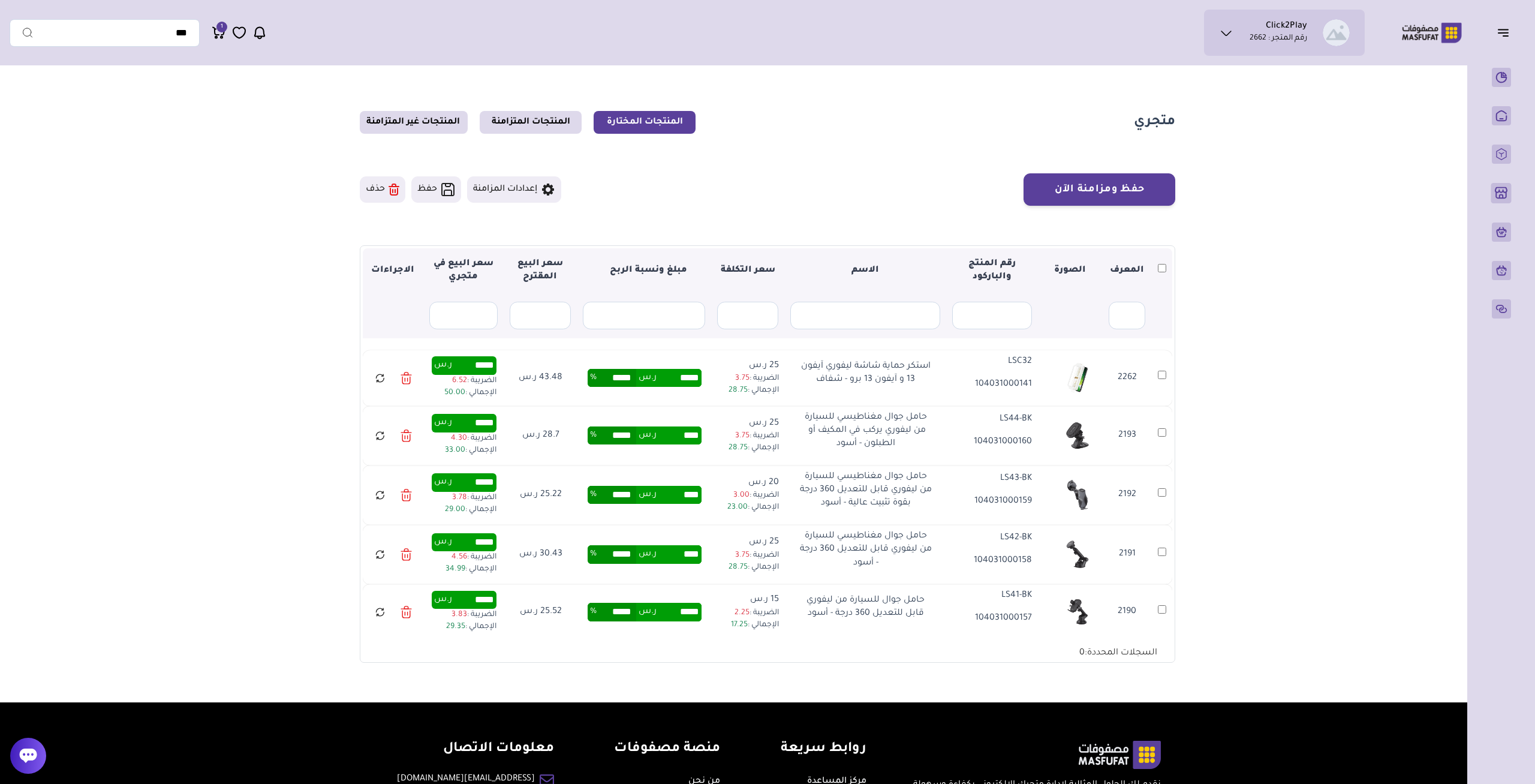
click at [1166, 280] on th at bounding box center [1162, 270] width 21 height 45
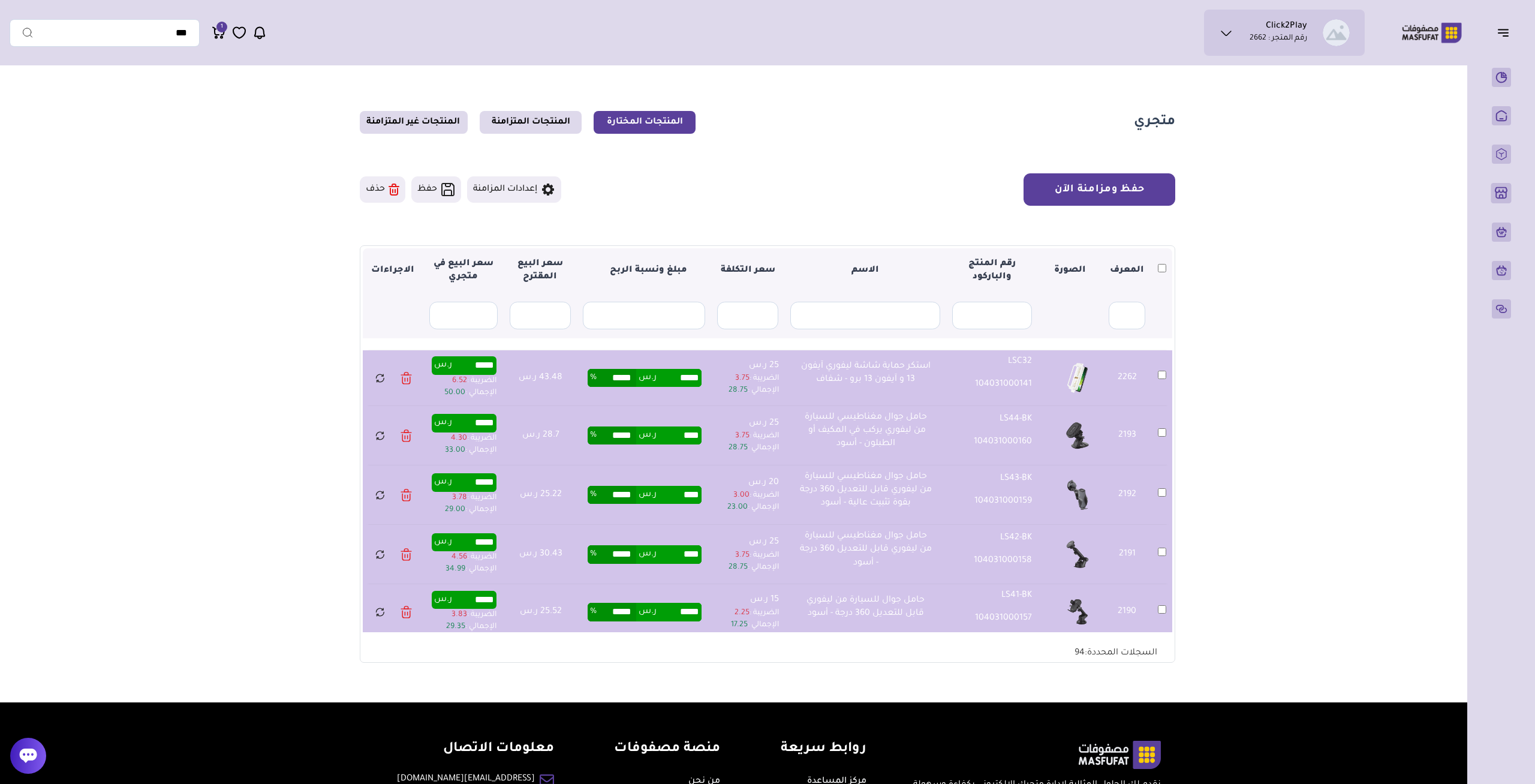
click at [1119, 177] on button "حفظ ومزامنة الآن" at bounding box center [1099, 189] width 152 height 32
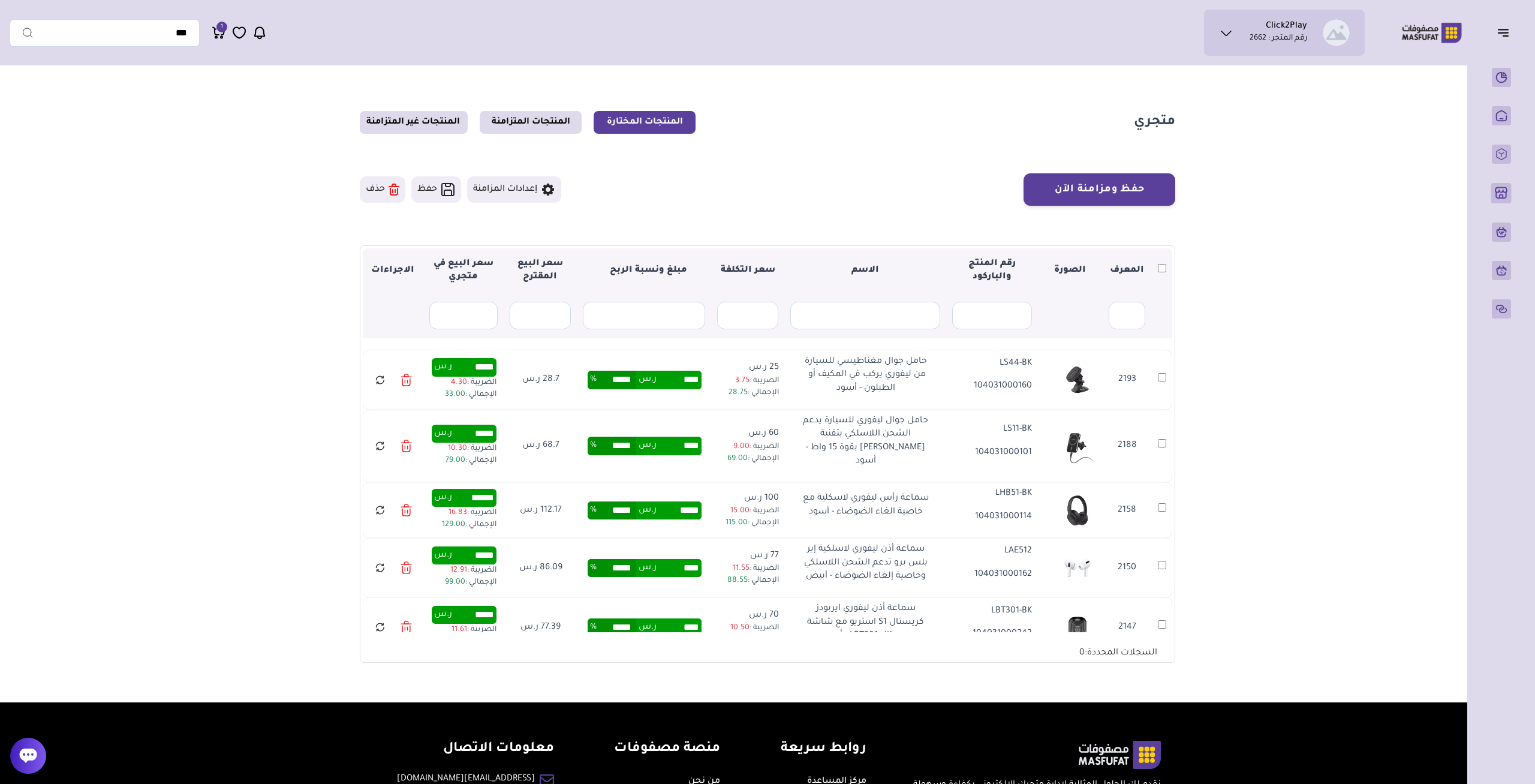
click at [380, 380] on icon at bounding box center [380, 380] width 10 height 15
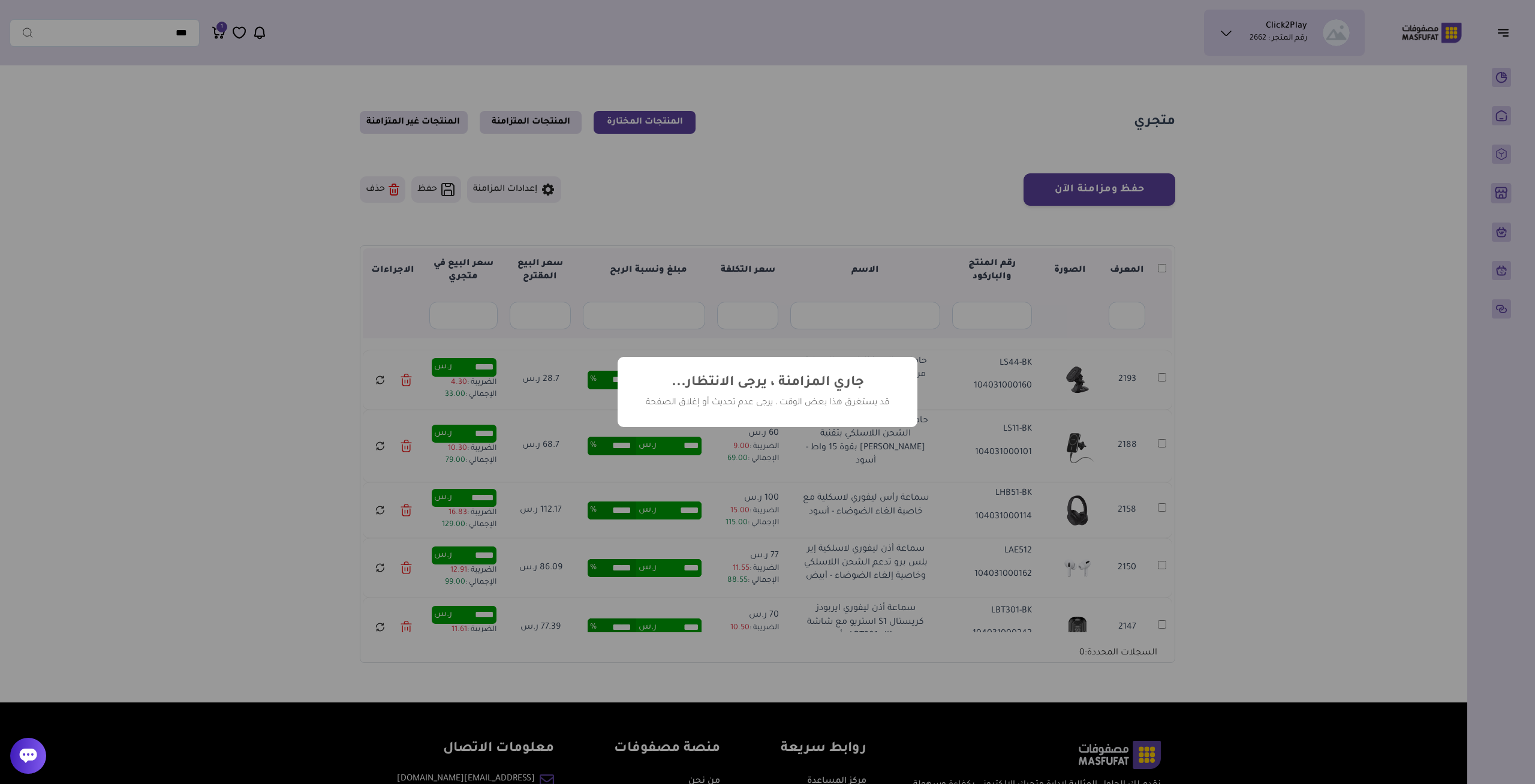
click at [379, 441] on div "? ! i جاري المزامنة ، يرجى الانتظار... × قد يستغرق هذا بعض الوقت ، يرجى عدم تحد…" at bounding box center [767, 392] width 1535 height 784
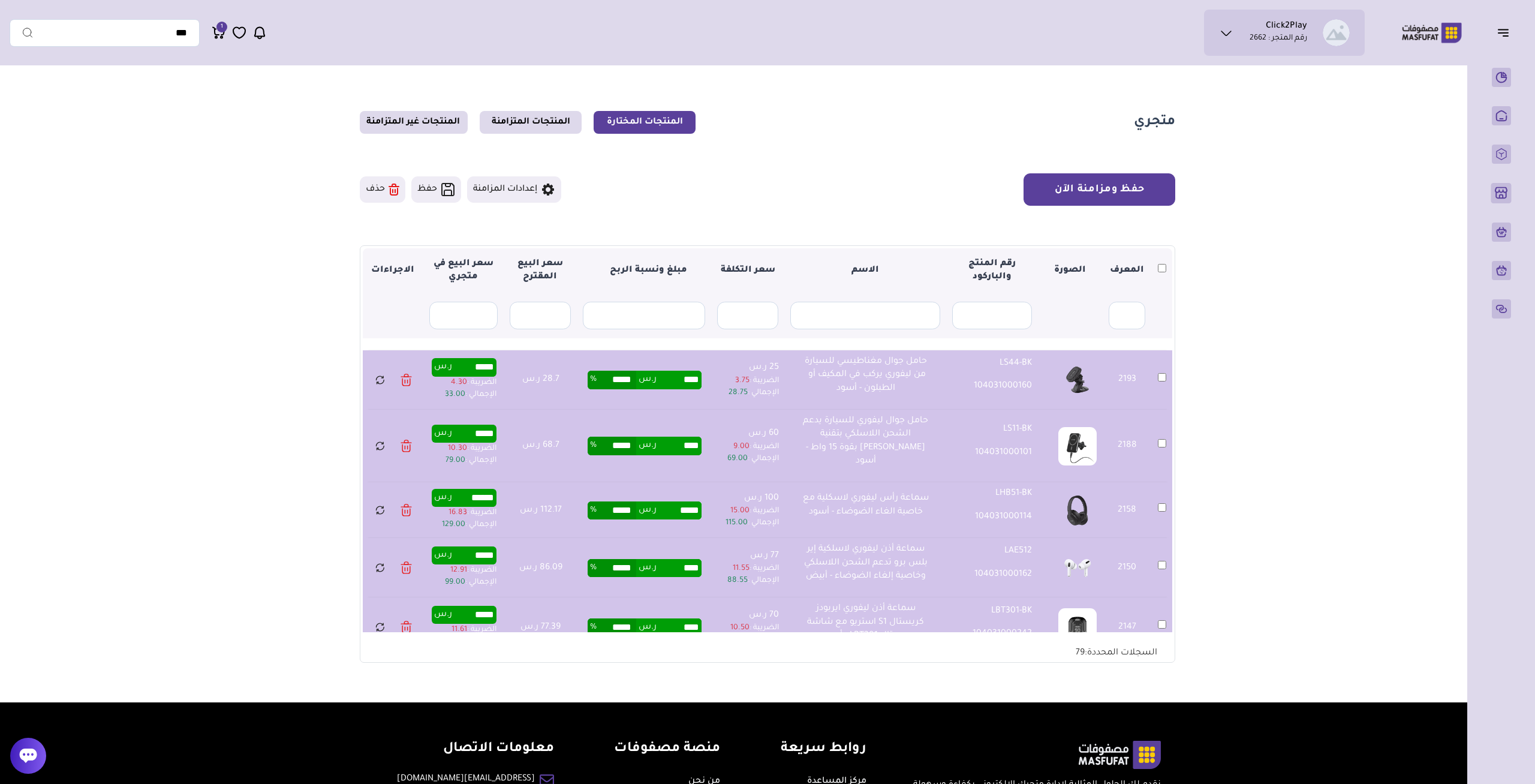
click at [1124, 186] on button "حفظ ومزامنة الآن" at bounding box center [1099, 189] width 152 height 32
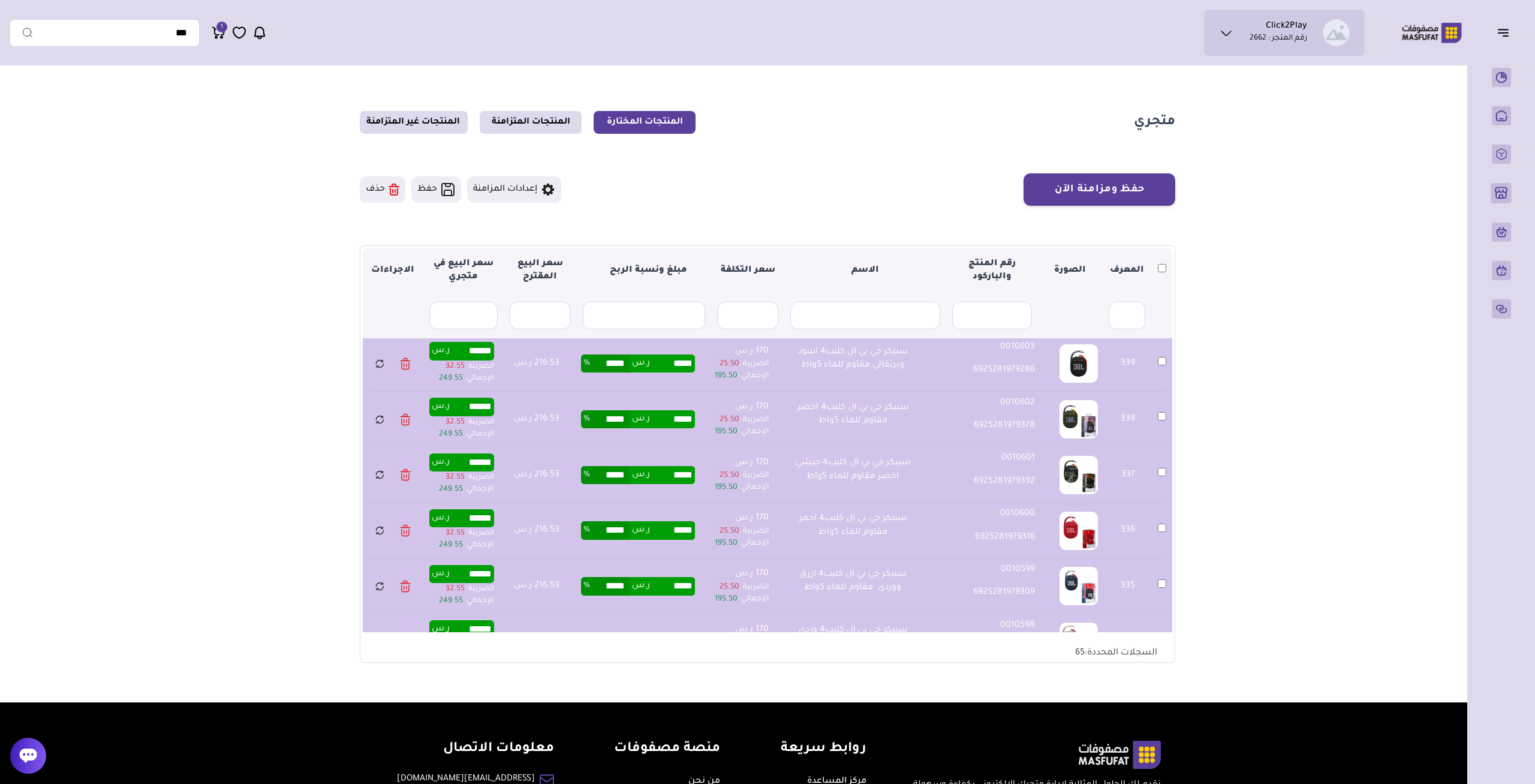
scroll to position [1571, 0]
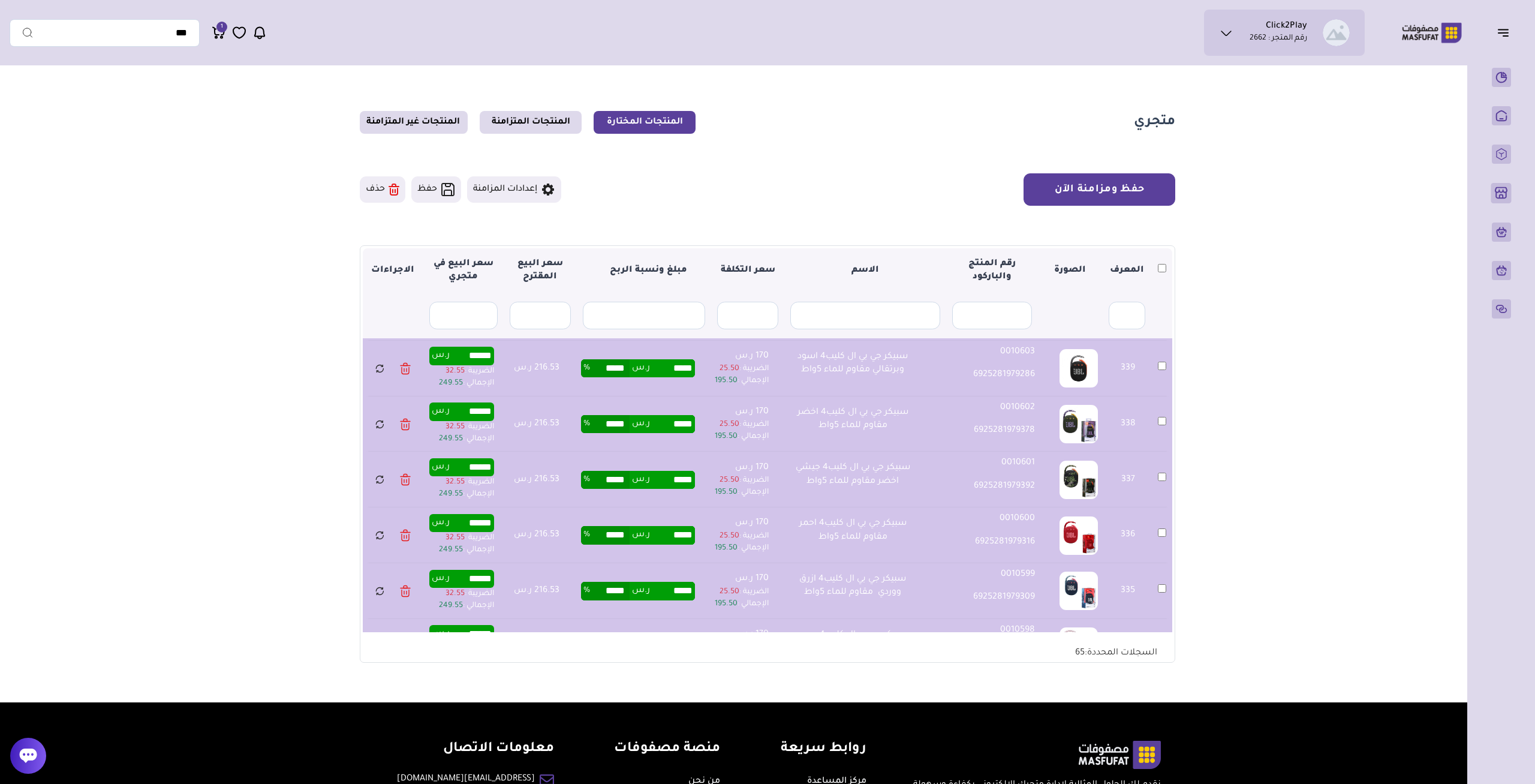
click at [1125, 188] on button "حفظ ومزامنة الآن" at bounding box center [1099, 189] width 152 height 32
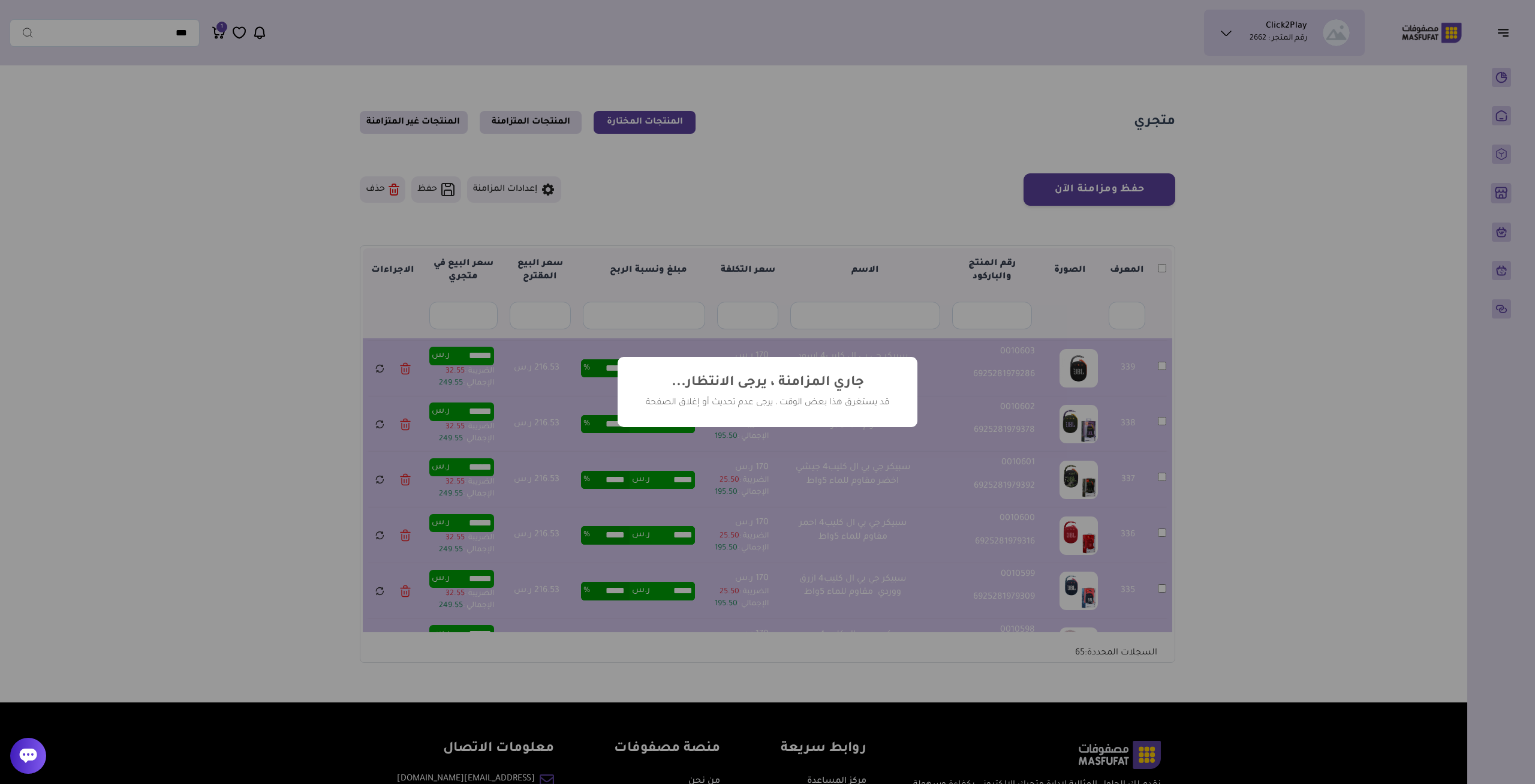
click at [1242, 296] on div "? ! i جاري المزامنة ، يرجى الانتظار... × قد يستغرق هذا بعض الوقت ، يرجى عدم تحد…" at bounding box center [767, 392] width 1535 height 784
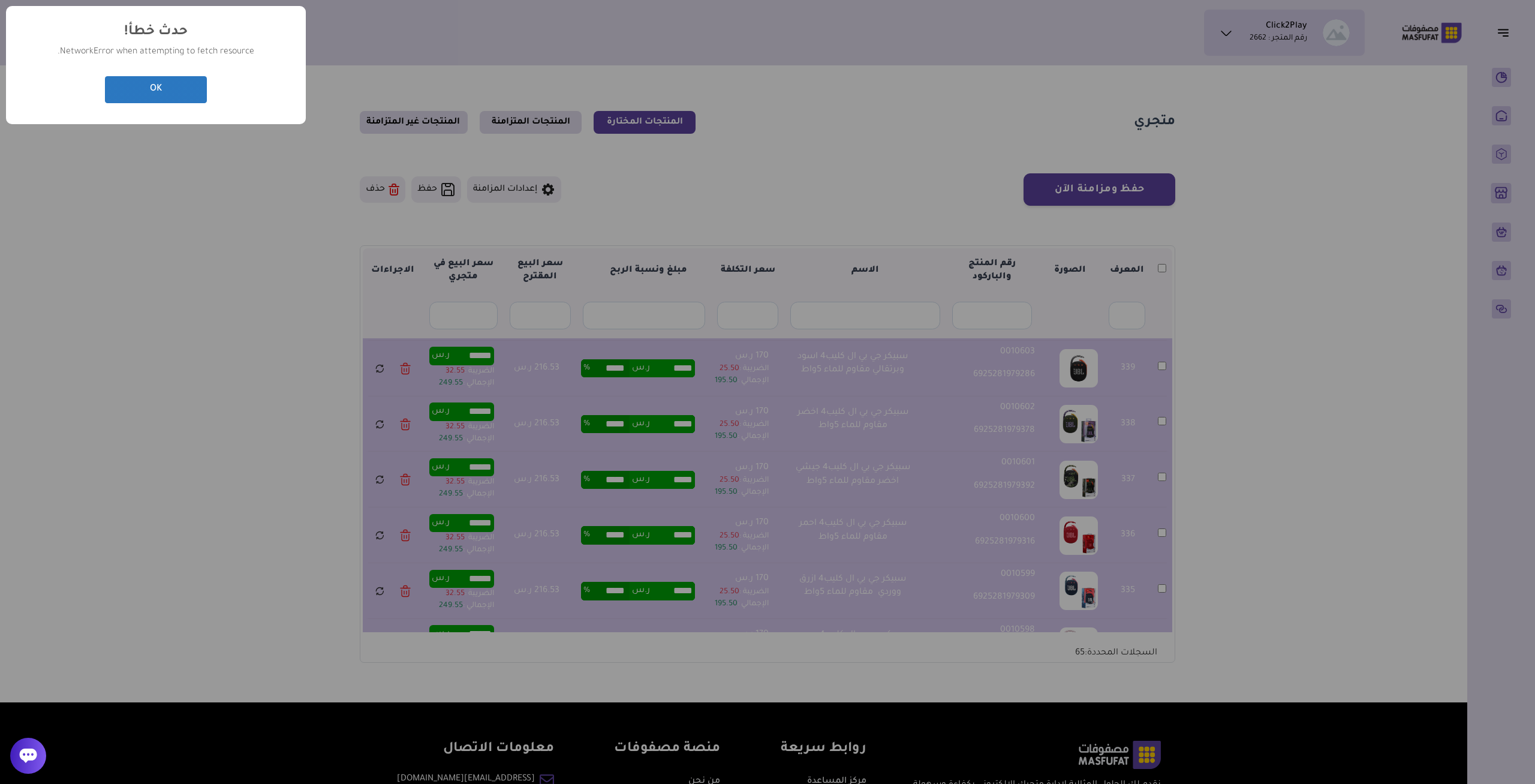
click at [191, 93] on button "OK" at bounding box center [155, 90] width 102 height 27
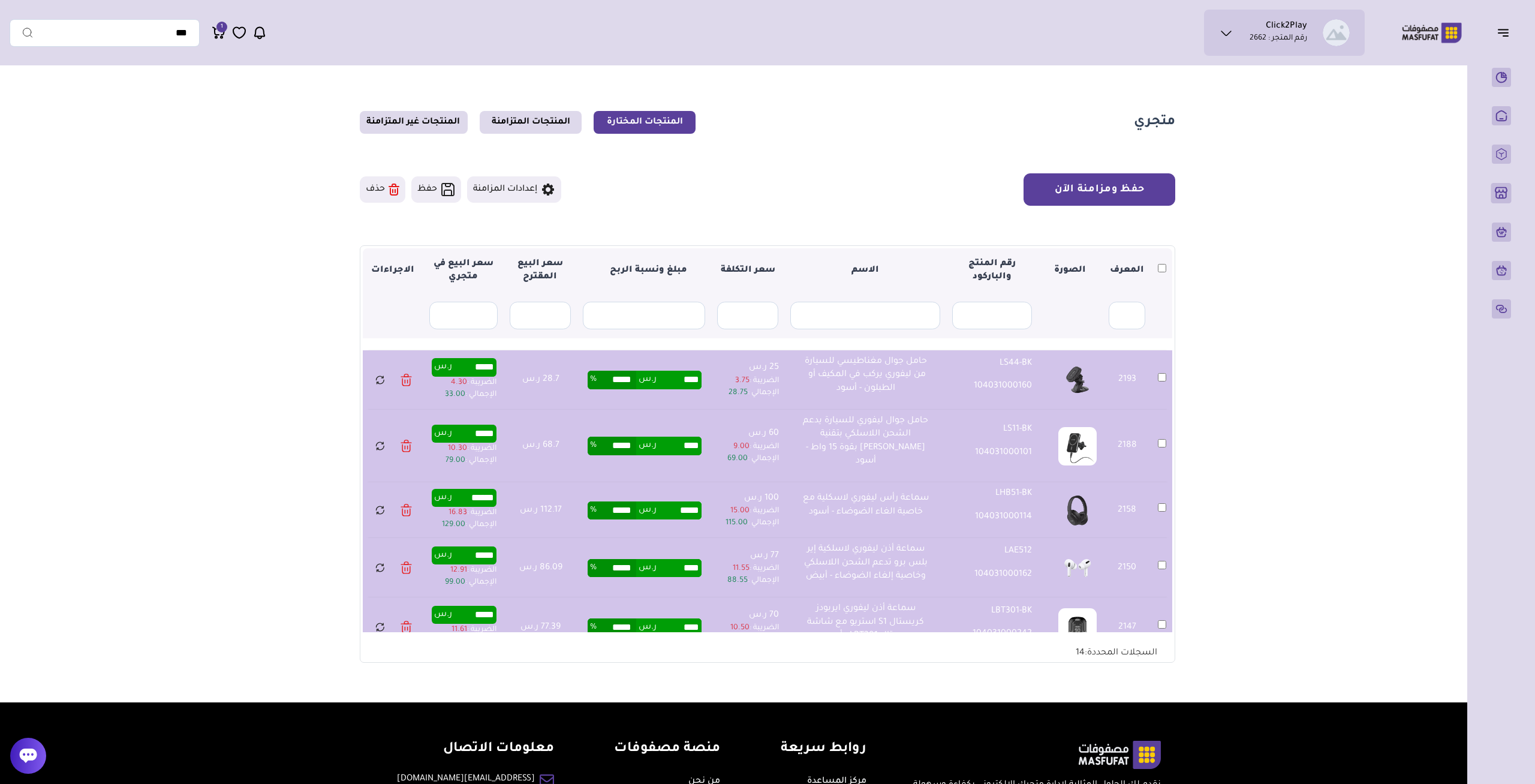
click at [1124, 195] on button "حفظ ومزامنة الآن" at bounding box center [1099, 189] width 152 height 32
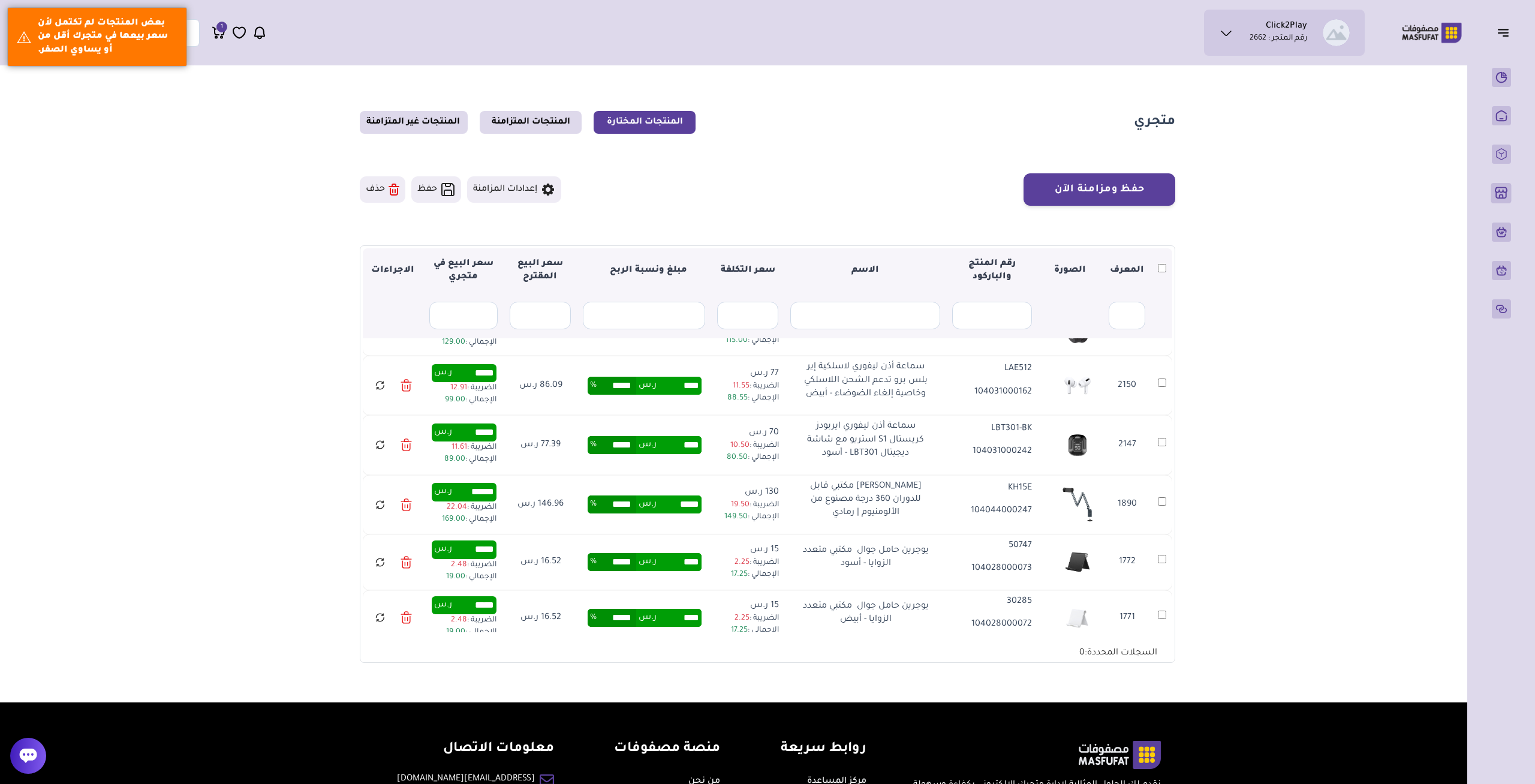
scroll to position [142, 0]
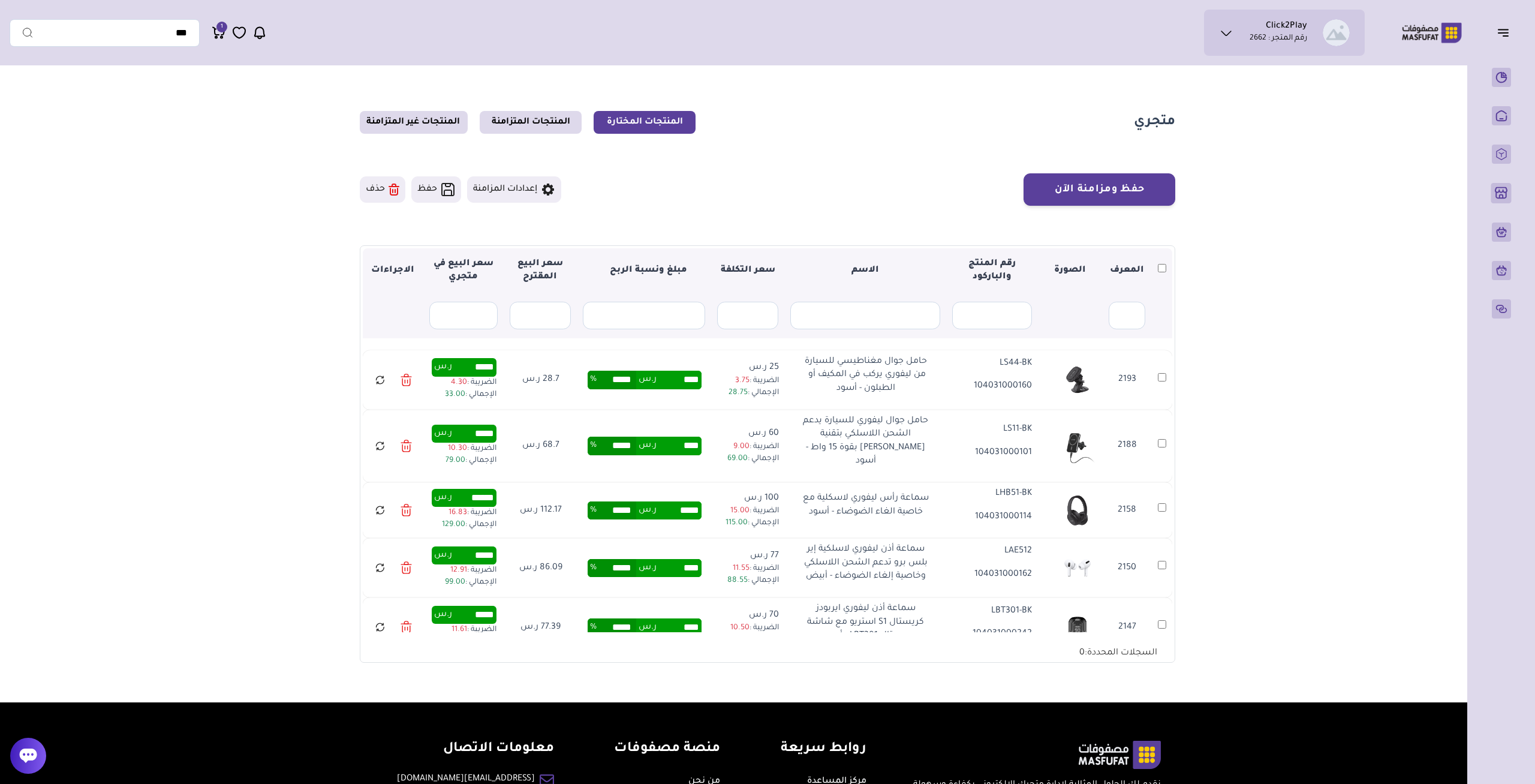
click at [1156, 278] on th at bounding box center [1162, 270] width 21 height 45
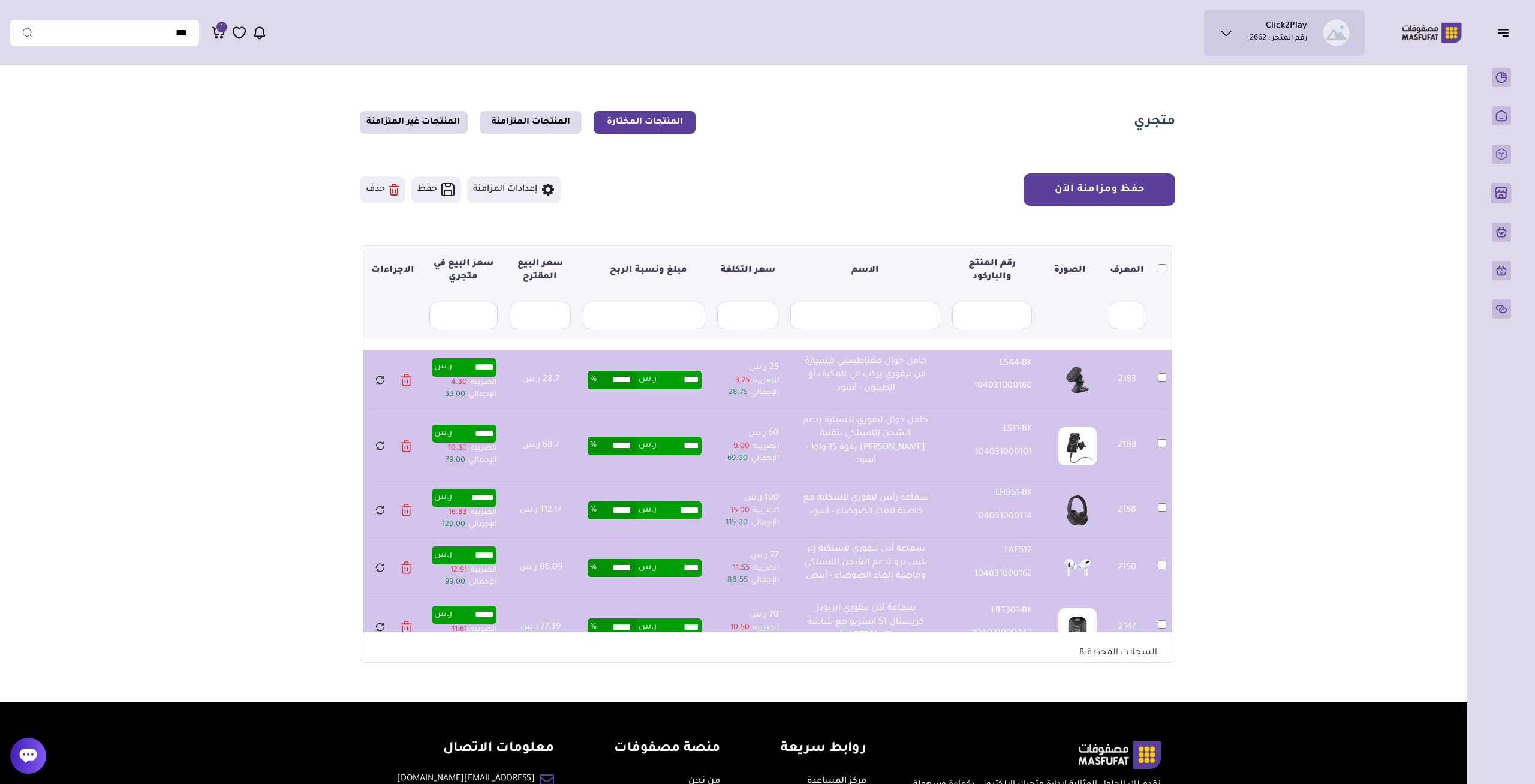
click at [1135, 184] on button "حفظ ومزامنة الآن" at bounding box center [1099, 189] width 152 height 32
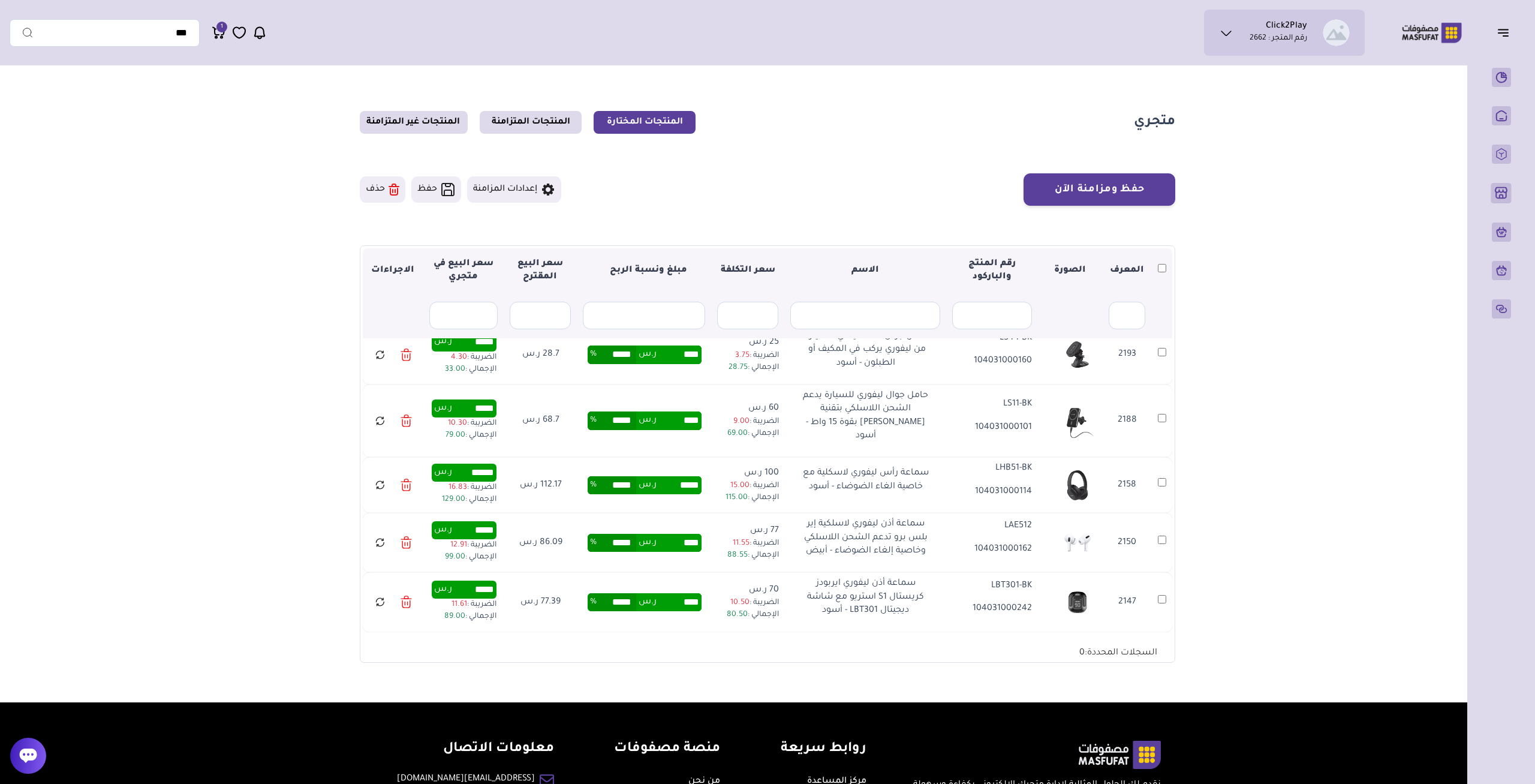
scroll to position [24, 0]
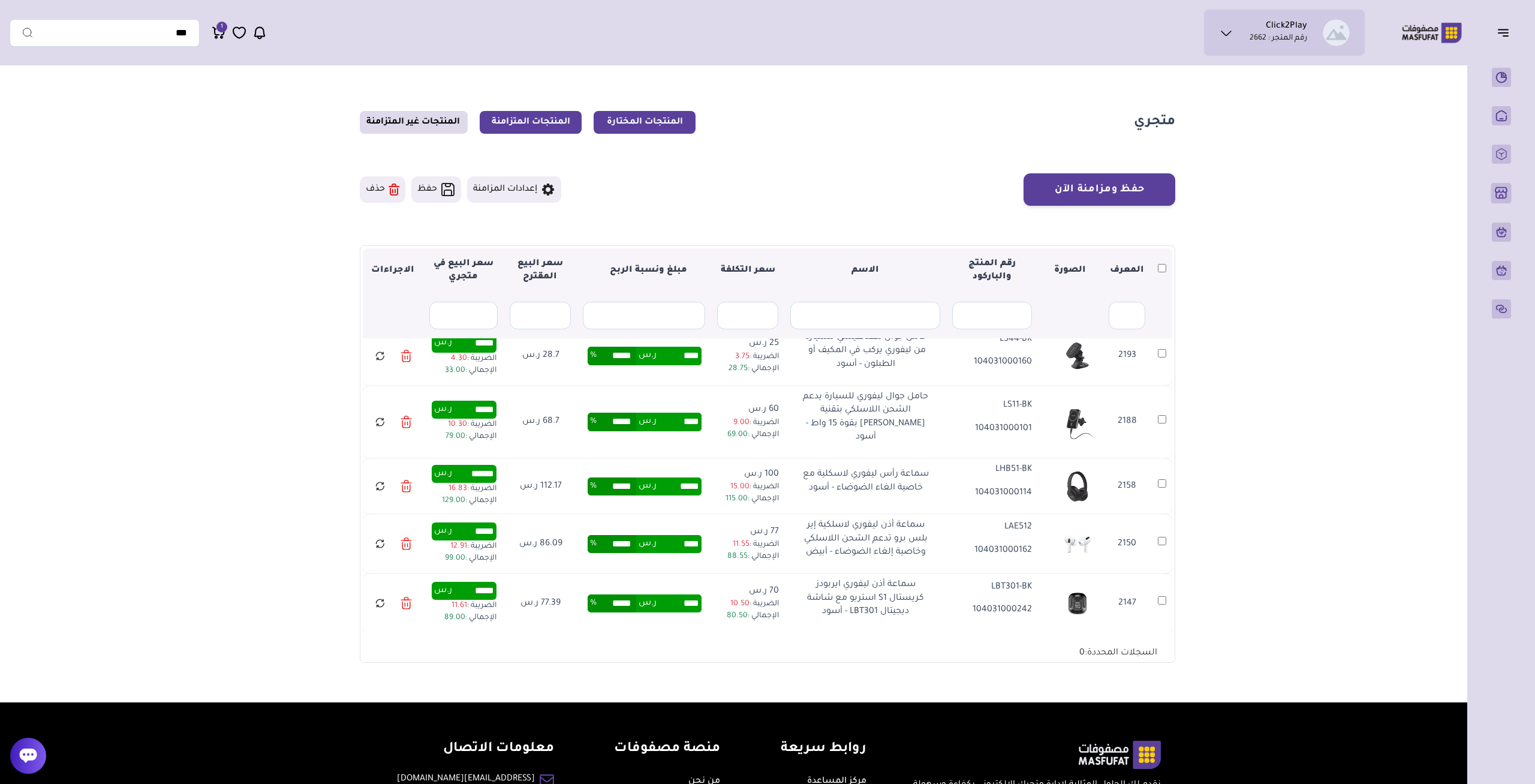
click at [540, 126] on link "المنتجات المتزامنة" at bounding box center [531, 122] width 102 height 23
click at [534, 124] on link "المنتجات المتزامنة" at bounding box center [531, 122] width 102 height 23
